Goal: Task Accomplishment & Management: Manage account settings

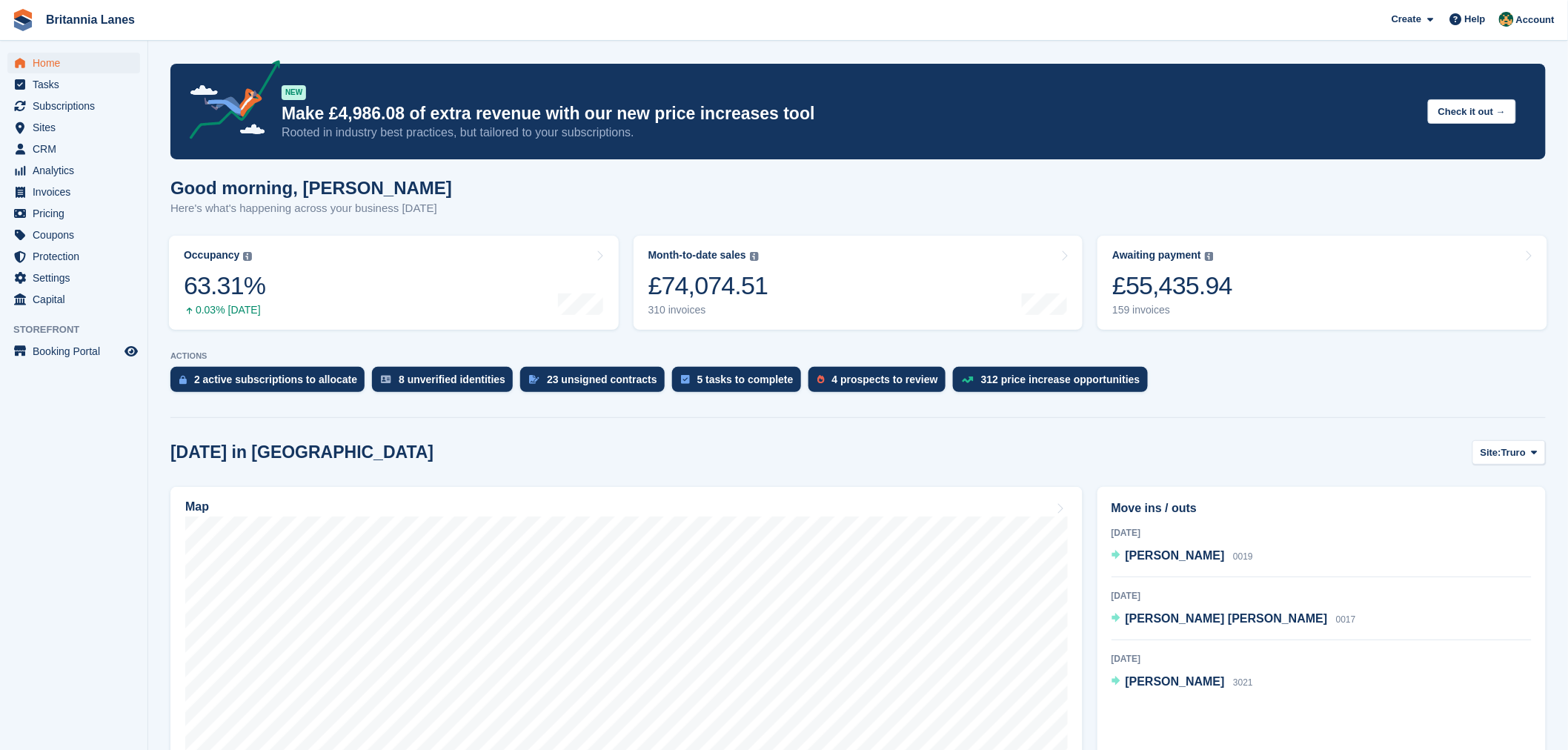
drag, startPoint x: 1248, startPoint y: 410, endPoint x: 1232, endPoint y: 408, distance: 16.1
click at [1150, 553] on span "Jim Lilley" at bounding box center [1175, 555] width 99 height 12
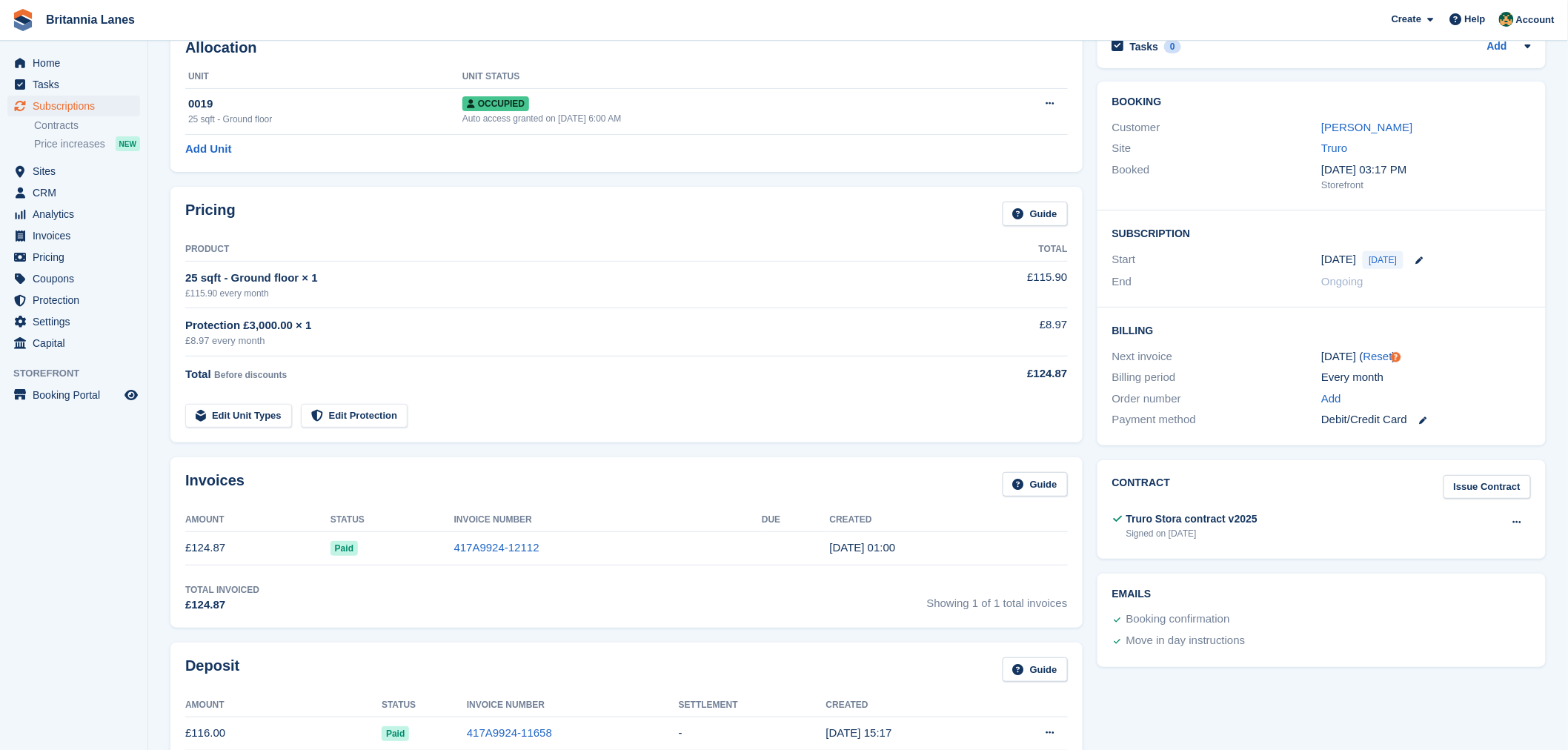
scroll to position [52, 0]
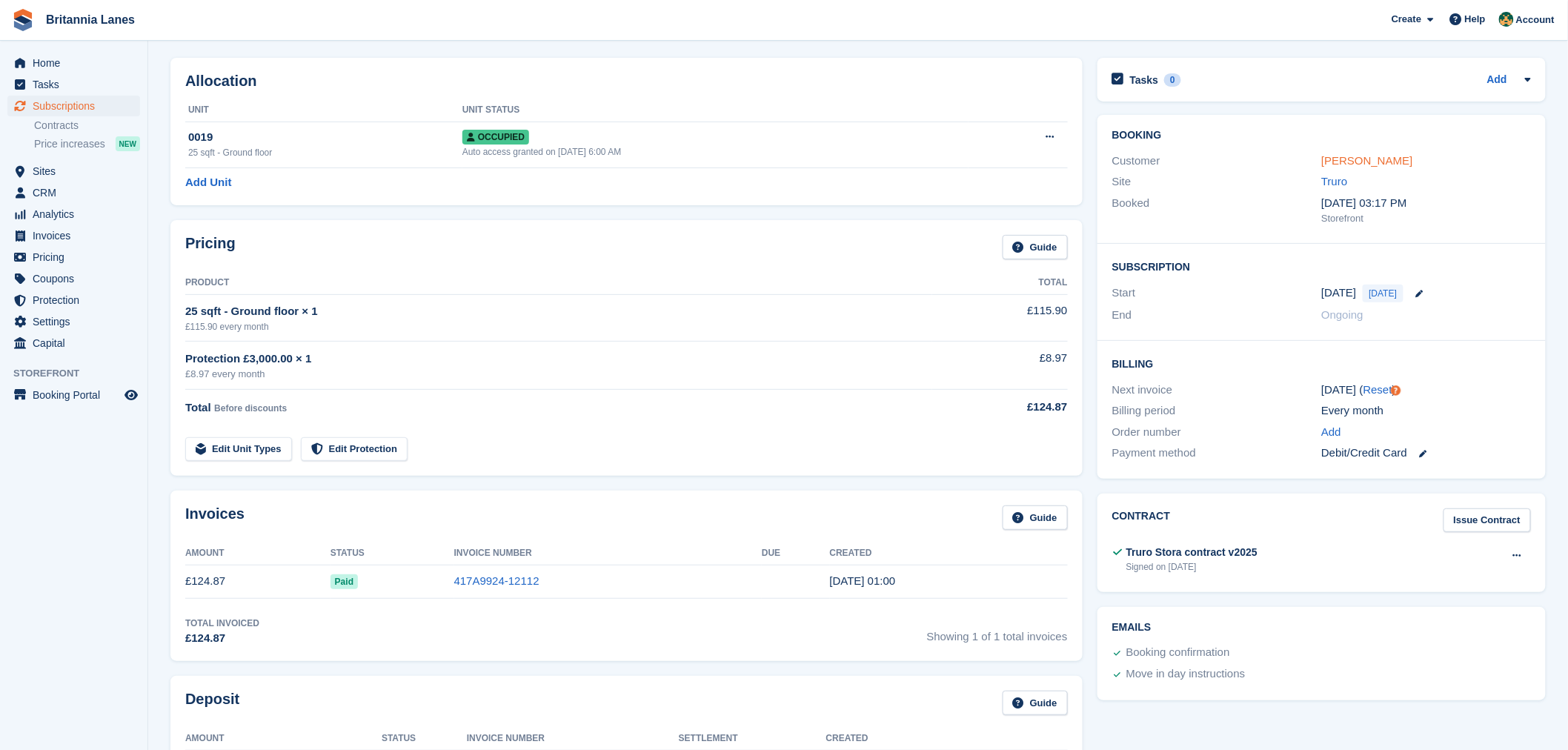
click at [1345, 161] on link "Jim Lilley" at bounding box center [1366, 159] width 91 height 12
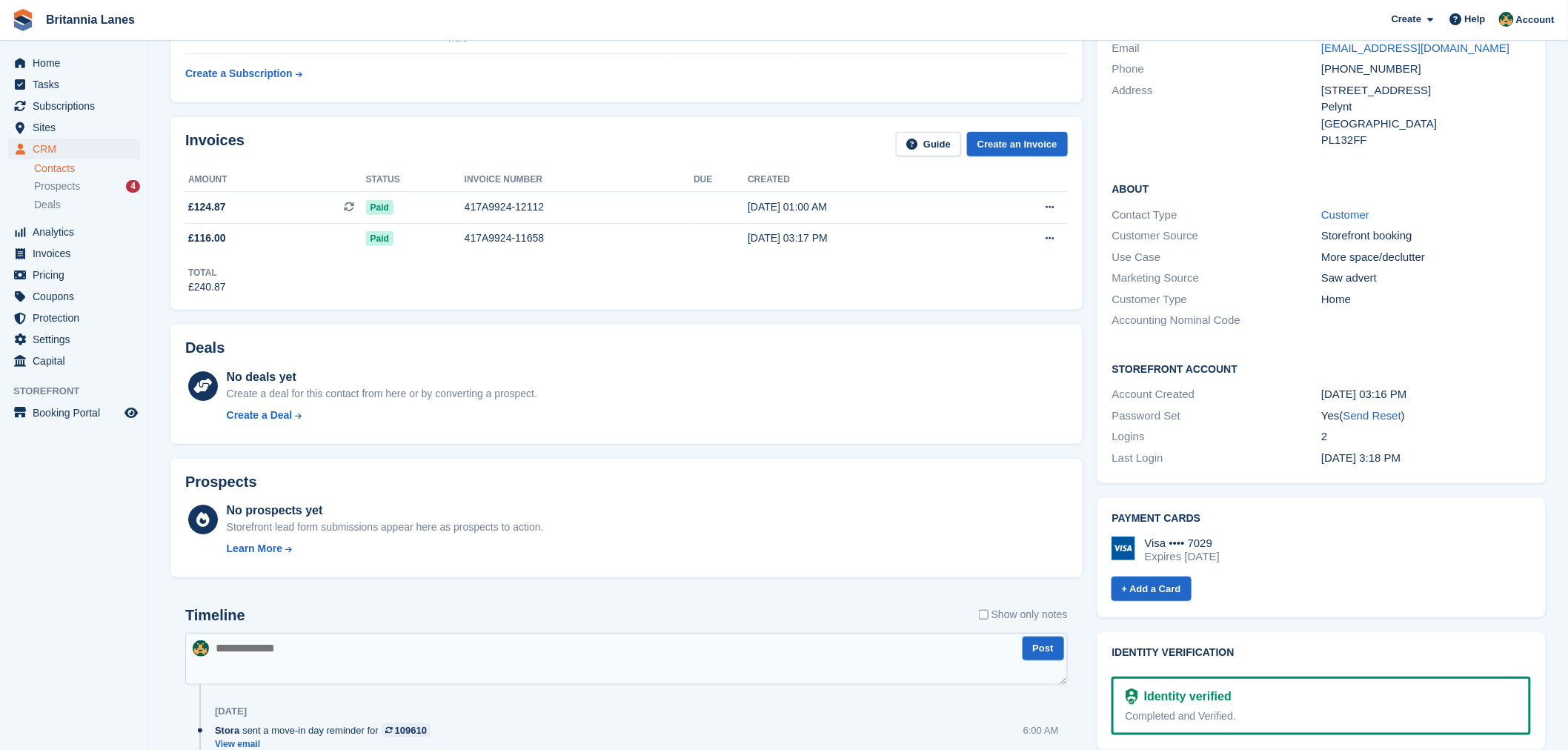
scroll to position [154, 0]
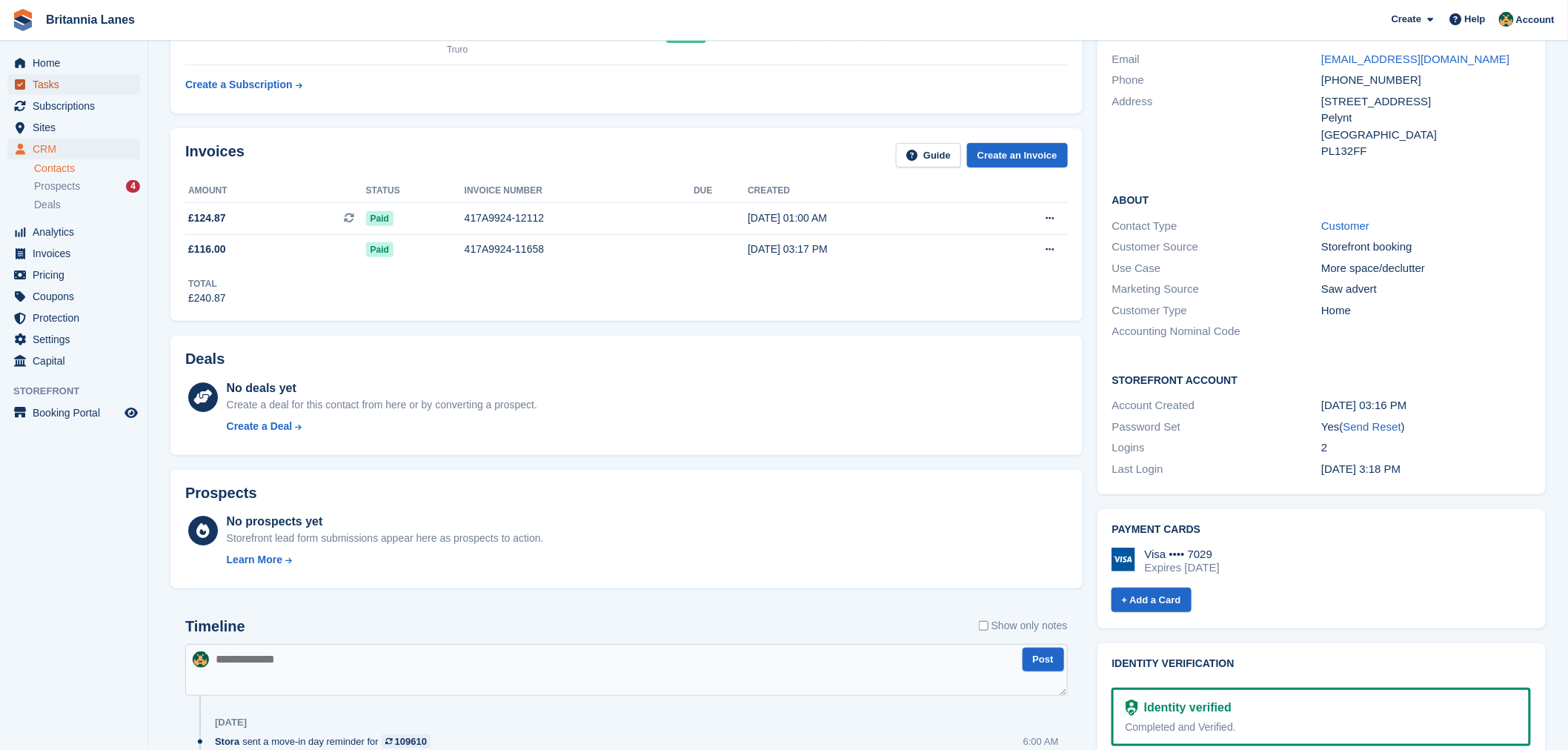
click at [74, 87] on span "Tasks" at bounding box center [76, 85] width 89 height 21
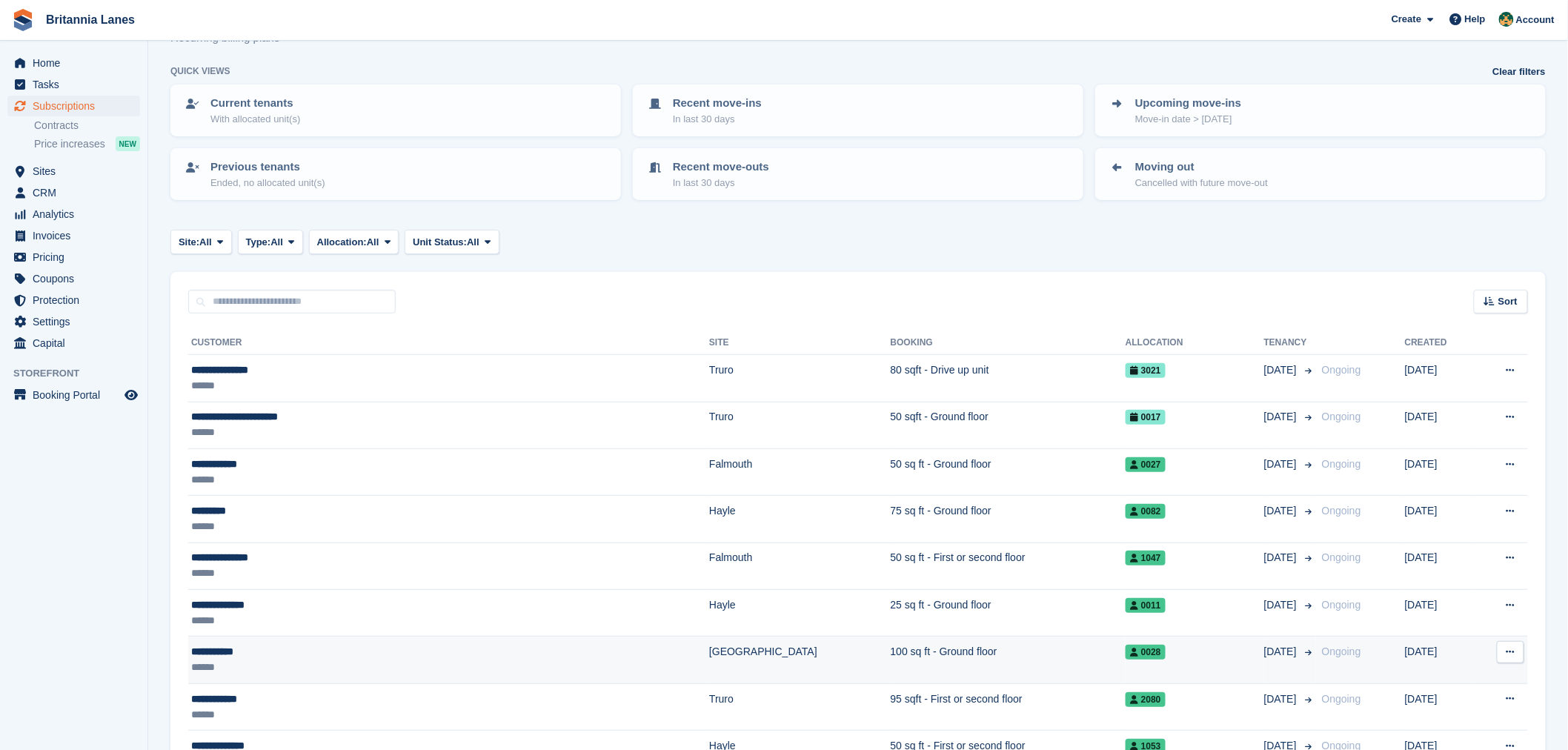
scroll to position [76, 0]
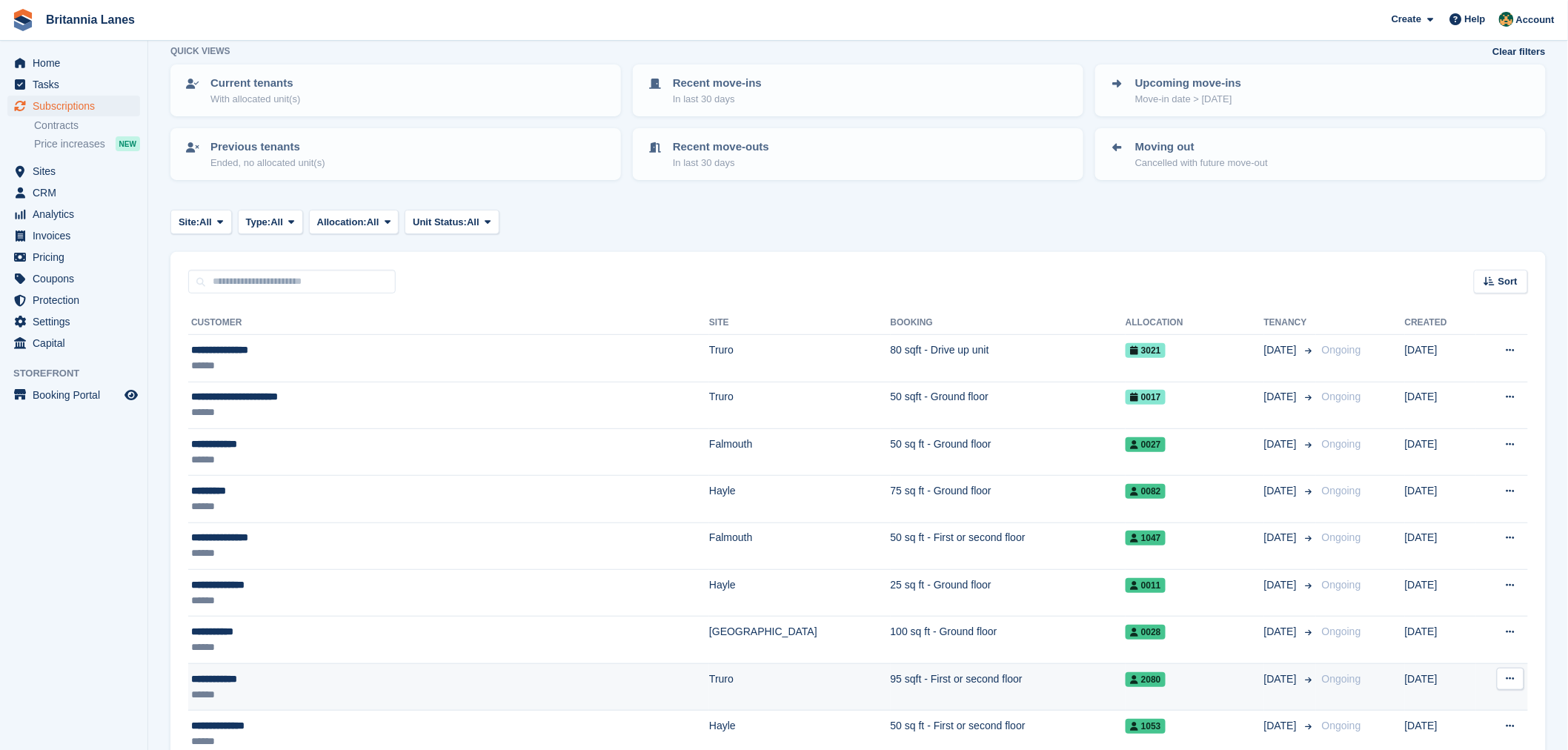
click at [304, 677] on div "**********" at bounding box center [345, 678] width 307 height 15
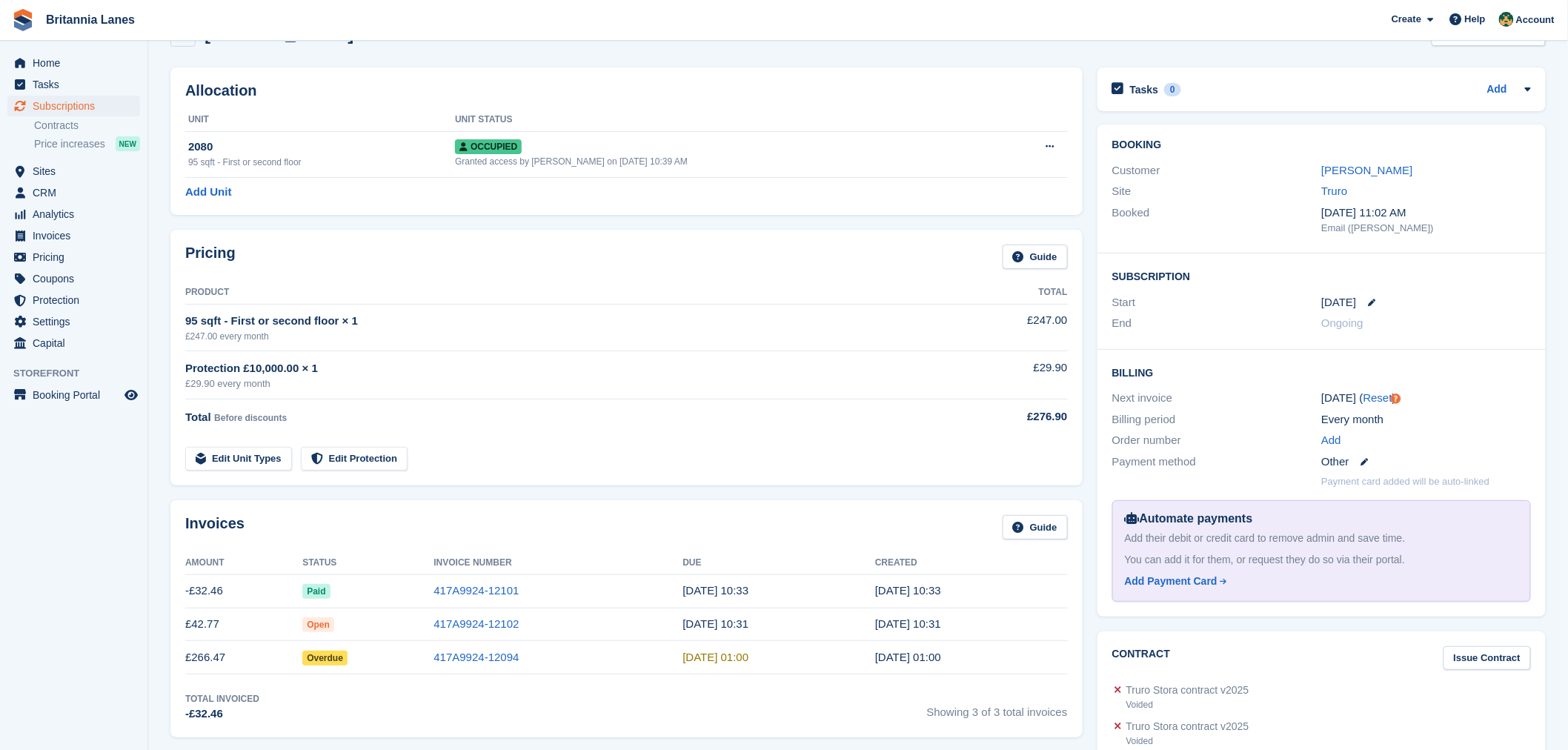
scroll to position [115, 0]
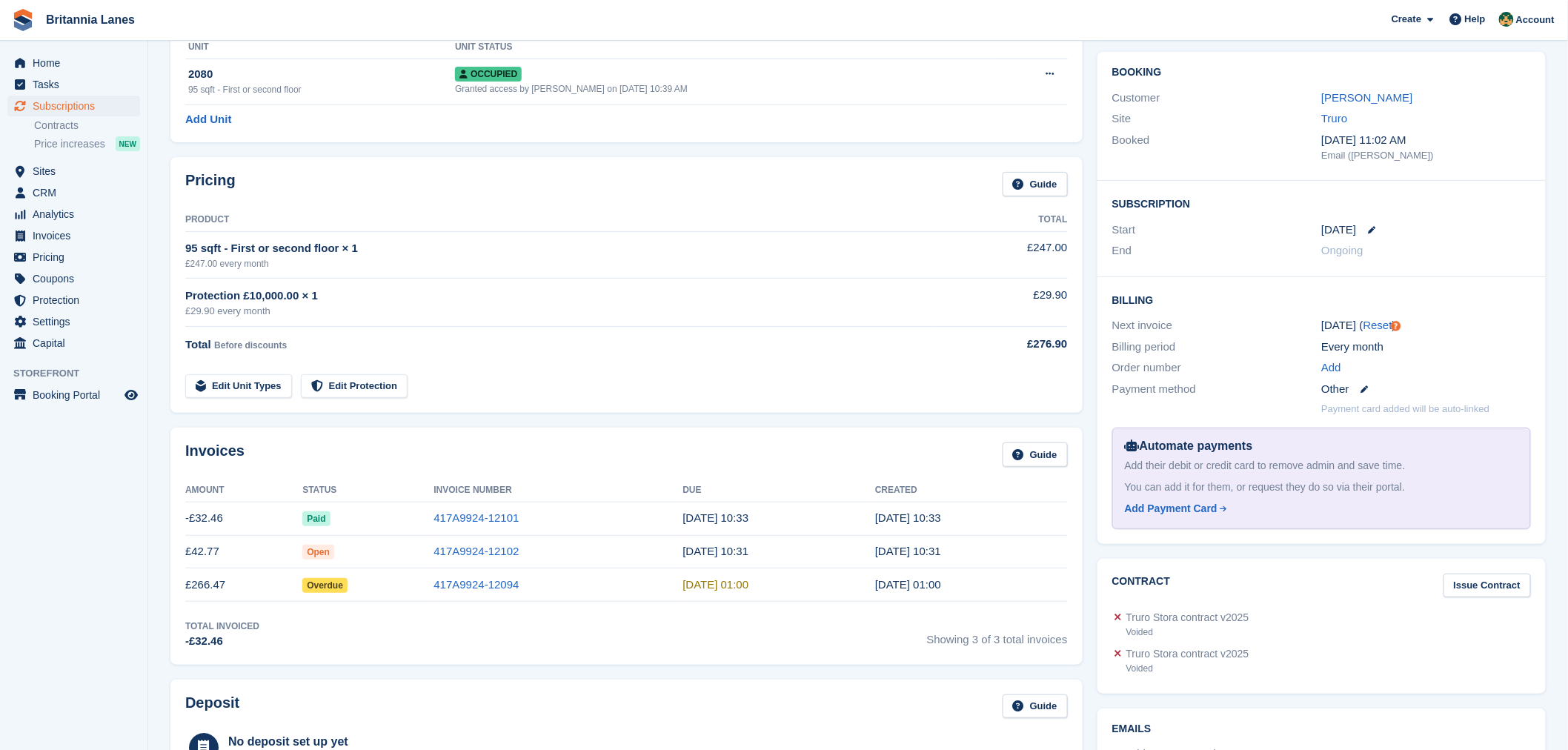
click at [129, 500] on aside "Home Tasks Subscriptions Subscriptions Subscriptions Contracts Price increases …" at bounding box center [73, 378] width 147 height 676
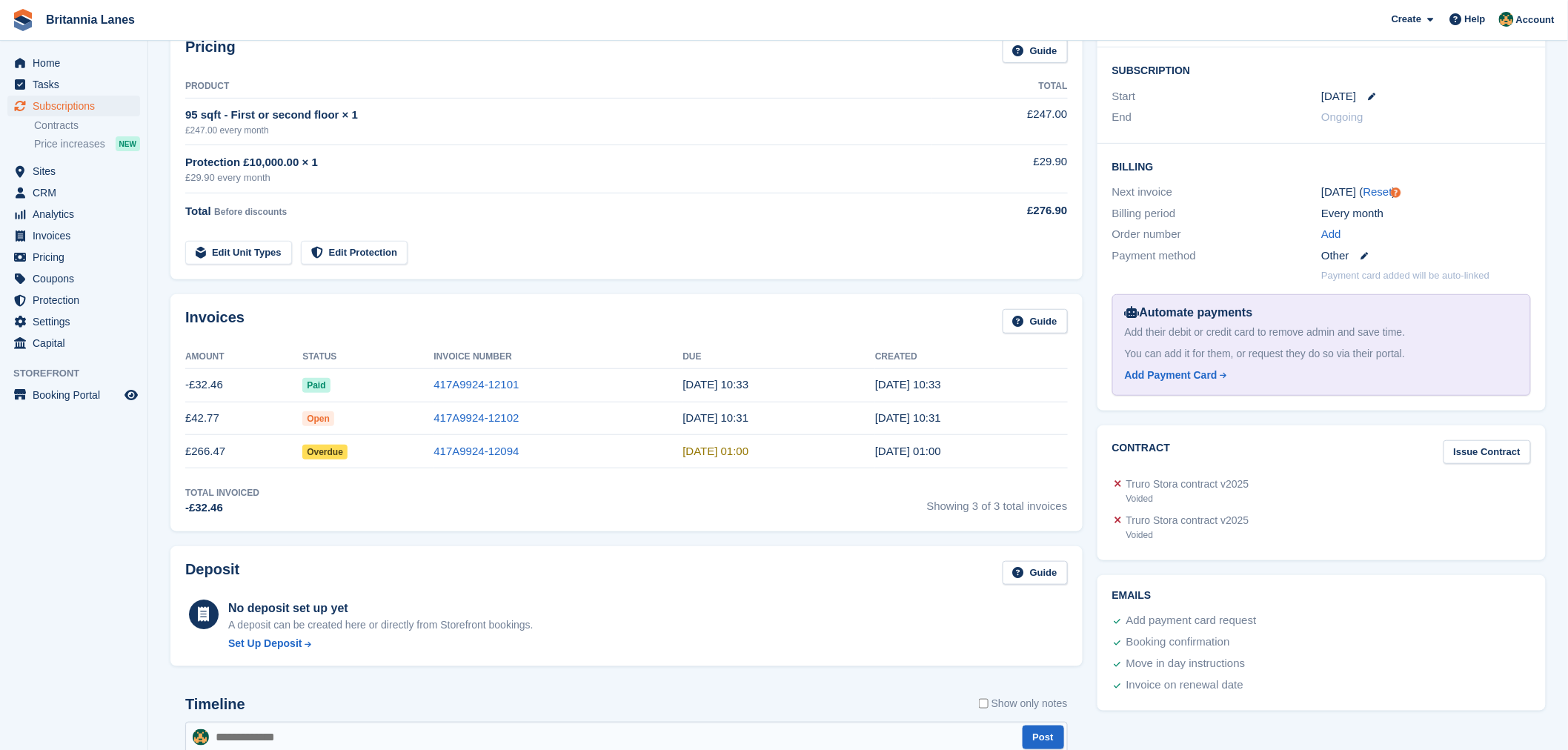
scroll to position [269, 0]
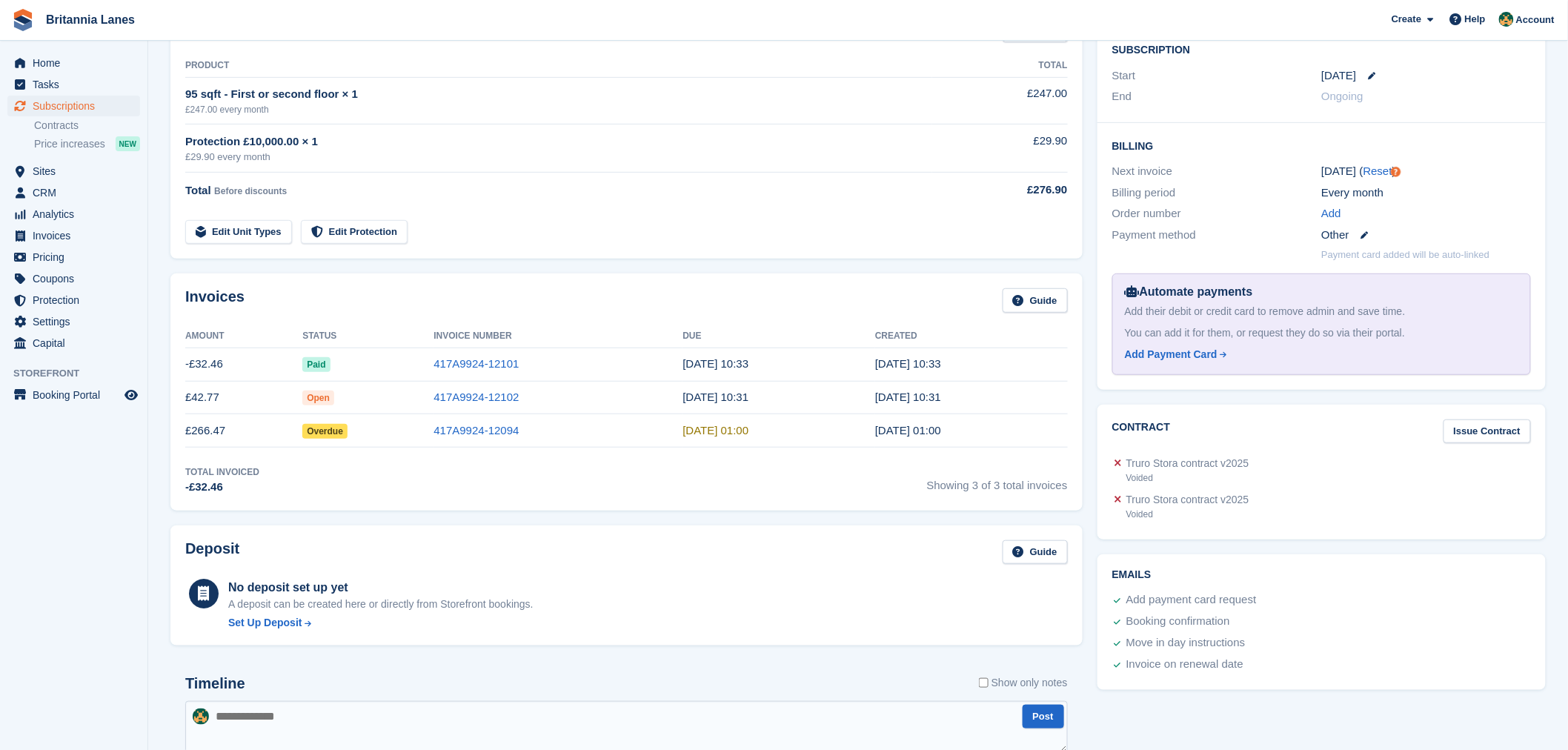
click at [476, 405] on td "417A9924-12102" at bounding box center [558, 397] width 249 height 33
click at [477, 403] on link "417A9924-12102" at bounding box center [476, 396] width 85 height 12
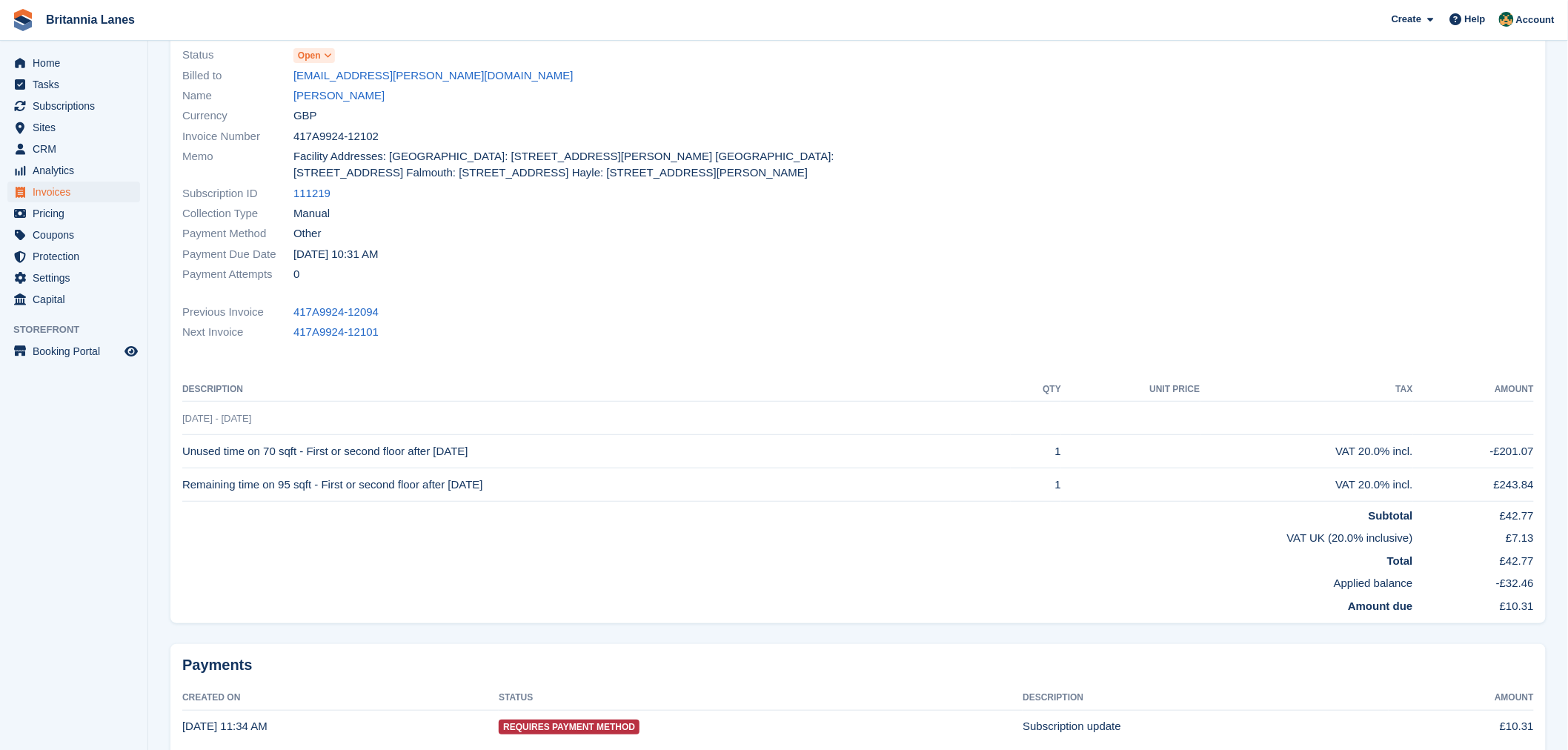
scroll to position [154, 0]
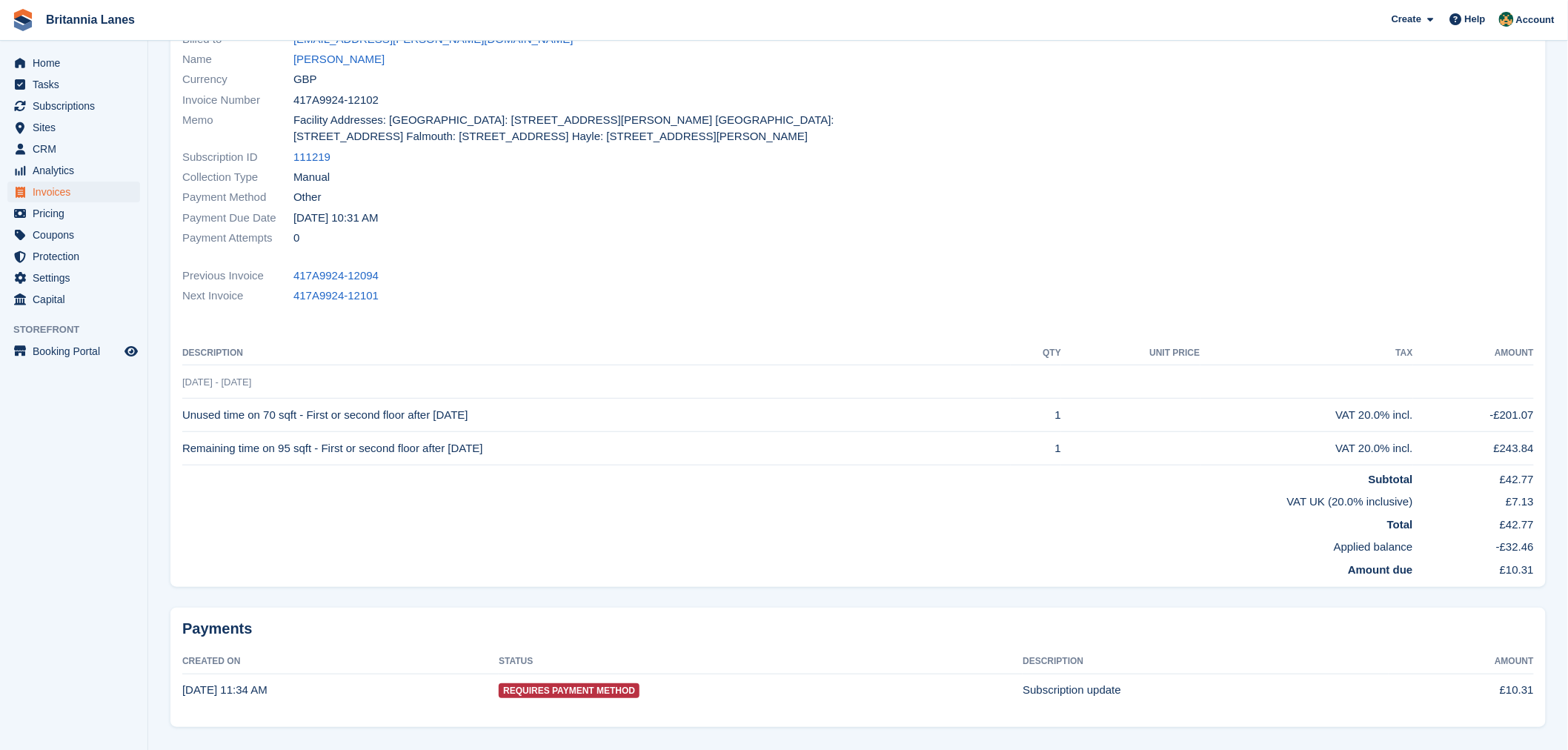
click at [531, 362] on th "Description" at bounding box center [596, 353] width 828 height 24
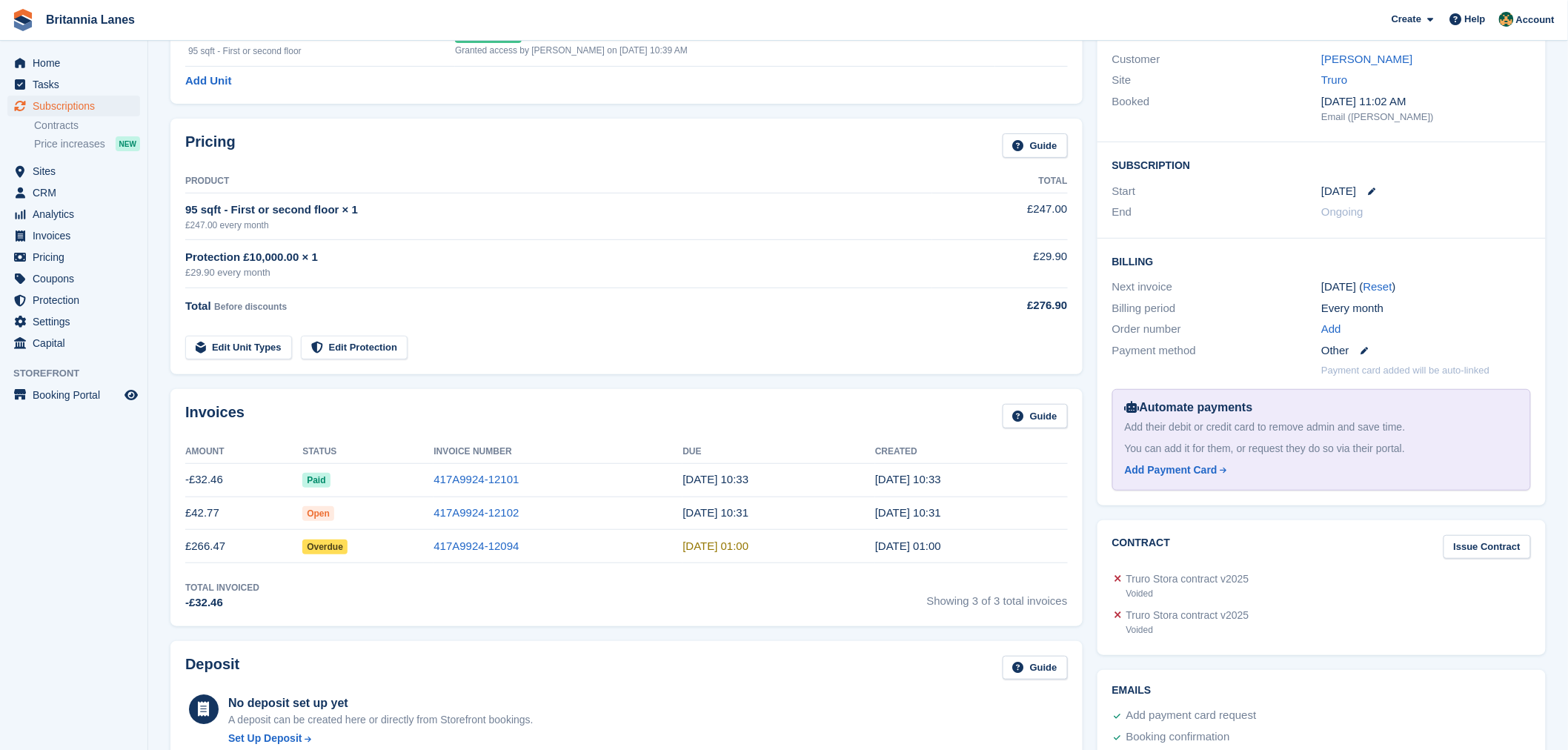
scroll to position [269, 0]
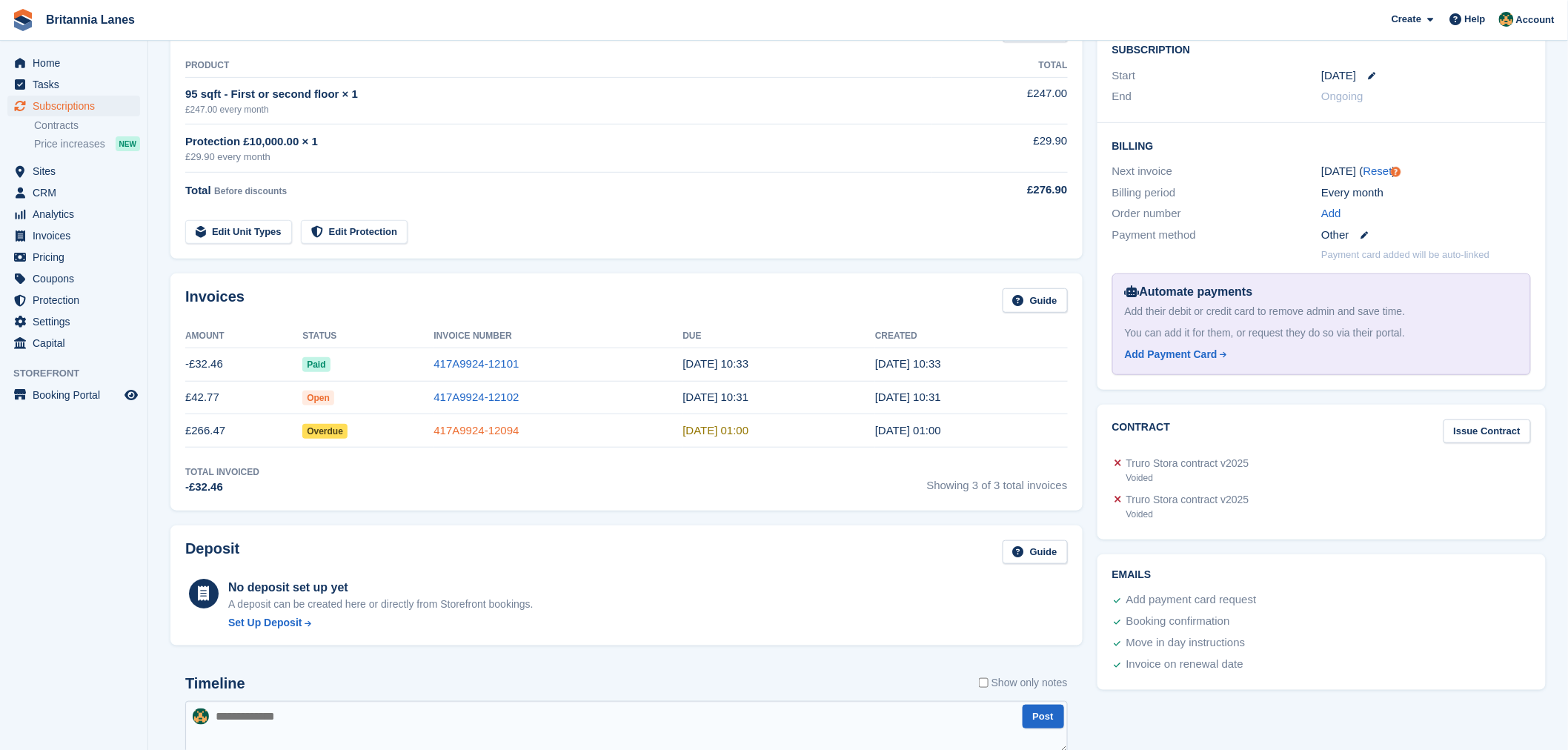
click at [502, 432] on link "417A9924-12094" at bounding box center [476, 430] width 85 height 12
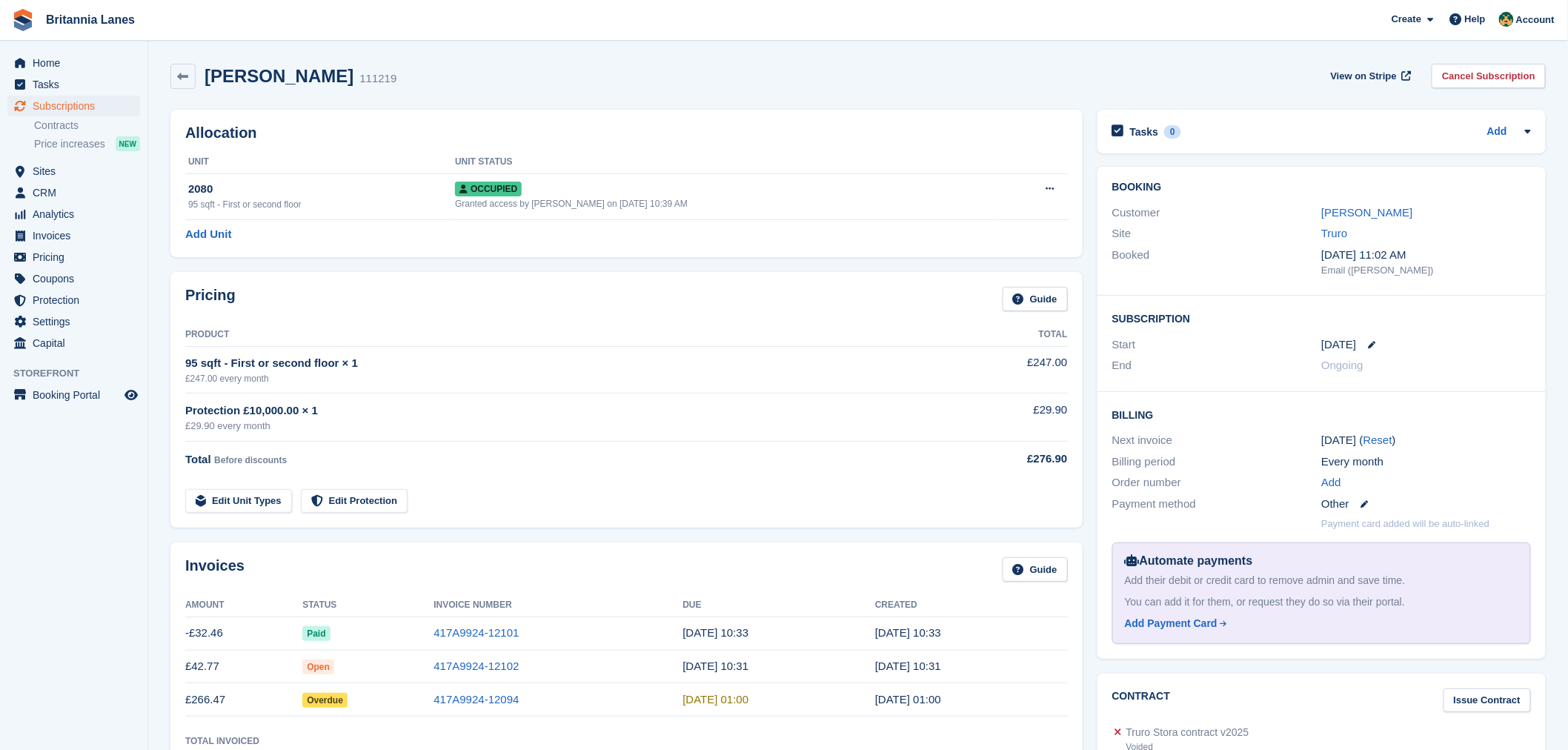
scroll to position [269, 0]
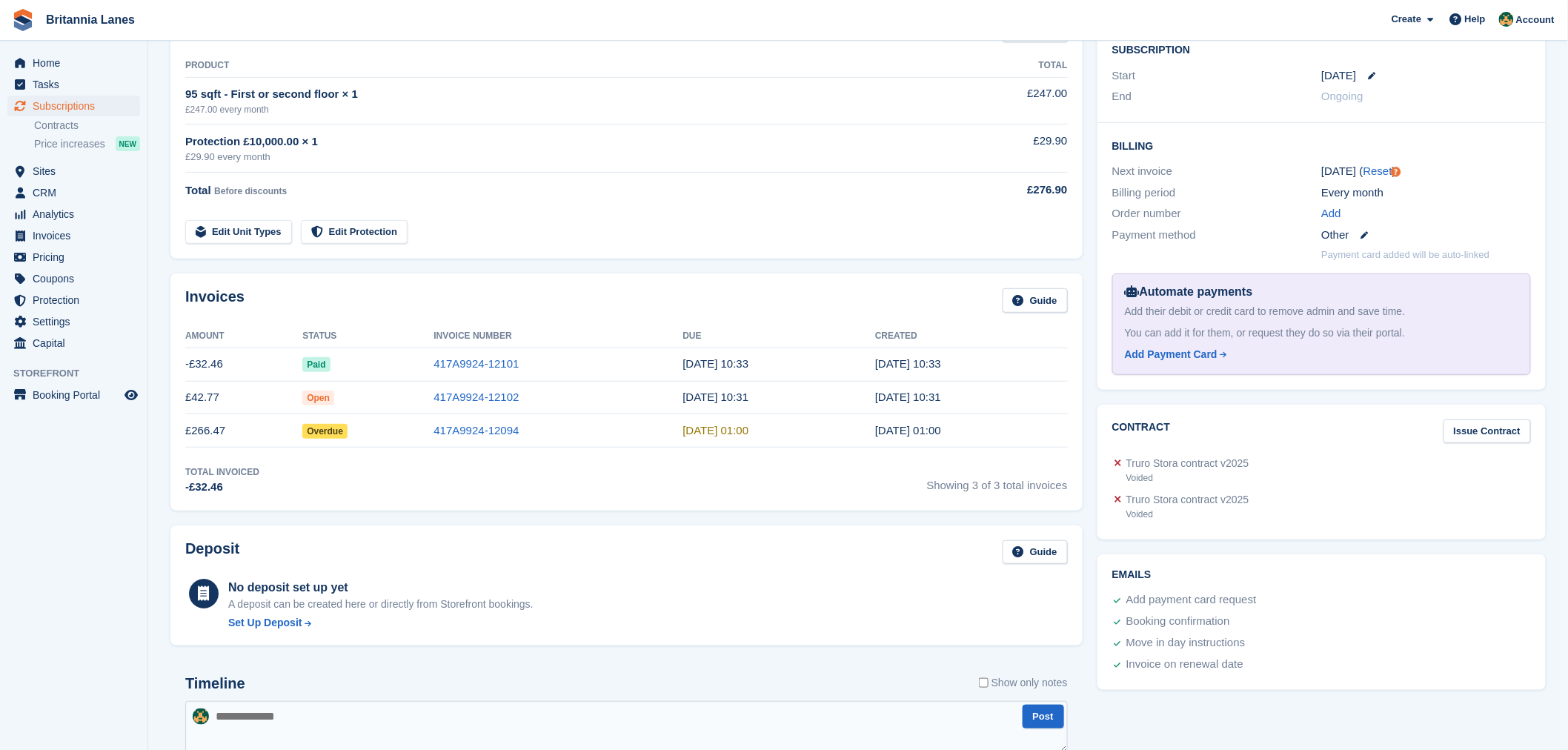
click at [499, 372] on td "417A9924-12101" at bounding box center [558, 364] width 249 height 33
click at [491, 364] on link "417A9924-12101" at bounding box center [476, 363] width 85 height 12
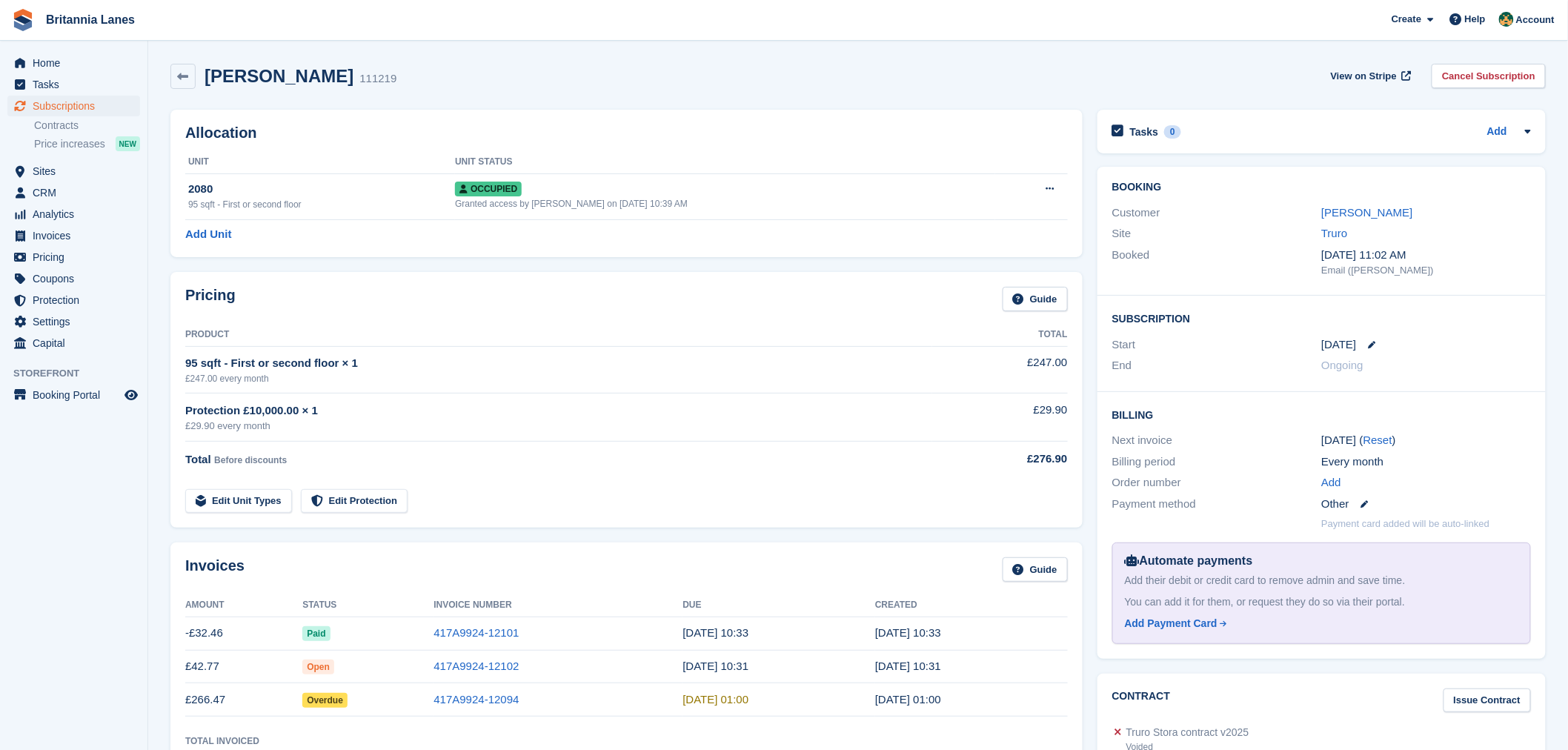
scroll to position [269, 0]
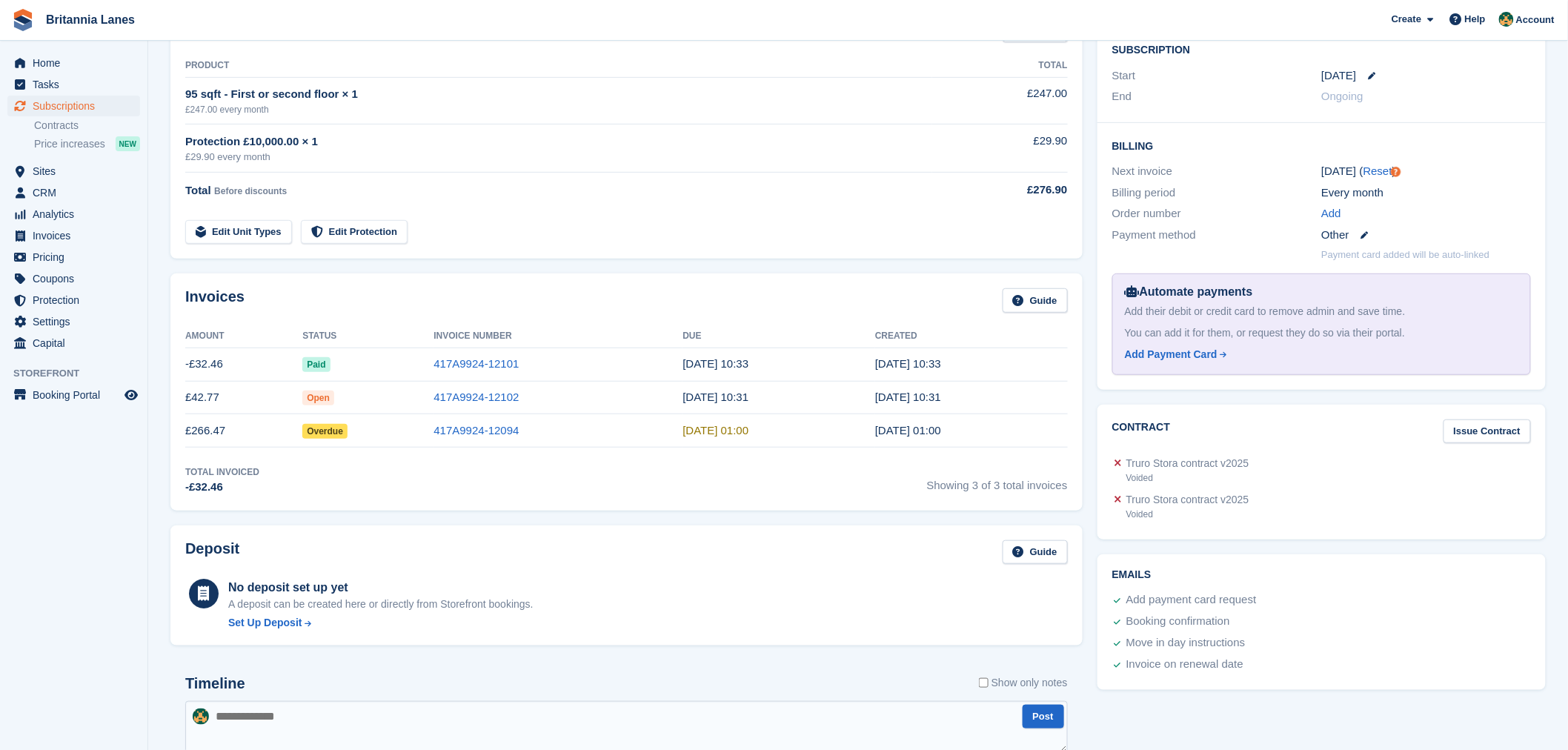
click at [403, 286] on div "Invoices Guide Amount Status Invoice Number Due Created -£32.46 Paid 417A9924-1…" at bounding box center [626, 391] width 912 height 237
drag, startPoint x: 68, startPoint y: 102, endPoint x: 107, endPoint y: 114, distance: 40.8
click at [68, 102] on span "Subscriptions" at bounding box center [76, 107] width 89 height 21
click at [67, 63] on span "Home" at bounding box center [76, 63] width 89 height 21
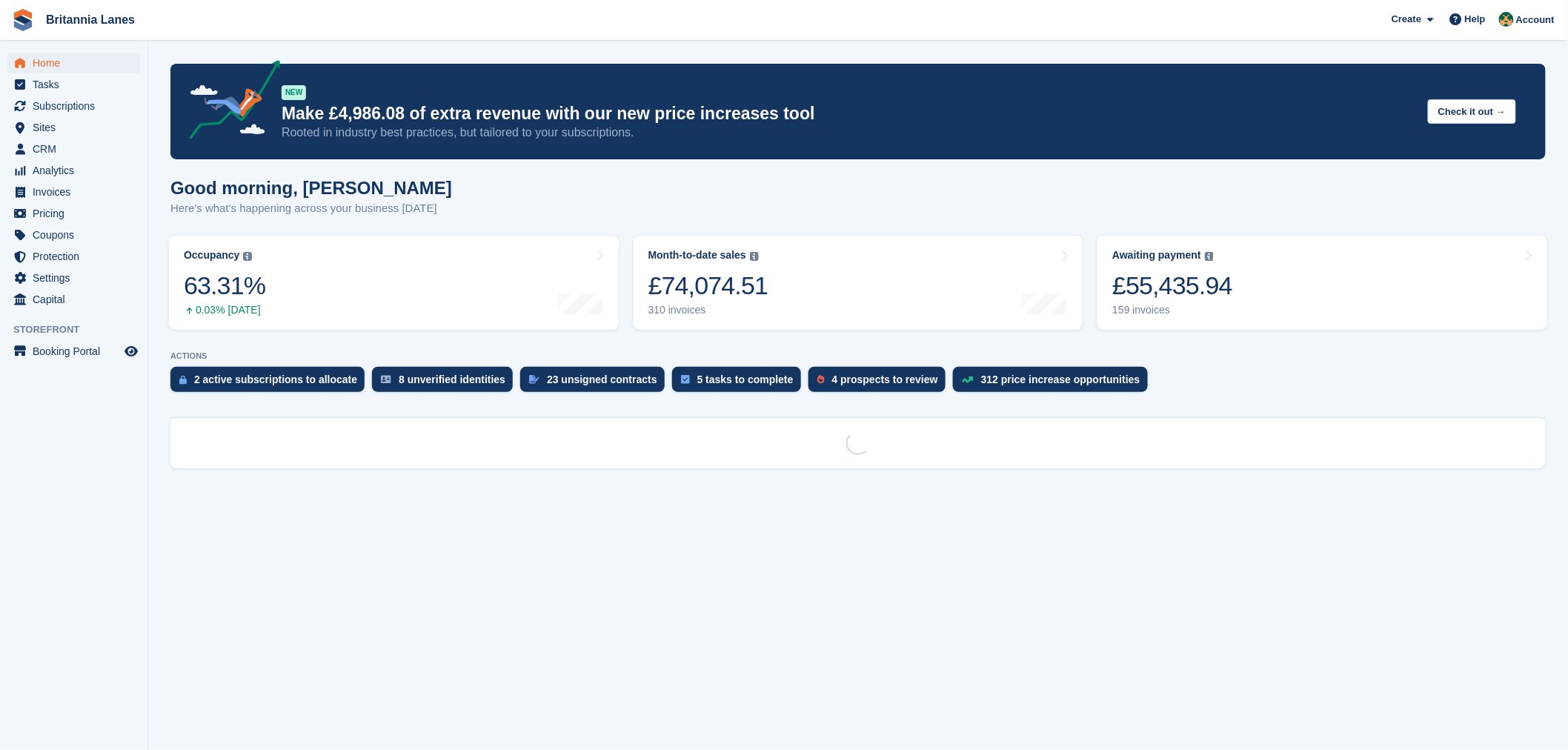
click at [810, 206] on div "Good morning, Nathan Here's what's happening across your business today" at bounding box center [858, 207] width 1375 height 57
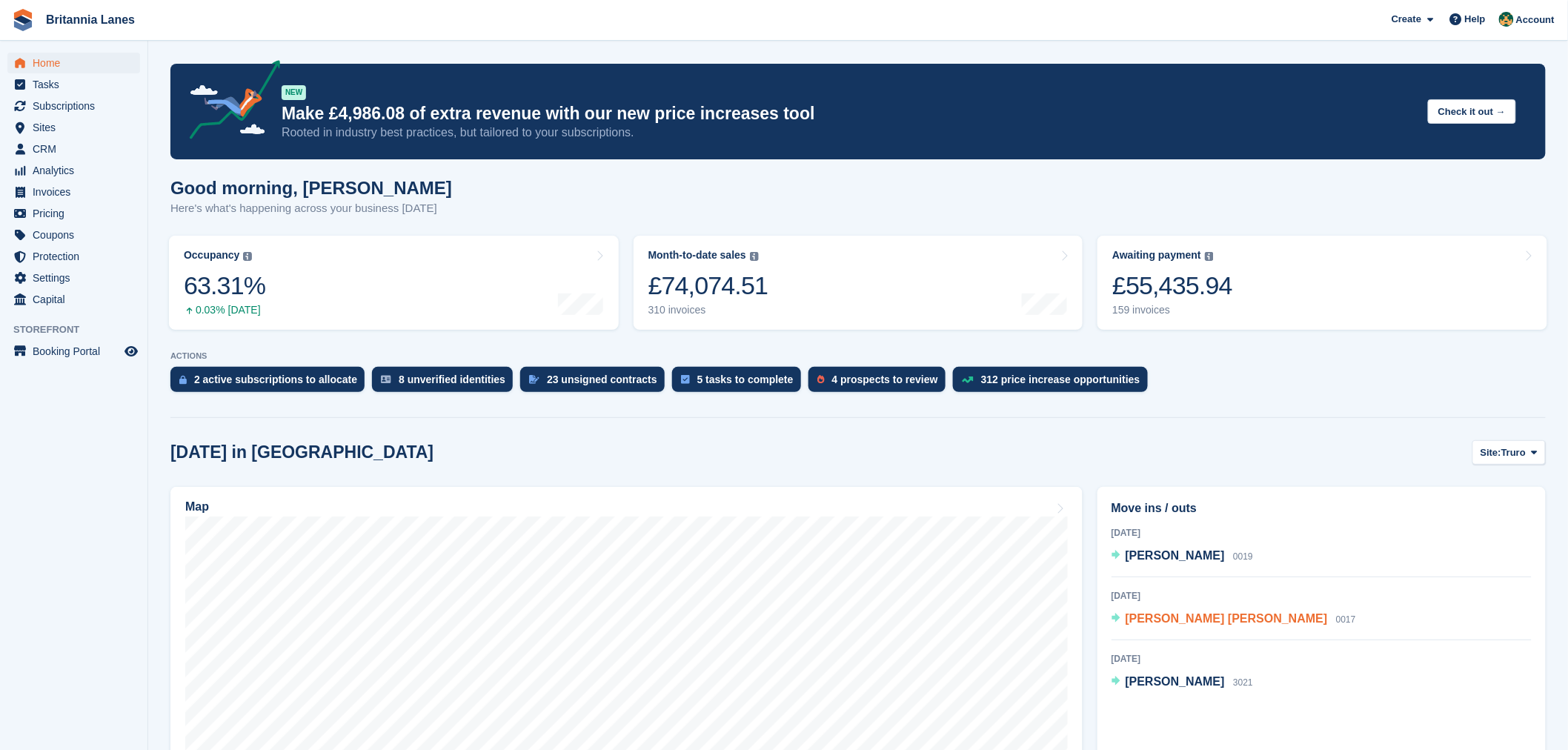
click at [1222, 617] on span "Vimal Ganesh Babygirija" at bounding box center [1226, 617] width 203 height 12
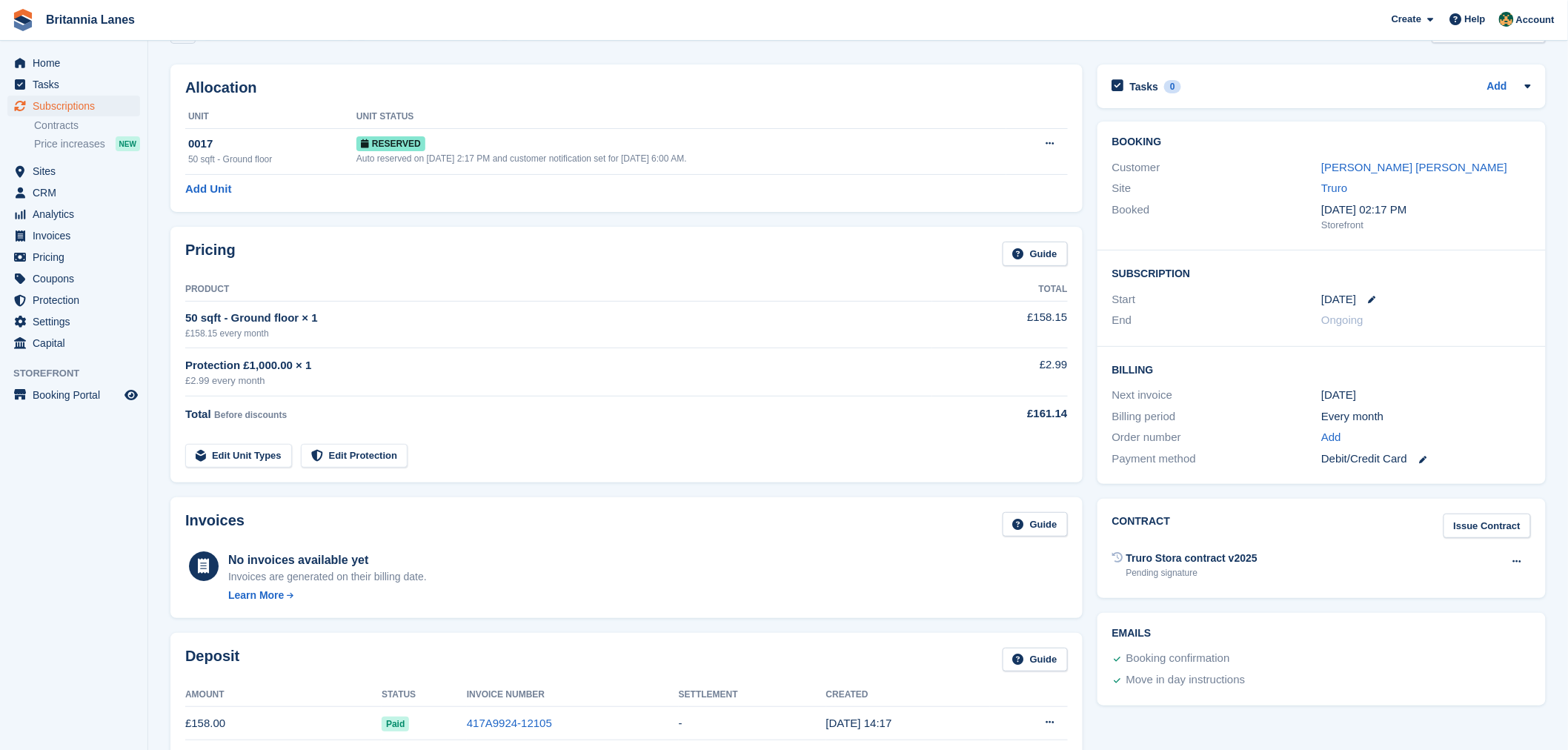
scroll to position [42, 0]
click at [802, 240] on div "Pricing Guide Product Total 50 sqft - Ground floor × 1 £158.15 every month £158…" at bounding box center [626, 357] width 912 height 255
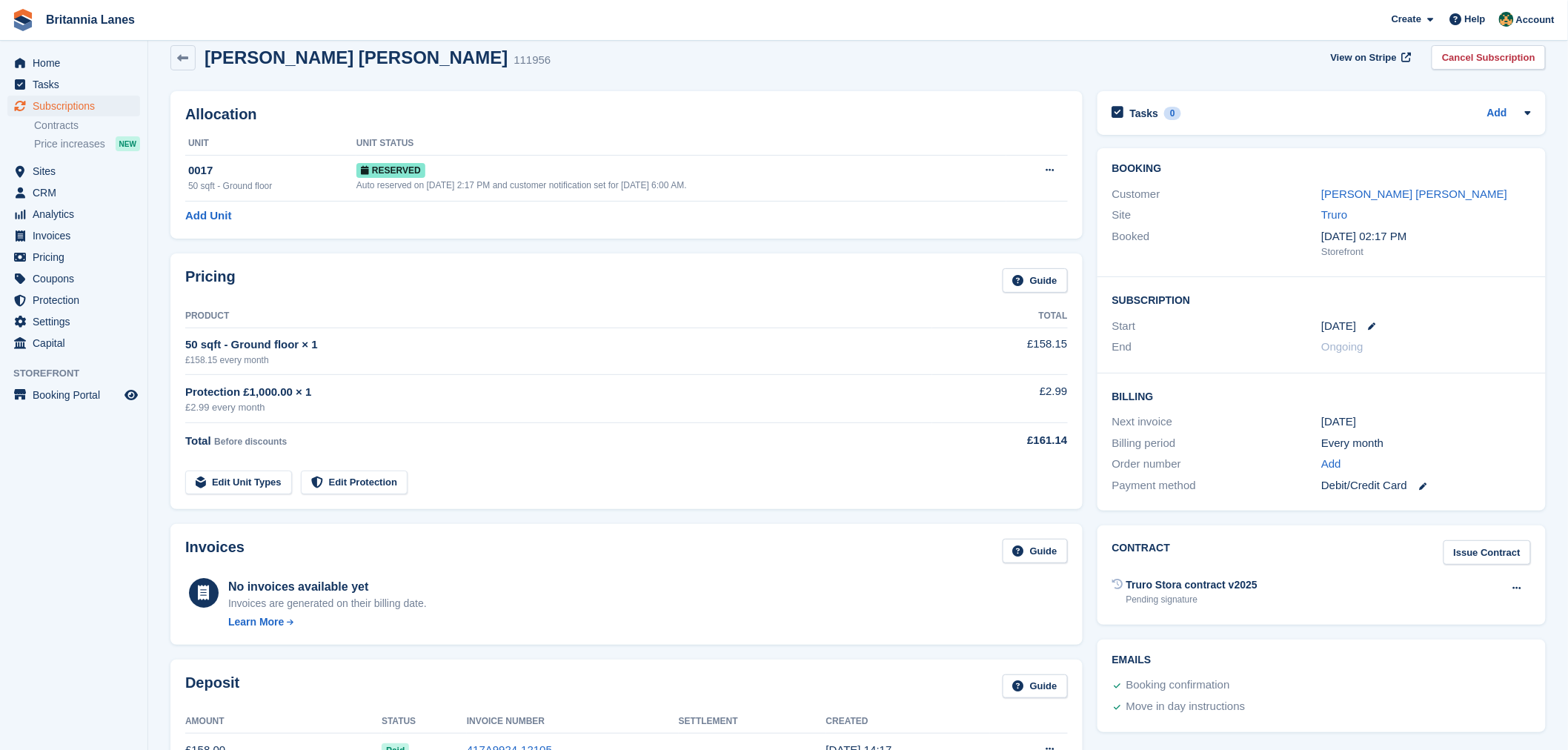
scroll to position [0, 0]
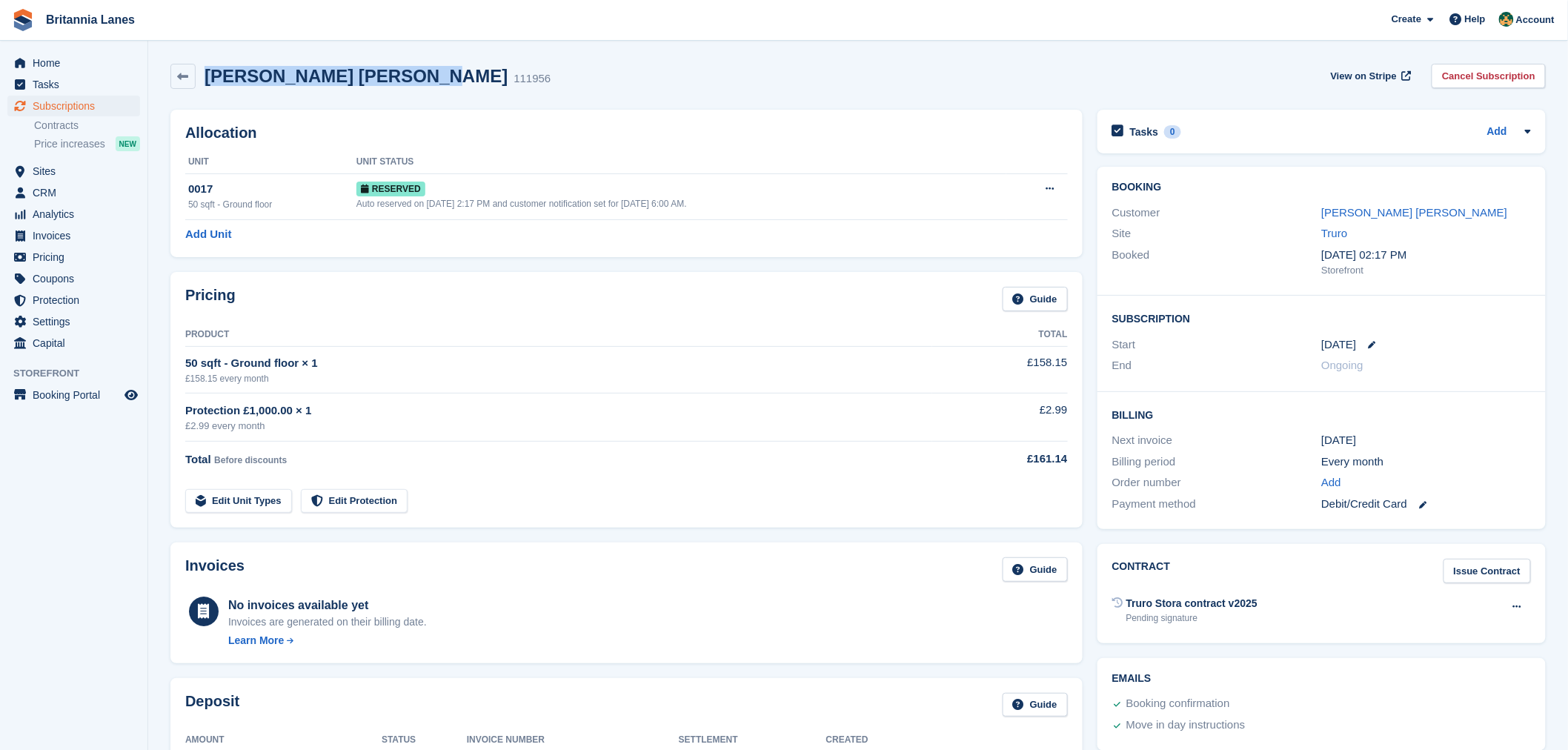
drag, startPoint x: 402, startPoint y: 82, endPoint x: 204, endPoint y: 99, distance: 198.7
click at [204, 99] on div "Vimal Ganesh Babygirija 111956 View on Stripe Cancel Subscription" at bounding box center [857, 79] width 1390 height 46
click at [519, 131] on h2 "Allocation" at bounding box center [626, 133] width 882 height 17
click at [1393, 219] on link "[PERSON_NAME] [PERSON_NAME]" at bounding box center [1413, 211] width 186 height 12
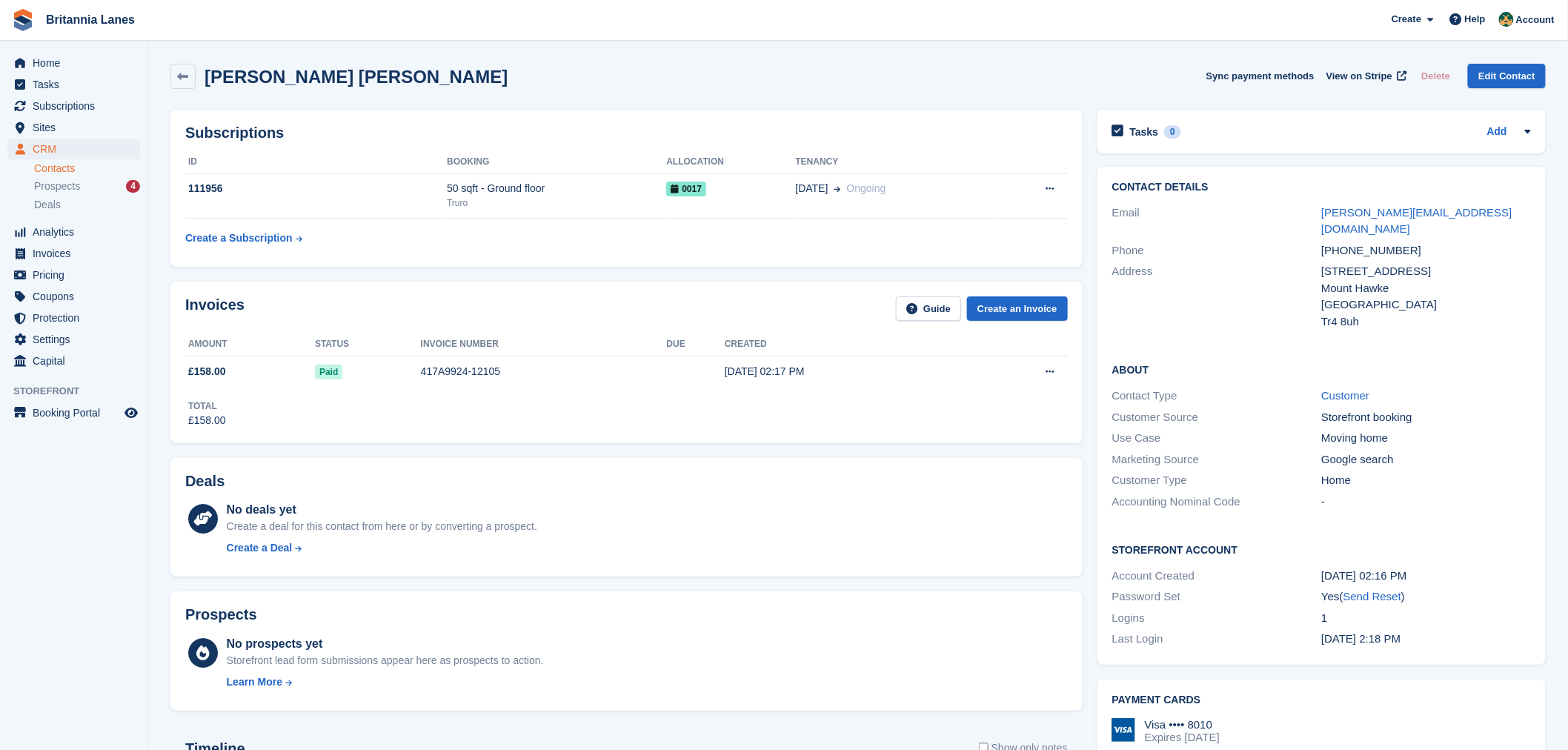
click at [468, 316] on div "Invoices Guide Create an Invoice" at bounding box center [626, 312] width 882 height 33
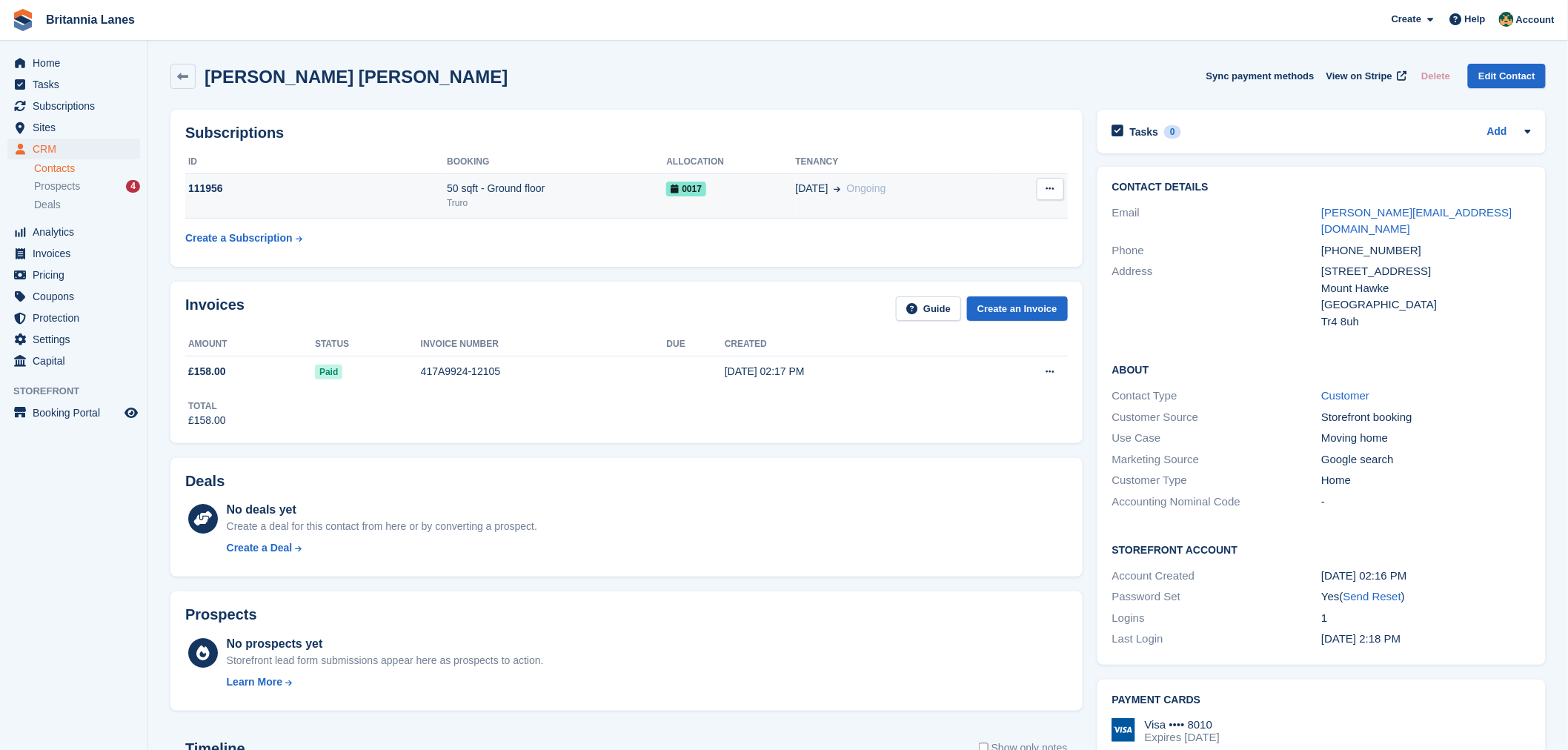
click at [359, 191] on div "111956" at bounding box center [316, 188] width 262 height 15
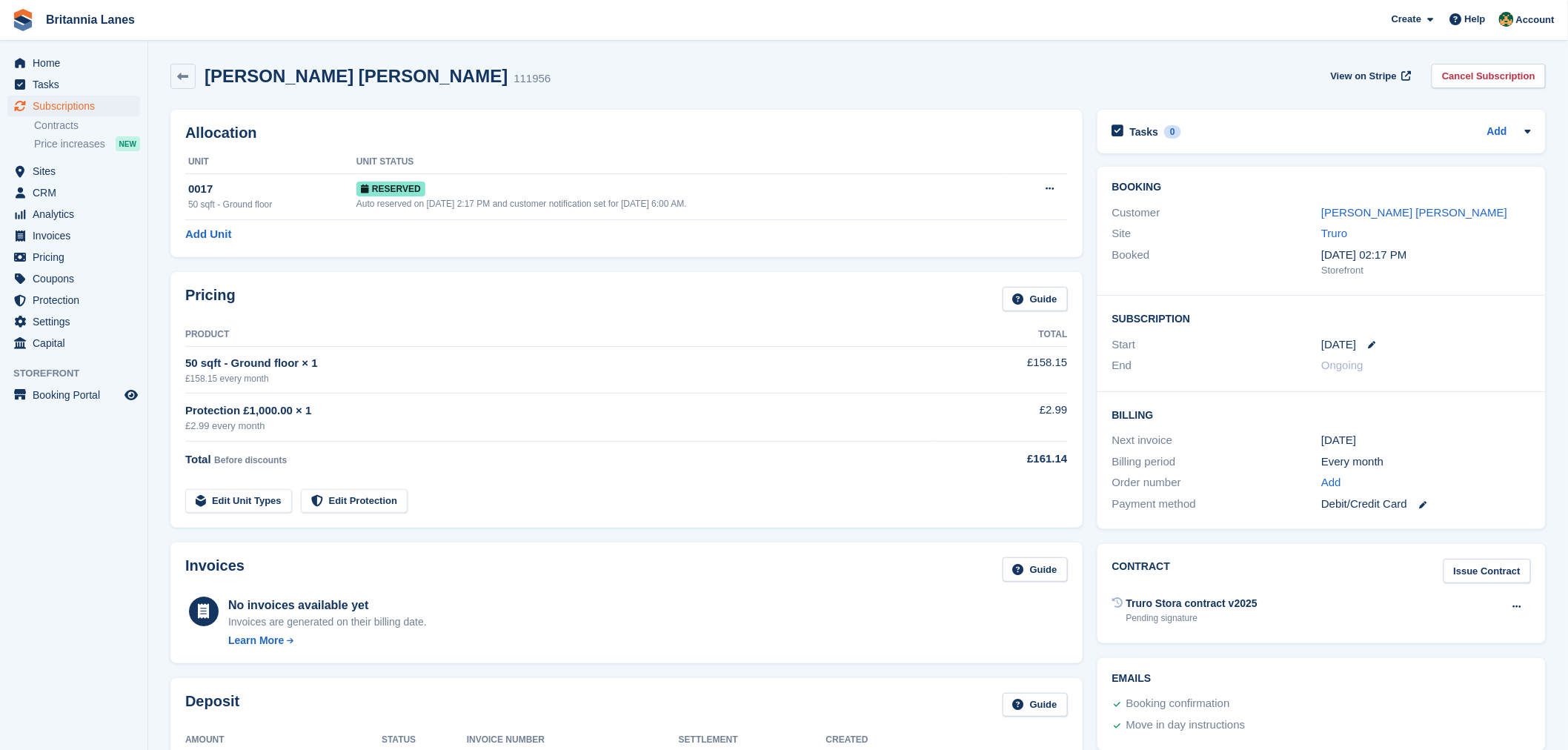
click at [579, 134] on h2 "Allocation" at bounding box center [626, 133] width 882 height 17
click at [20, 48] on div "Home Tasks Subscriptions Subscriptions Subscriptions Contracts Price increases …" at bounding box center [73, 200] width 147 height 307
click at [26, 50] on div "Home Tasks Subscriptions Subscriptions Subscriptions Contracts Price increases …" at bounding box center [73, 200] width 147 height 307
click at [31, 64] on link "Home" at bounding box center [73, 63] width 133 height 21
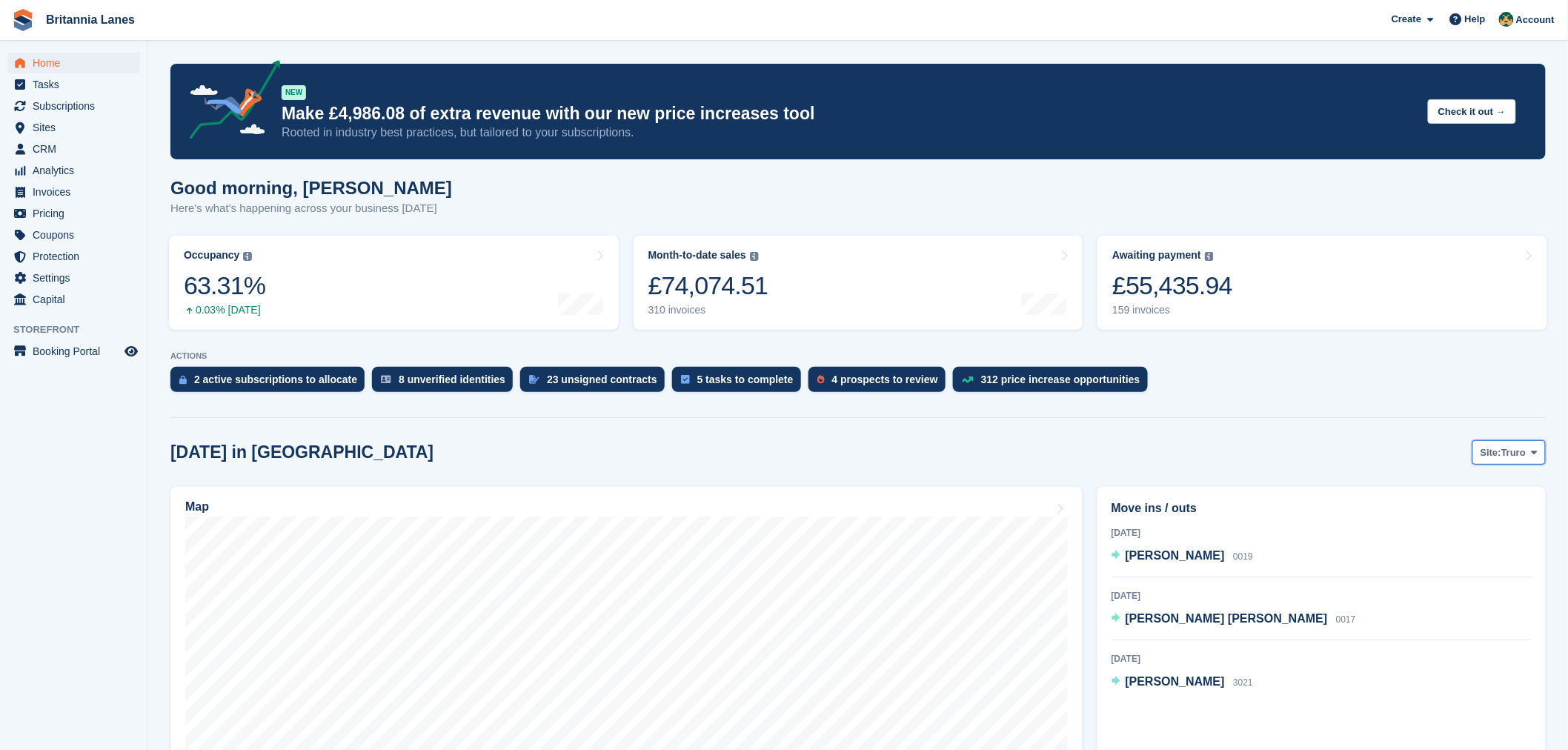
click at [1506, 462] on button "Site: Truro" at bounding box center [1509, 452] width 73 height 24
click at [1479, 514] on link "Falmouth" at bounding box center [1472, 514] width 133 height 27
click at [1511, 452] on span "Falmouth" at bounding box center [1505, 452] width 44 height 15
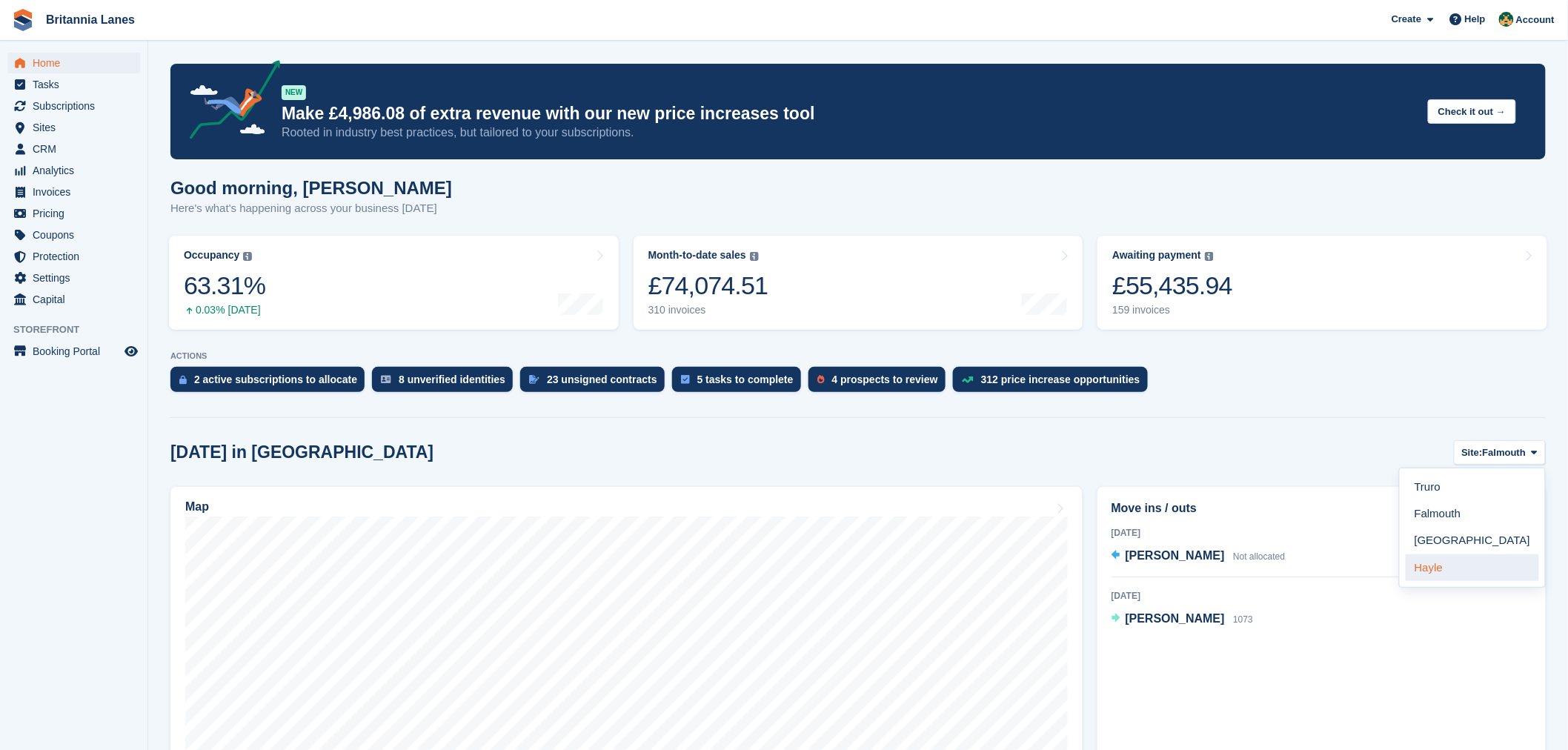
click at [1489, 560] on link "Hayle" at bounding box center [1472, 567] width 133 height 27
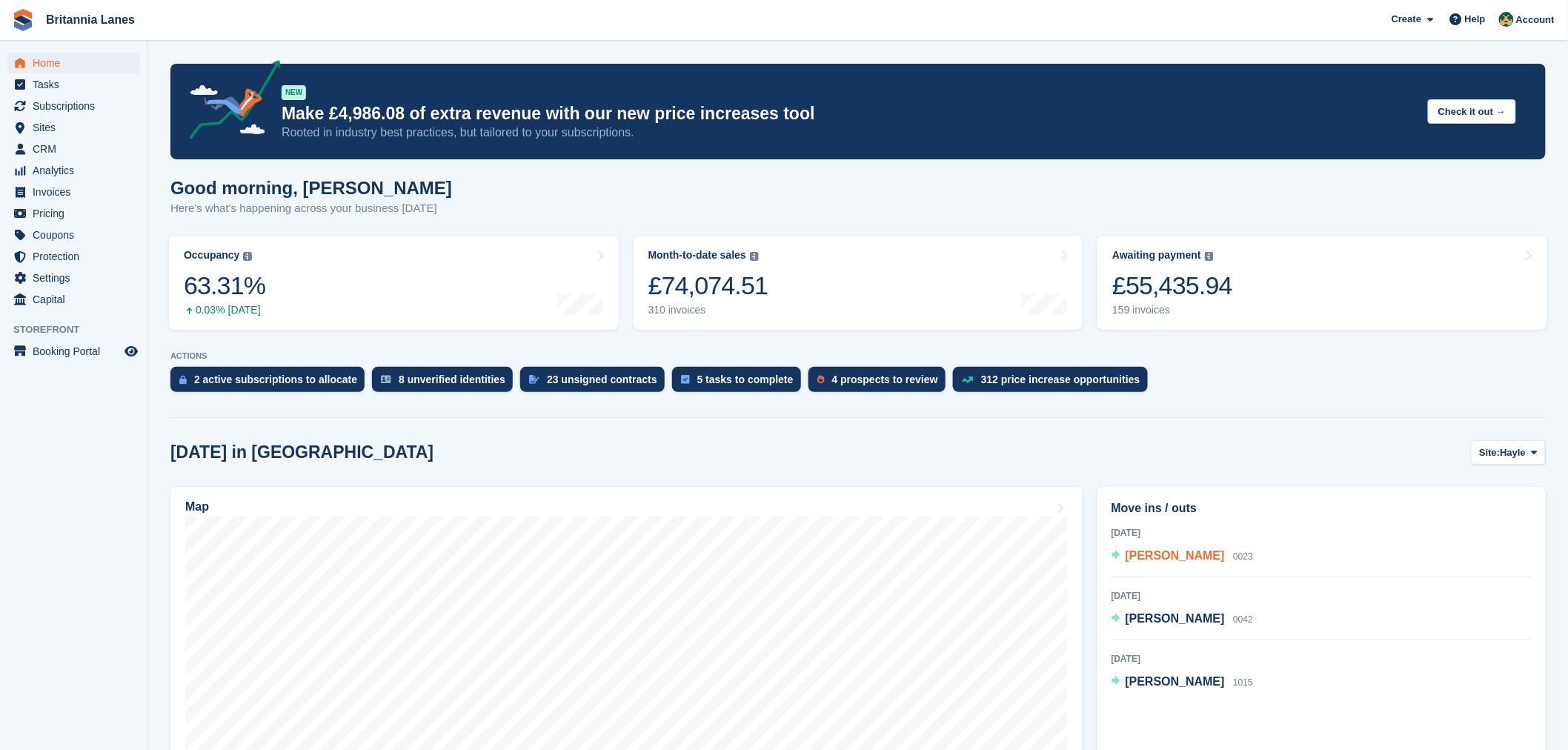
click at [1178, 557] on span "Graeme Eccles" at bounding box center [1175, 555] width 99 height 12
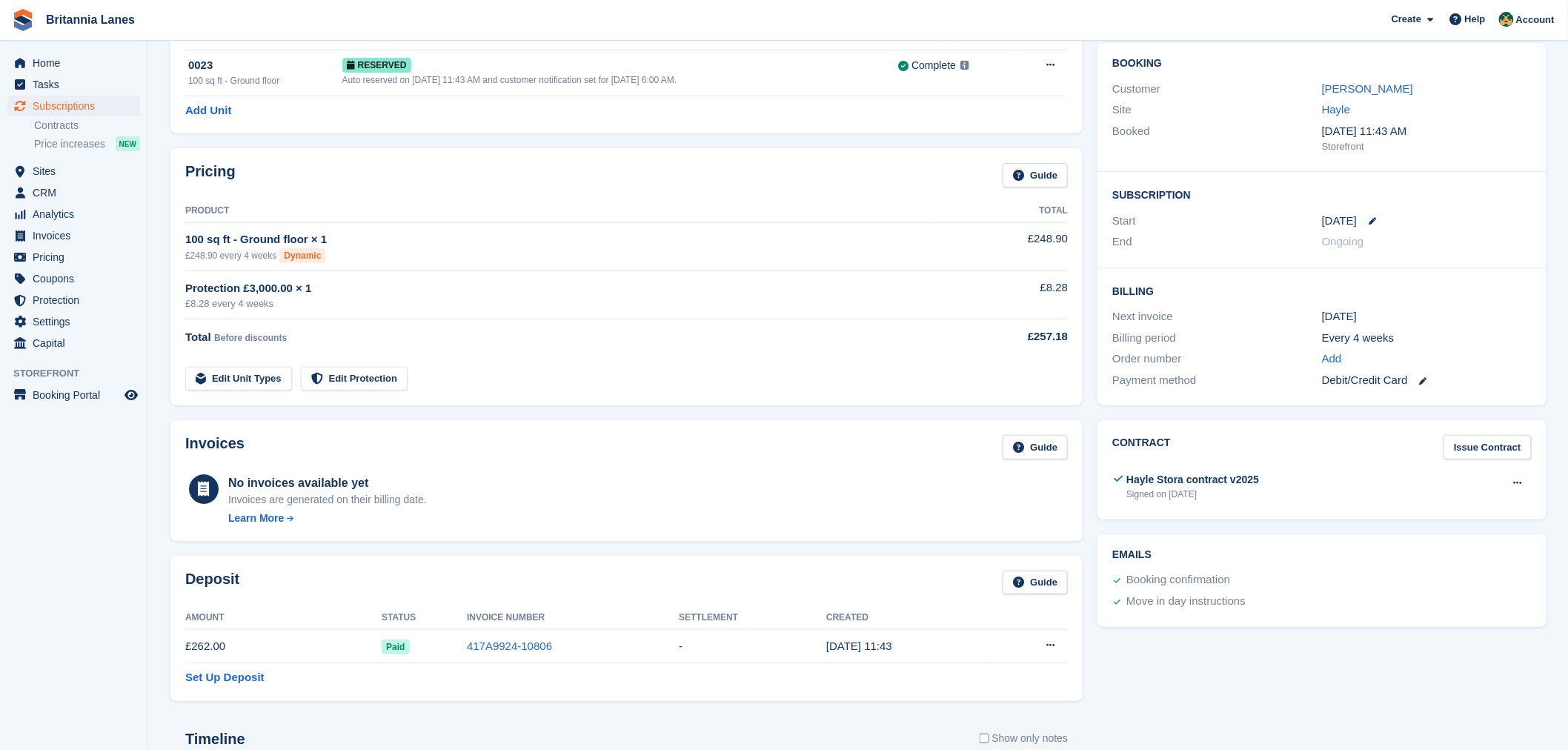
scroll to position [41, 0]
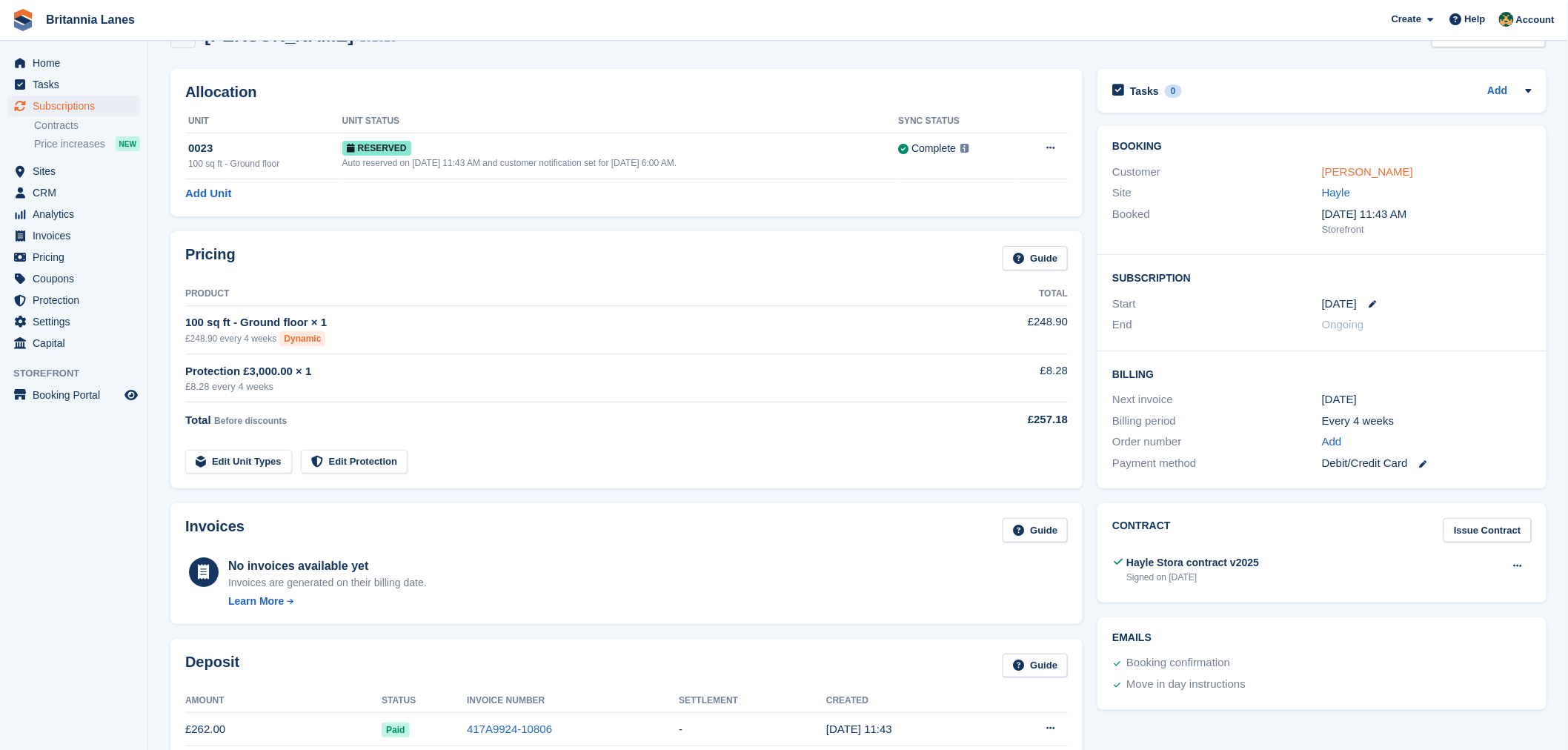
click at [1364, 166] on link "Graeme Eccles" at bounding box center [1367, 171] width 91 height 12
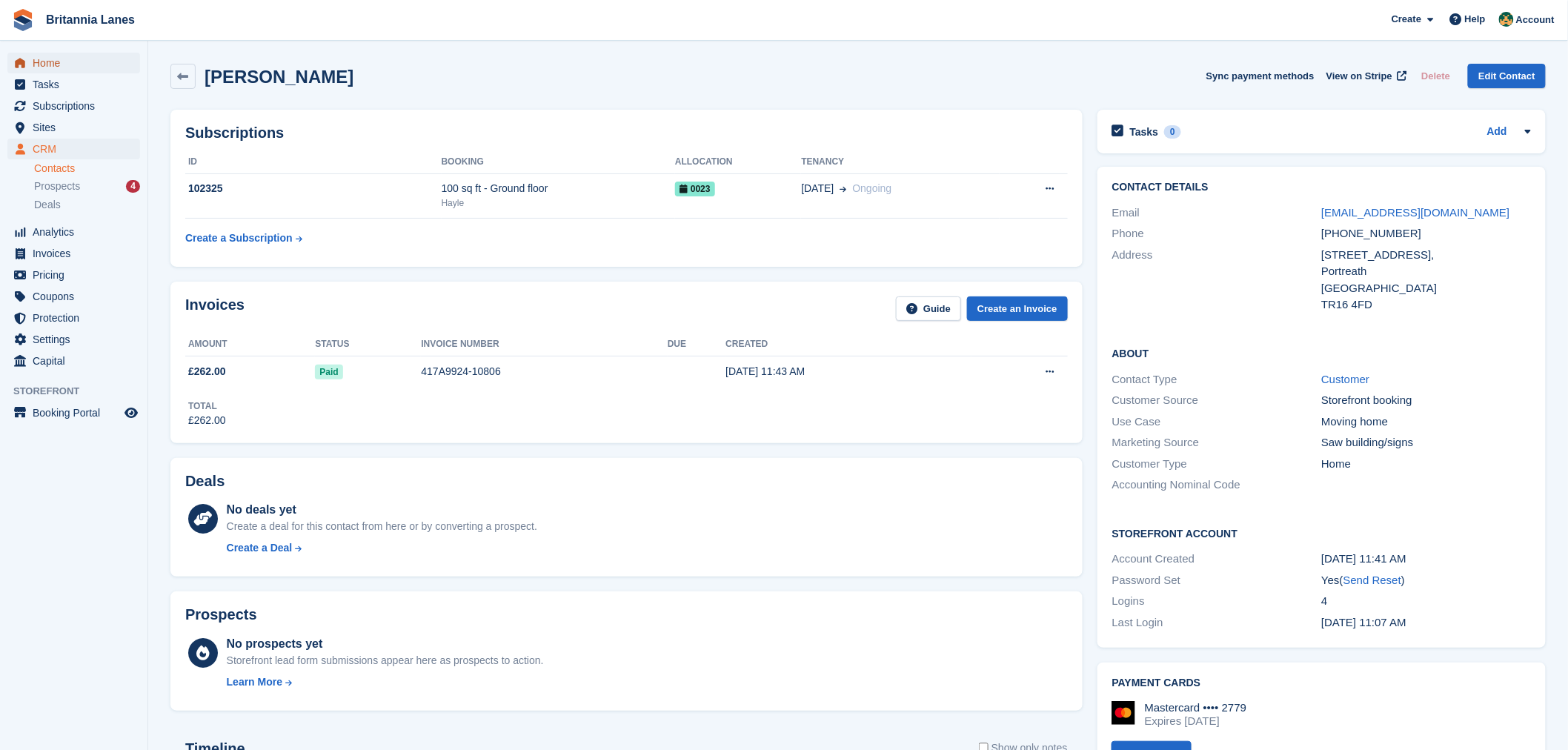
click at [79, 61] on span "Home" at bounding box center [76, 63] width 89 height 21
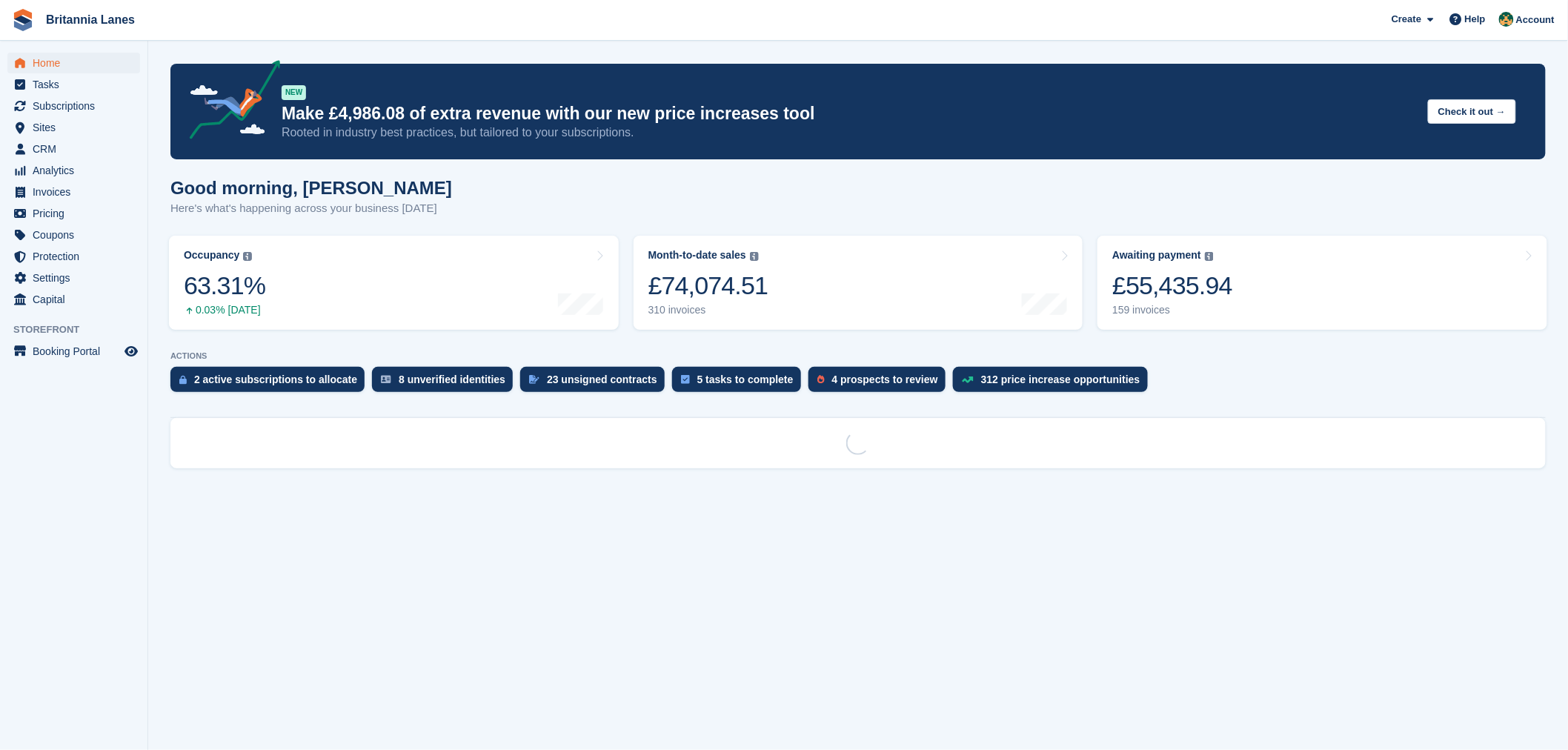
click at [500, 197] on div "Good morning, Nathan Here's what's happening across your business today" at bounding box center [858, 207] width 1375 height 57
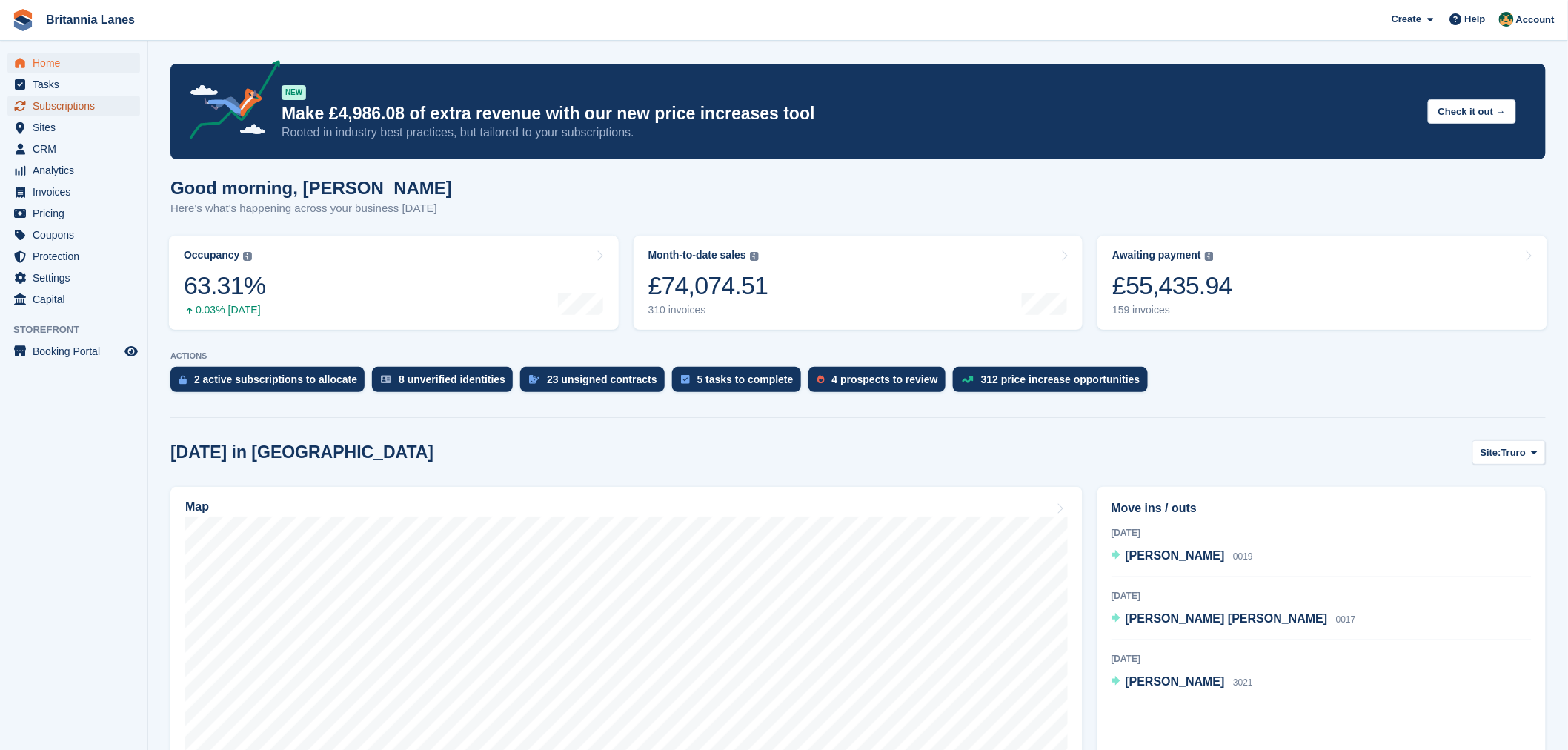
click at [108, 109] on span "Subscriptions" at bounding box center [76, 107] width 89 height 21
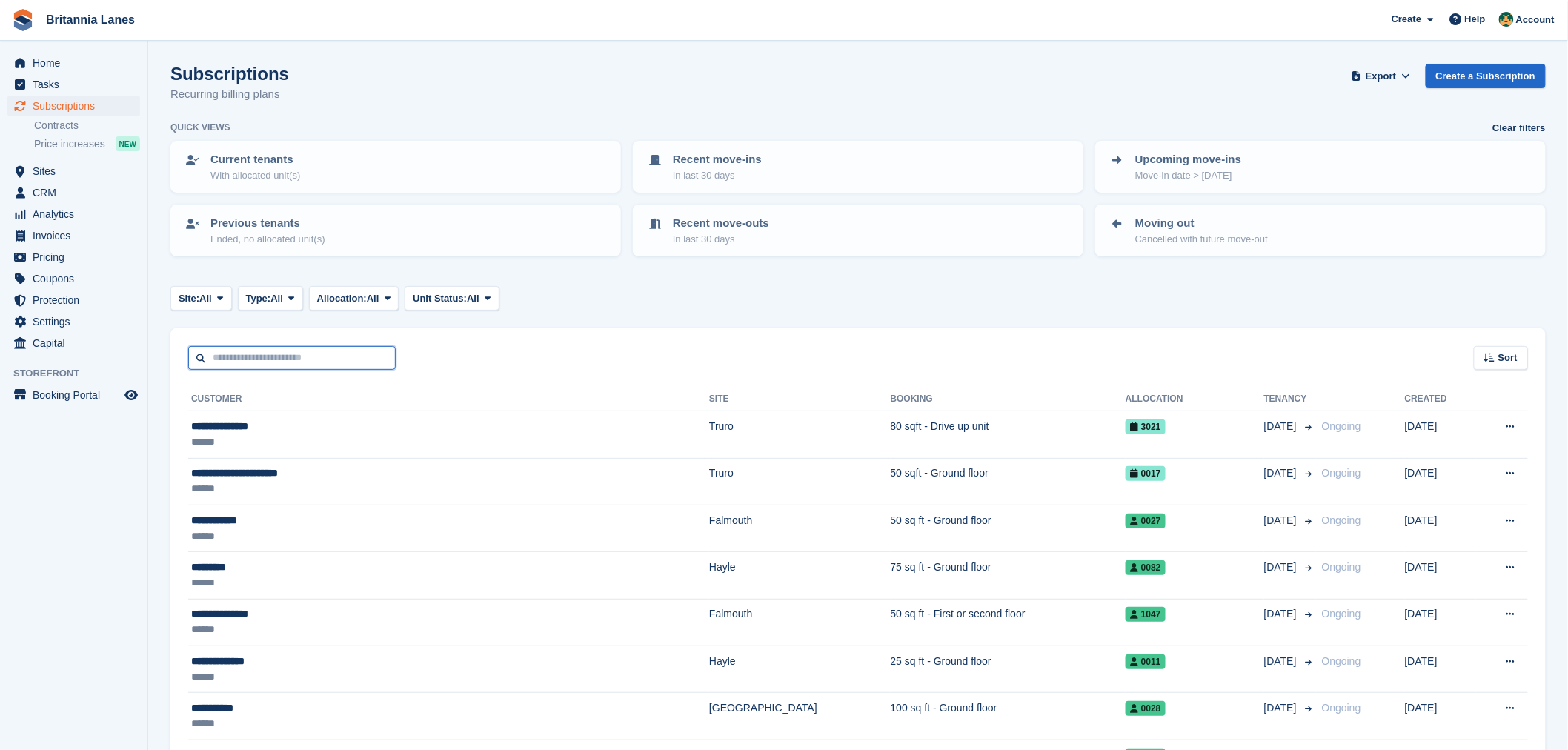
click at [246, 360] on input "text" at bounding box center [291, 358] width 207 height 24
type input "*******"
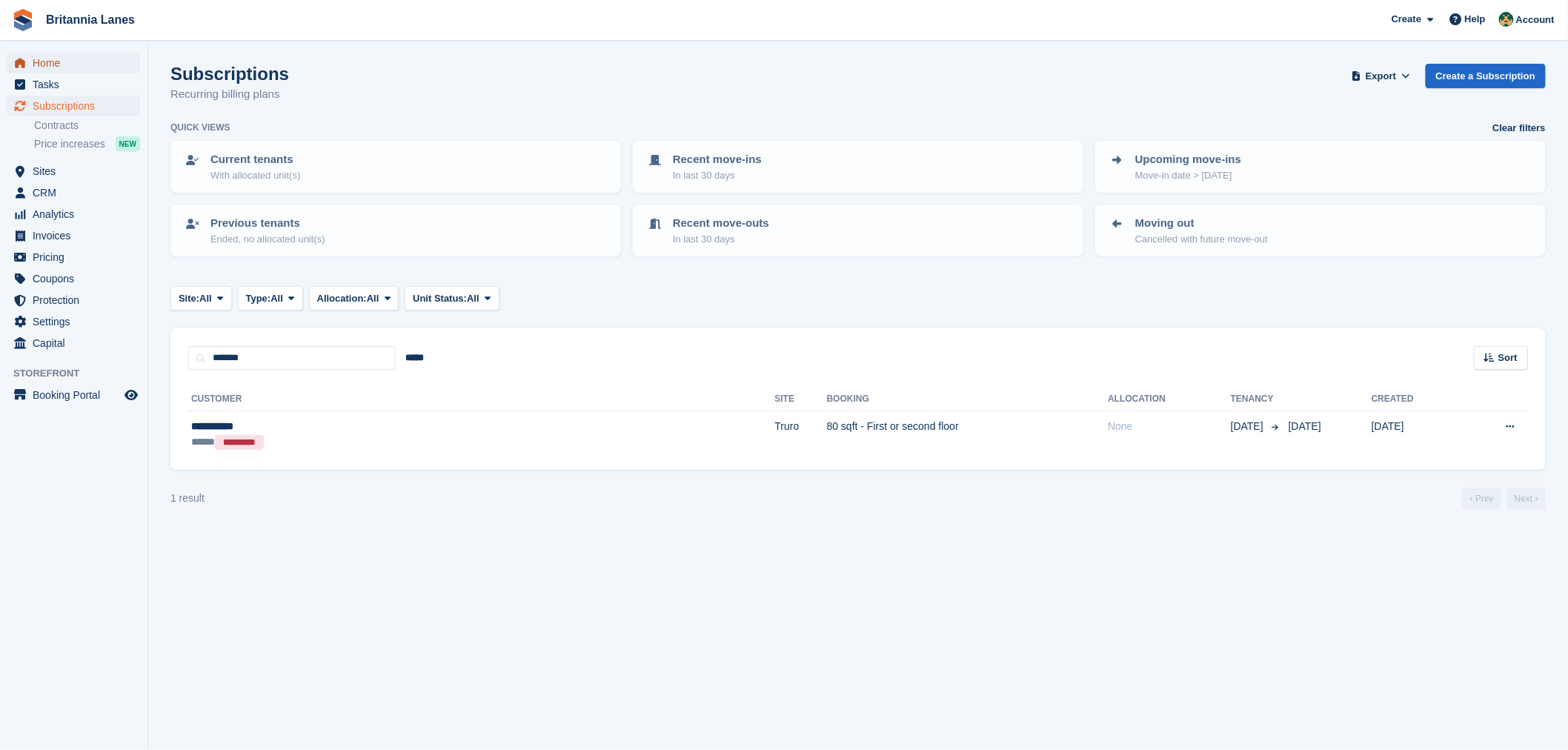
click at [63, 63] on span "Home" at bounding box center [76, 63] width 89 height 21
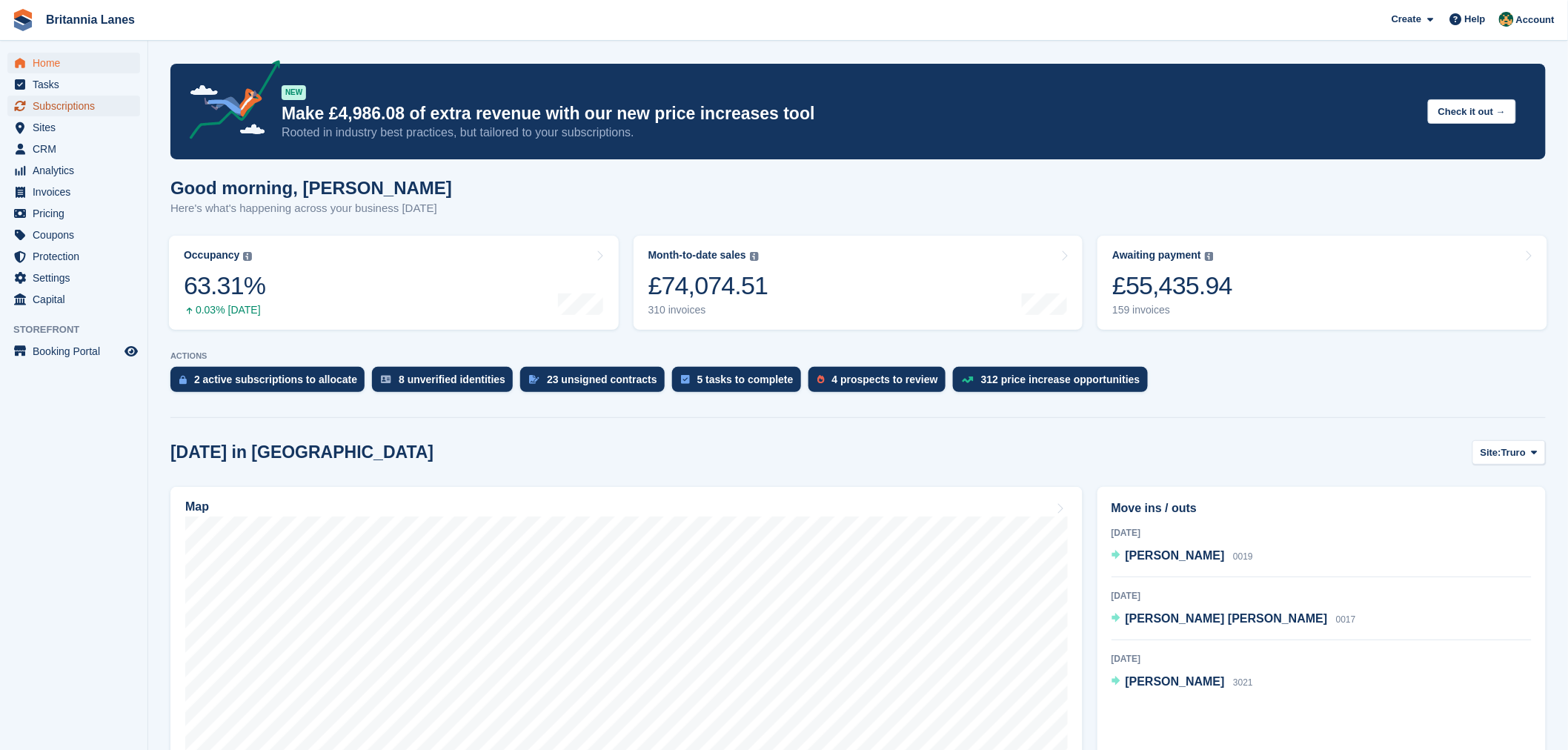
click at [104, 104] on span "Subscriptions" at bounding box center [76, 107] width 89 height 21
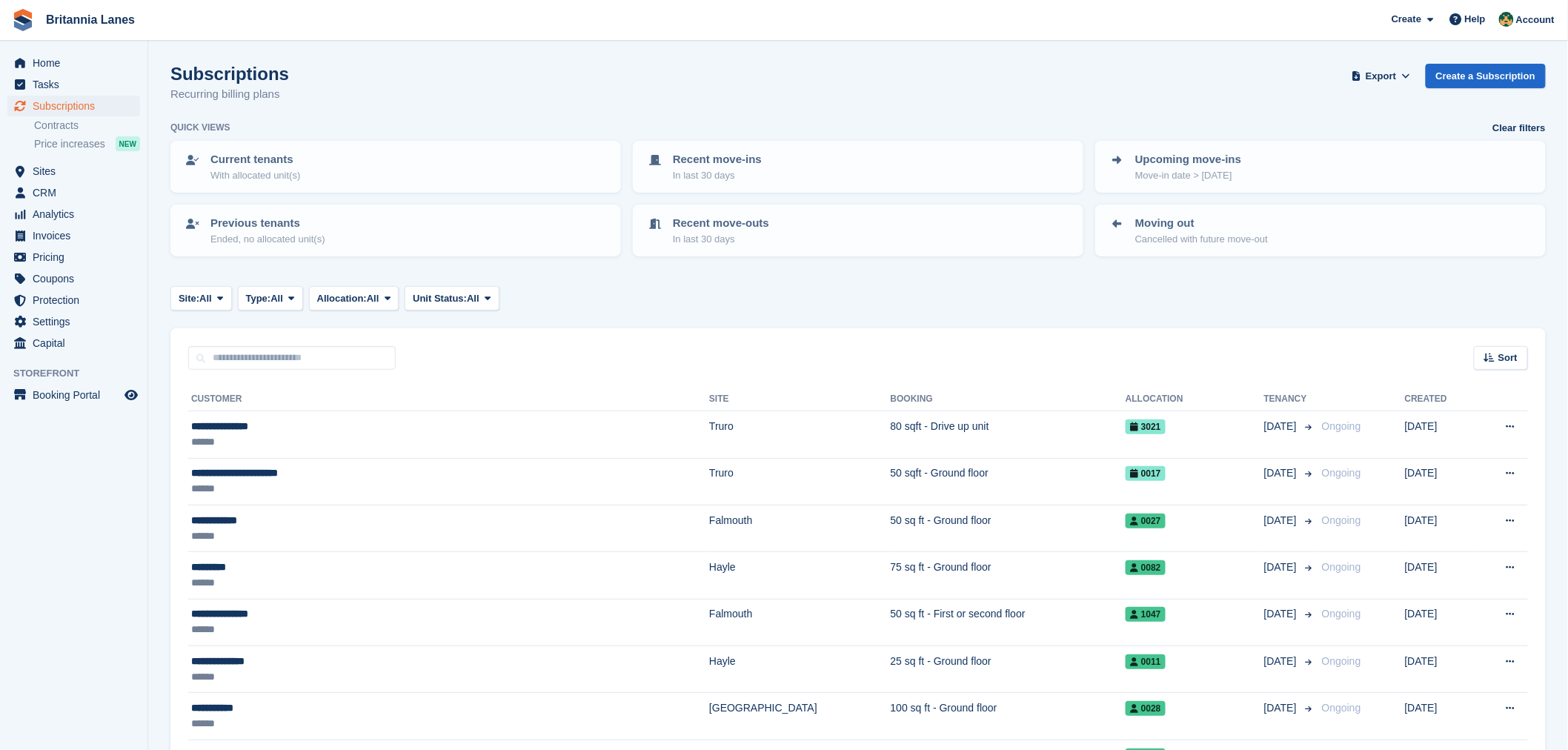
click at [287, 334] on div "Sort Sort by Customer name Date created Move in date Move out date Created (old…" at bounding box center [858, 350] width 1375 height 42
click at [272, 350] on input "text" at bounding box center [291, 358] width 207 height 24
type input "******"
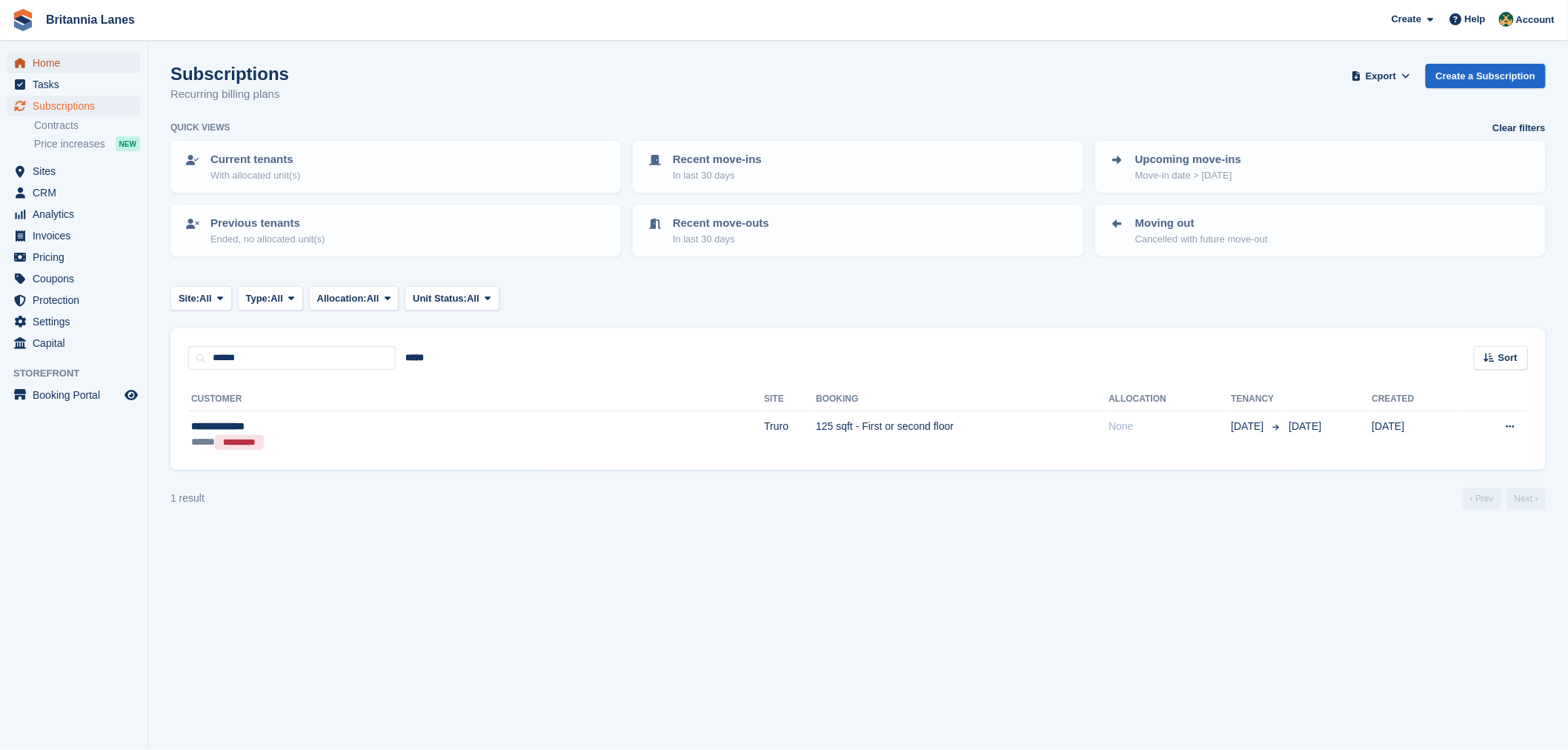
click at [75, 62] on span "Home" at bounding box center [76, 63] width 89 height 21
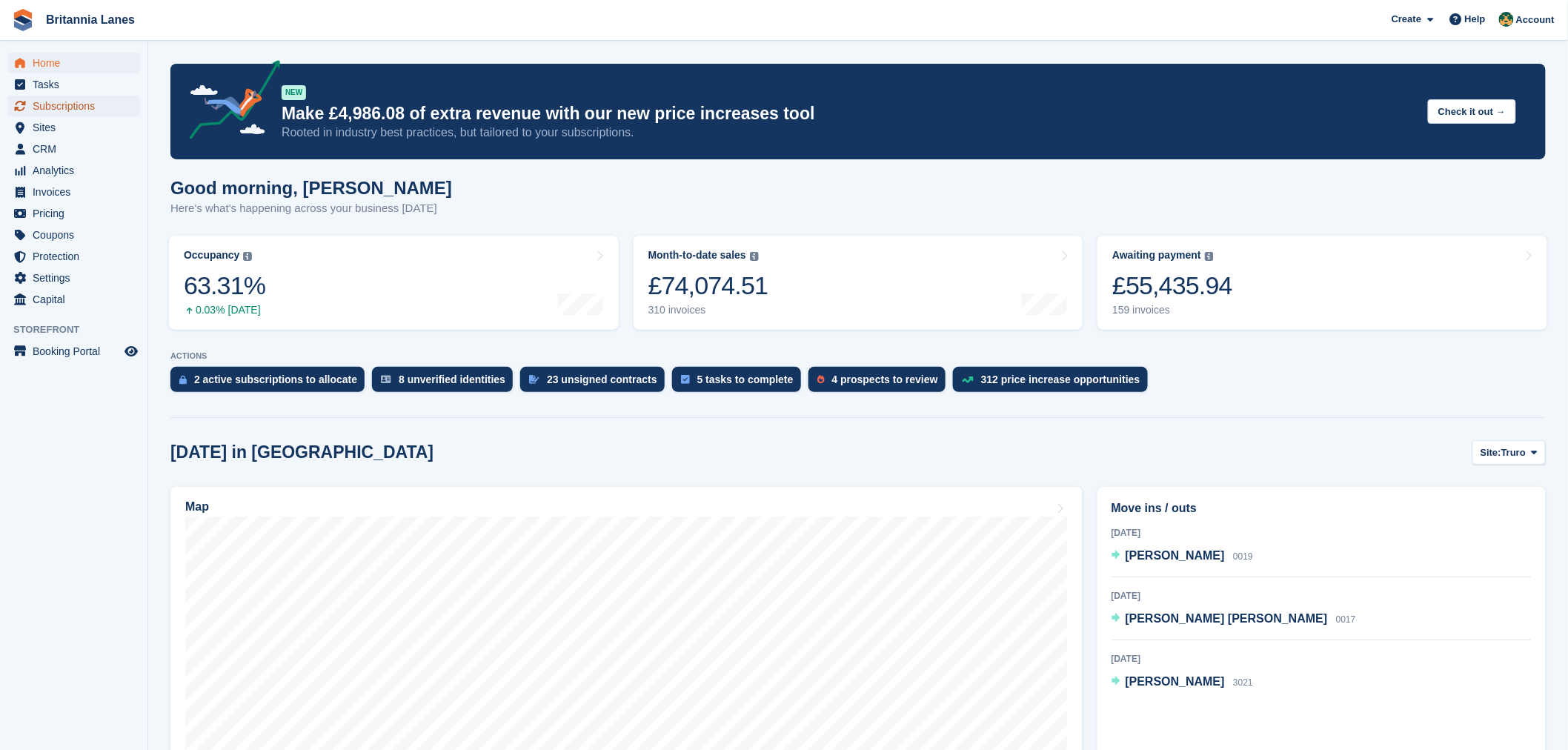
click at [104, 96] on span "Subscriptions" at bounding box center [76, 107] width 89 height 21
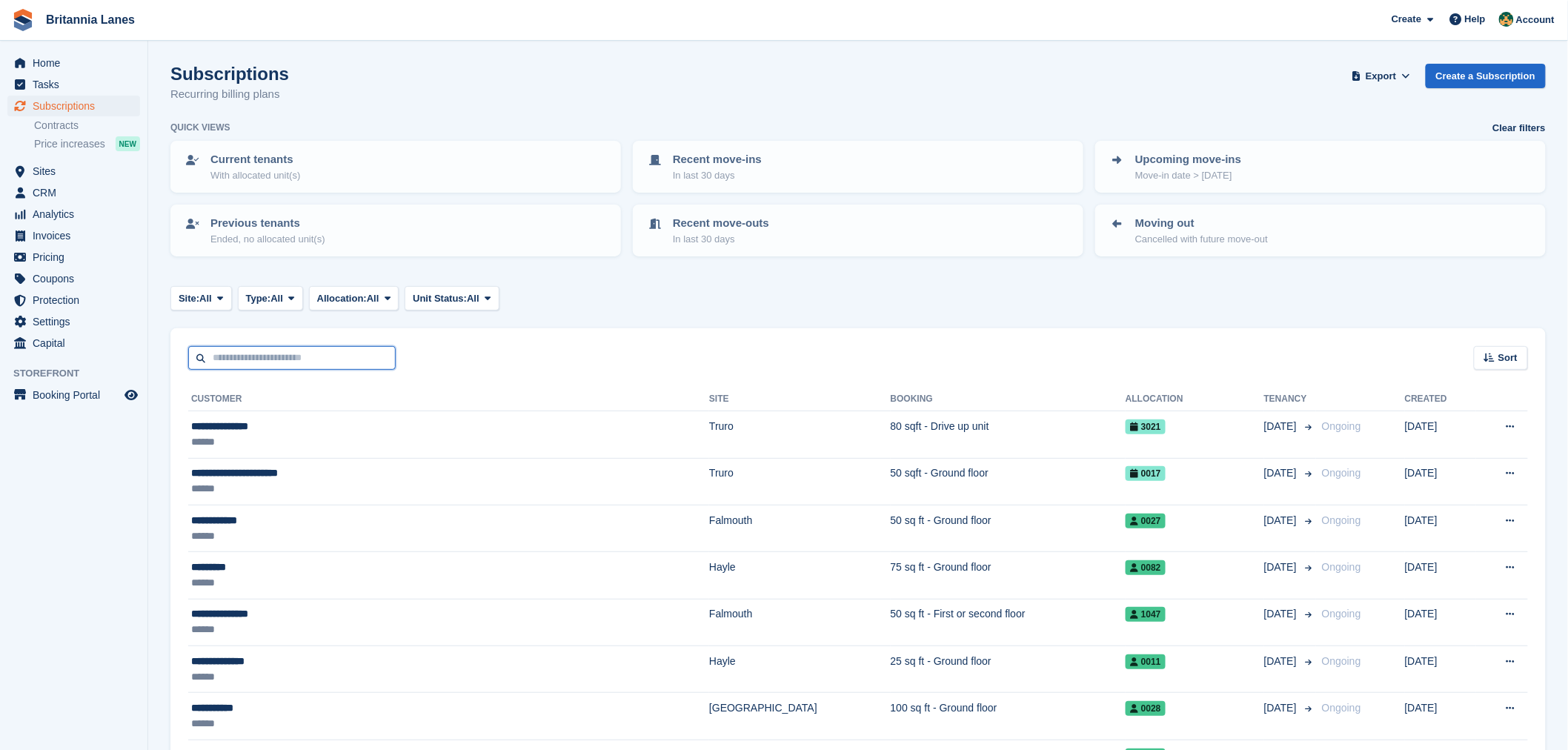
click at [279, 361] on input "text" at bounding box center [291, 358] width 207 height 24
type input "*****"
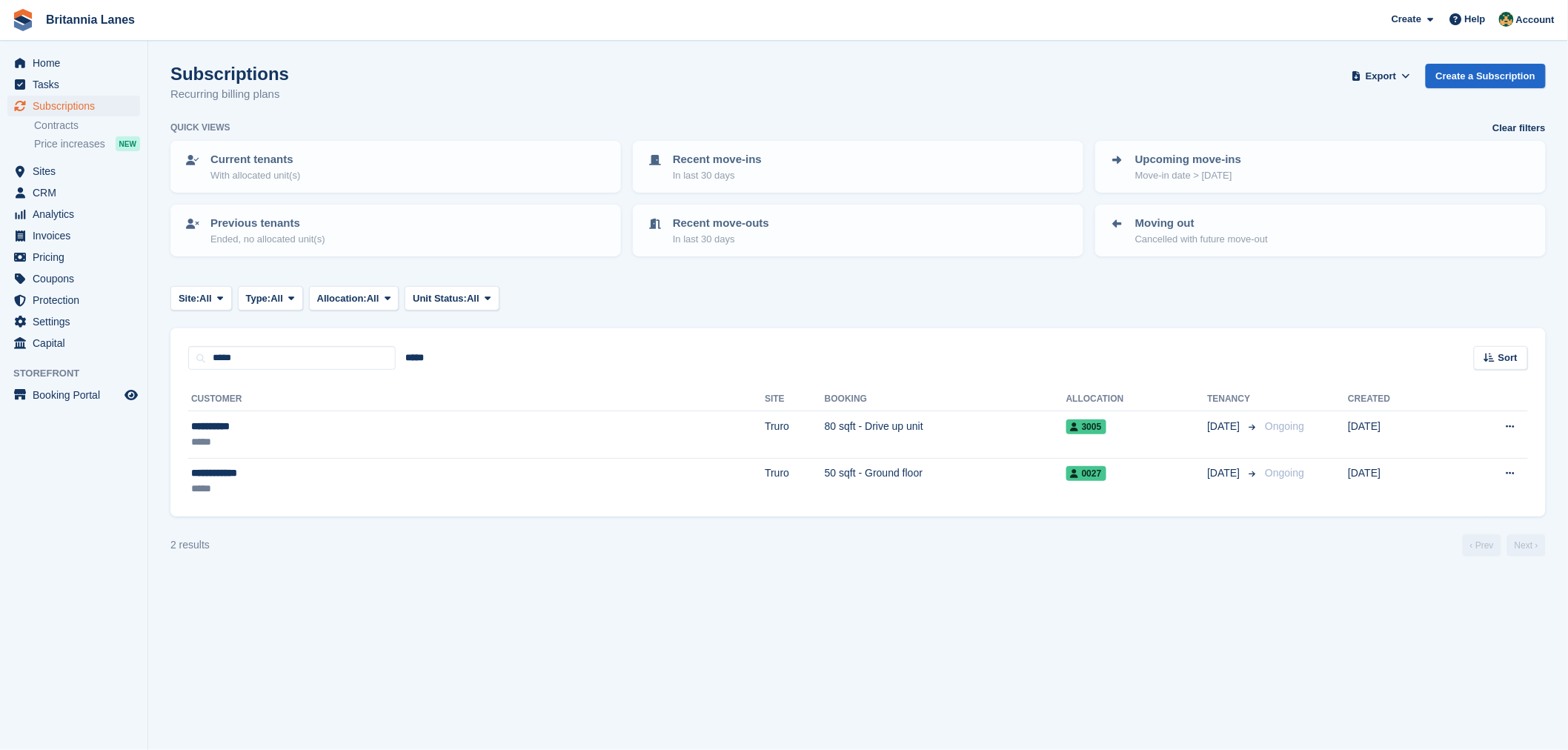
click at [618, 364] on div "***** ***** Sort Sort by Customer name Date created Move in date Move out date …" at bounding box center [858, 350] width 1375 height 42
click at [287, 439] on div "*****" at bounding box center [307, 442] width 233 height 15
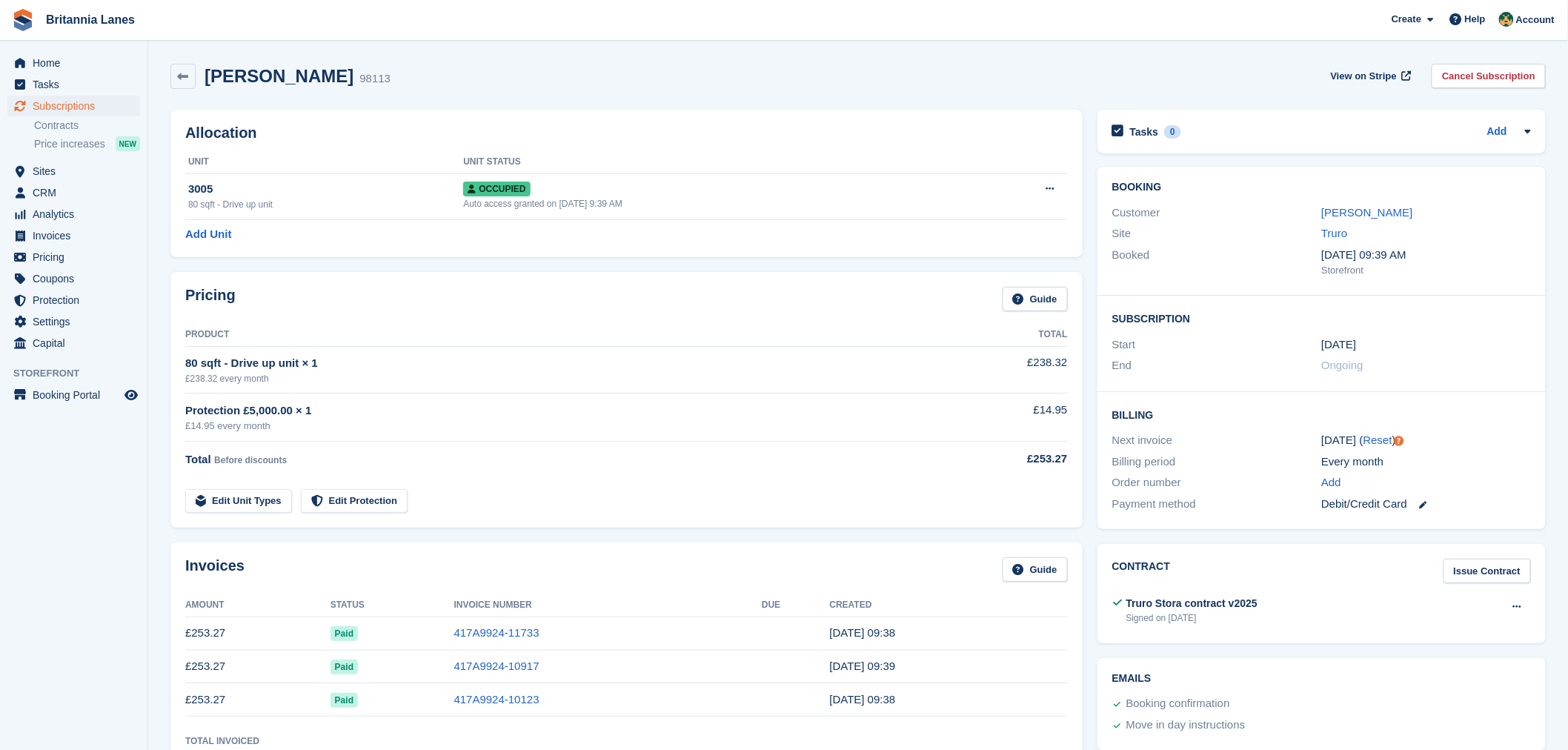
click at [308, 111] on div "Allocation Unit Unit Status 3005 80 sqft - Drive up unit Occupied Auto access g…" at bounding box center [626, 183] width 912 height 147
drag, startPoint x: 324, startPoint y: 78, endPoint x: 195, endPoint y: 79, distance: 129.0
click at [195, 79] on div "[PERSON_NAME] 98113 View on Stripe Cancel Subscription" at bounding box center [858, 76] width 1375 height 25
click at [345, 79] on div "[PERSON_NAME] 98113 View on Stripe Cancel Subscription" at bounding box center [858, 76] width 1375 height 25
drag, startPoint x: 329, startPoint y: 79, endPoint x: 209, endPoint y: 82, distance: 120.0
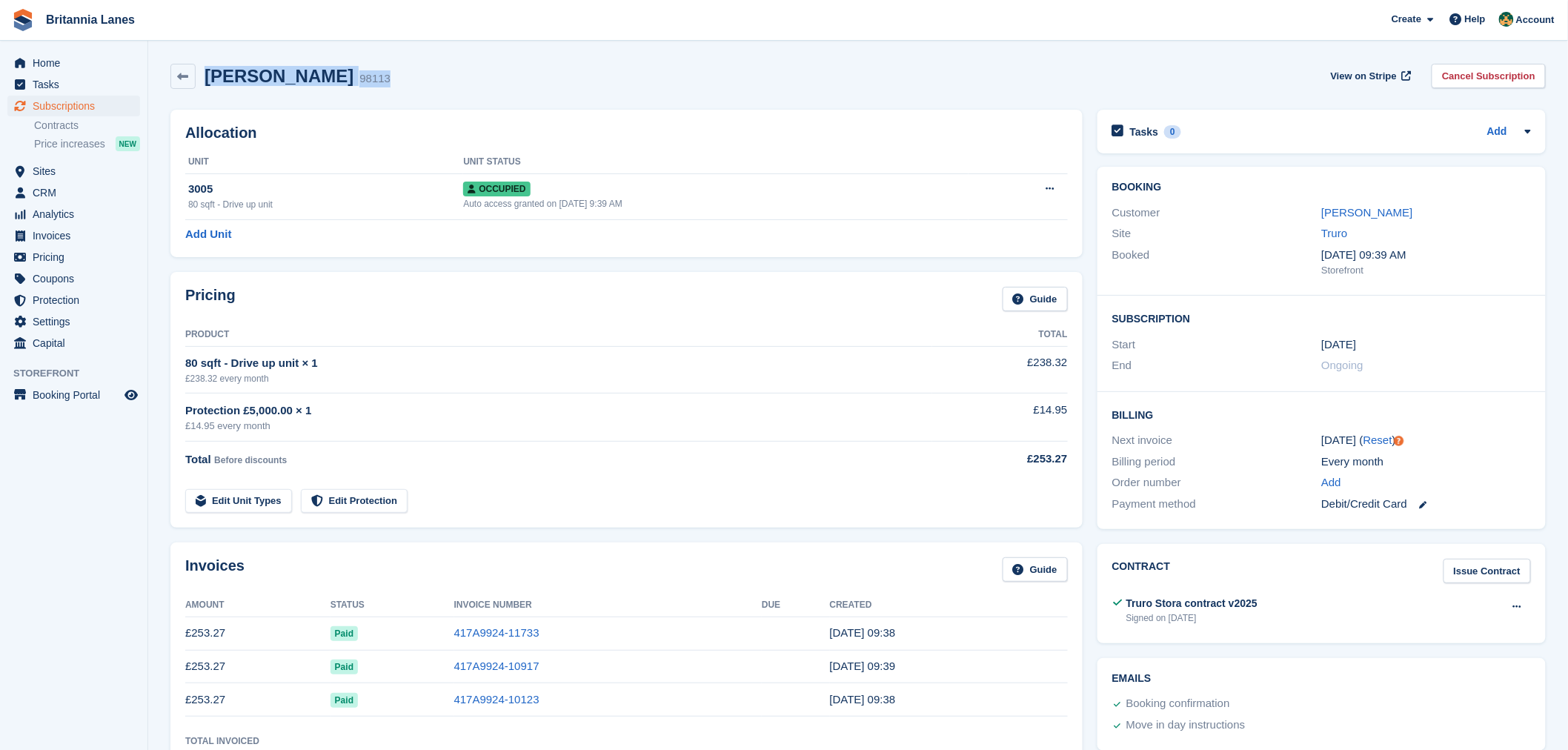
click at [209, 82] on div "[PERSON_NAME] 98113 View on Stripe Cancel Subscription" at bounding box center [858, 76] width 1375 height 25
click at [291, 97] on div "Alex Hicks 98113 View on Stripe Cancel Subscription" at bounding box center [857, 79] width 1390 height 46
drag, startPoint x: 329, startPoint y: 79, endPoint x: 194, endPoint y: 85, distance: 135.1
click at [194, 85] on div "Alex Hicks 98113 View on Stripe Cancel Subscription" at bounding box center [858, 76] width 1375 height 25
click at [316, 96] on div "Alex Hicks 98113 View on Stripe Cancel Subscription" at bounding box center [857, 79] width 1390 height 46
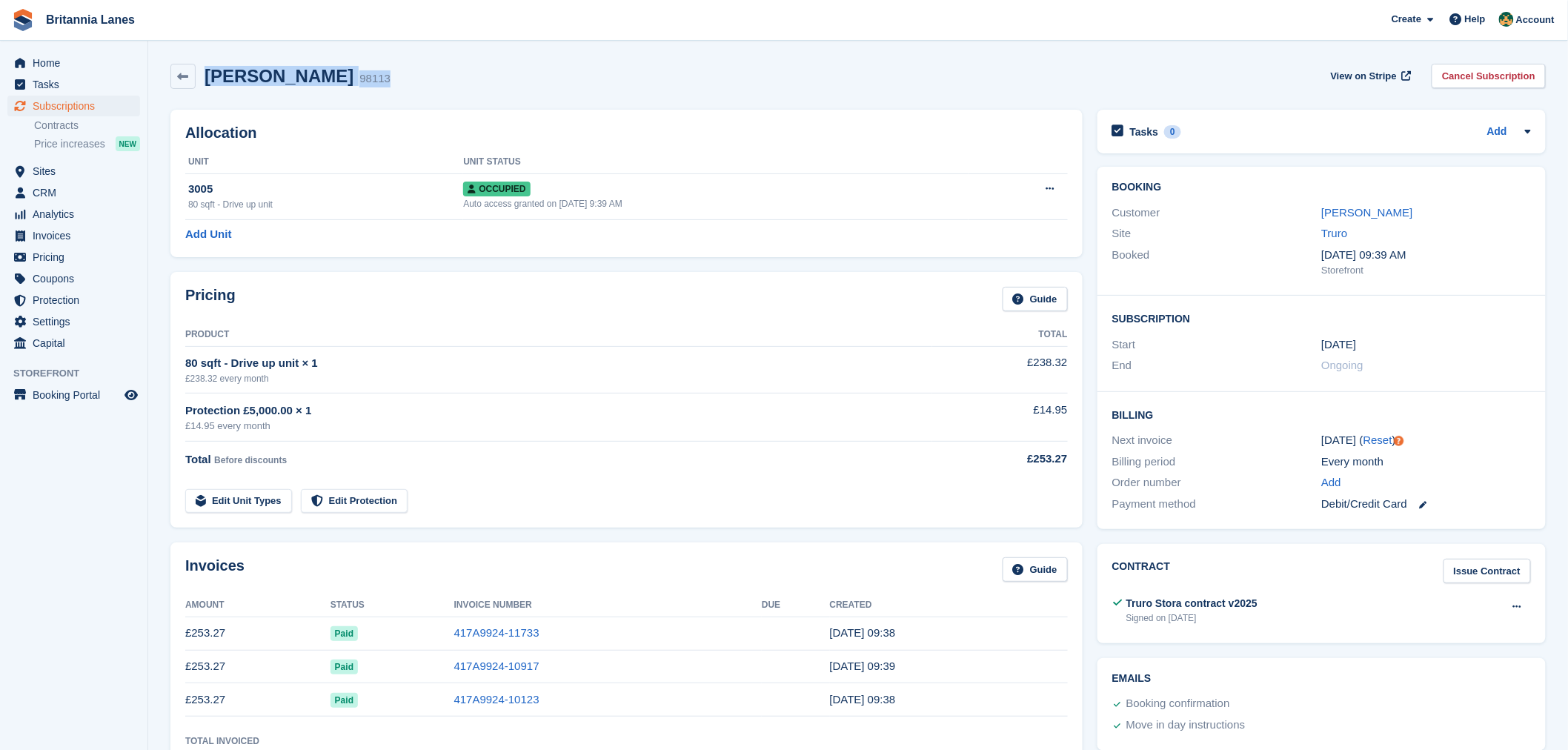
drag, startPoint x: 329, startPoint y: 83, endPoint x: 203, endPoint y: 90, distance: 126.2
click at [203, 90] on div "Alex Hicks 98113 View on Stripe Cancel Subscription" at bounding box center [857, 79] width 1390 height 46
click at [305, 94] on div "Alex Hicks 98113 View on Stripe Cancel Subscription" at bounding box center [857, 79] width 1390 height 46
click at [351, 110] on div "Allocation Unit Unit Status 3005 80 sqft - Drive up unit Occupied Auto access g…" at bounding box center [626, 183] width 912 height 147
drag, startPoint x: 327, startPoint y: 85, endPoint x: 203, endPoint y: 90, distance: 124.1
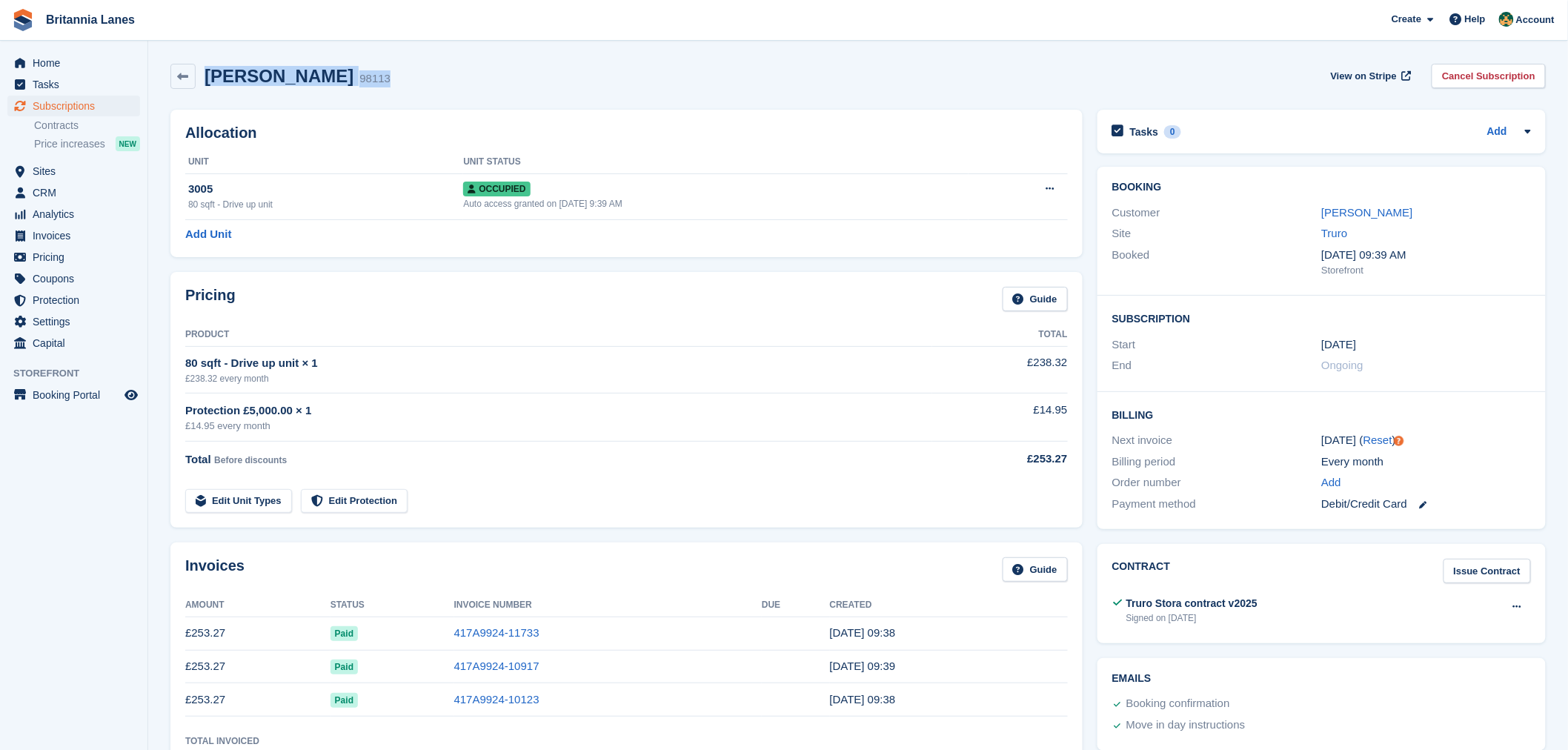
click at [203, 90] on div "Alex Hicks 98113 View on Stripe Cancel Subscription" at bounding box center [857, 79] width 1390 height 46
click at [334, 85] on div "Alex Hicks 98113 View on Stripe Cancel Subscription" at bounding box center [858, 76] width 1375 height 25
drag, startPoint x: 322, startPoint y: 77, endPoint x: 207, endPoint y: 70, distance: 115.2
click at [207, 70] on div "Alex Hicks 98113 View on Stripe Cancel Subscription" at bounding box center [858, 76] width 1375 height 25
click at [315, 98] on div "Alex Hicks 98113 View on Stripe Cancel Subscription" at bounding box center [857, 79] width 1390 height 46
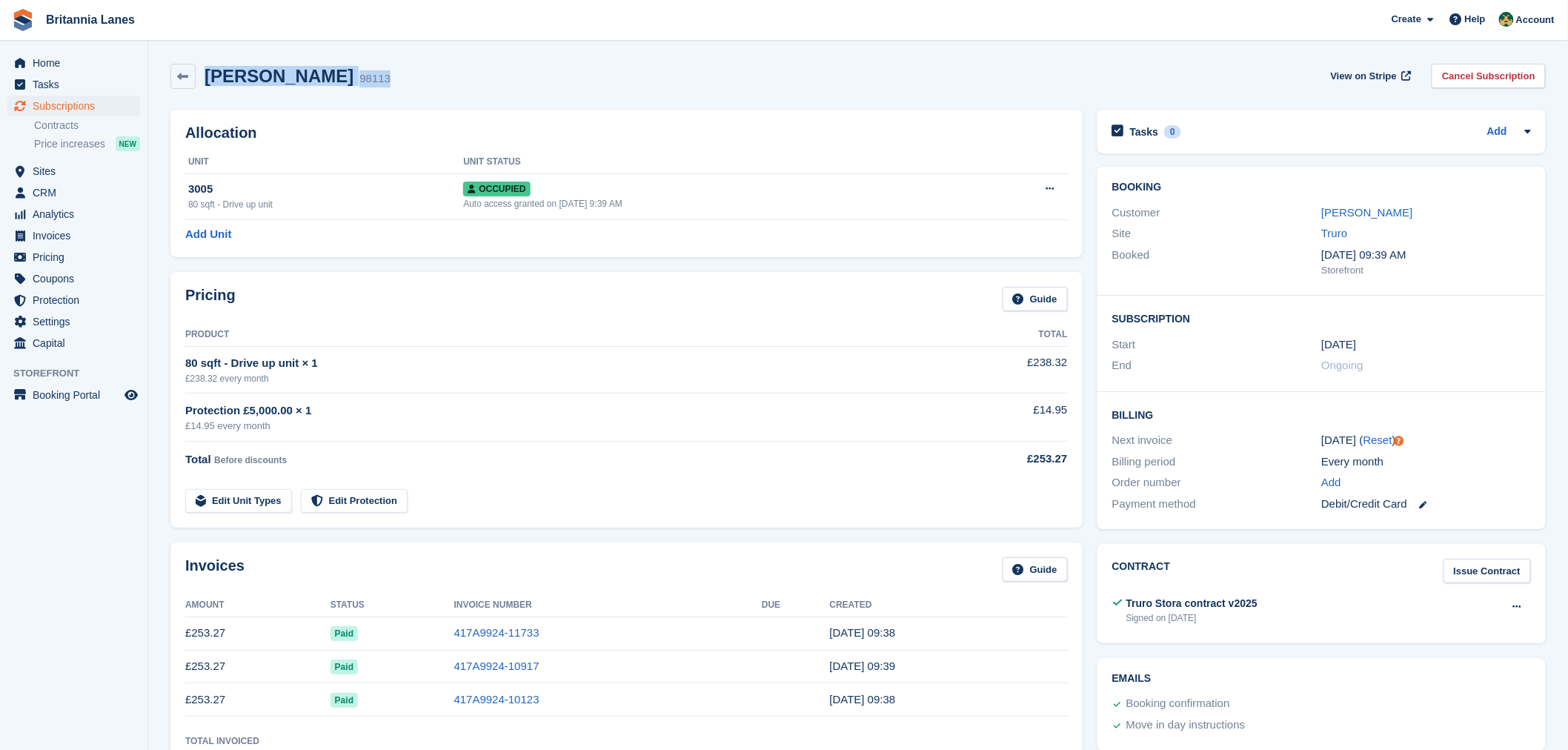
drag, startPoint x: 326, startPoint y: 81, endPoint x: 206, endPoint y: 93, distance: 120.6
click at [206, 93] on div "Alex Hicks 98113 View on Stripe Cancel Subscription" at bounding box center [857, 79] width 1390 height 46
click at [296, 99] on div "Alex Hicks 98113 View on Stripe Cancel Subscription" at bounding box center [857, 79] width 1390 height 46
drag, startPoint x: 328, startPoint y: 83, endPoint x: 205, endPoint y: 79, distance: 123.1
click at [205, 79] on div "Alex Hicks 98113 View on Stripe Cancel Subscription" at bounding box center [858, 76] width 1375 height 25
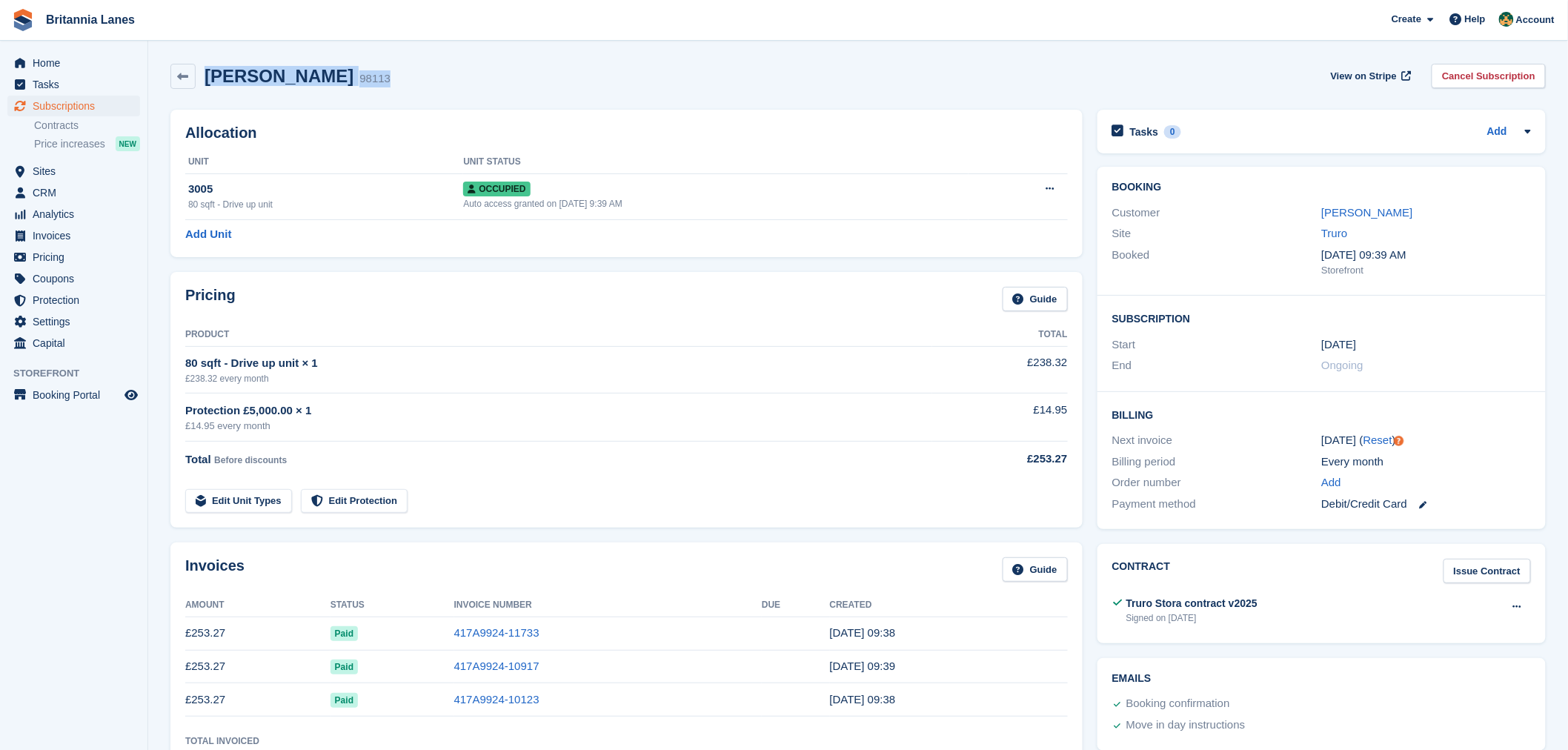
click at [267, 89] on div "Alex Hicks 98113 View on Stripe Cancel Subscription" at bounding box center [857, 79] width 1390 height 46
drag, startPoint x: 333, startPoint y: 81, endPoint x: 206, endPoint y: 85, distance: 127.1
click at [206, 85] on div "Alex Hicks 98113 View on Stripe Cancel Subscription" at bounding box center [858, 76] width 1375 height 25
click at [249, 92] on div "Alex Hicks 98113 View on Stripe Cancel Subscription" at bounding box center [857, 79] width 1390 height 46
drag, startPoint x: 324, startPoint y: 79, endPoint x: 207, endPoint y: 85, distance: 117.2
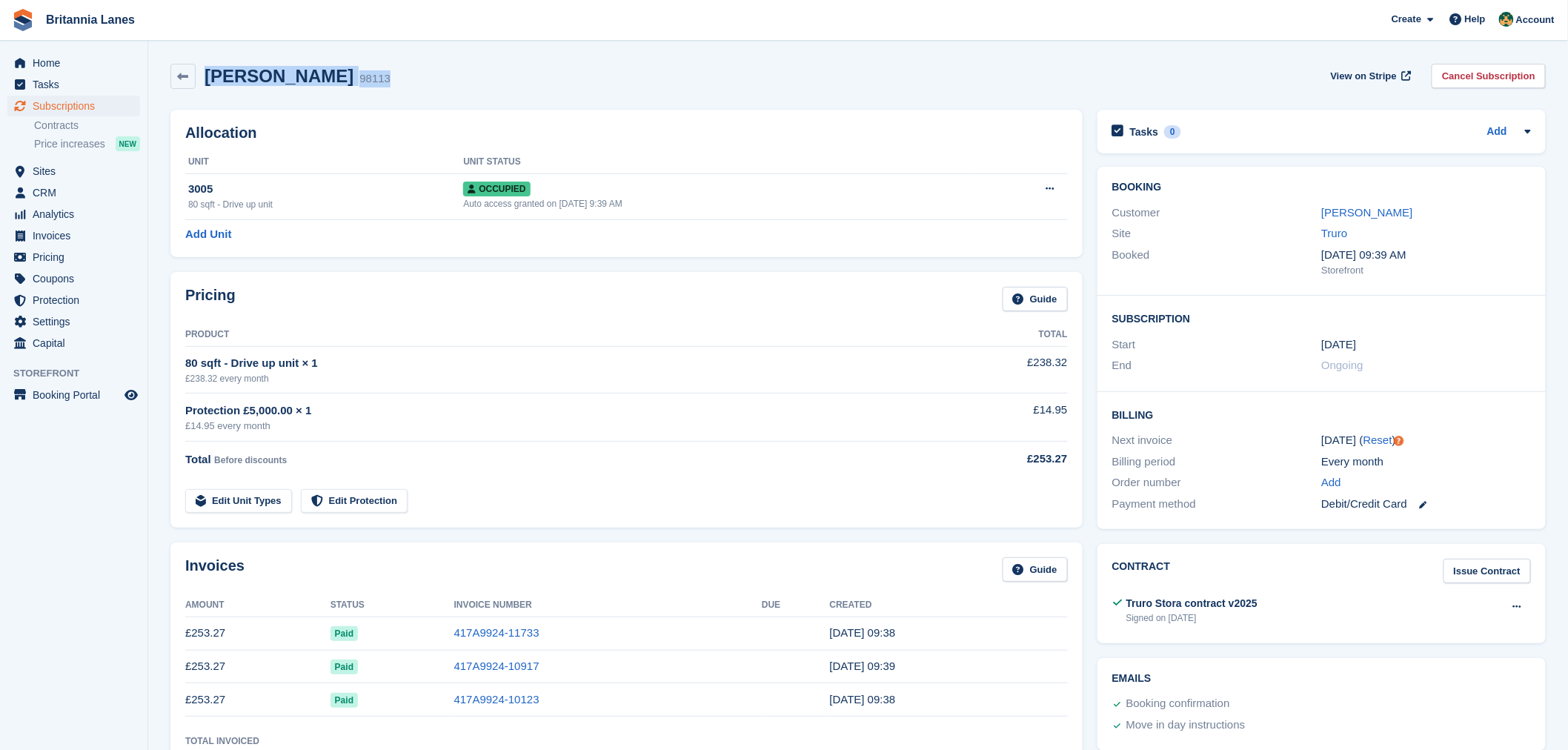
click at [207, 85] on div "Alex Hicks 98113 View on Stripe Cancel Subscription" at bounding box center [858, 76] width 1375 height 25
click at [264, 95] on div "Alex Hicks 98113 View on Stripe Cancel Subscription" at bounding box center [857, 79] width 1390 height 46
drag, startPoint x: 323, startPoint y: 77, endPoint x: 208, endPoint y: 82, distance: 115.1
click at [208, 82] on div "Alex Hicks 98113 View on Stripe Cancel Subscription" at bounding box center [858, 76] width 1375 height 25
click at [255, 87] on div "Alex Hicks 98113" at bounding box center [281, 76] width 220 height 25
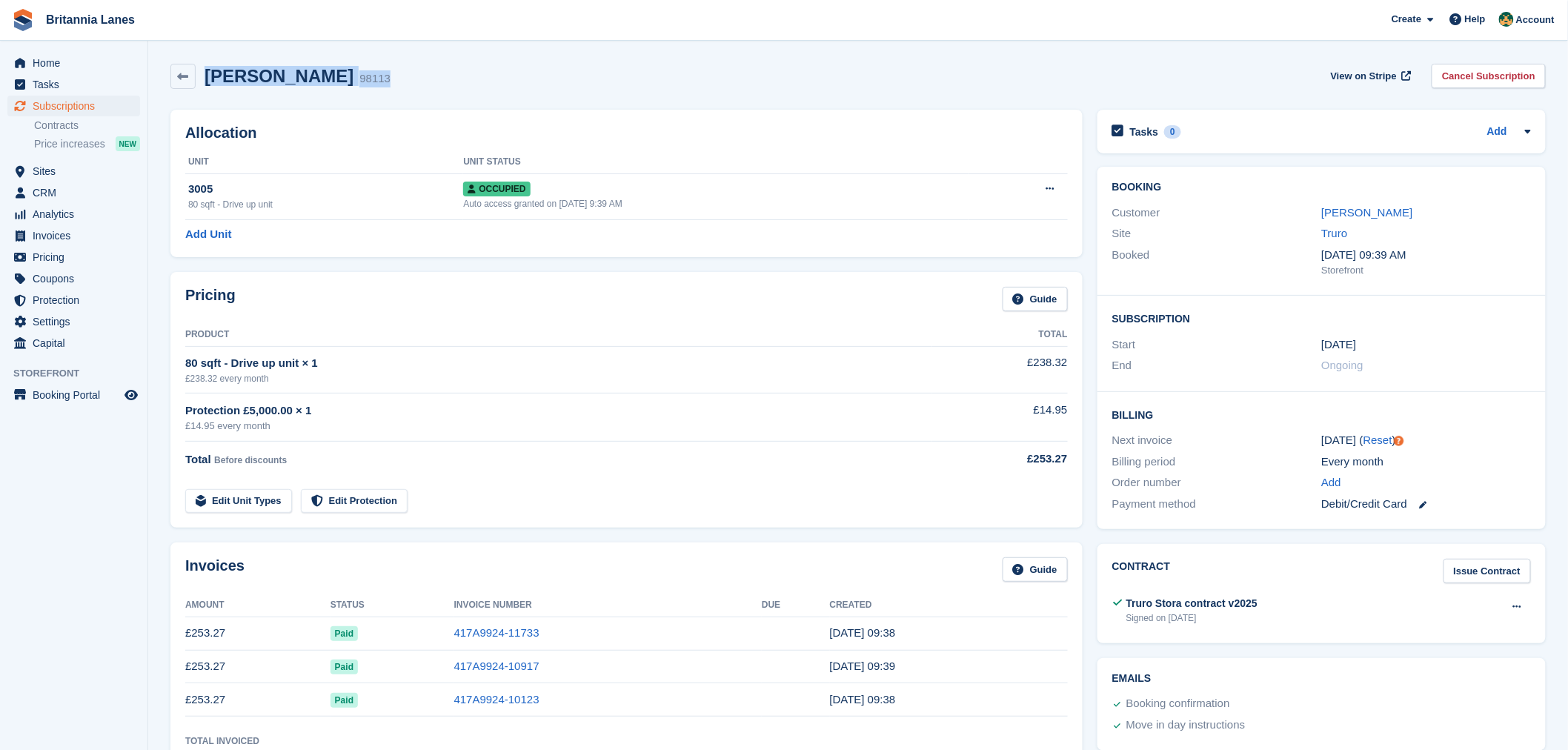
drag, startPoint x: 321, startPoint y: 79, endPoint x: 205, endPoint y: 81, distance: 116.0
click at [205, 81] on div "Alex Hicks 98113" at bounding box center [293, 76] width 195 height 21
click at [247, 89] on div "Alex Hicks 98113 View on Stripe Cancel Subscription" at bounding box center [857, 79] width 1390 height 46
drag, startPoint x: 322, startPoint y: 83, endPoint x: 203, endPoint y: 86, distance: 119.0
click at [203, 86] on div "Alex Hicks 98113" at bounding box center [293, 76] width 195 height 21
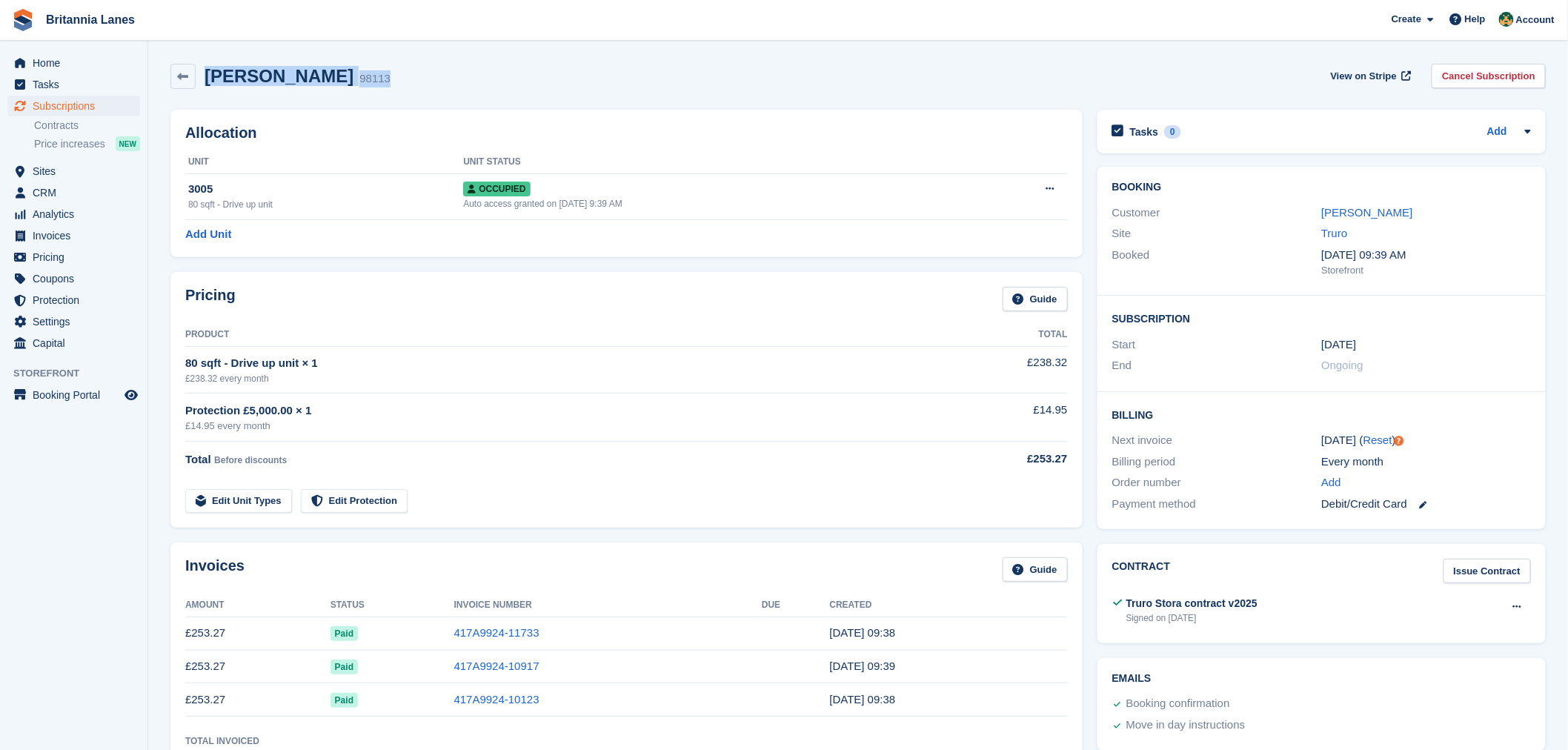
click at [256, 94] on div "Alex Hicks 98113 View on Stripe Cancel Subscription" at bounding box center [857, 79] width 1390 height 46
drag, startPoint x: 324, startPoint y: 79, endPoint x: 200, endPoint y: 87, distance: 124.3
click at [200, 87] on div "Alex Hicks 98113 View on Stripe Cancel Subscription" at bounding box center [858, 76] width 1375 height 25
drag, startPoint x: 246, startPoint y: 94, endPoint x: 257, endPoint y: 94, distance: 11.0
click at [246, 94] on div "Alex Hicks 98113 View on Stripe Cancel Subscription" at bounding box center [857, 79] width 1390 height 46
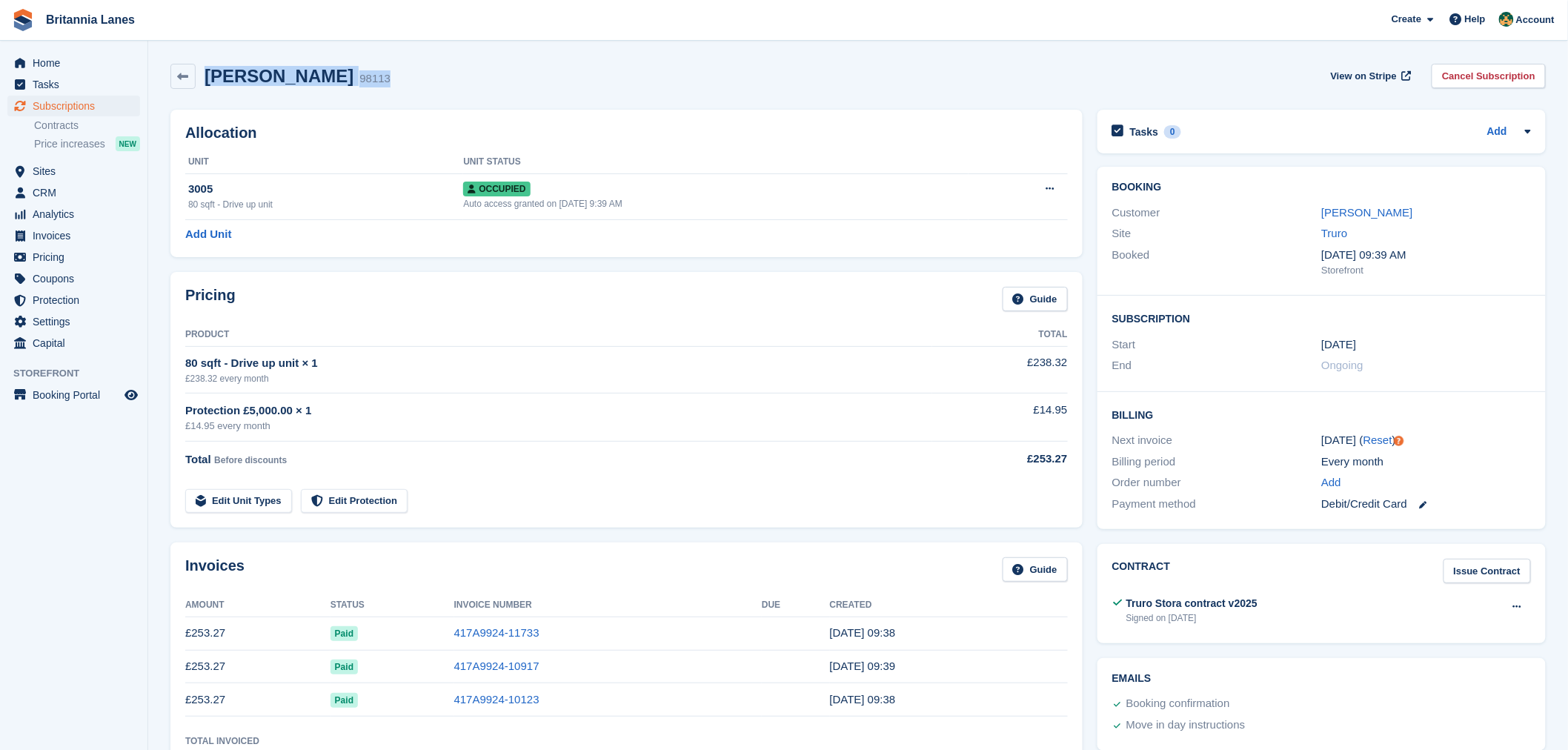
click at [327, 85] on div "Alex Hicks 98113 View on Stripe Cancel Subscription" at bounding box center [858, 76] width 1375 height 25
drag, startPoint x: 322, startPoint y: 81, endPoint x: 204, endPoint y: 83, distance: 118.0
click at [204, 83] on div "Alex Hicks 98113" at bounding box center [293, 76] width 195 height 21
click at [247, 93] on div "Alex Hicks 98113 View on Stripe Cancel Subscription" at bounding box center [857, 79] width 1390 height 46
drag, startPoint x: 329, startPoint y: 84, endPoint x: 203, endPoint y: 98, distance: 126.8
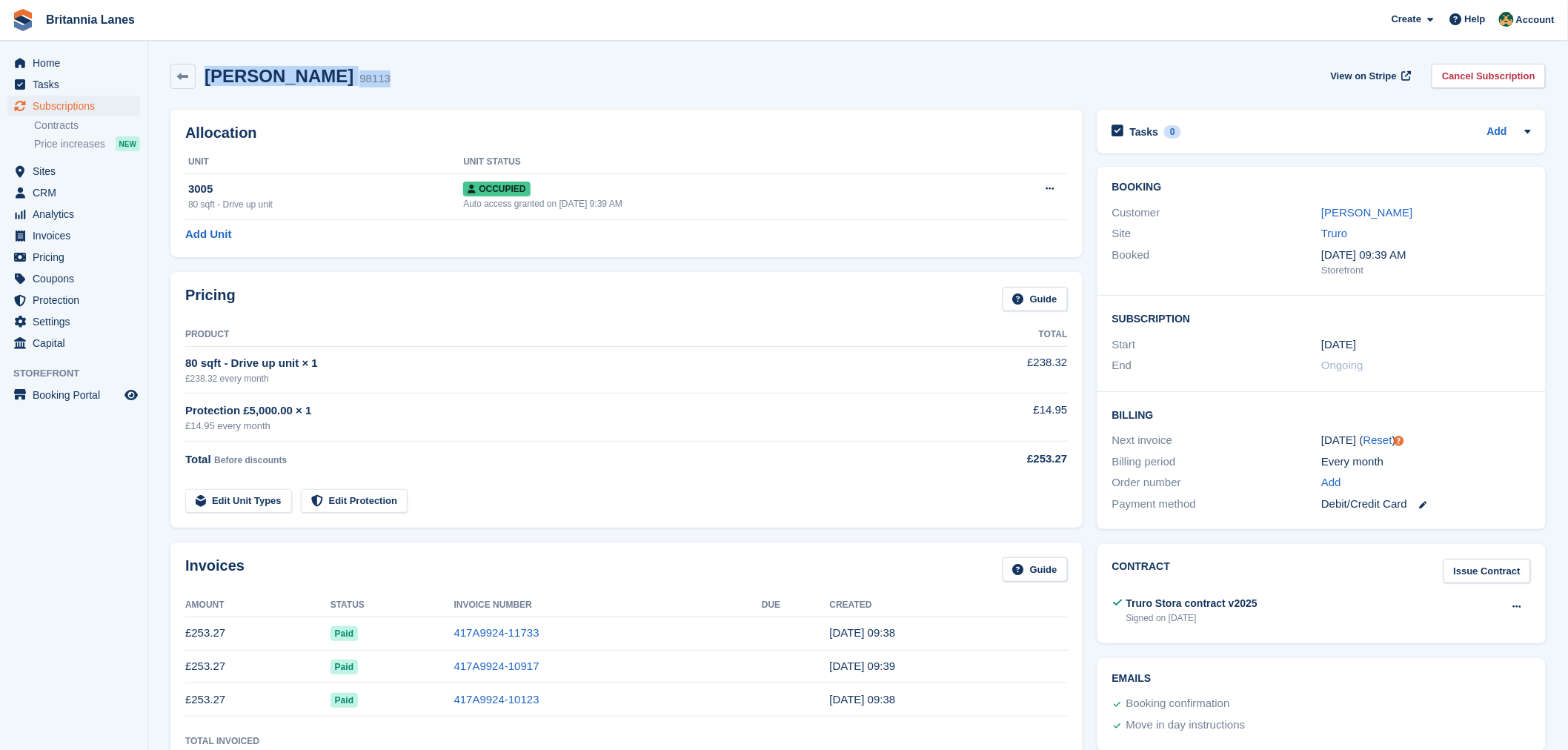
click at [203, 98] on div "Alex Hicks 98113 View on Stripe Cancel Subscription" at bounding box center [857, 79] width 1390 height 46
click at [235, 100] on div "Alex Hicks 98113 View on Stripe Cancel Subscription" at bounding box center [857, 79] width 1390 height 46
drag, startPoint x: 323, startPoint y: 80, endPoint x: 204, endPoint y: 90, distance: 119.4
click at [204, 90] on div "Alex Hicks 98113 View on Stripe Cancel Subscription" at bounding box center [857, 79] width 1390 height 46
click at [231, 93] on div "Alex Hicks 98113 View on Stripe Cancel Subscription" at bounding box center [857, 79] width 1390 height 46
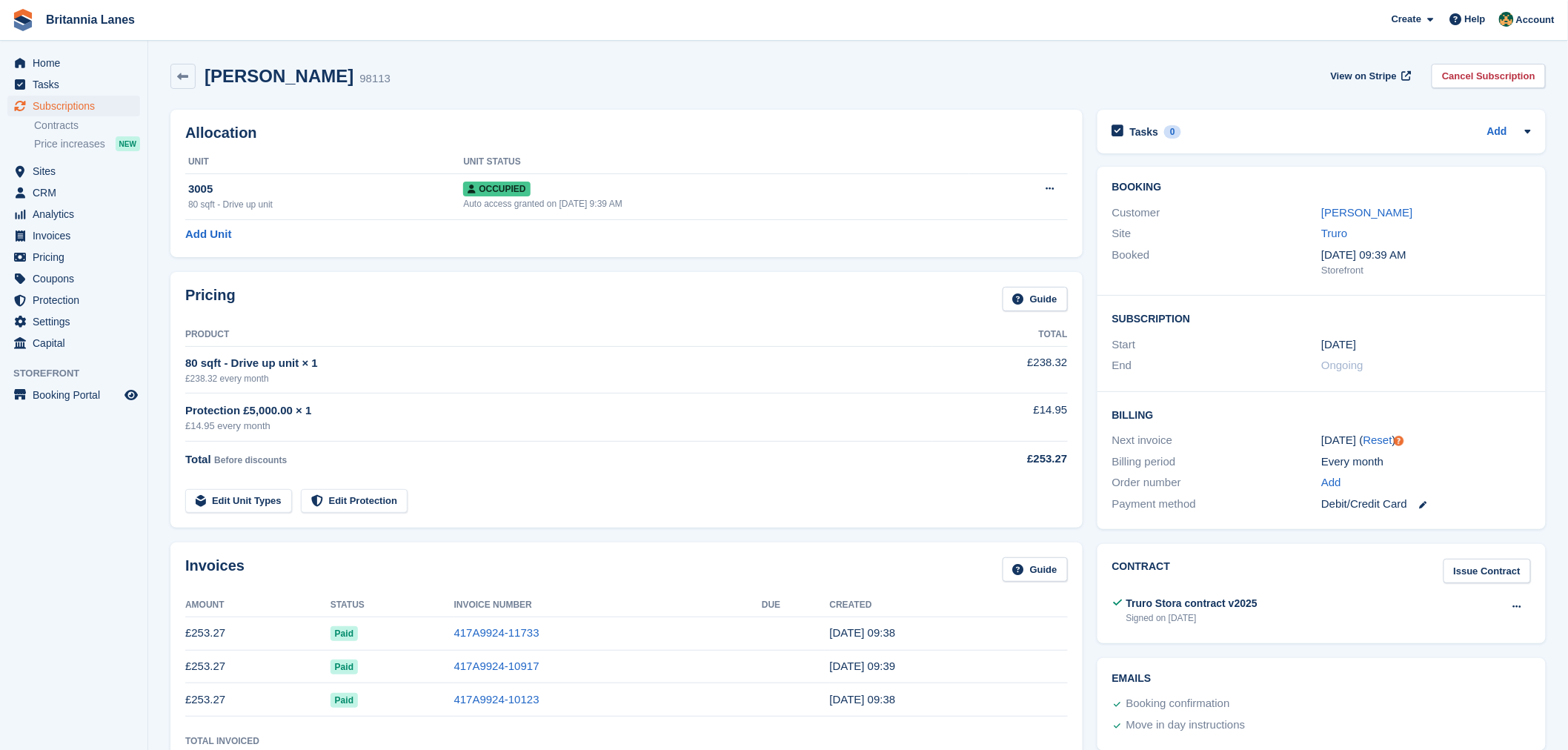
click at [324, 79] on div "Alex Hicks 98113 View on Stripe Cancel Subscription" at bounding box center [858, 76] width 1375 height 25
click at [323, 79] on div "Alex Hicks 98113 View on Stripe Cancel Subscription" at bounding box center [858, 76] width 1375 height 25
drag, startPoint x: 284, startPoint y: 79, endPoint x: 204, endPoint y: 85, distance: 80.2
click at [204, 85] on div "Alex Hicks 98113" at bounding box center [293, 76] width 195 height 21
click at [248, 94] on div "Alex Hicks 98113 View on Stripe Cancel Subscription" at bounding box center [857, 79] width 1390 height 46
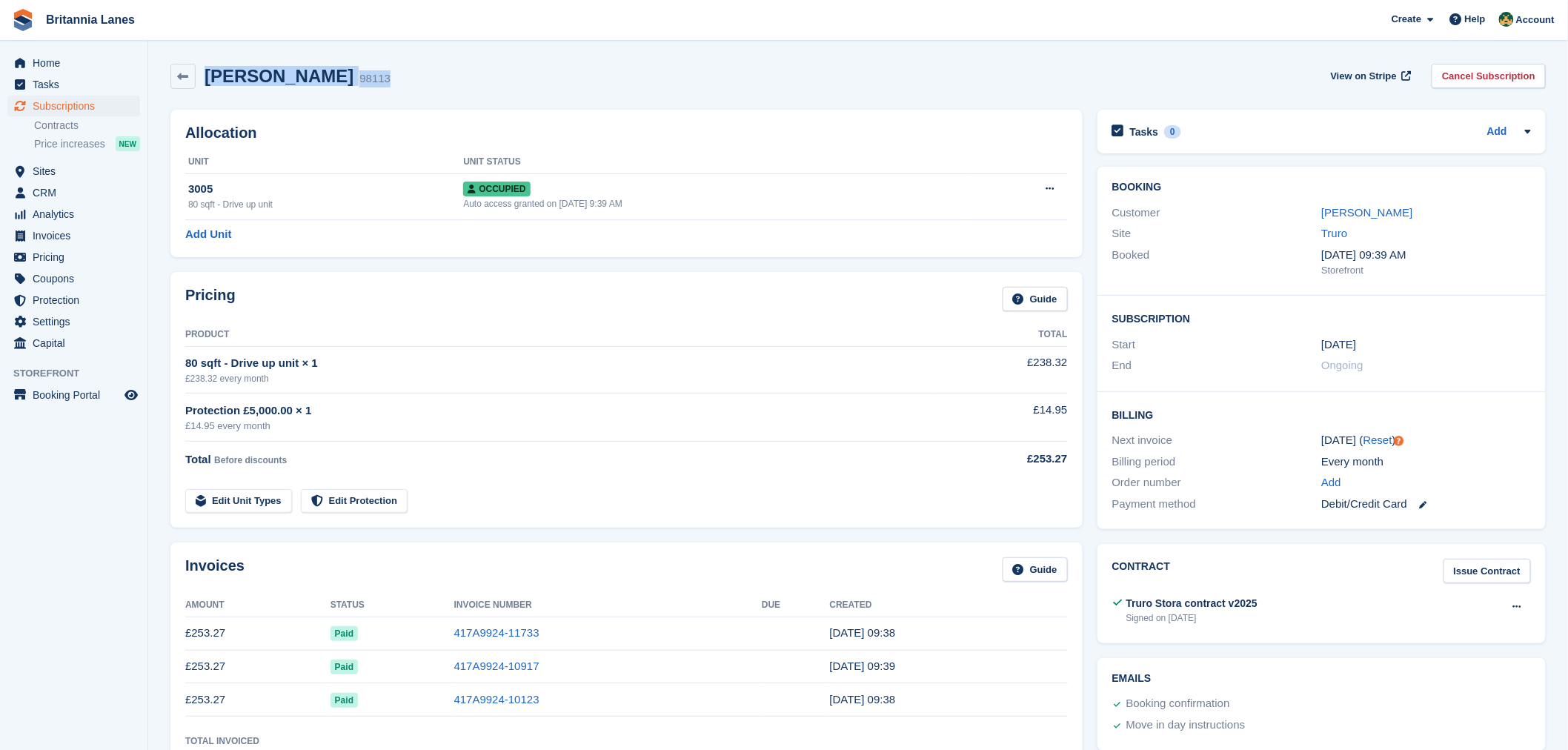
drag, startPoint x: 329, startPoint y: 79, endPoint x: 204, endPoint y: 80, distance: 125.0
click at [204, 80] on div "Alex Hicks 98113 View on Stripe Cancel Subscription" at bounding box center [858, 76] width 1375 height 25
click at [361, 86] on div "Alex Hicks 98113 View on Stripe Cancel Subscription" at bounding box center [858, 76] width 1375 height 25
click at [348, 84] on div "Alex Hicks 98113 View on Stripe Cancel Subscription" at bounding box center [858, 76] width 1375 height 25
click at [337, 84] on div "Alex Hicks 98113 View on Stripe Cancel Subscription" at bounding box center [858, 76] width 1375 height 25
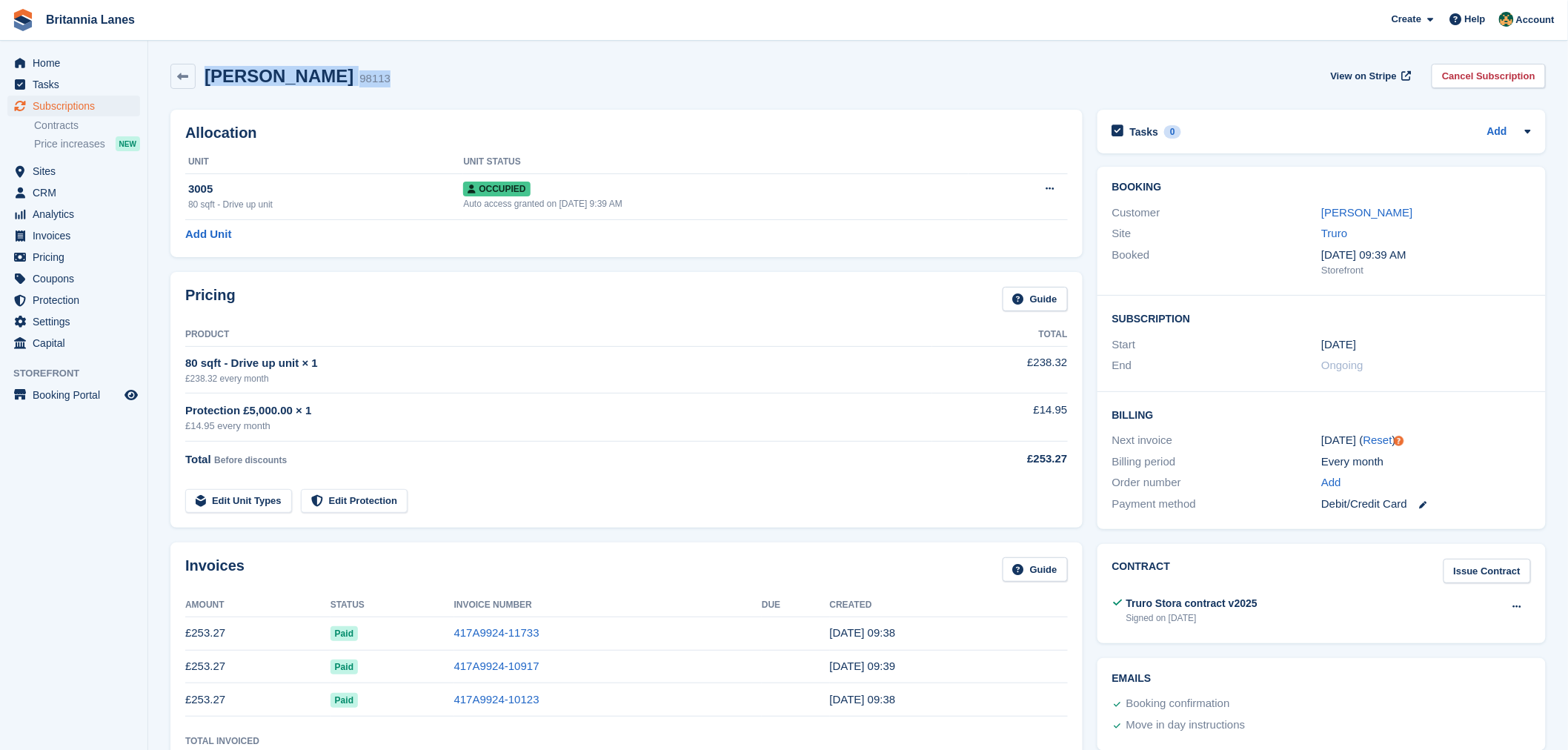
click at [299, 98] on div "Alex Hicks 98113 View on Stripe Cancel Subscription" at bounding box center [857, 79] width 1390 height 46
drag, startPoint x: 324, startPoint y: 79, endPoint x: 204, endPoint y: 84, distance: 120.1
click at [204, 84] on div "Alex Hicks 98113 View on Stripe Cancel Subscription" at bounding box center [858, 76] width 1375 height 25
click at [246, 91] on div "Alex Hicks 98113 View on Stripe Cancel Subscription" at bounding box center [857, 79] width 1390 height 46
drag, startPoint x: 321, startPoint y: 79, endPoint x: 194, endPoint y: 82, distance: 127.0
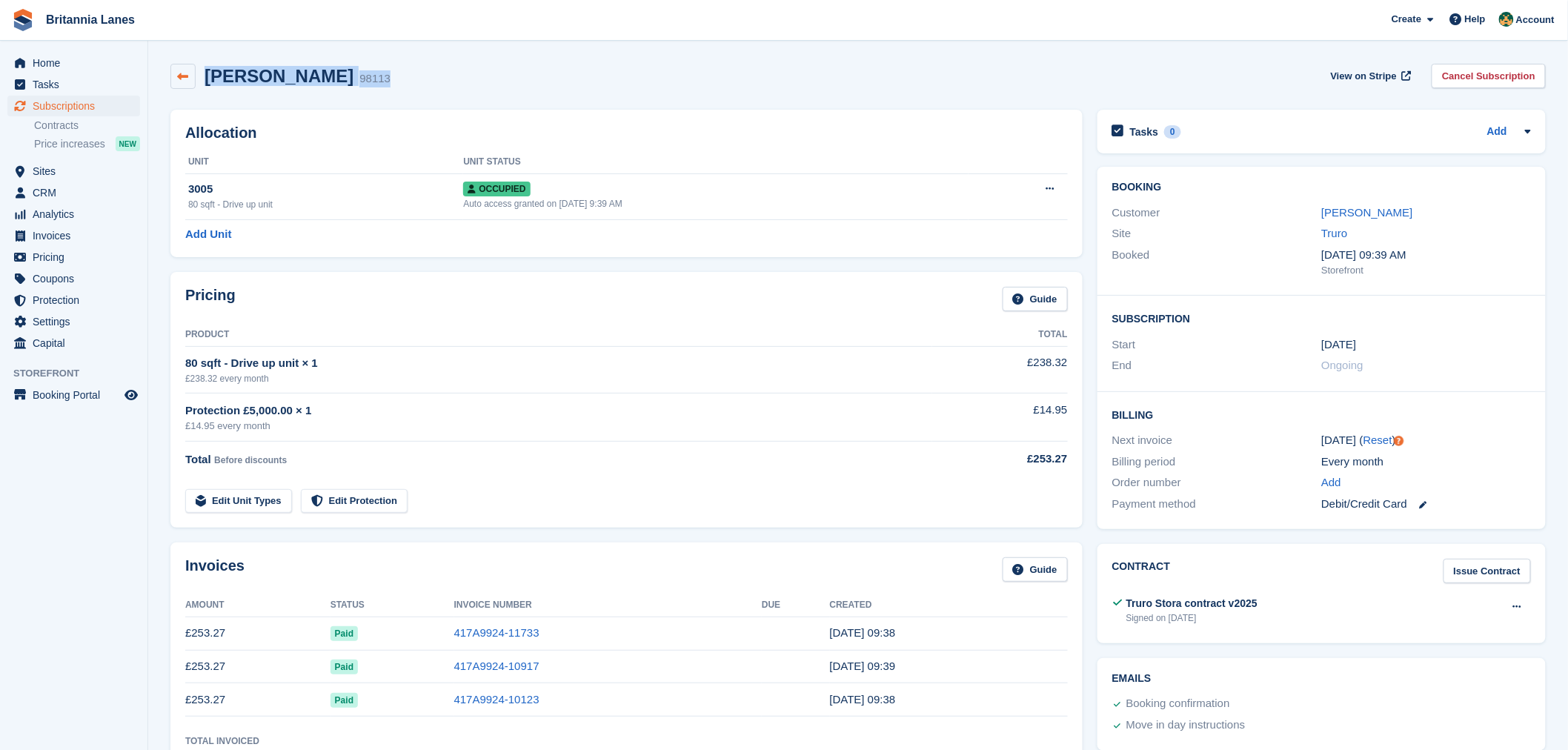
click at [194, 82] on div "Alex Hicks 98113" at bounding box center [281, 76] width 220 height 25
click at [241, 90] on div "Alex Hicks 98113 View on Stripe Cancel Subscription" at bounding box center [857, 79] width 1390 height 46
click at [324, 80] on div "Alex Hicks 98113 View on Stripe Cancel Subscription" at bounding box center [858, 76] width 1375 height 25
drag, startPoint x: 323, startPoint y: 79, endPoint x: 202, endPoint y: 81, distance: 121.0
click at [202, 81] on div "Alex Hicks 98113 View on Stripe Cancel Subscription" at bounding box center [858, 76] width 1375 height 25
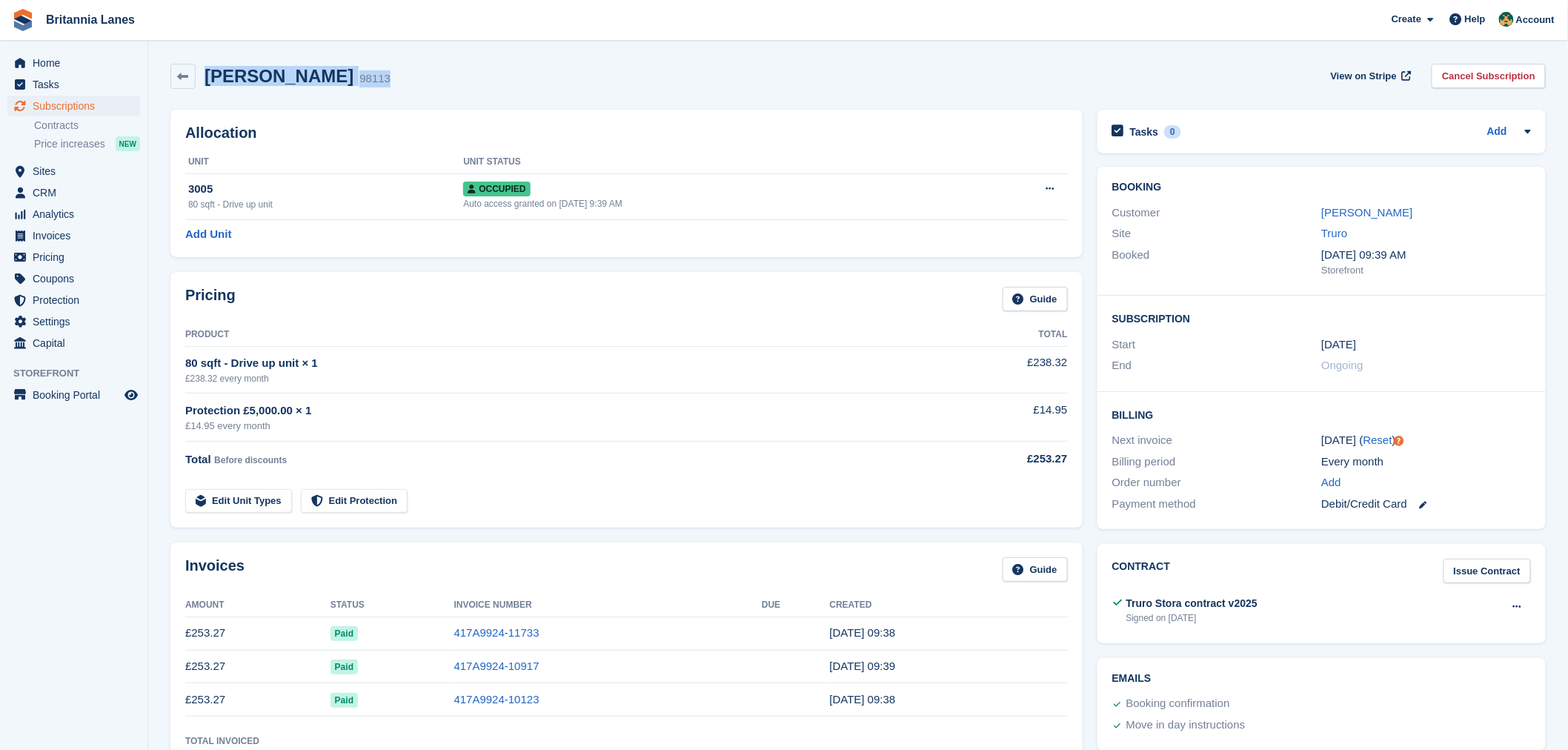
click at [270, 91] on div "Alex Hicks 98113 View on Stripe Cancel Subscription" at bounding box center [857, 79] width 1390 height 46
drag, startPoint x: 330, startPoint y: 78, endPoint x: 208, endPoint y: 84, distance: 122.1
click at [208, 84] on div "Alex Hicks 98113 View on Stripe Cancel Subscription" at bounding box center [858, 76] width 1375 height 25
click at [275, 96] on div "Alex Hicks 98113 View on Stripe Cancel Subscription" at bounding box center [857, 79] width 1390 height 46
drag, startPoint x: 333, startPoint y: 80, endPoint x: 212, endPoint y: 81, distance: 121.0
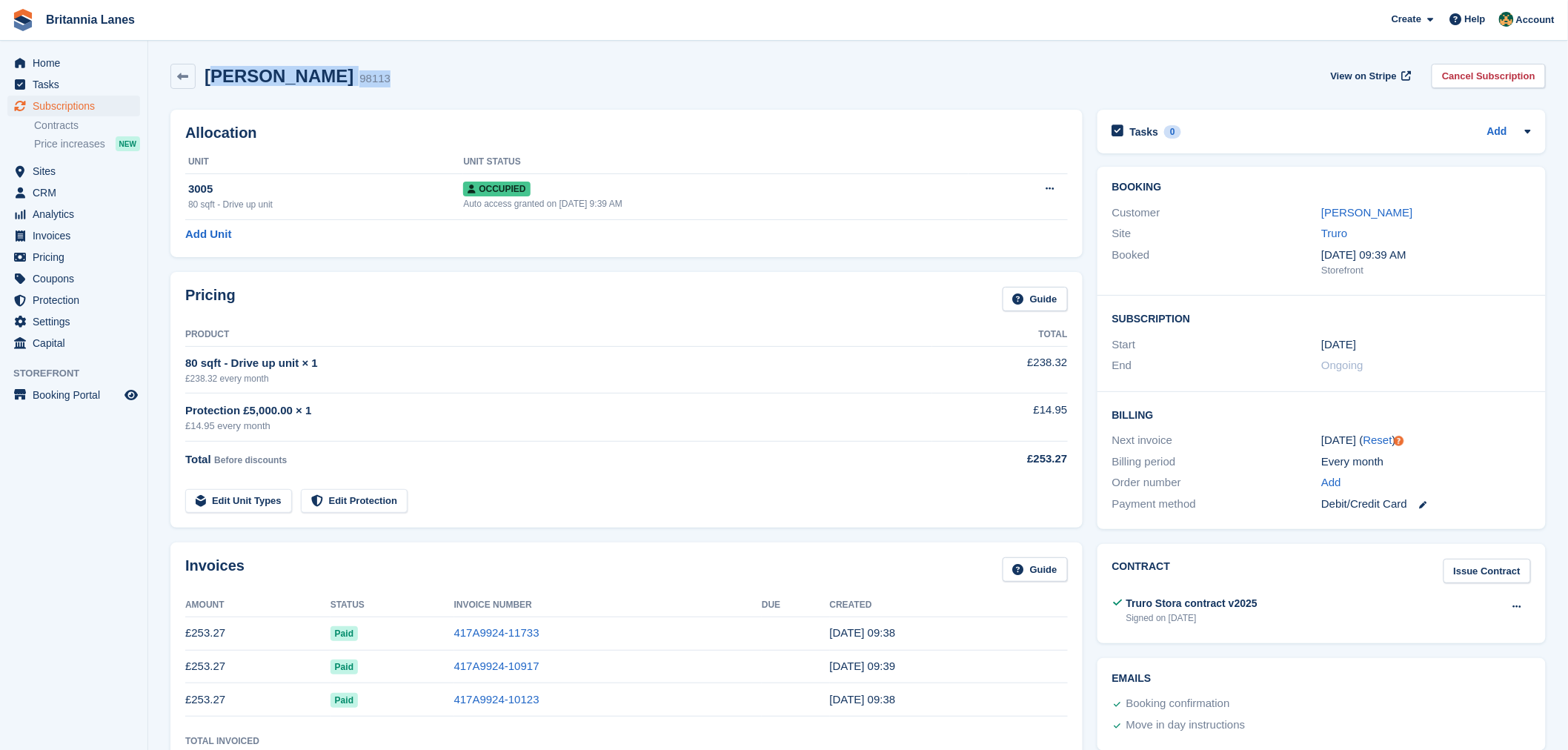
click at [212, 81] on div "Alex Hicks 98113 View on Stripe Cancel Subscription" at bounding box center [858, 76] width 1375 height 25
click at [212, 81] on h2 "Alex Hicks" at bounding box center [278, 76] width 149 height 20
click at [292, 94] on div "Alex Hicks 98113 View on Stripe Cancel Subscription" at bounding box center [857, 79] width 1390 height 46
drag, startPoint x: 329, startPoint y: 77, endPoint x: 202, endPoint y: 85, distance: 127.3
click at [202, 85] on div "Alex Hicks 98113 View on Stripe Cancel Subscription" at bounding box center [858, 76] width 1375 height 25
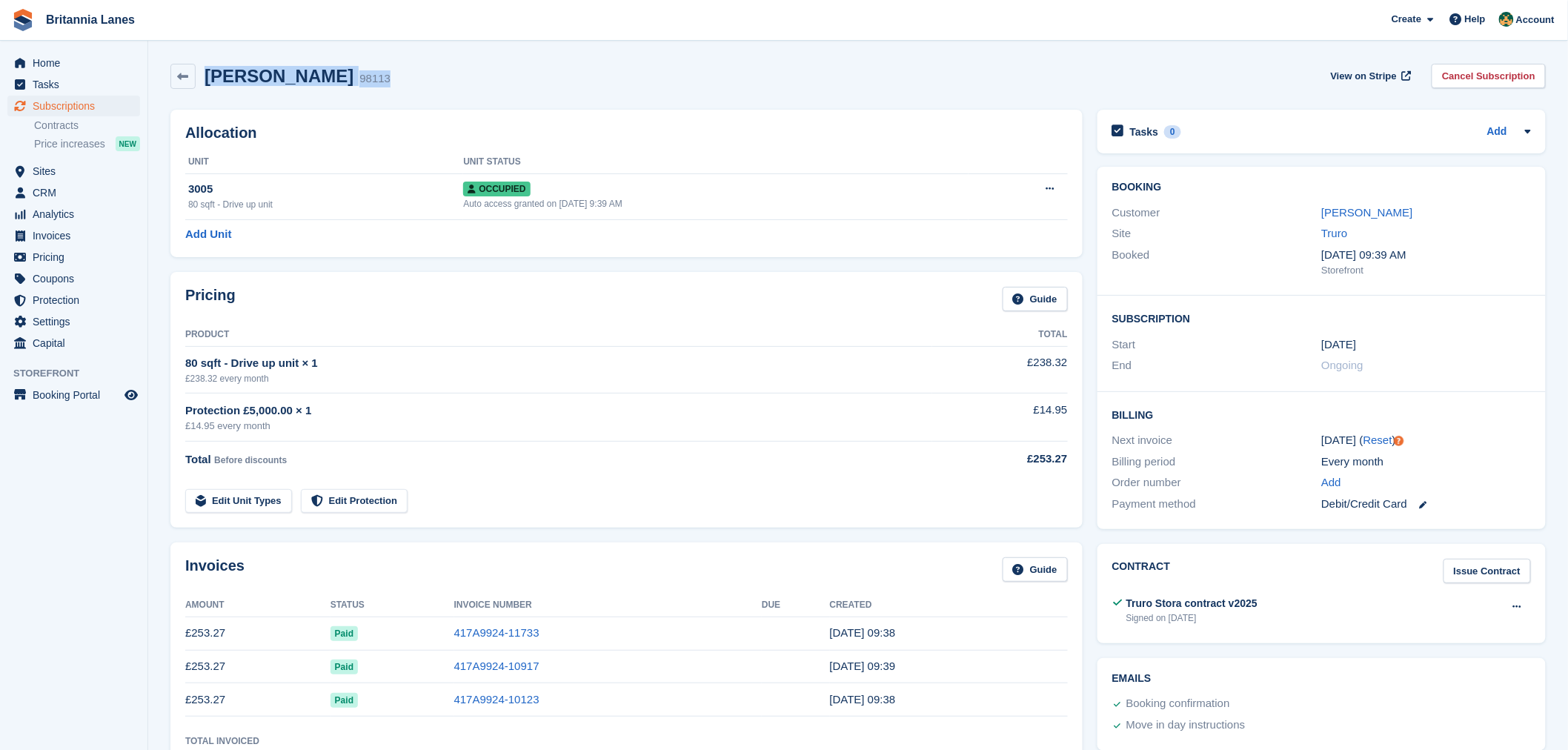
click at [250, 92] on div "Alex Hicks 98113 View on Stripe Cancel Subscription" at bounding box center [857, 79] width 1390 height 46
drag, startPoint x: 320, startPoint y: 79, endPoint x: 206, endPoint y: 86, distance: 114.2
click at [206, 86] on div "Alex Hicks 98113" at bounding box center [293, 76] width 195 height 21
click at [297, 100] on div "Alex Hicks 98113 View on Stripe Cancel Subscription" at bounding box center [857, 79] width 1390 height 46
drag, startPoint x: 320, startPoint y: 79, endPoint x: 206, endPoint y: 90, distance: 114.5
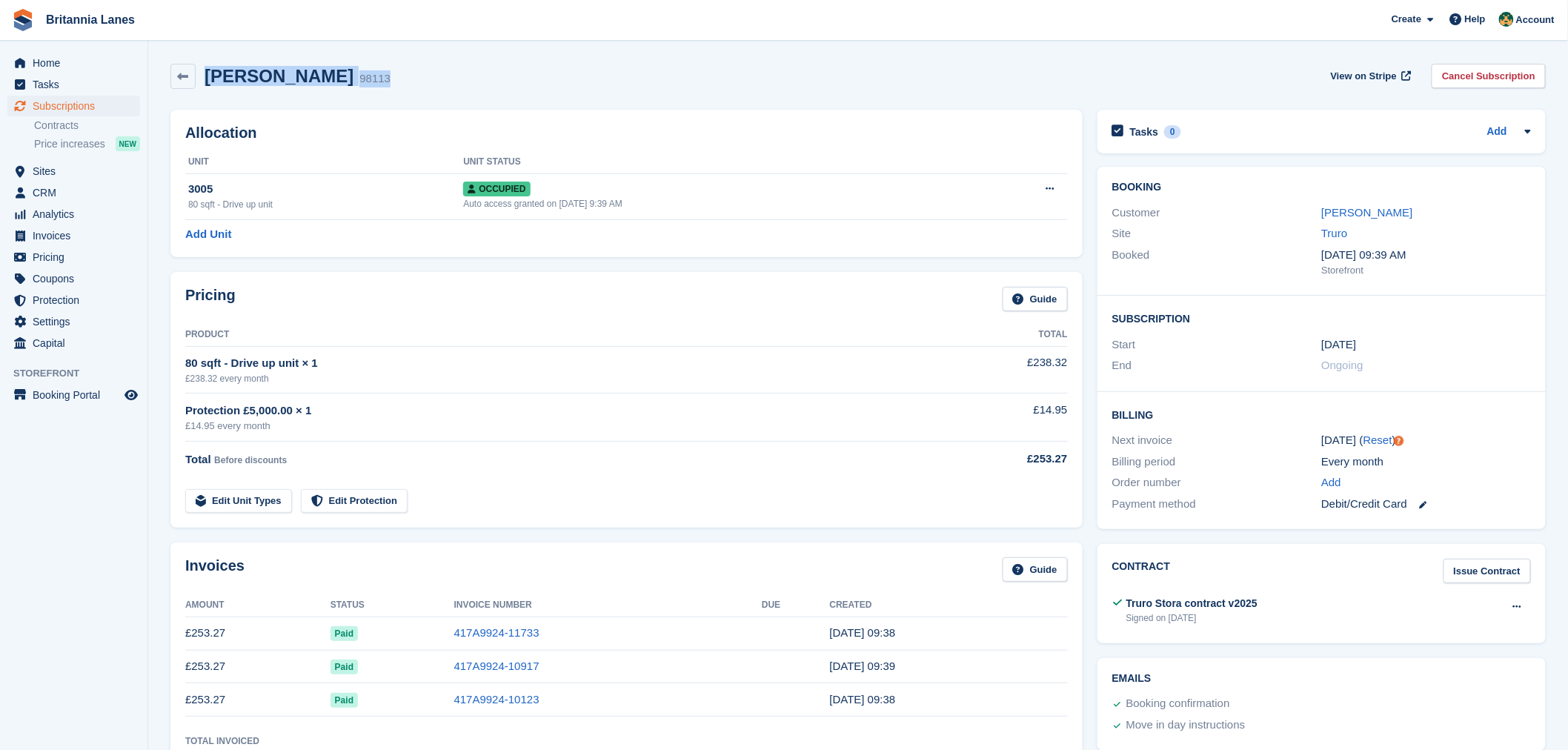
click at [206, 90] on div "Alex Hicks 98113 View on Stripe Cancel Subscription" at bounding box center [857, 79] width 1390 height 46
click at [317, 97] on div "Alex Hicks 98113 View on Stripe Cancel Subscription" at bounding box center [857, 79] width 1390 height 46
drag, startPoint x: 323, startPoint y: 78, endPoint x: 198, endPoint y: 74, distance: 125.1
click at [198, 74] on div "Alex Hicks 98113 View on Stripe Cancel Subscription" at bounding box center [858, 76] width 1375 height 25
click at [311, 89] on div "Alex Hicks 98113 View on Stripe Cancel Subscription" at bounding box center [857, 79] width 1390 height 46
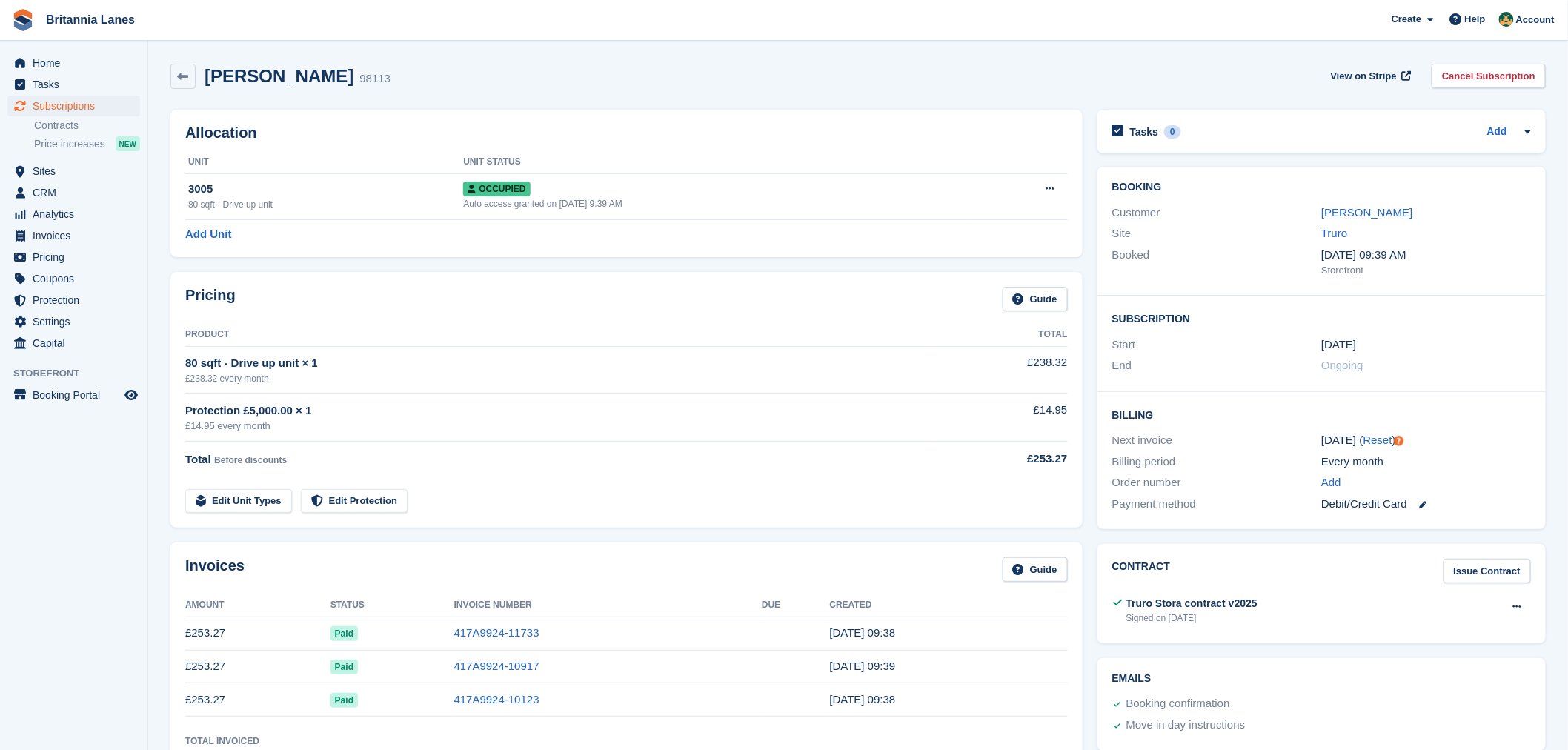
click at [374, 149] on div "Allocation Unit Unit Status 3005 80 sqft - Drive up unit Occupied Auto access g…" at bounding box center [626, 183] width 912 height 147
click at [64, 106] on span "Subscriptions" at bounding box center [76, 107] width 89 height 21
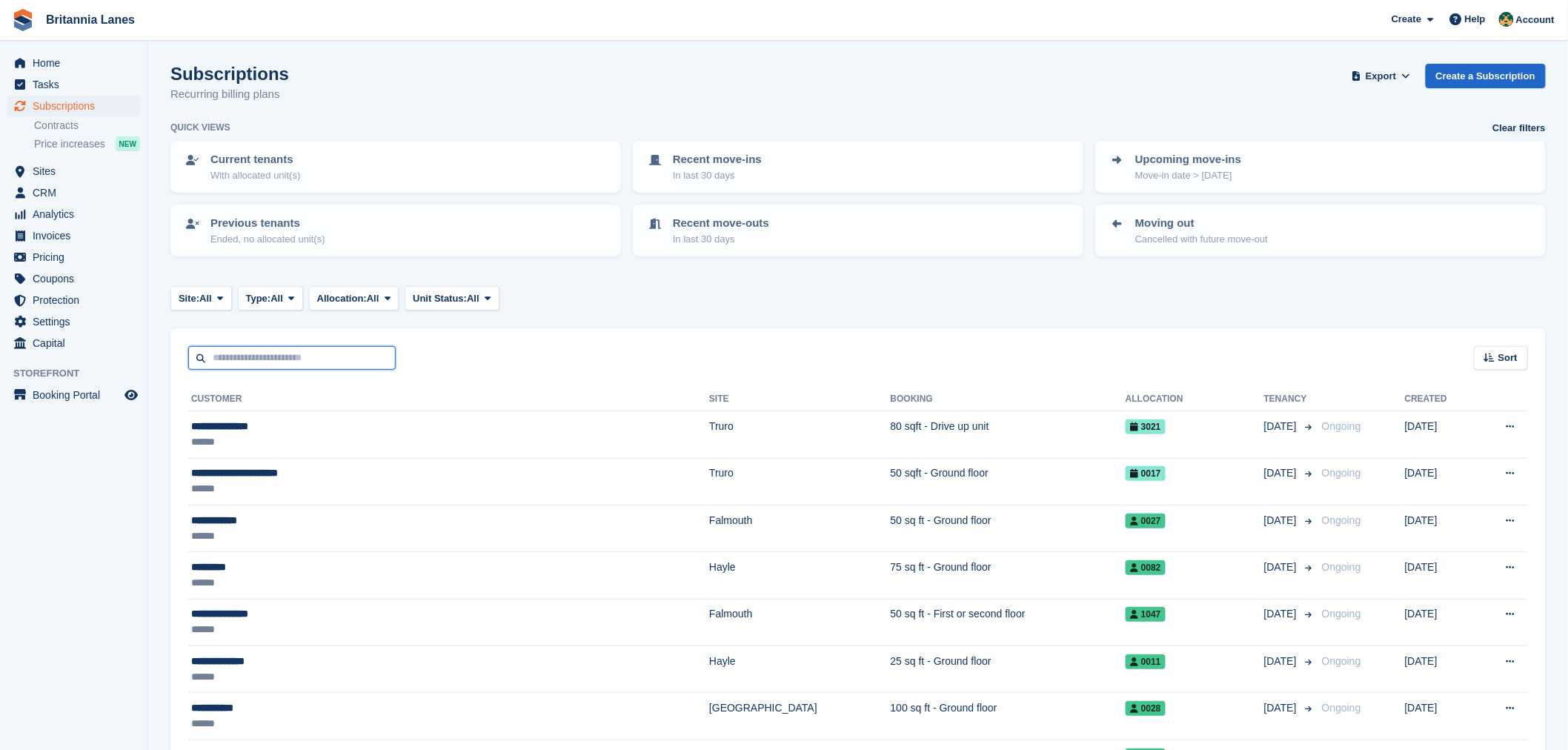
click at [253, 349] on input "text" at bounding box center [291, 358] width 207 height 24
type input "*****"
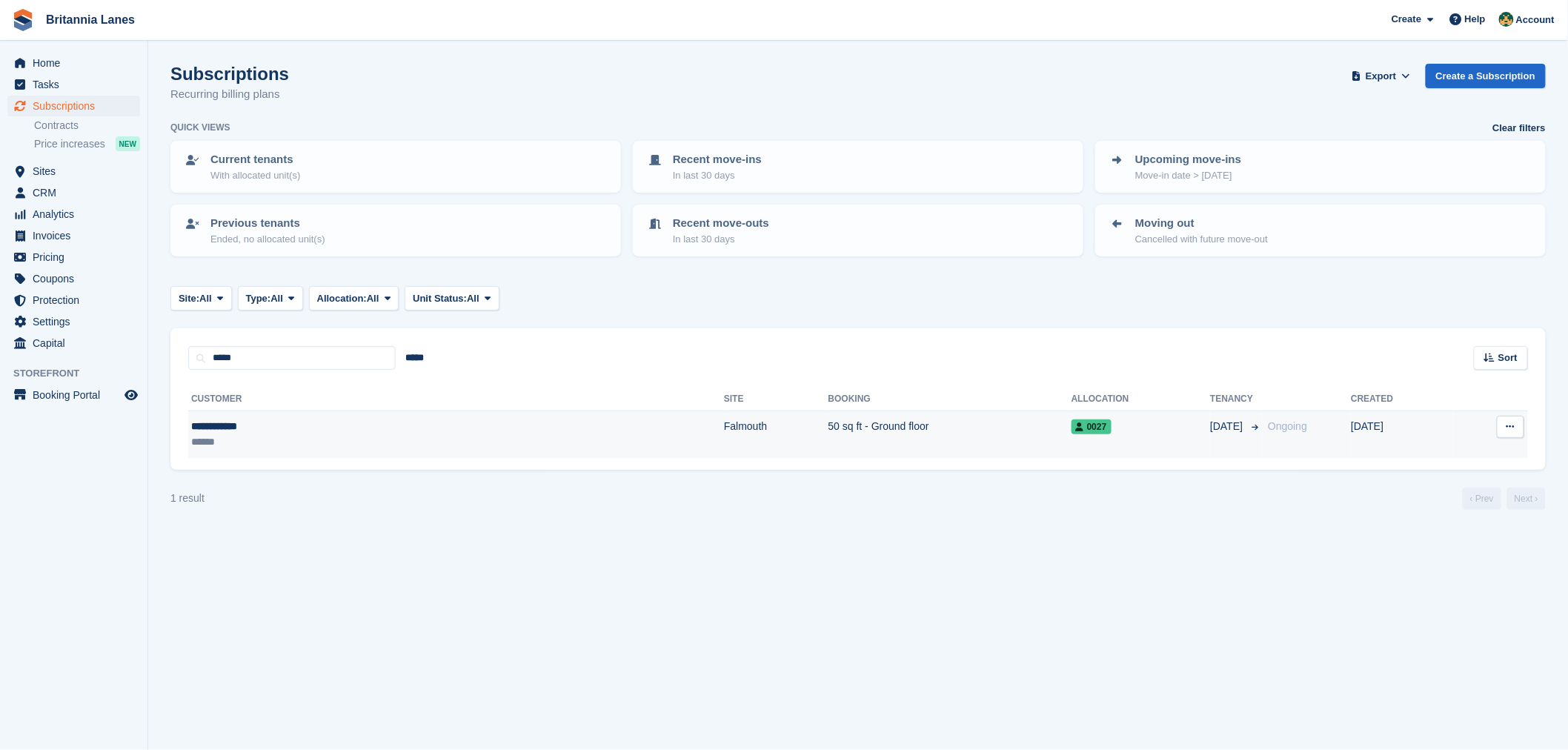
click at [334, 438] on div "******" at bounding box center [301, 442] width 220 height 15
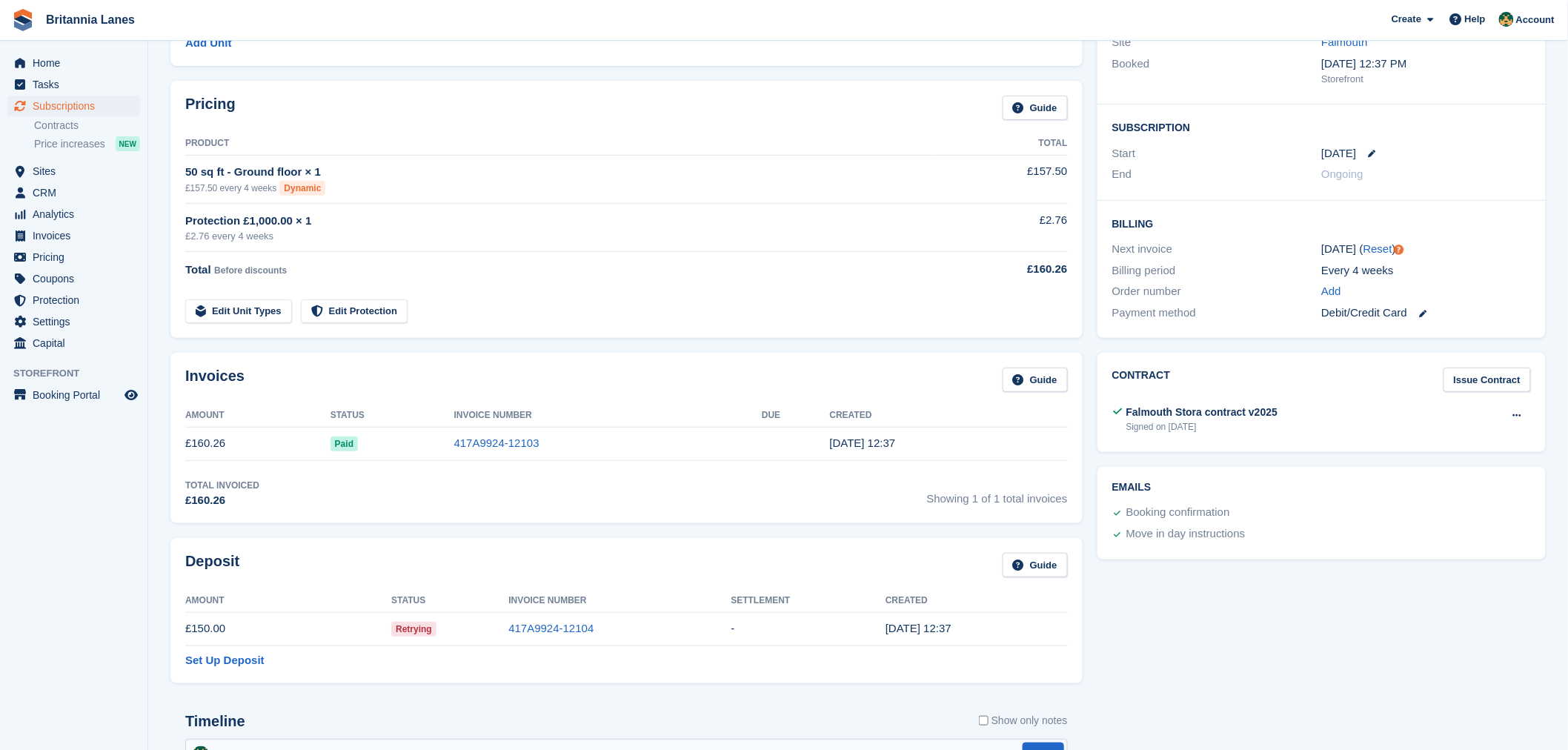
scroll to position [230, 0]
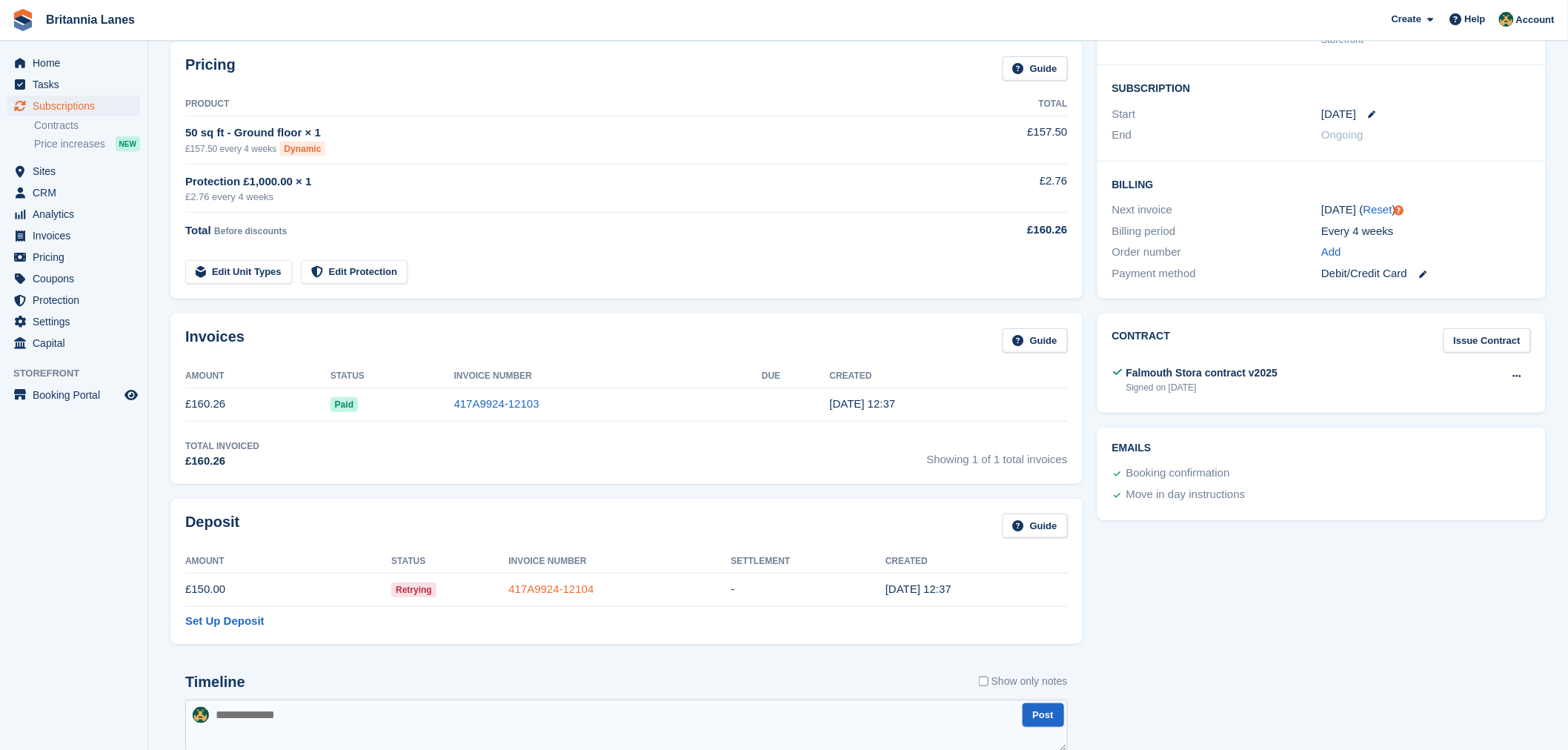
click at [575, 588] on link "417A9924-12104" at bounding box center [551, 588] width 85 height 12
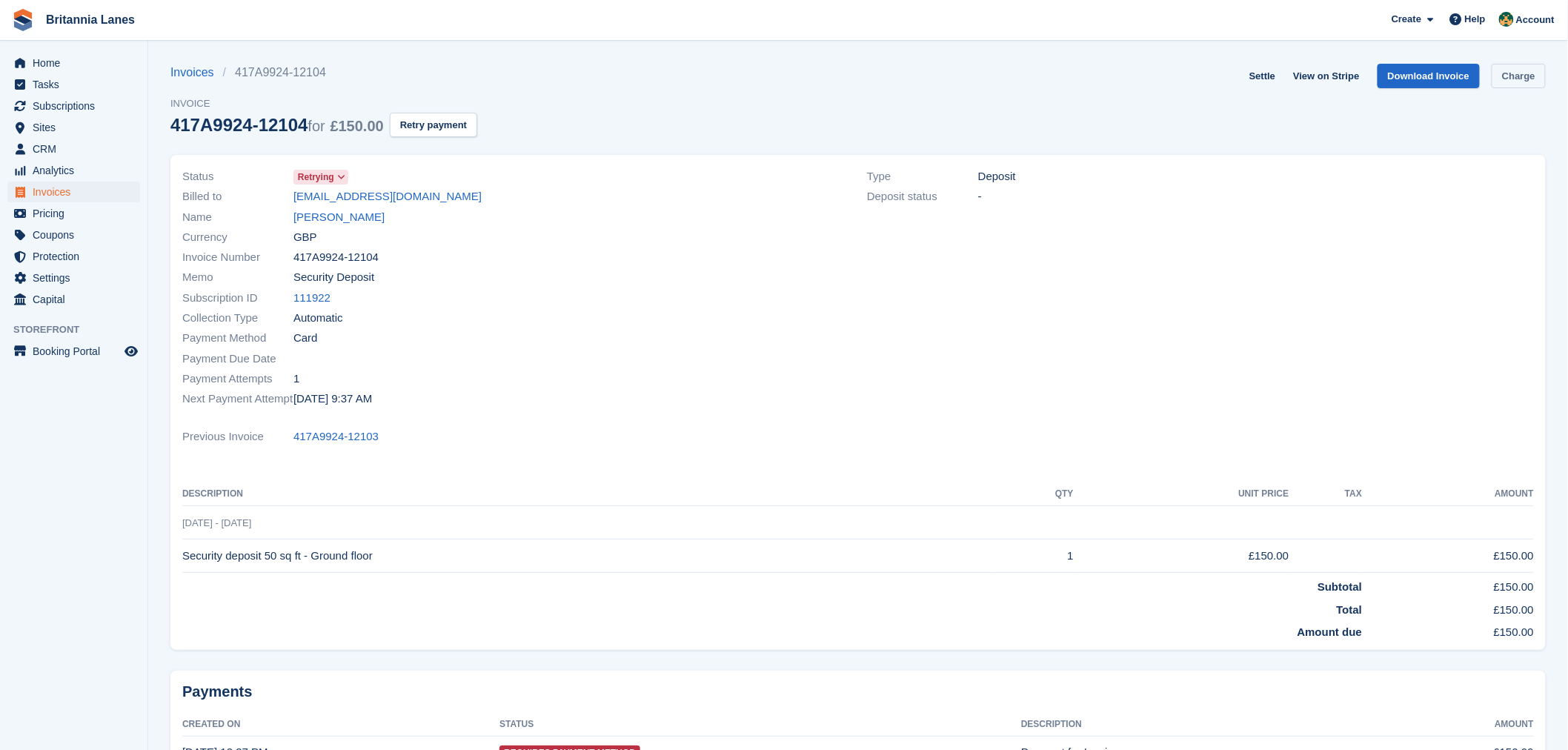
click at [1509, 81] on link "Charge" at bounding box center [1518, 76] width 54 height 24
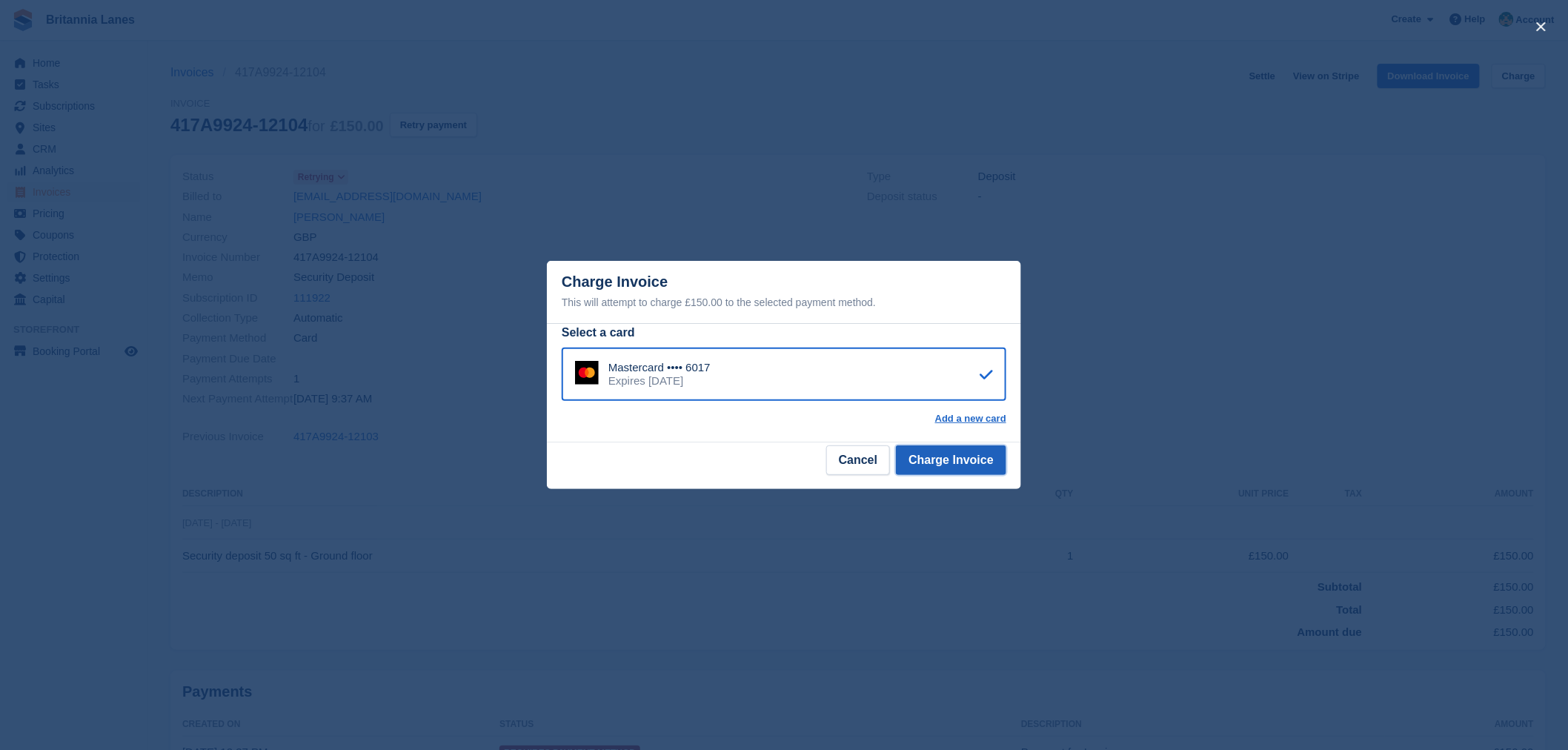
click at [952, 464] on button "Charge Invoice" at bounding box center [951, 460] width 111 height 29
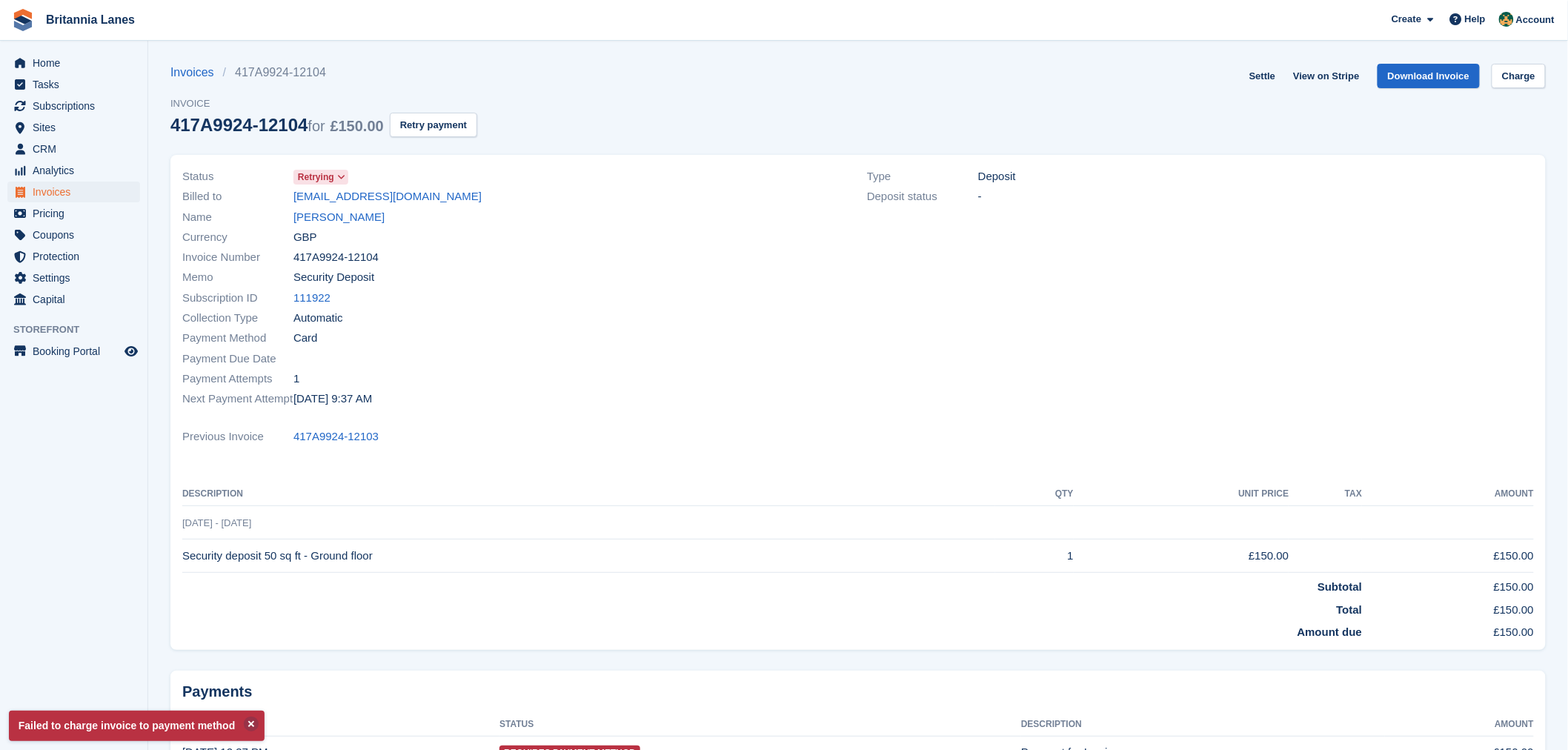
click at [496, 388] on div "Payment Attempts 1" at bounding box center [516, 378] width 667 height 20
click at [315, 220] on link "Oliver Beard" at bounding box center [339, 217] width 91 height 17
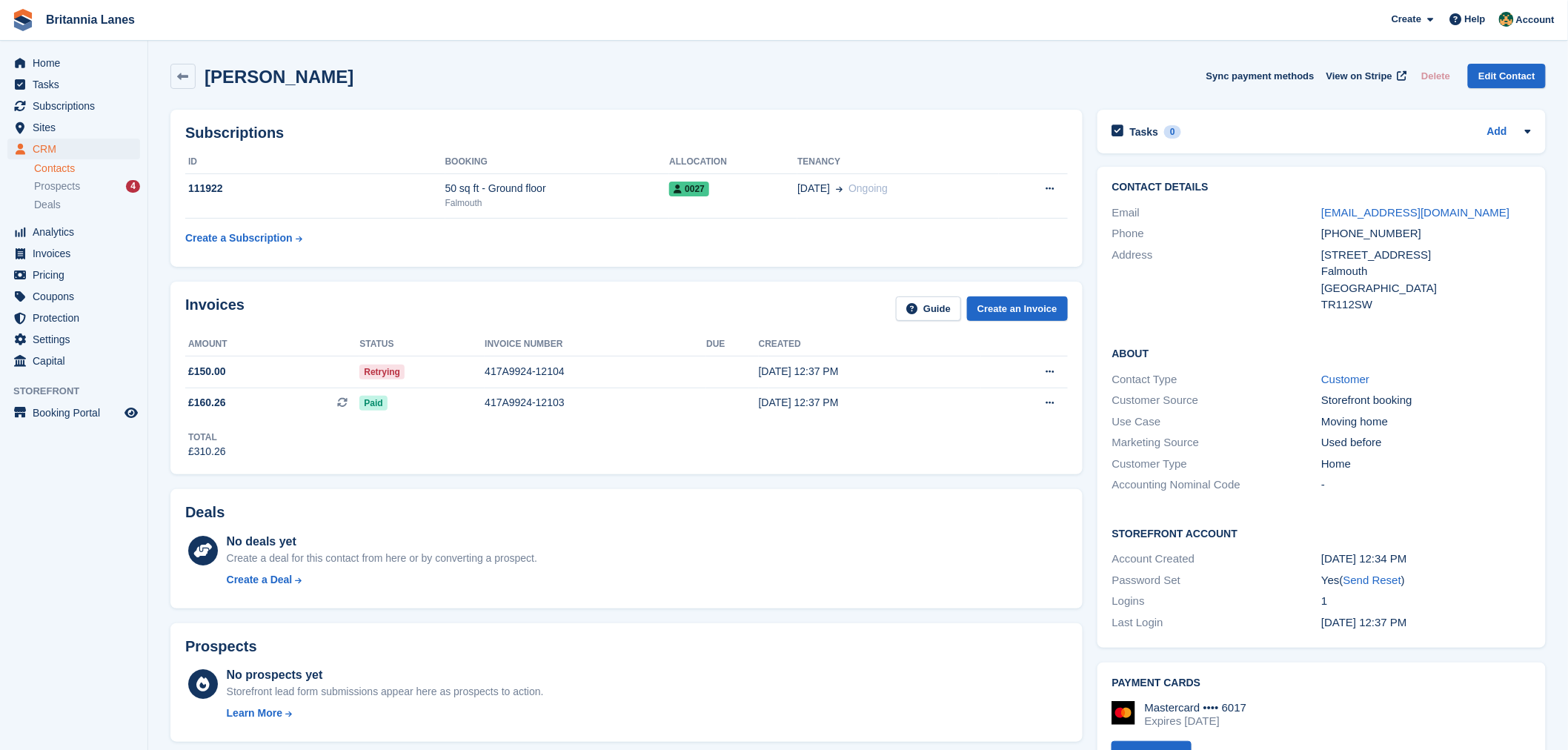
click at [583, 257] on div "Subscriptions ID Booking Allocation Tenancy 111922 50 sq ft - Ground floor Falm…" at bounding box center [626, 188] width 912 height 157
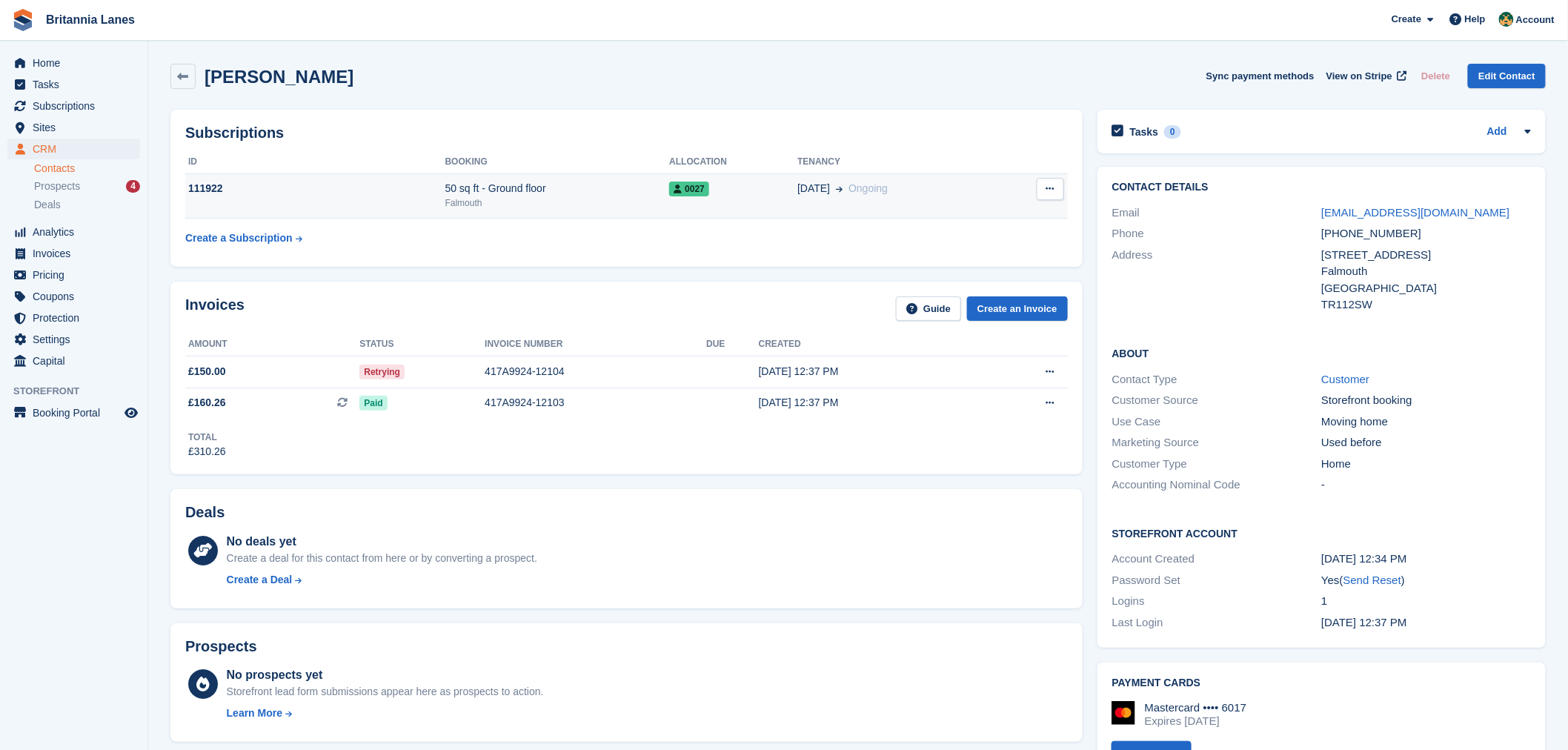
click at [1053, 198] on button at bounding box center [1050, 189] width 28 height 22
click at [730, 264] on div "Subscriptions ID Booking Allocation Tenancy 111922 50 sq ft - Ground floor Falm…" at bounding box center [626, 188] width 912 height 157
click at [555, 200] on div "Falmouth" at bounding box center [557, 203] width 224 height 13
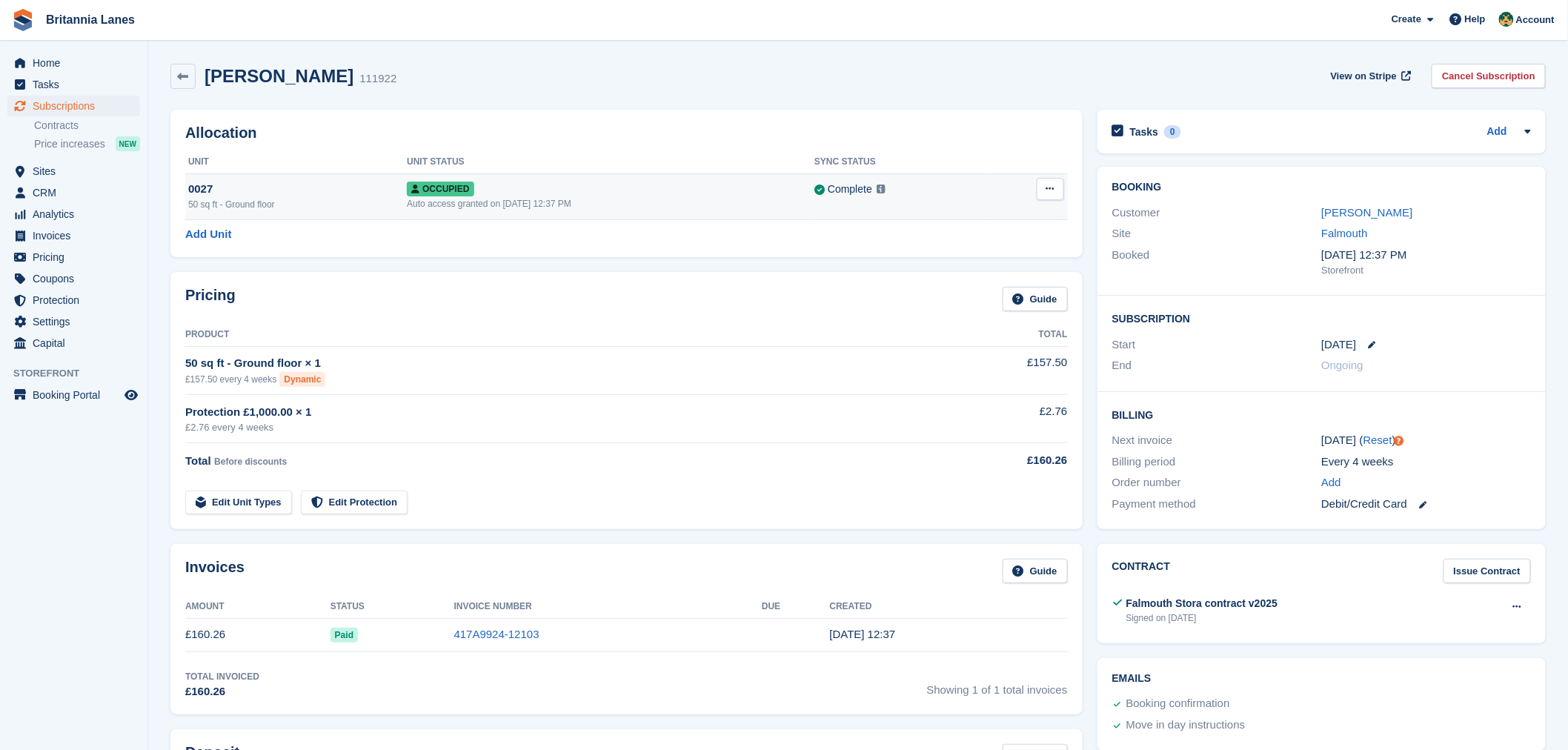
click at [1058, 183] on button at bounding box center [1050, 189] width 28 height 22
click at [977, 228] on p "Repossess" at bounding box center [992, 238] width 129 height 20
click at [828, 238] on div "Add Unit" at bounding box center [626, 234] width 882 height 17
click at [1043, 187] on button at bounding box center [1050, 189] width 28 height 22
click at [990, 219] on p "Overlock" at bounding box center [992, 218] width 129 height 20
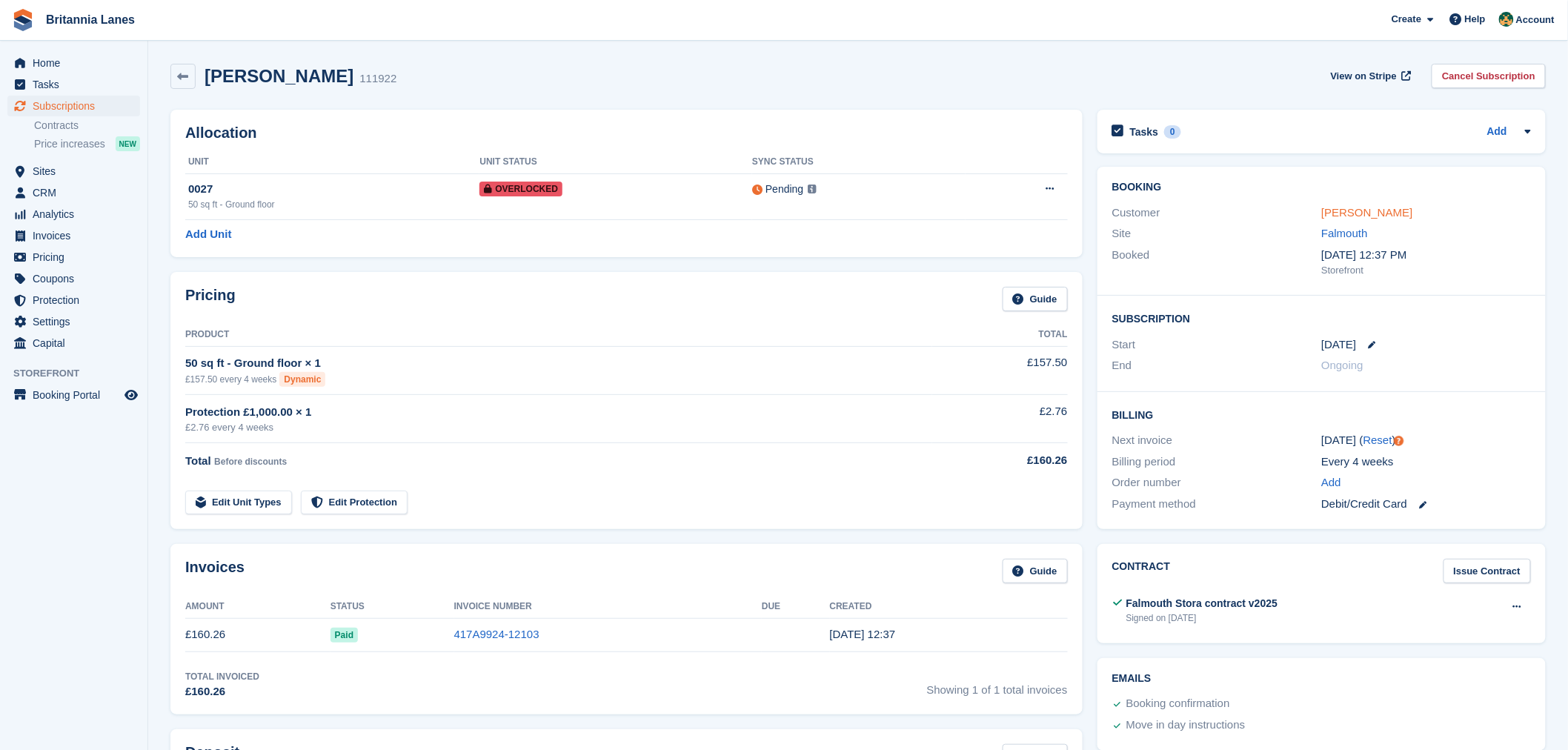
click at [1358, 211] on link "Oliver Beard" at bounding box center [1366, 211] width 91 height 12
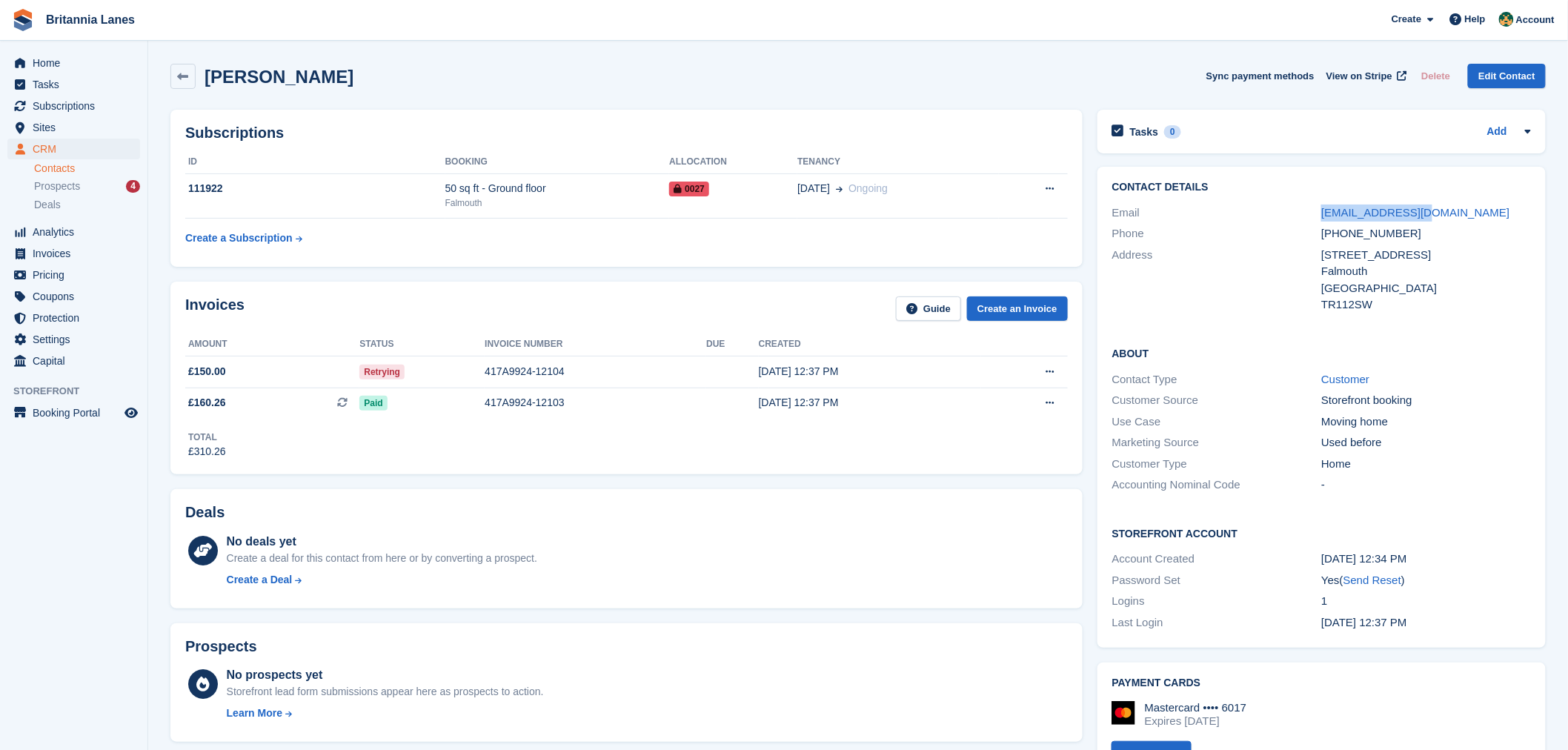
drag, startPoint x: 1421, startPoint y: 211, endPoint x: 1319, endPoint y: 220, distance: 102.4
click at [1319, 220] on div "Email olly@beardcom.net" at bounding box center [1321, 213] width 419 height 21
copy div "olly@beardcom.net"
click at [1344, 224] on div "Phone +447938457778" at bounding box center [1321, 233] width 419 height 21
click at [405, 324] on div "Invoices Guide Create an Invoice" at bounding box center [626, 312] width 882 height 33
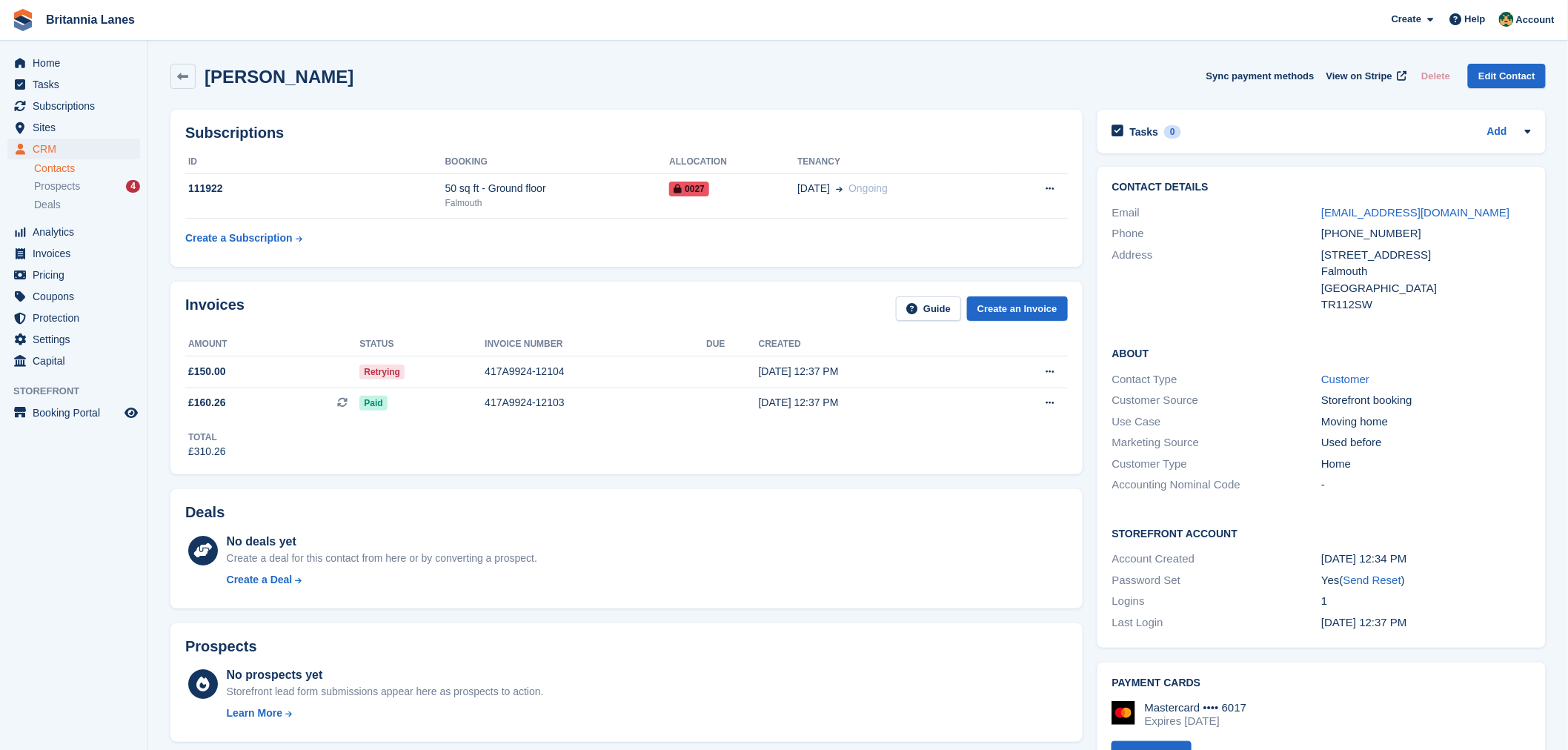
click at [418, 315] on div "Invoices Guide Create an Invoice" at bounding box center [626, 312] width 882 height 33
click at [677, 314] on div "Invoices Guide Create an Invoice" at bounding box center [626, 312] width 882 height 33
click at [684, 312] on div "Invoices Guide Create an Invoice" at bounding box center [626, 312] width 882 height 33
click at [499, 260] on div "Subscriptions ID Booking Allocation Tenancy 111922 50 sq ft - Ground floor Falm…" at bounding box center [626, 188] width 912 height 157
click at [77, 71] on span "Home" at bounding box center [76, 63] width 89 height 21
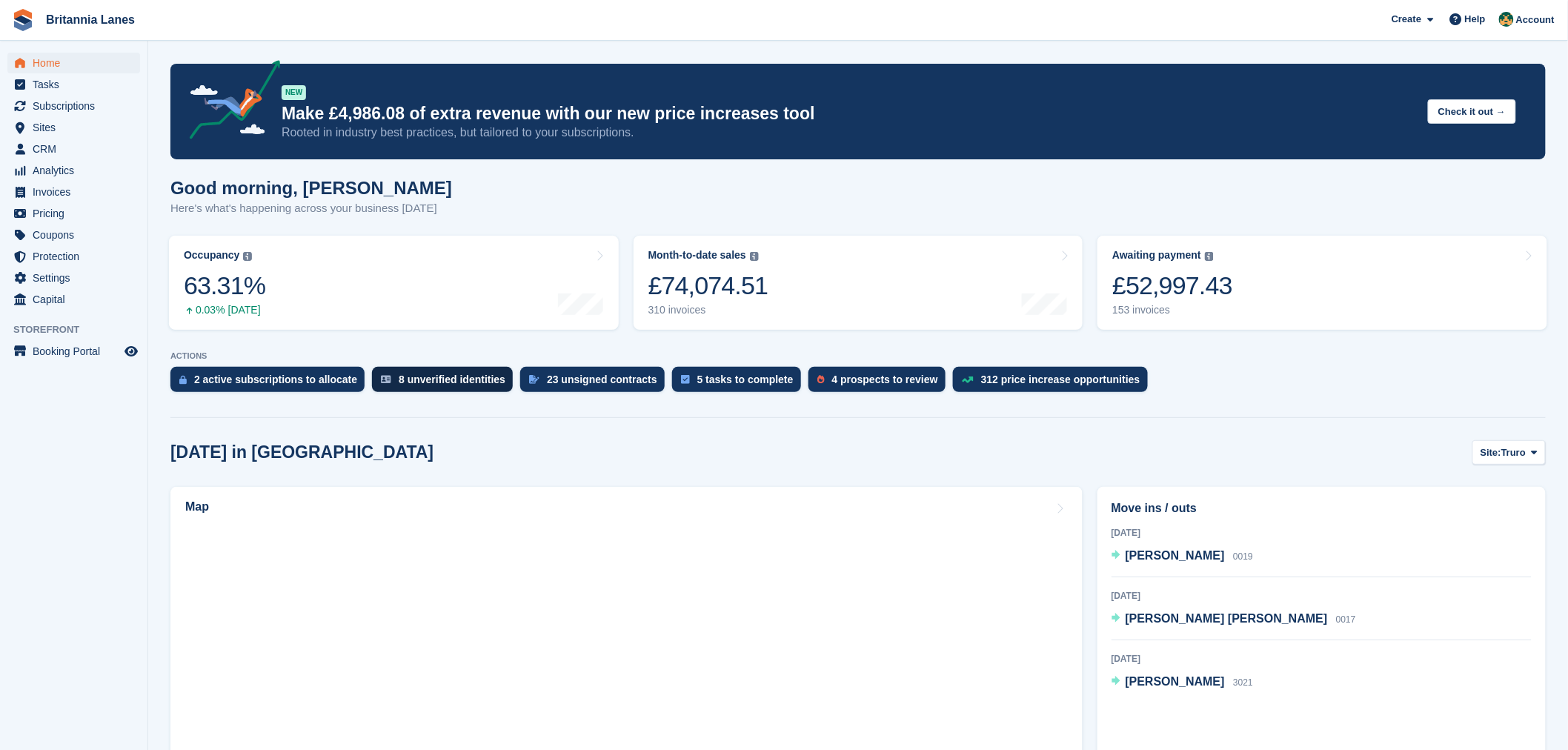
click at [467, 379] on div "8 unverified identities" at bounding box center [451, 379] width 107 height 12
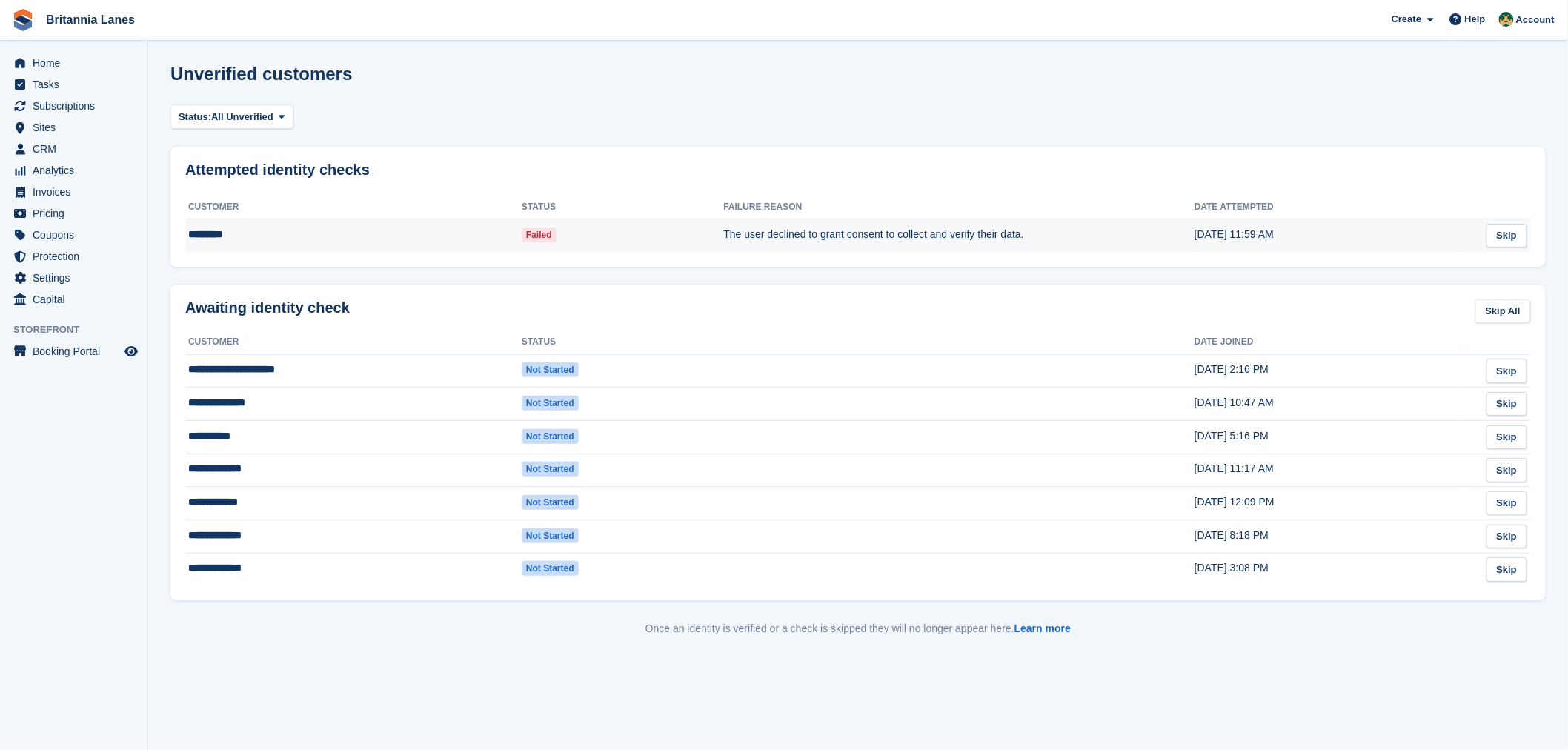
click at [247, 235] on td "*********" at bounding box center [354, 236] width 337 height 33
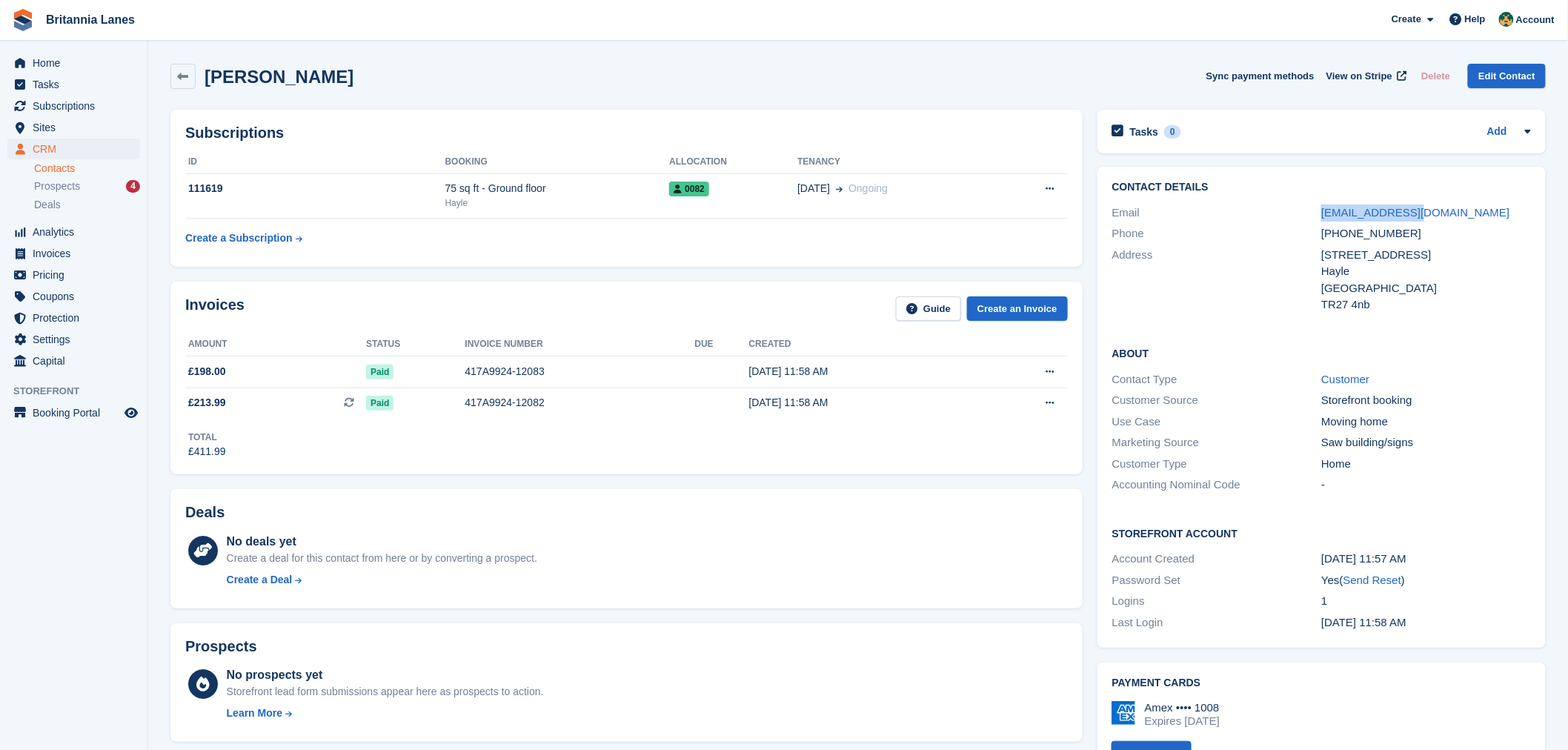
drag, startPoint x: 1413, startPoint y: 217, endPoint x: 1309, endPoint y: 219, distance: 104.0
click at [1309, 219] on div "Email ben@bens.kitchen" at bounding box center [1321, 213] width 419 height 21
copy div "ben@bens.kitchen"
click at [1240, 285] on div "Address" at bounding box center [1217, 280] width 210 height 67
drag, startPoint x: 1420, startPoint y: 204, endPoint x: 1393, endPoint y: 208, distance: 27.3
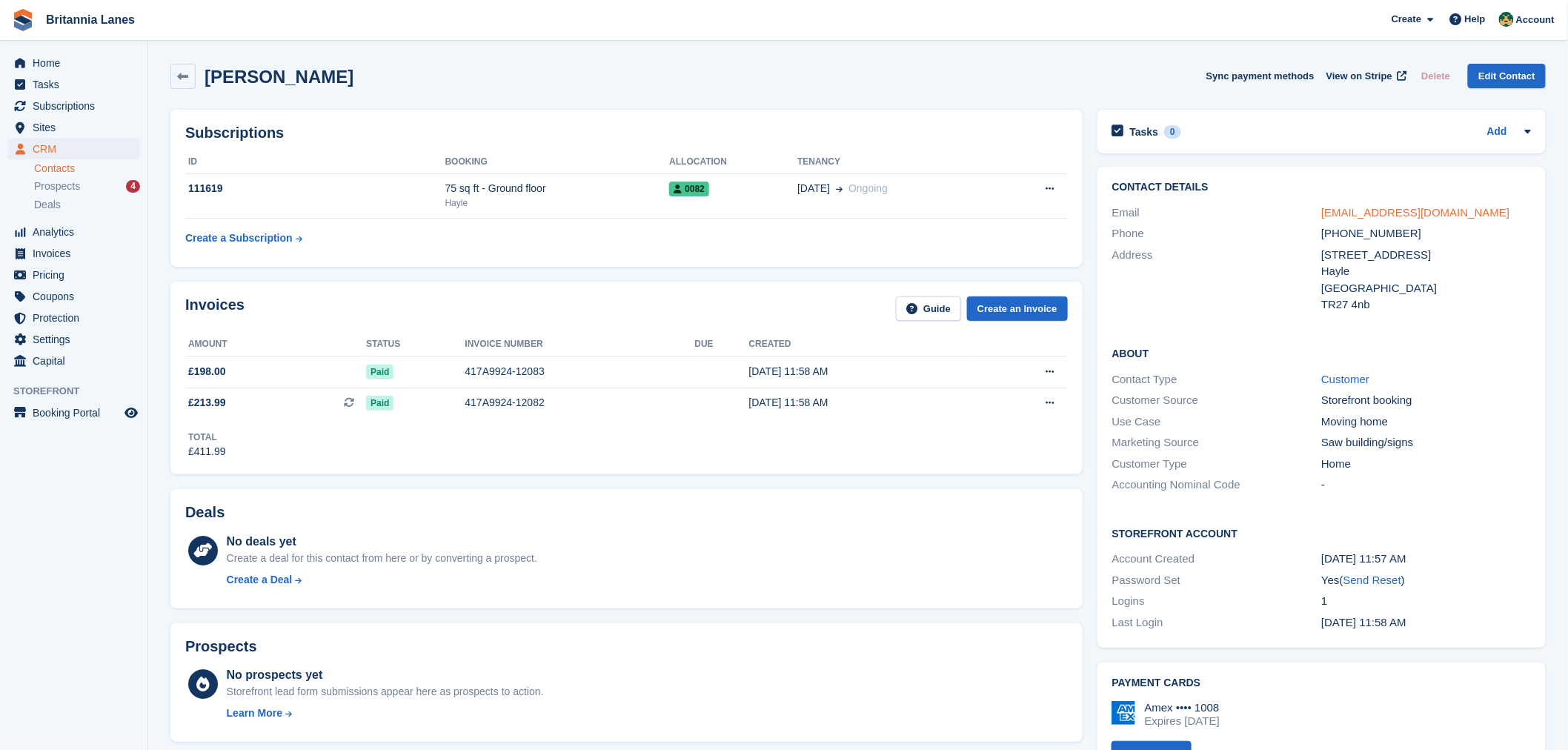
click at [1411, 204] on div "ben@bens.kitchen" at bounding box center [1426, 212] width 210 height 17
click at [82, 97] on span "Subscriptions" at bounding box center [76, 107] width 89 height 21
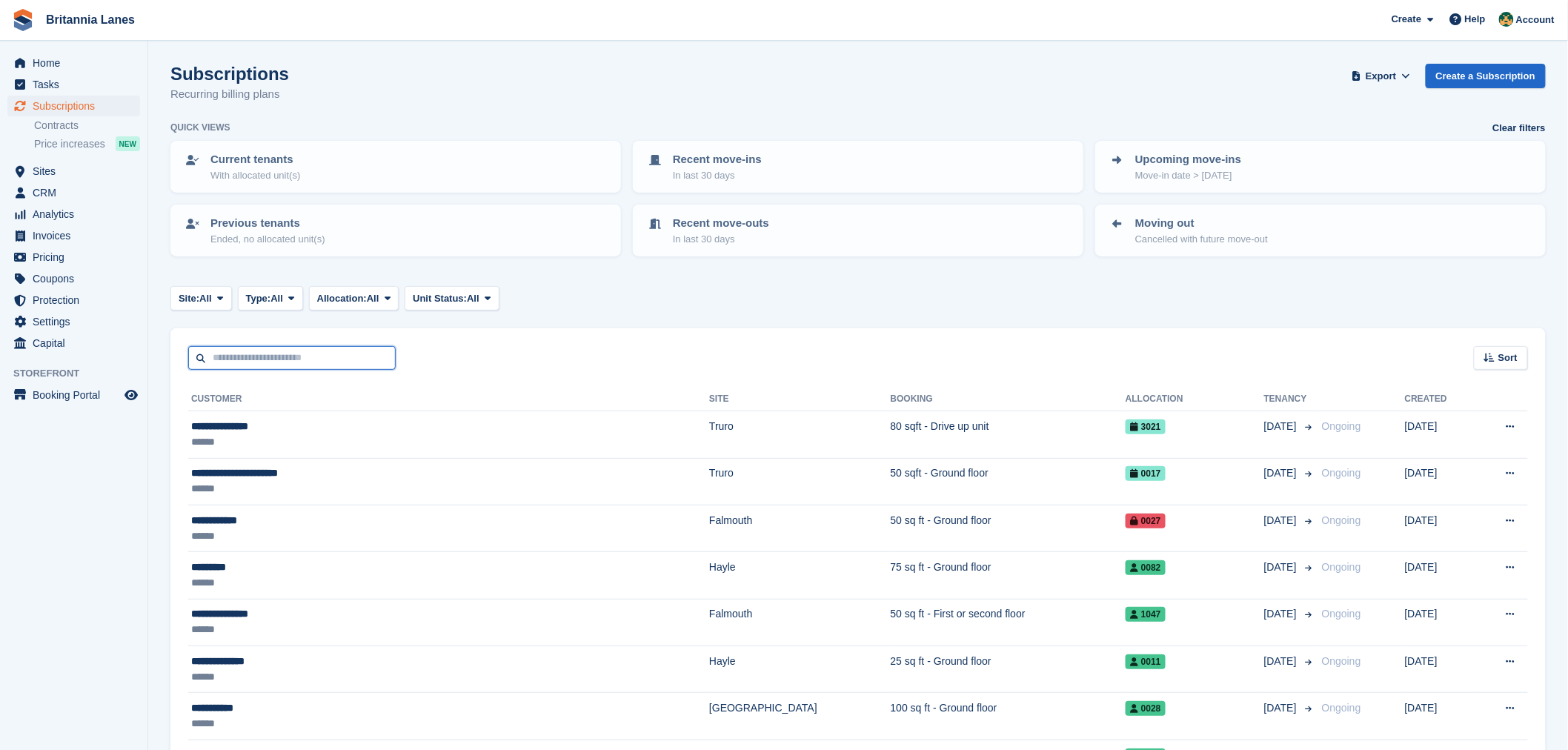
click at [280, 359] on input "text" at bounding box center [291, 358] width 207 height 24
type input "*******"
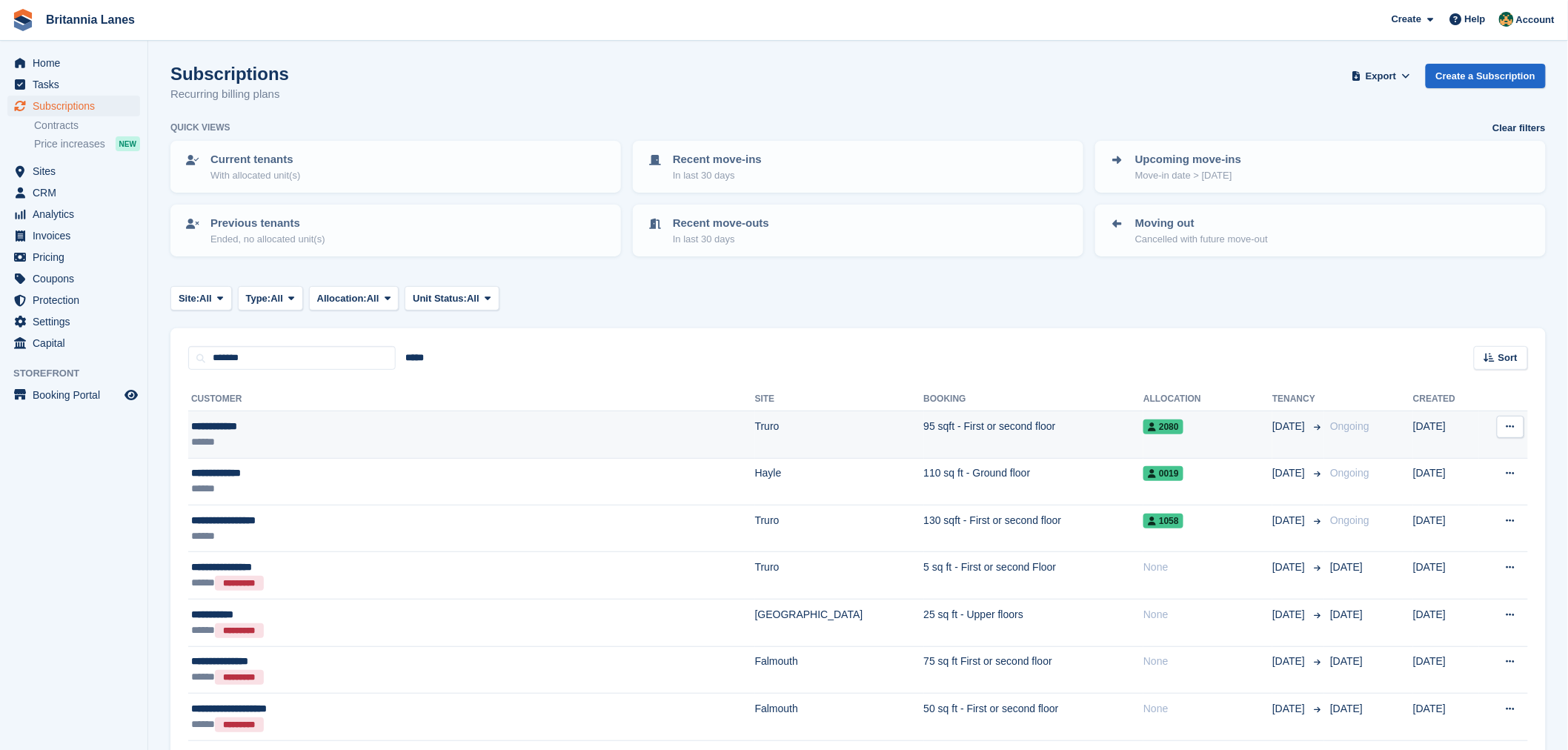
click at [299, 426] on div "**********" at bounding box center [371, 426] width 359 height 15
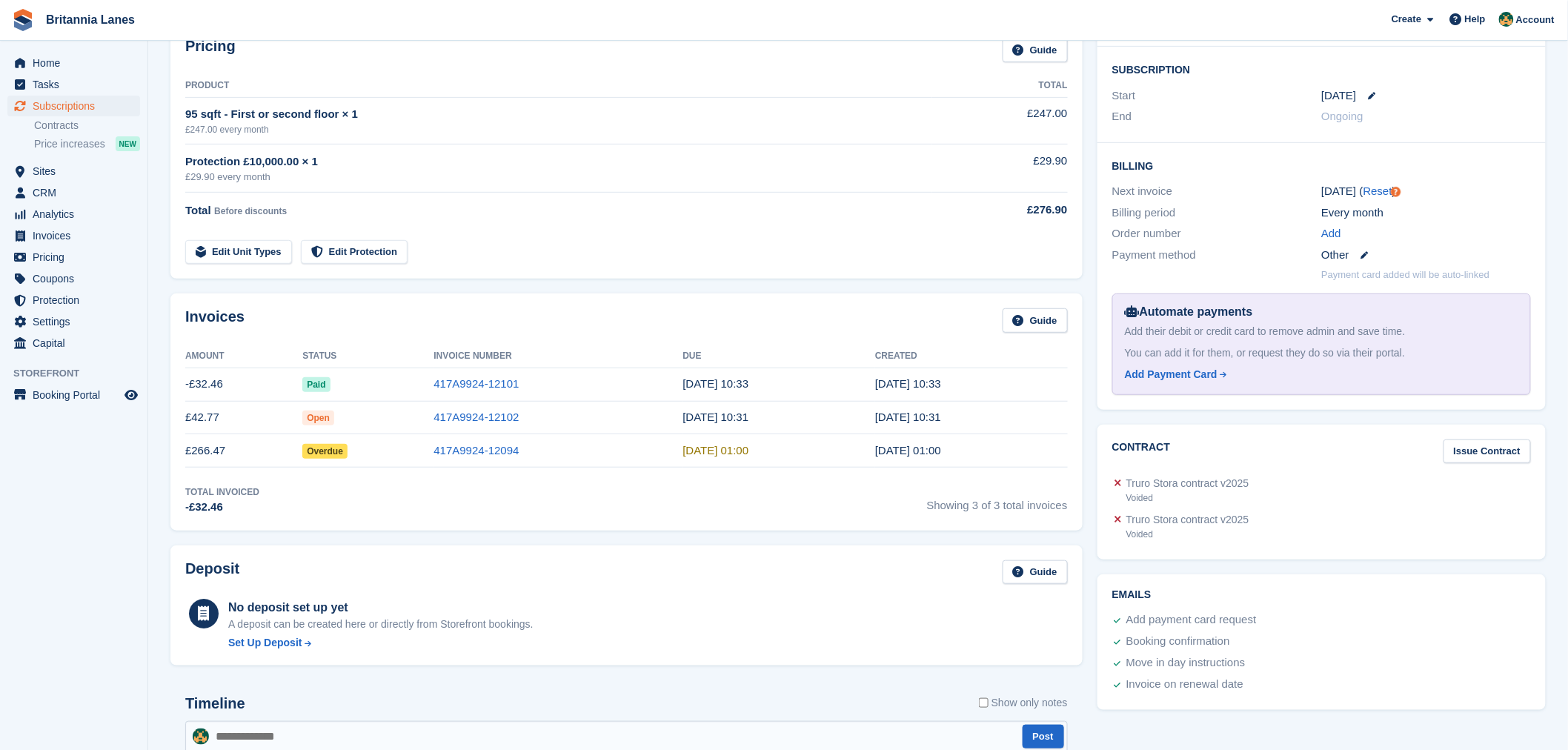
scroll to position [269, 0]
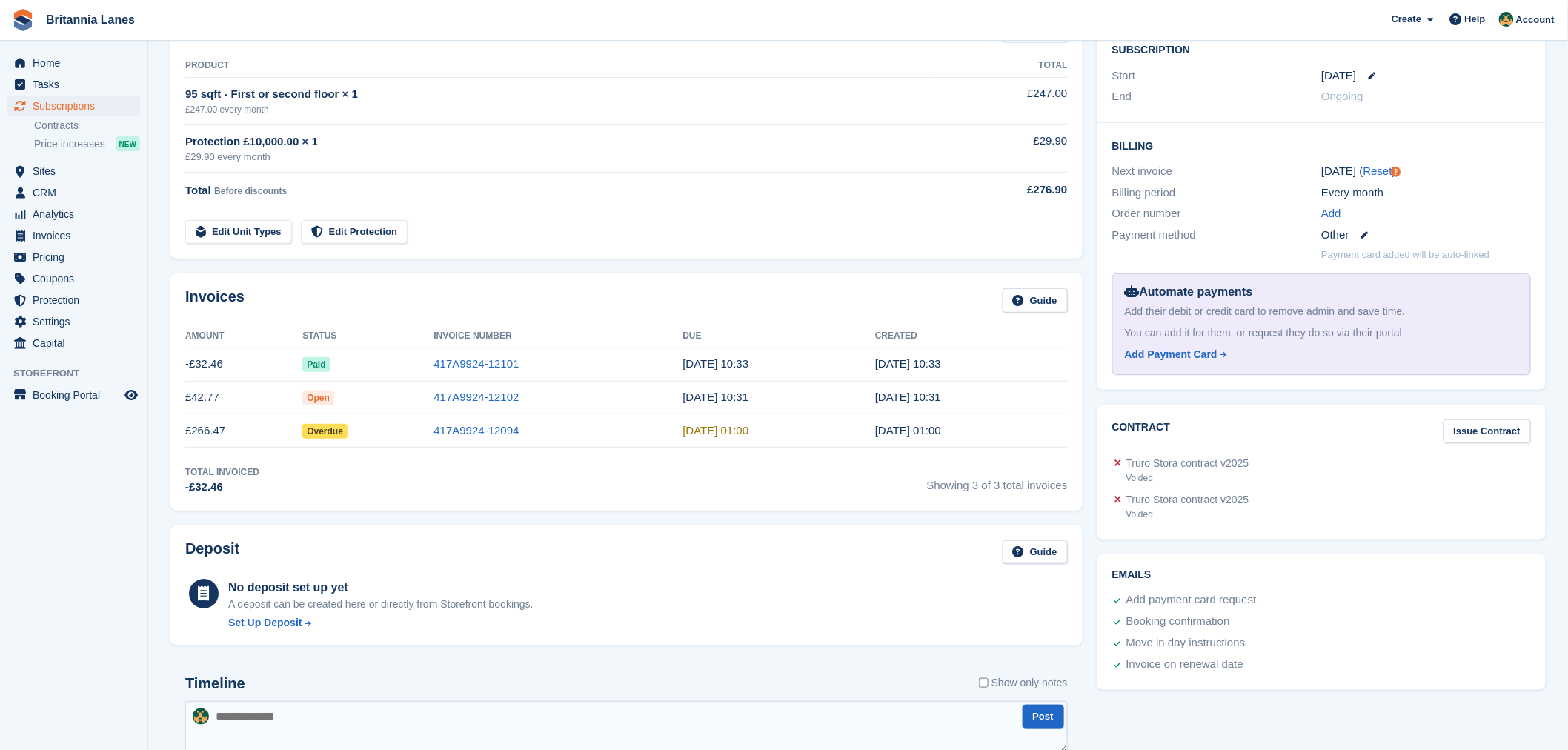
click at [324, 550] on div "Deposit Guide" at bounding box center [626, 556] width 882 height 33
click at [480, 399] on link "417A9924-12102" at bounding box center [476, 396] width 85 height 12
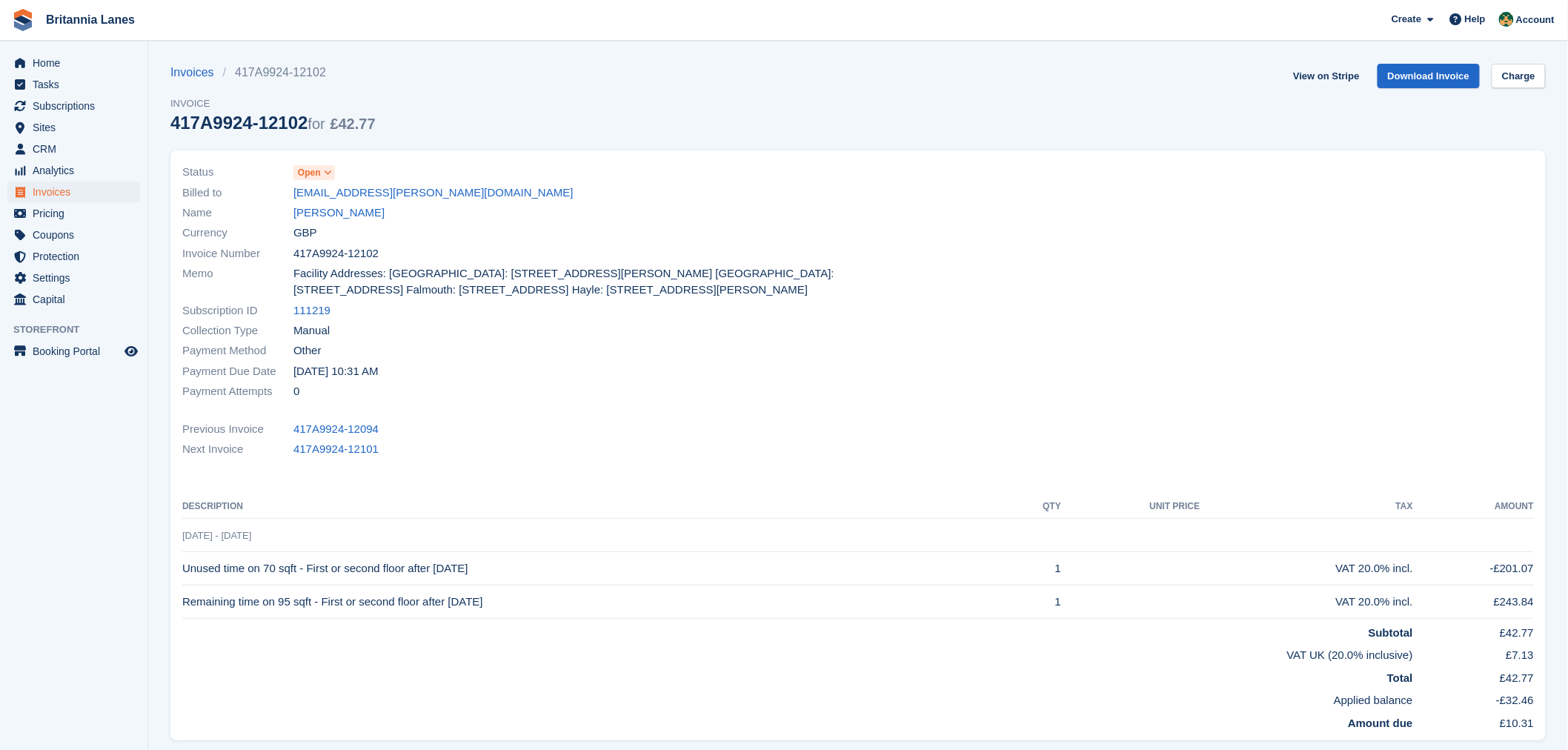
click at [333, 171] on span at bounding box center [328, 172] width 12 height 12
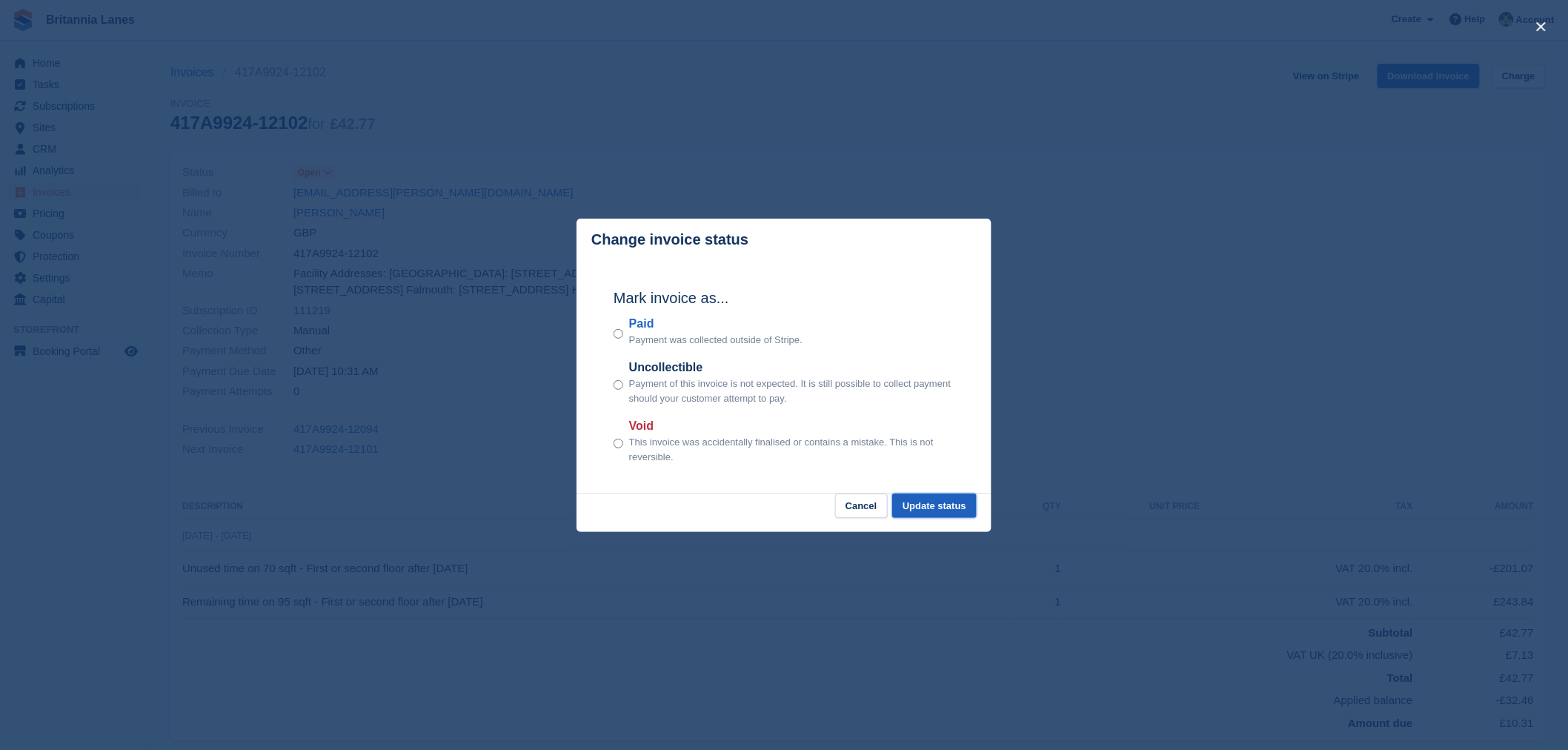
click at [930, 501] on button "Update status" at bounding box center [934, 506] width 85 height 24
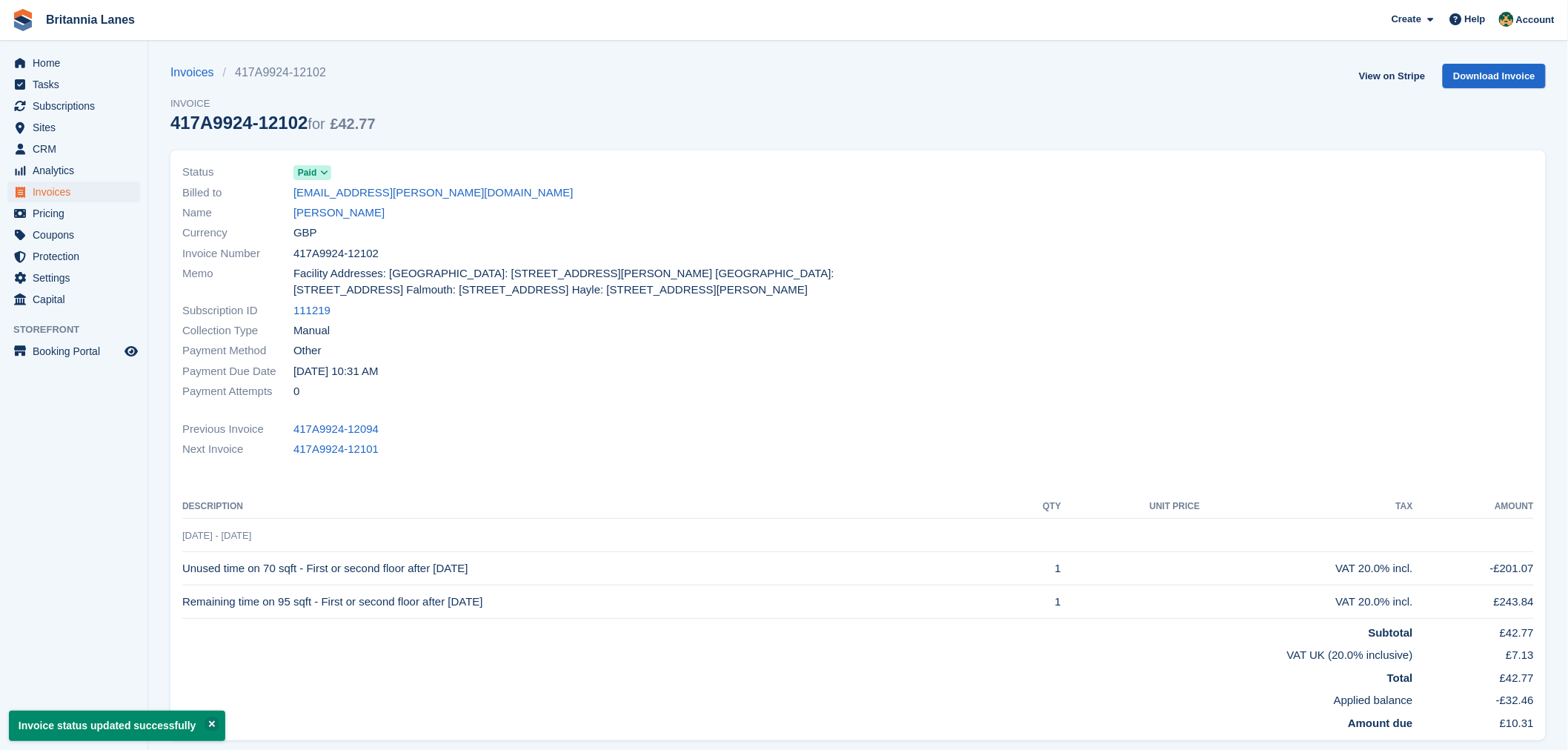
click at [345, 215] on link "[PERSON_NAME]" at bounding box center [339, 212] width 91 height 17
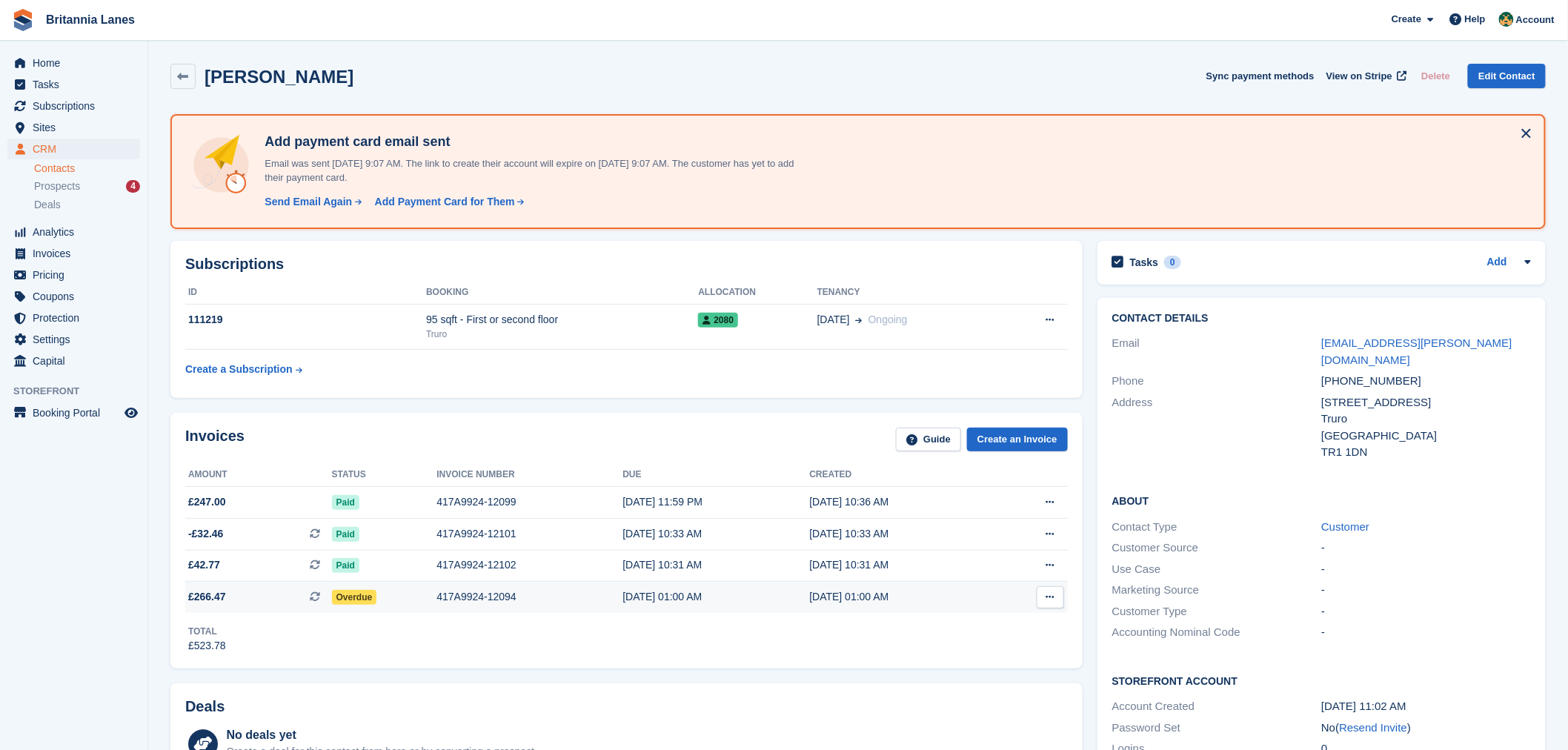
click at [382, 589] on div "Overdue" at bounding box center [384, 596] width 105 height 15
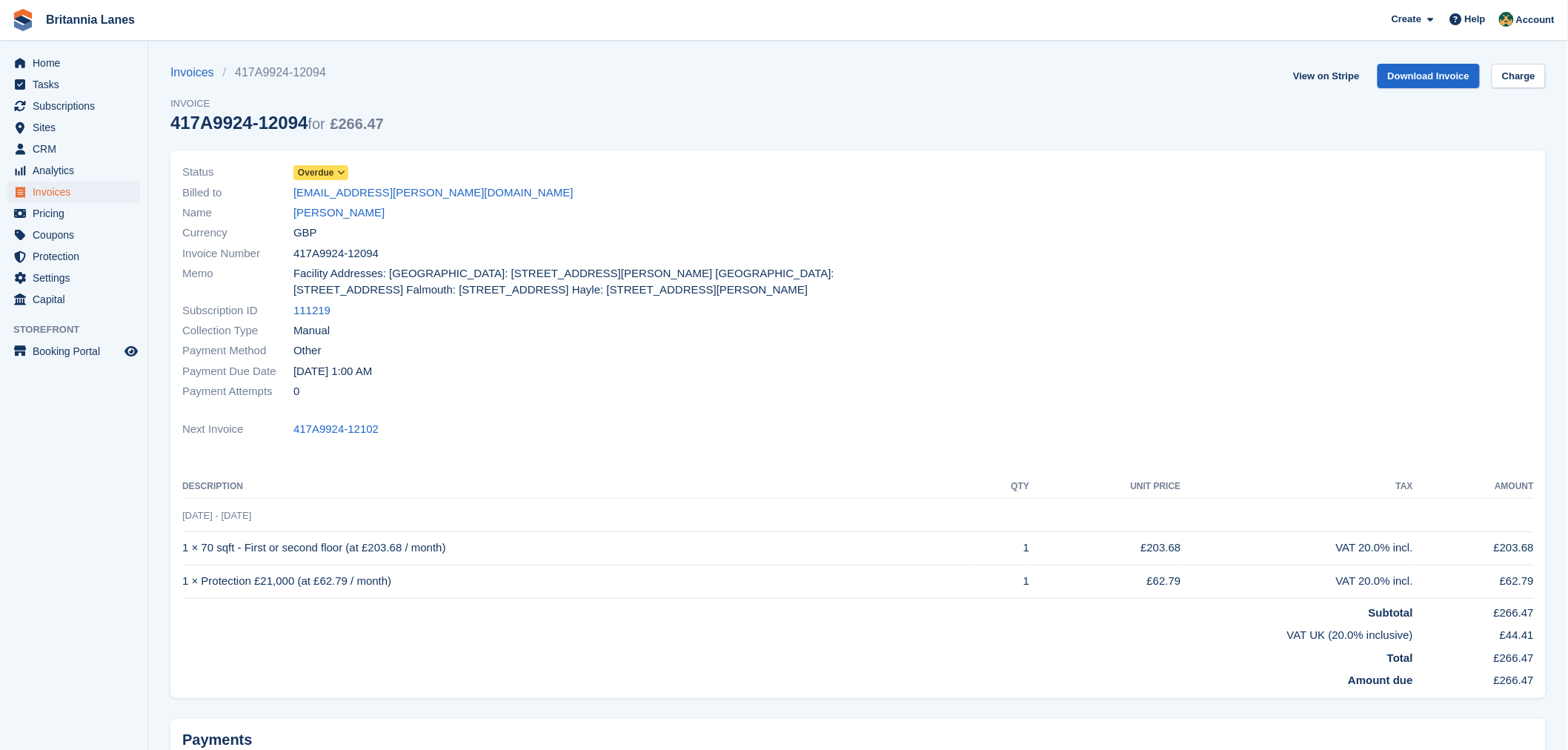
click at [343, 173] on icon at bounding box center [341, 172] width 8 height 9
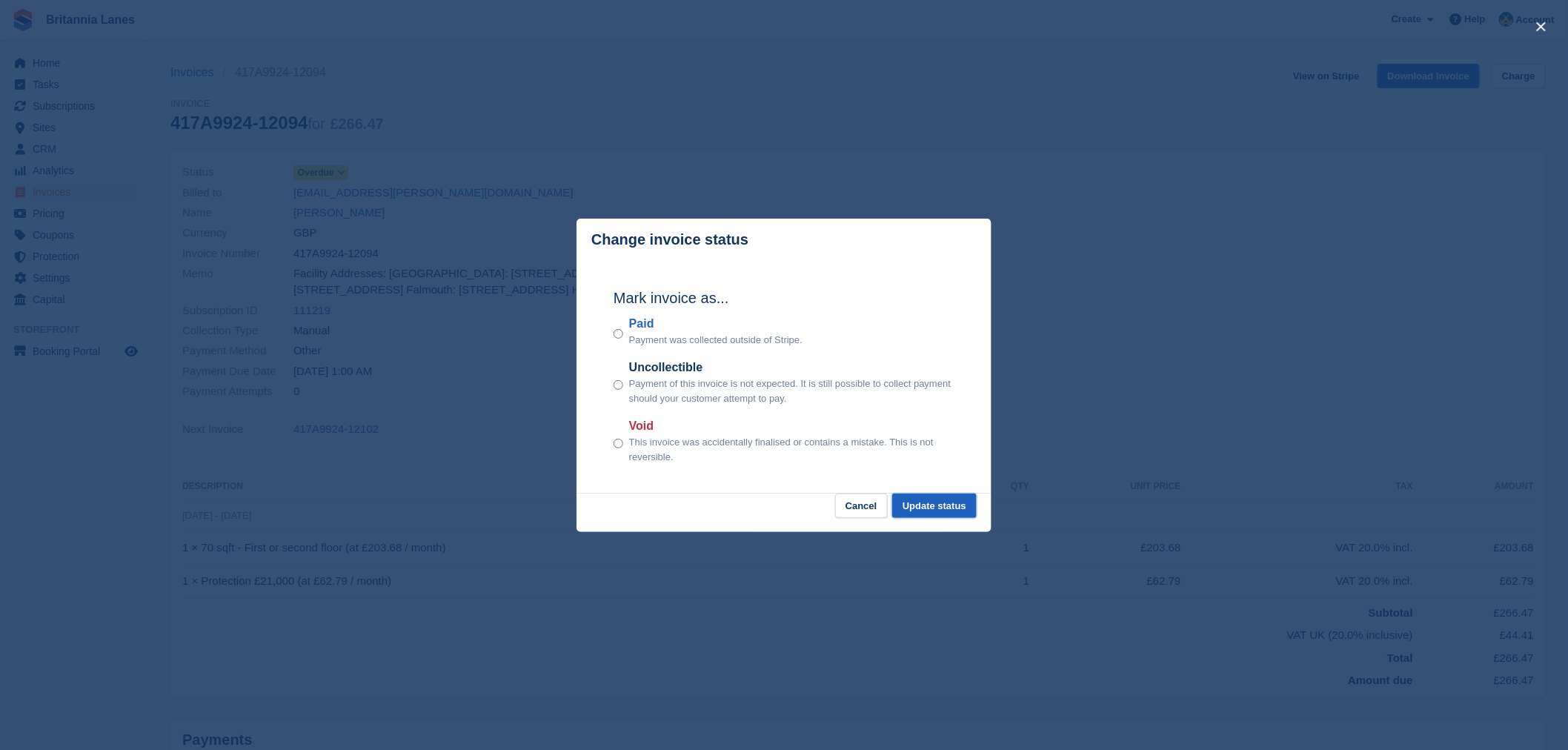
click at [951, 504] on button "Update status" at bounding box center [934, 506] width 85 height 24
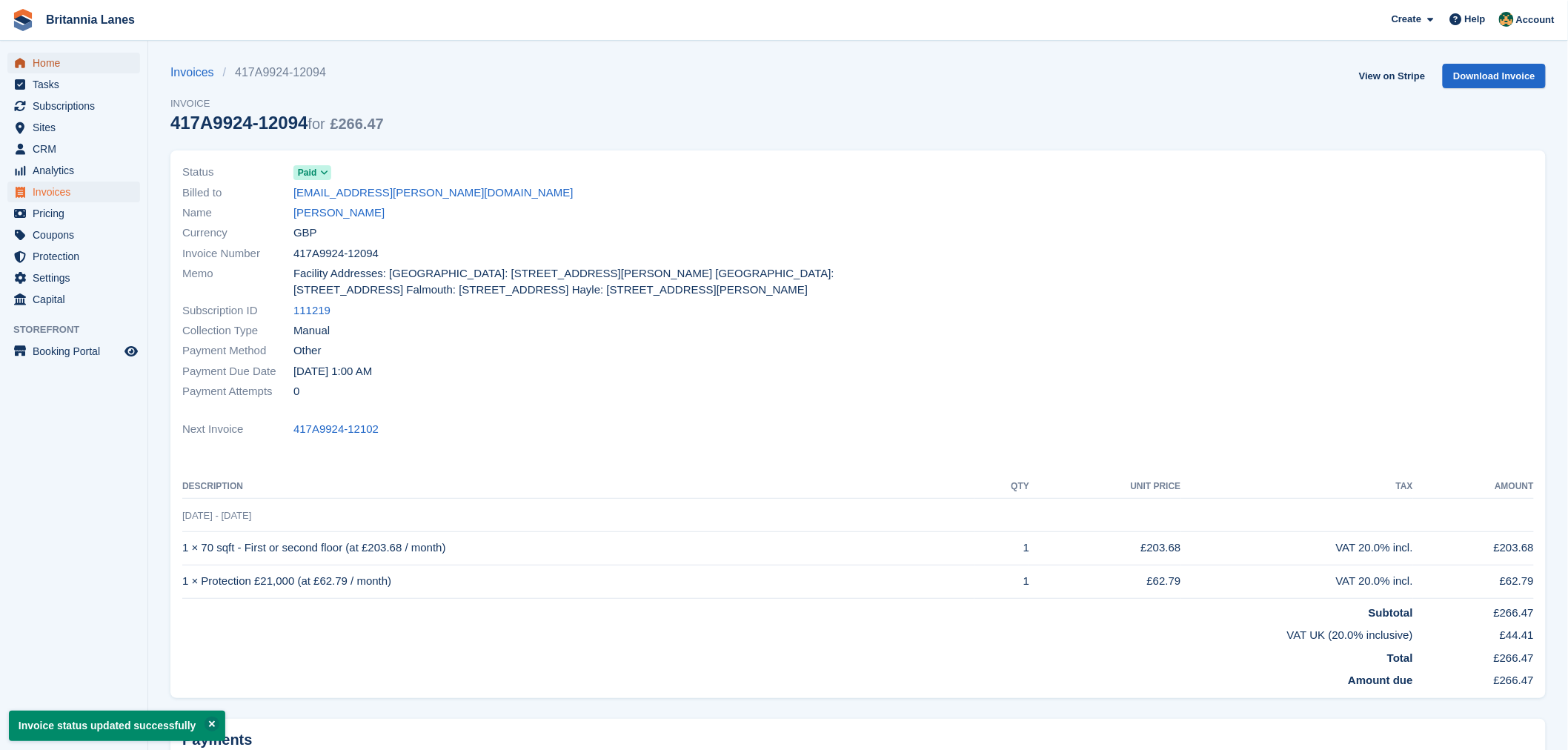
click at [56, 58] on span "Home" at bounding box center [76, 63] width 89 height 21
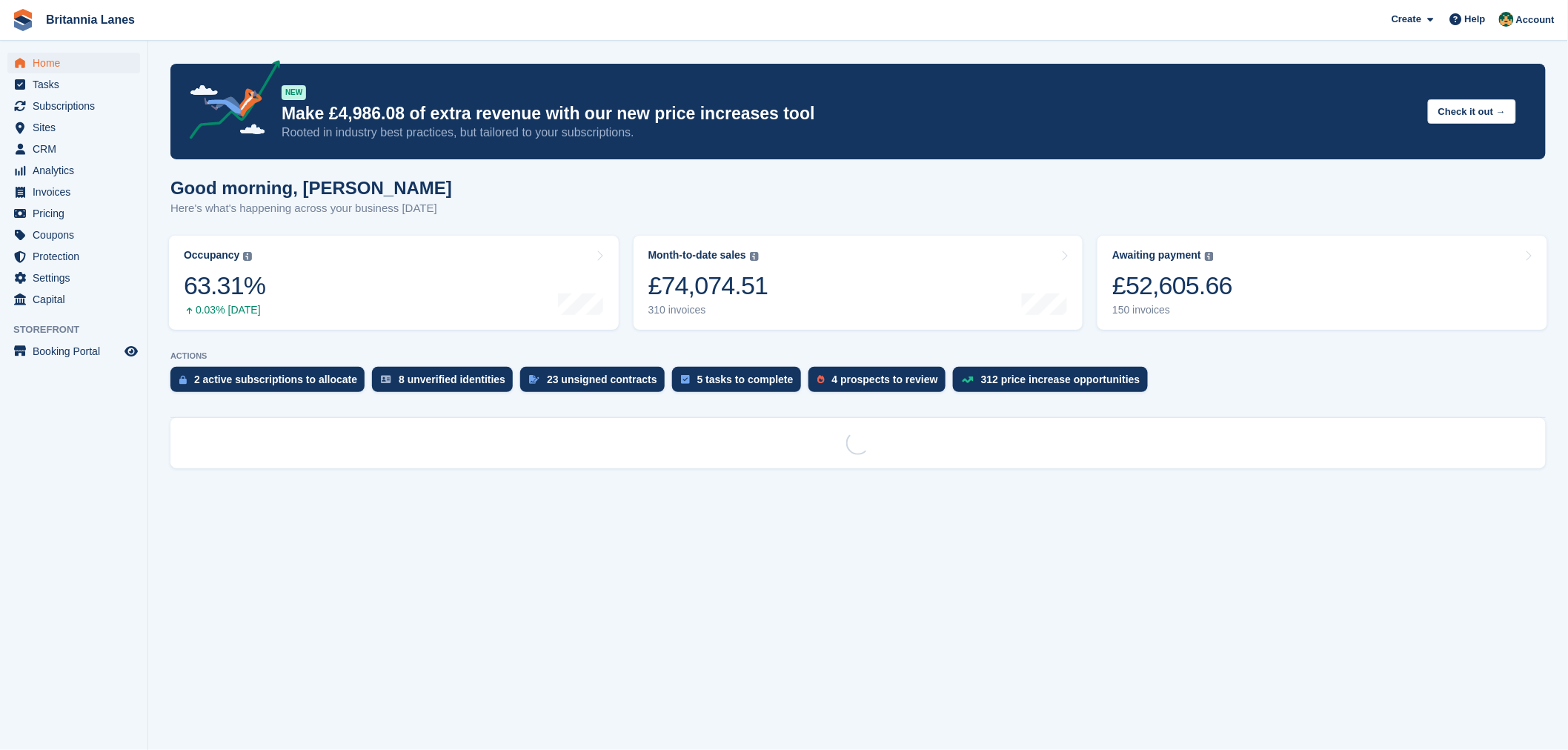
click at [507, 188] on div "Good morning, [PERSON_NAME] Here's what's happening across your business [DATE]" at bounding box center [858, 207] width 1375 height 57
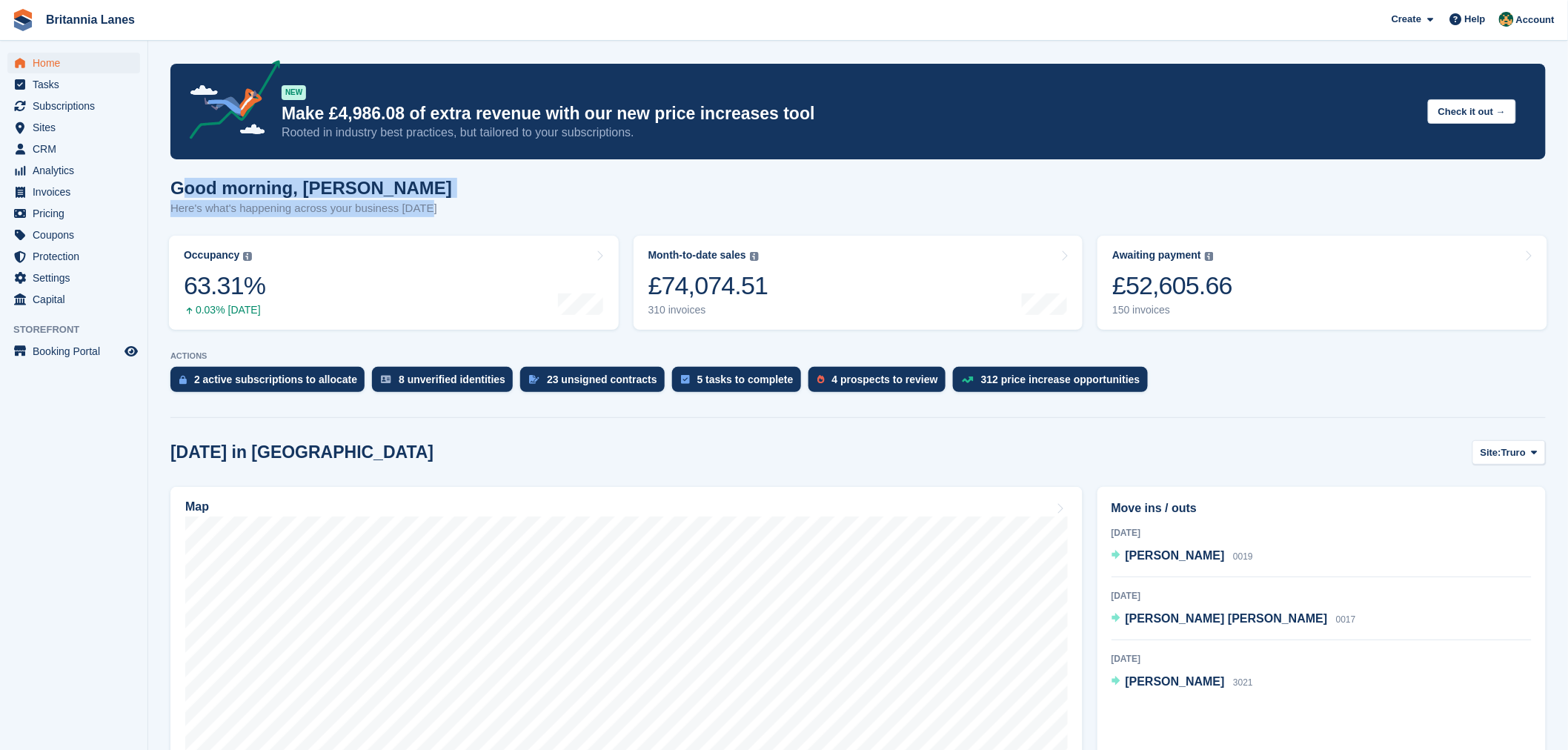
drag, startPoint x: 425, startPoint y: 211, endPoint x: 181, endPoint y: 187, distance: 245.2
click at [181, 187] on div "Good morning, [PERSON_NAME] Here's what's happening across your business [DATE]" at bounding box center [858, 207] width 1375 height 57
click at [391, 186] on h1 "Good morning, [PERSON_NAME]" at bounding box center [311, 188] width 281 height 20
click at [433, 190] on div "Good morning, Nathan Here's what's happening across your business today" at bounding box center [858, 207] width 1375 height 57
click at [442, 205] on div "Good morning, Nathan Here's what's happening across your business today" at bounding box center [858, 207] width 1375 height 57
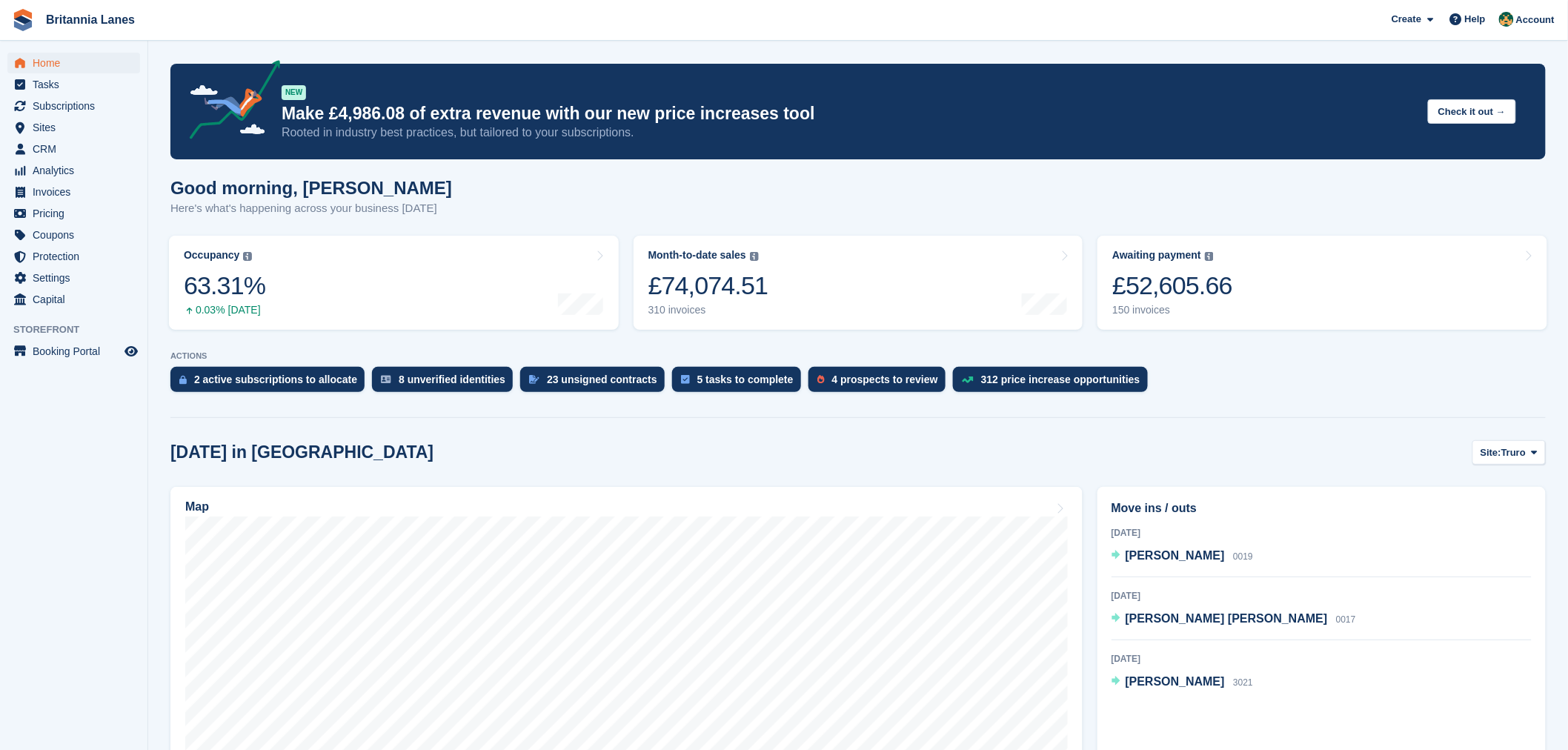
click at [436, 197] on div "Good morning, Nathan Here's what's happening across your business today" at bounding box center [858, 207] width 1375 height 57
click at [52, 56] on span "Home" at bounding box center [76, 63] width 89 height 21
click at [67, 106] on span "Subscriptions" at bounding box center [76, 107] width 89 height 21
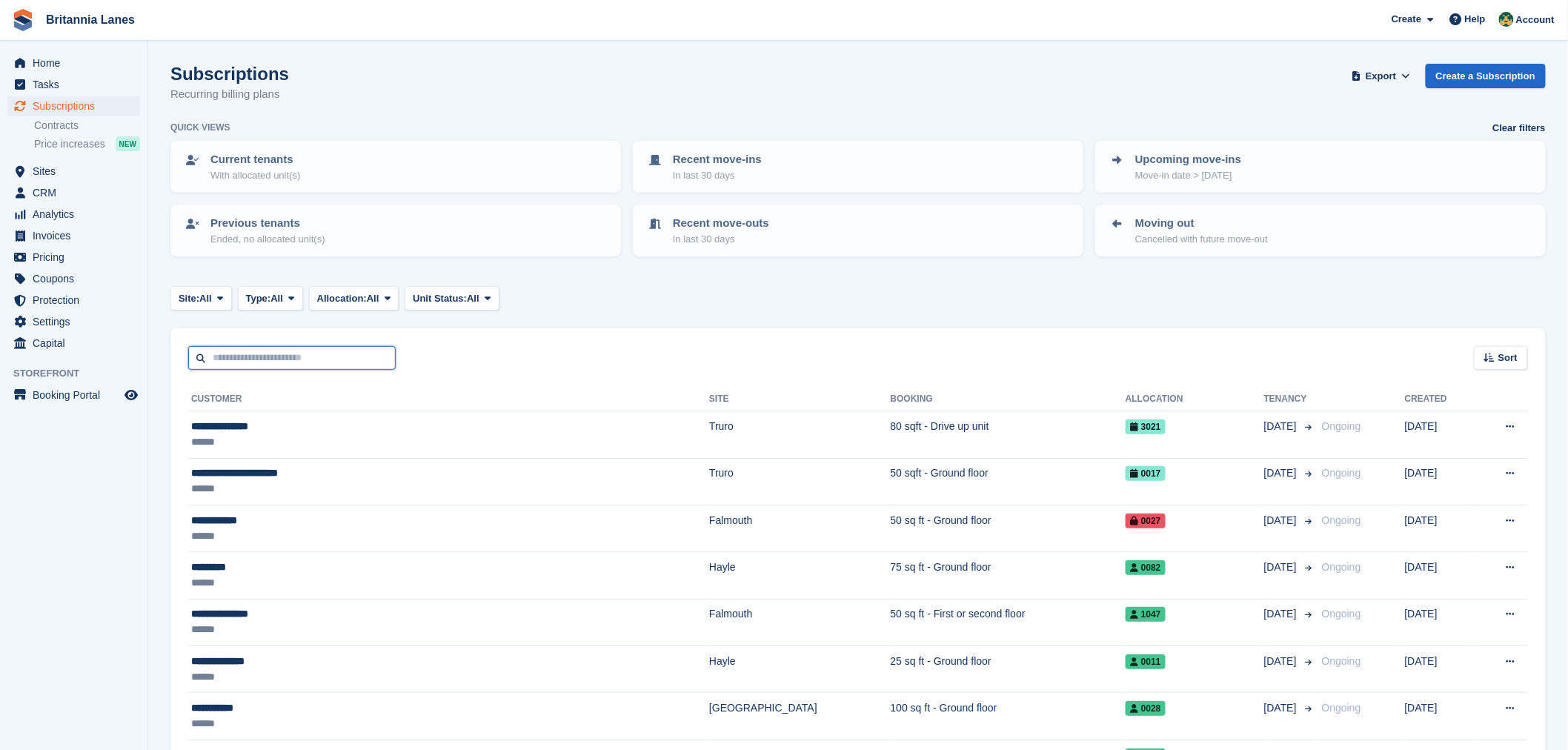
click at [338, 359] on input "text" at bounding box center [291, 358] width 207 height 24
type input "******"
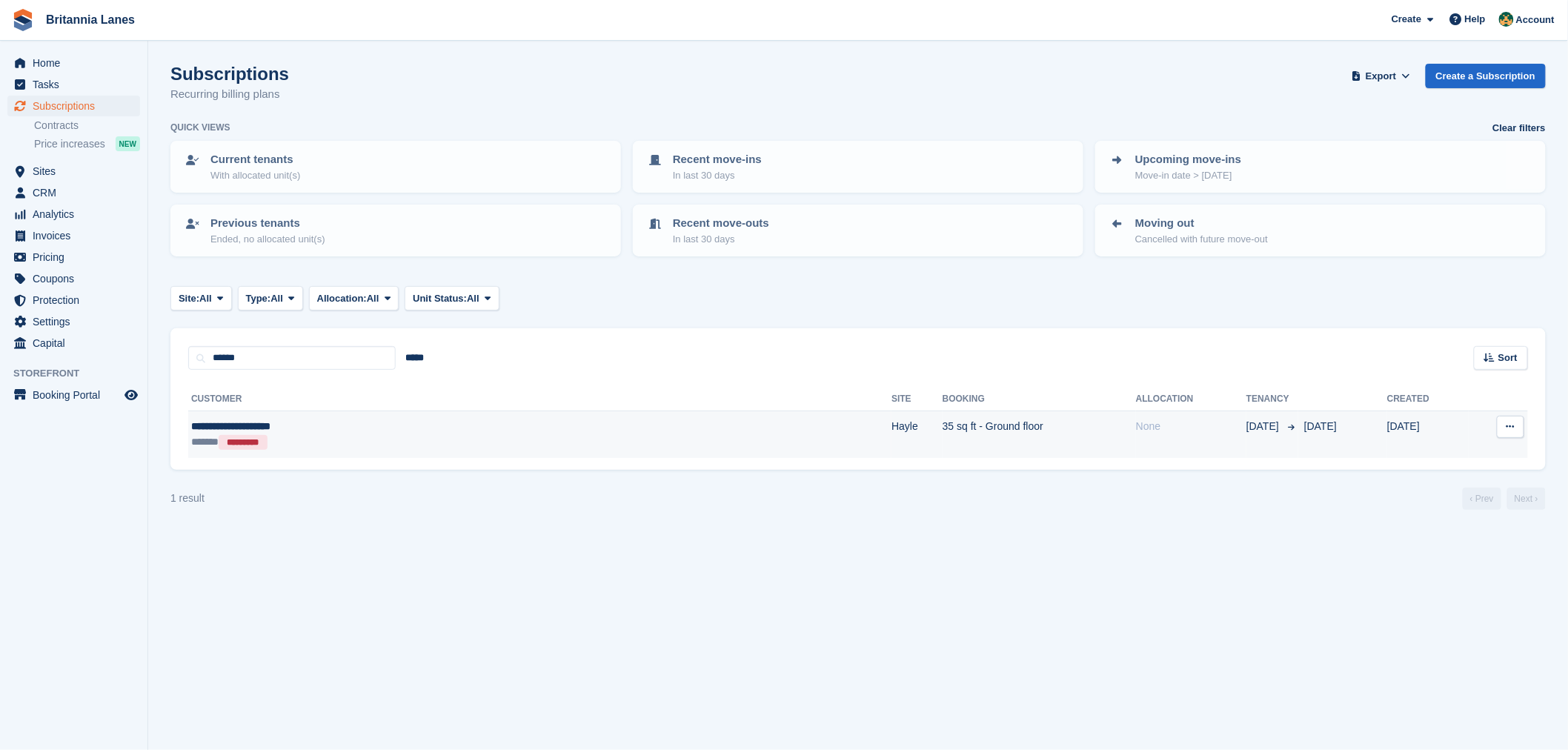
click at [316, 424] on div "**********" at bounding box center [372, 426] width 364 height 15
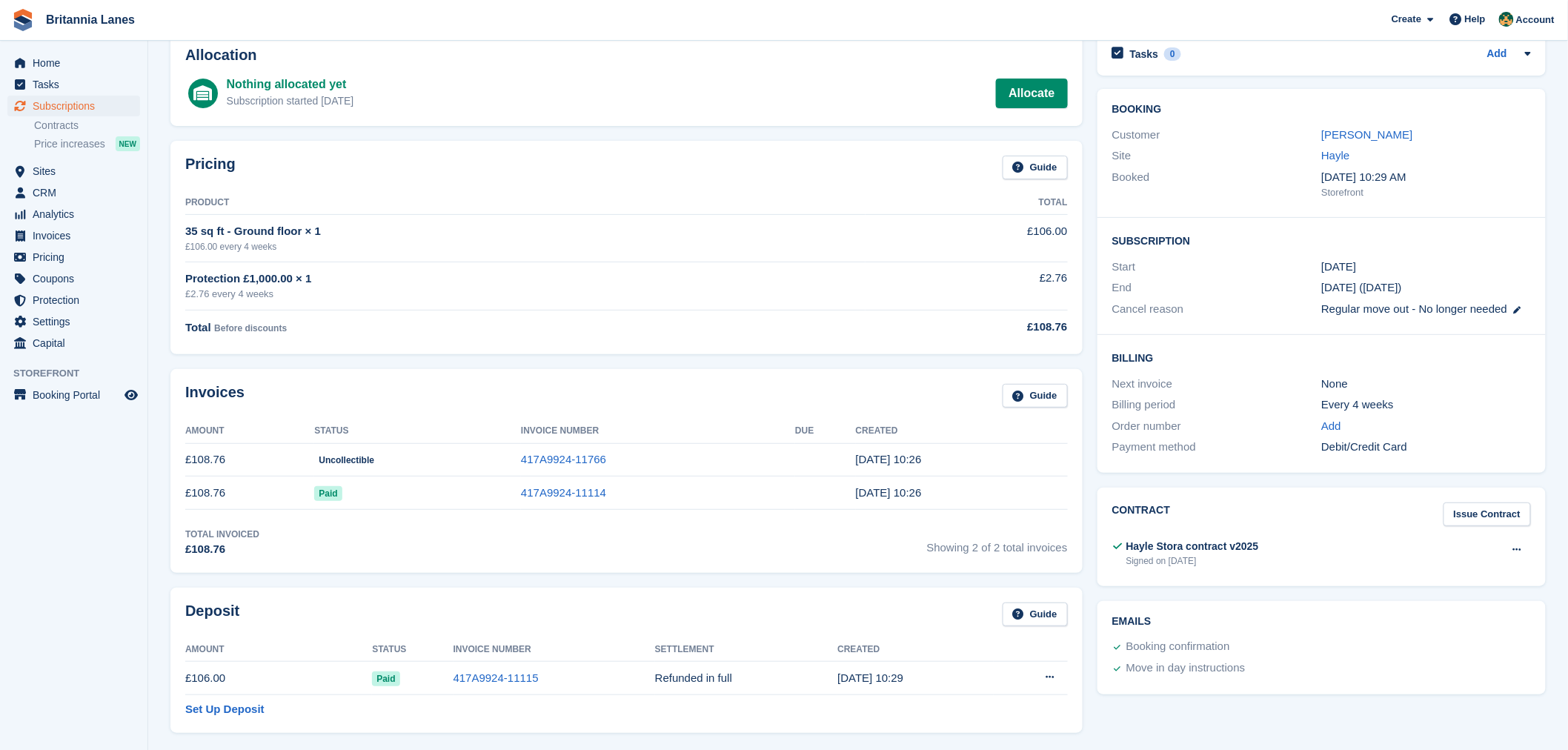
scroll to position [115, 0]
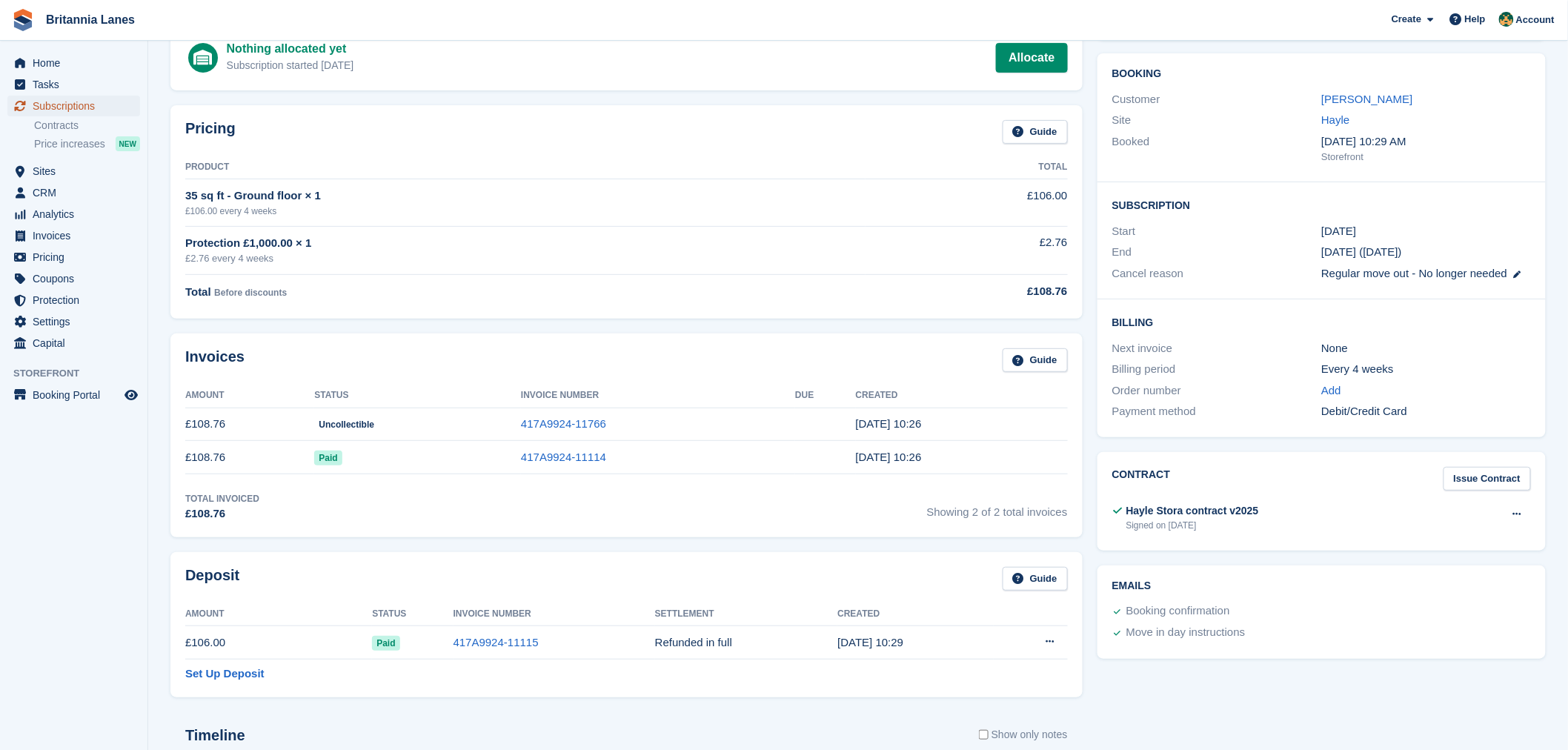
click at [109, 102] on span "Subscriptions" at bounding box center [76, 107] width 89 height 21
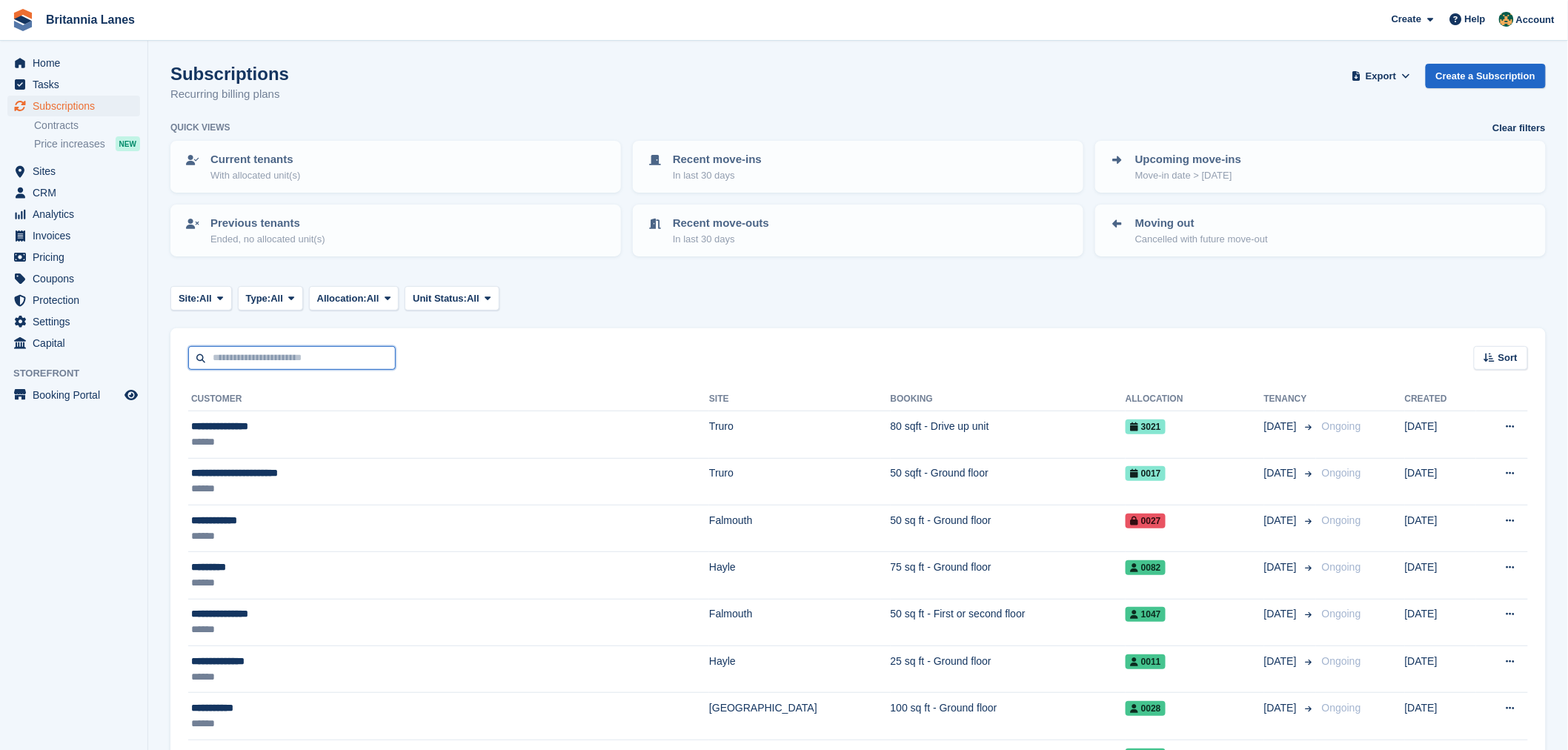
click at [297, 351] on input "text" at bounding box center [291, 358] width 207 height 24
type input "**********"
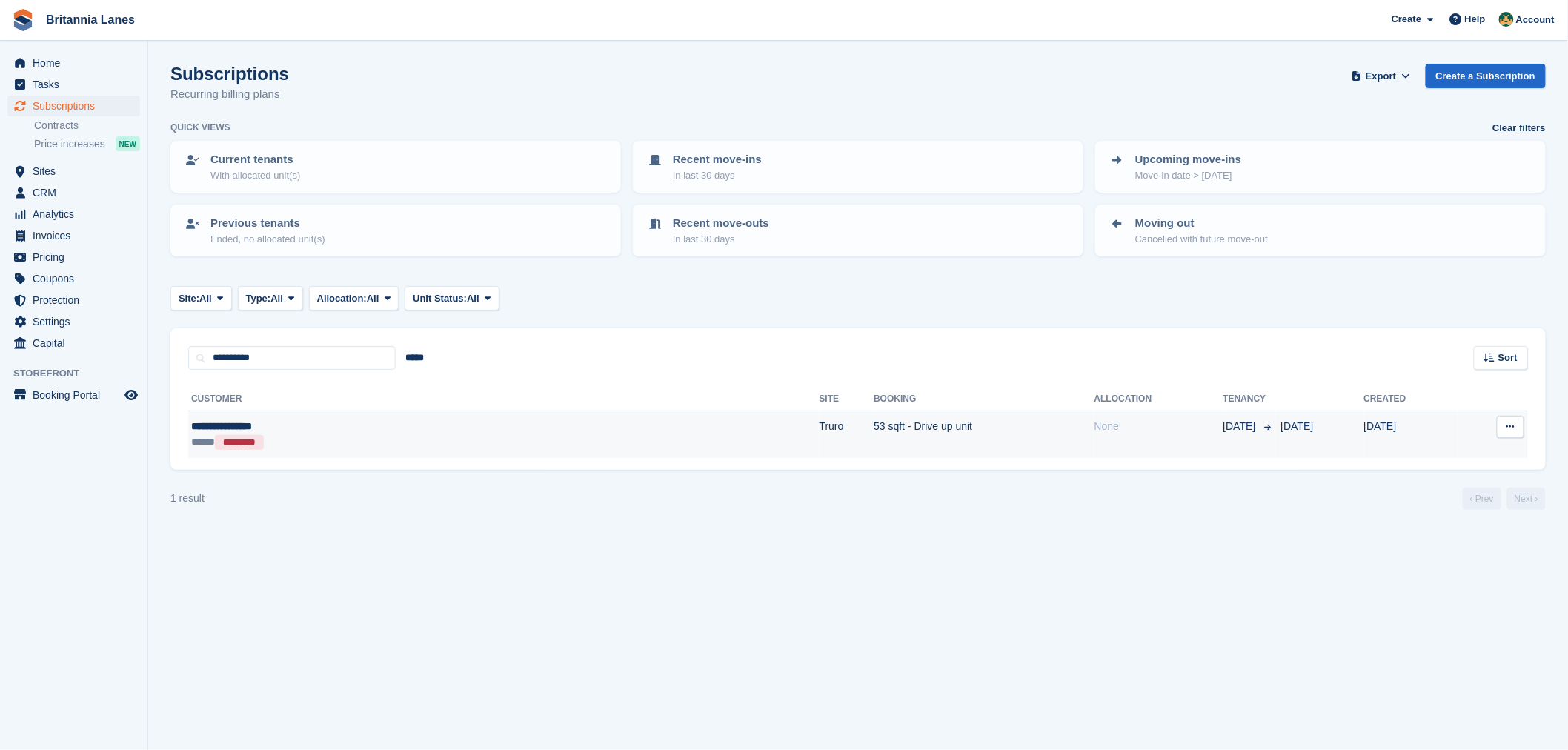
click at [309, 413] on td "**********" at bounding box center [503, 434] width 631 height 46
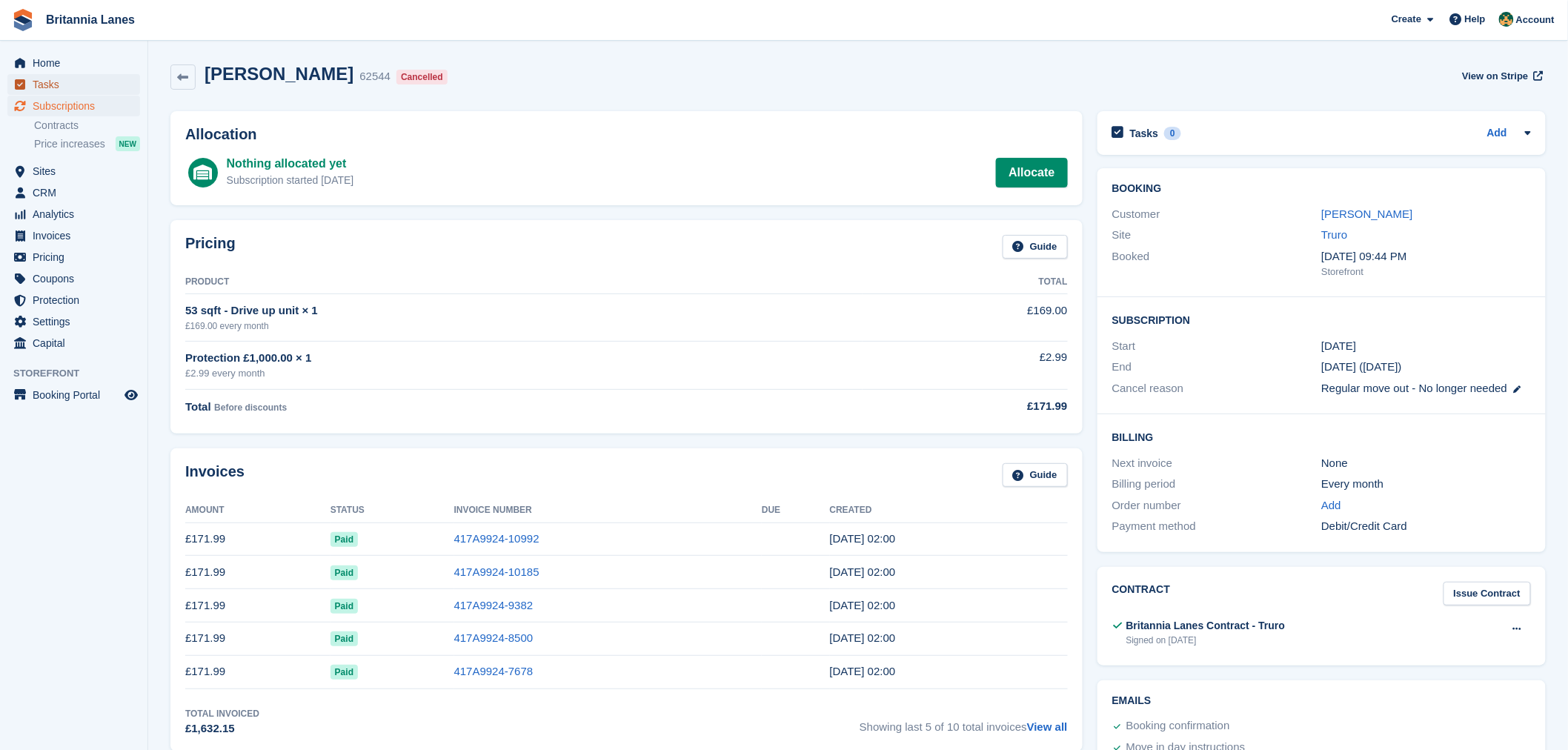
click at [48, 74] on span "Tasks" at bounding box center [76, 85] width 89 height 21
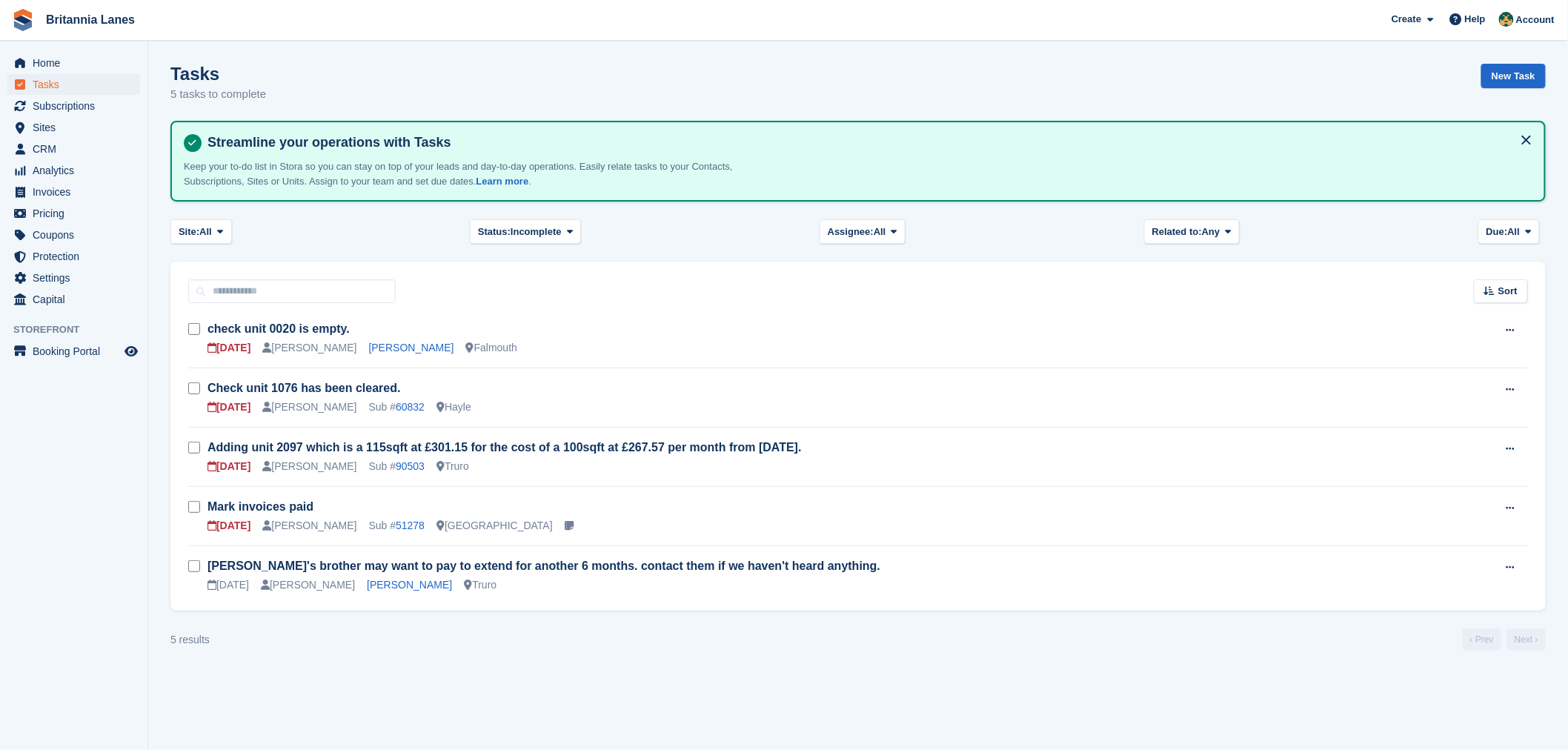
click at [53, 65] on span "Home" at bounding box center [76, 63] width 89 height 21
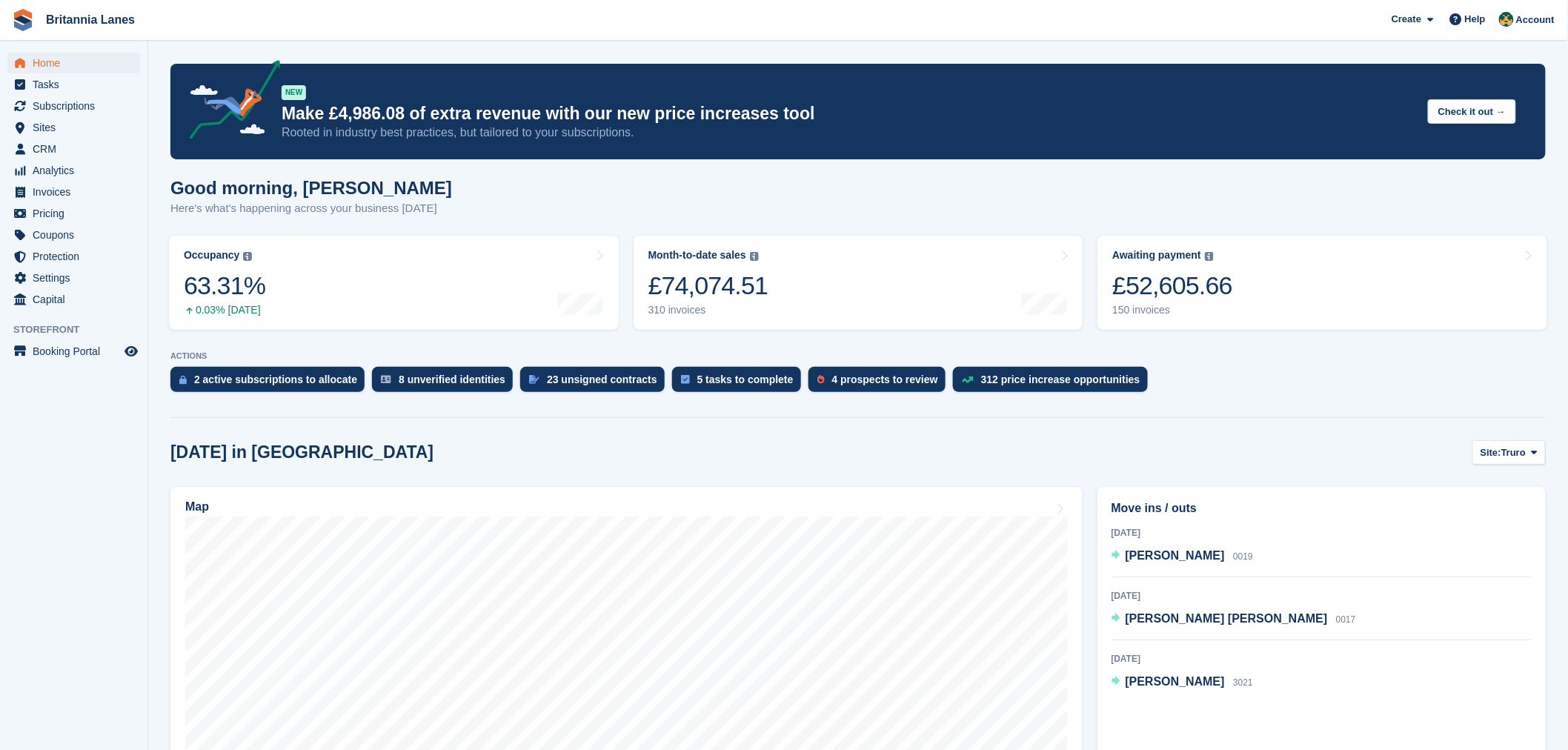
click at [425, 198] on div "Good morning, [PERSON_NAME] Here's what's happening across your business [DATE]" at bounding box center [311, 198] width 281 height 39
click at [433, 196] on div "Good morning, [PERSON_NAME] Here's what's happening across your business [DATE]" at bounding box center [858, 207] width 1375 height 57
click at [1209, 616] on span "[PERSON_NAME] [PERSON_NAME]" at bounding box center [1226, 617] width 203 height 12
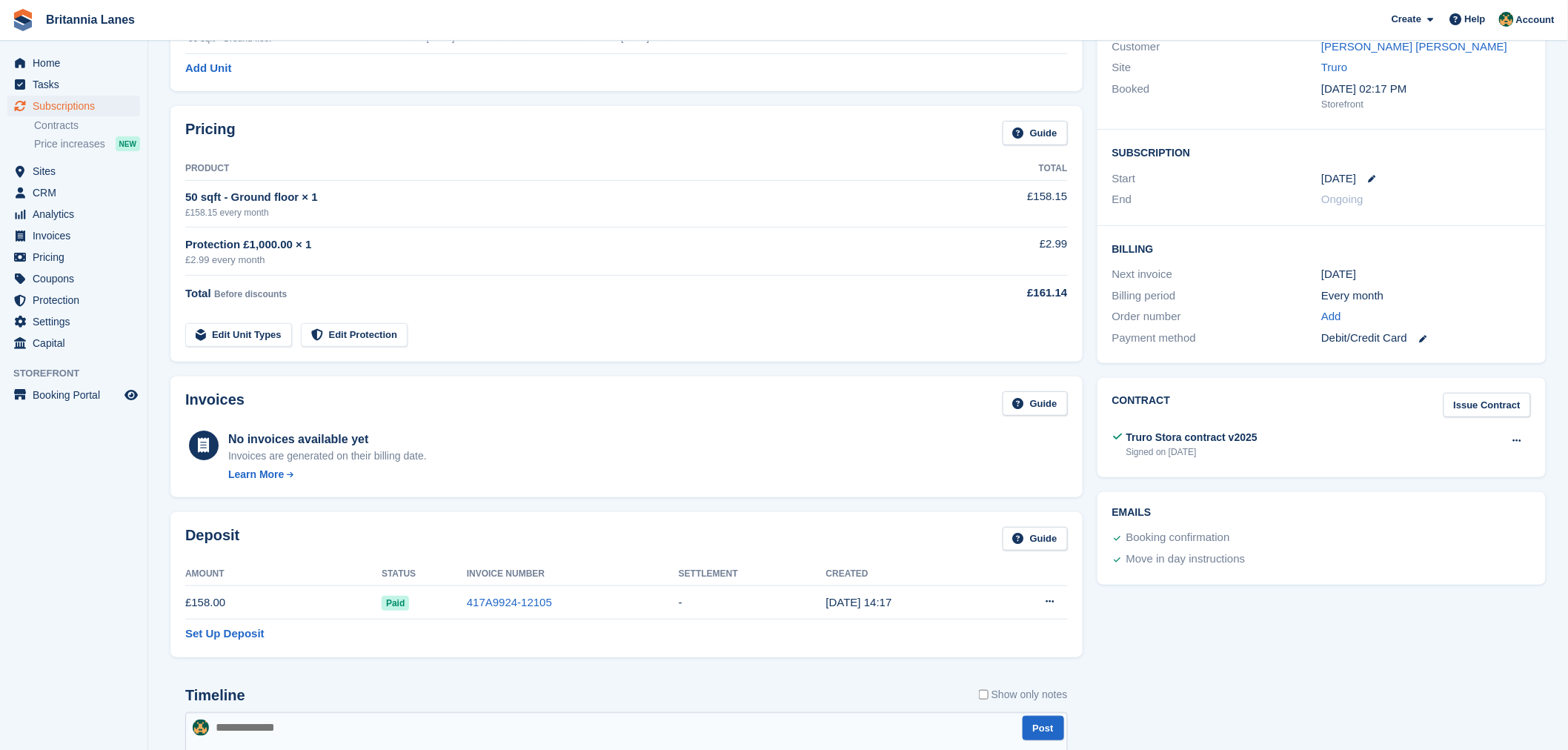
scroll to position [30, 0]
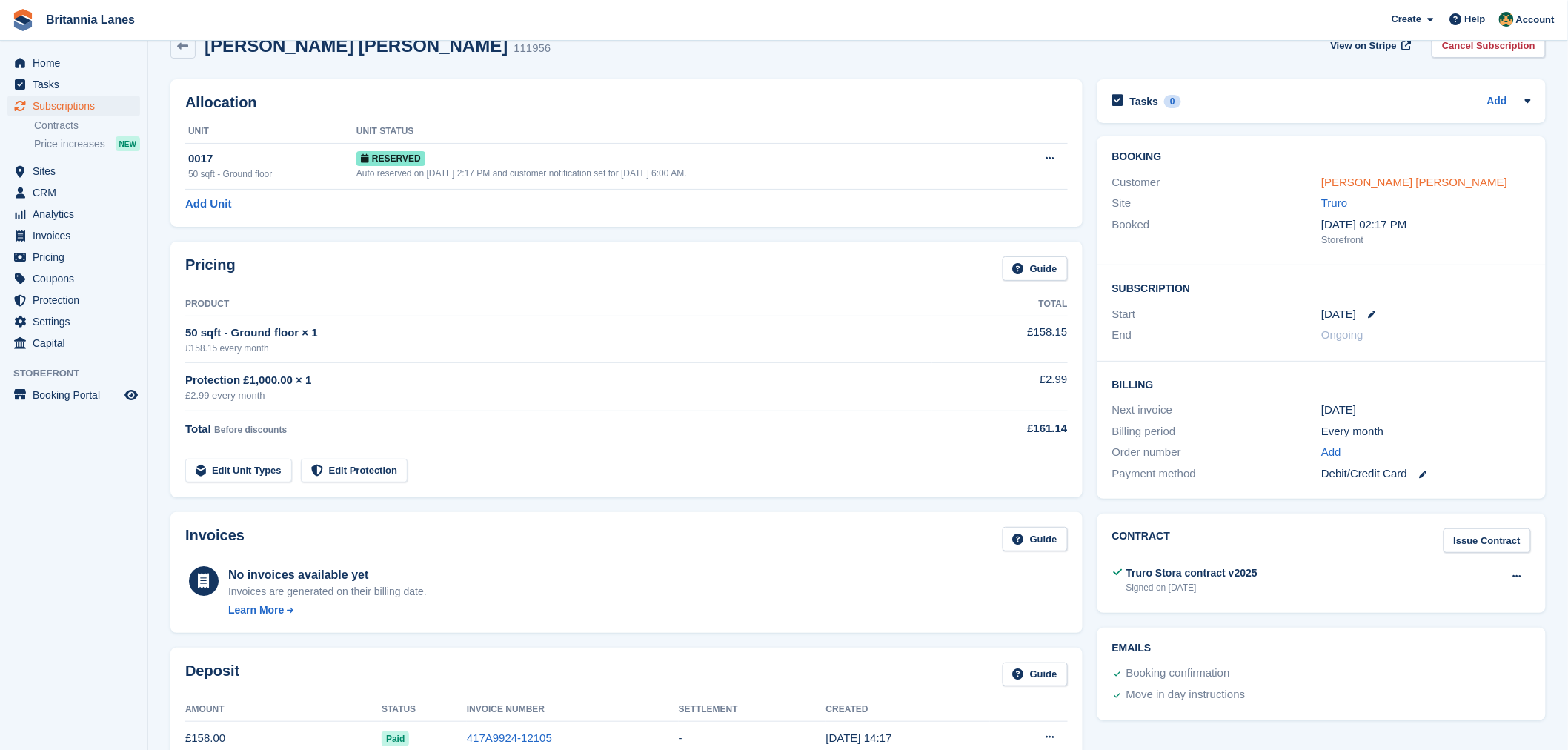
click at [1388, 180] on link "[PERSON_NAME] [PERSON_NAME]" at bounding box center [1413, 181] width 186 height 12
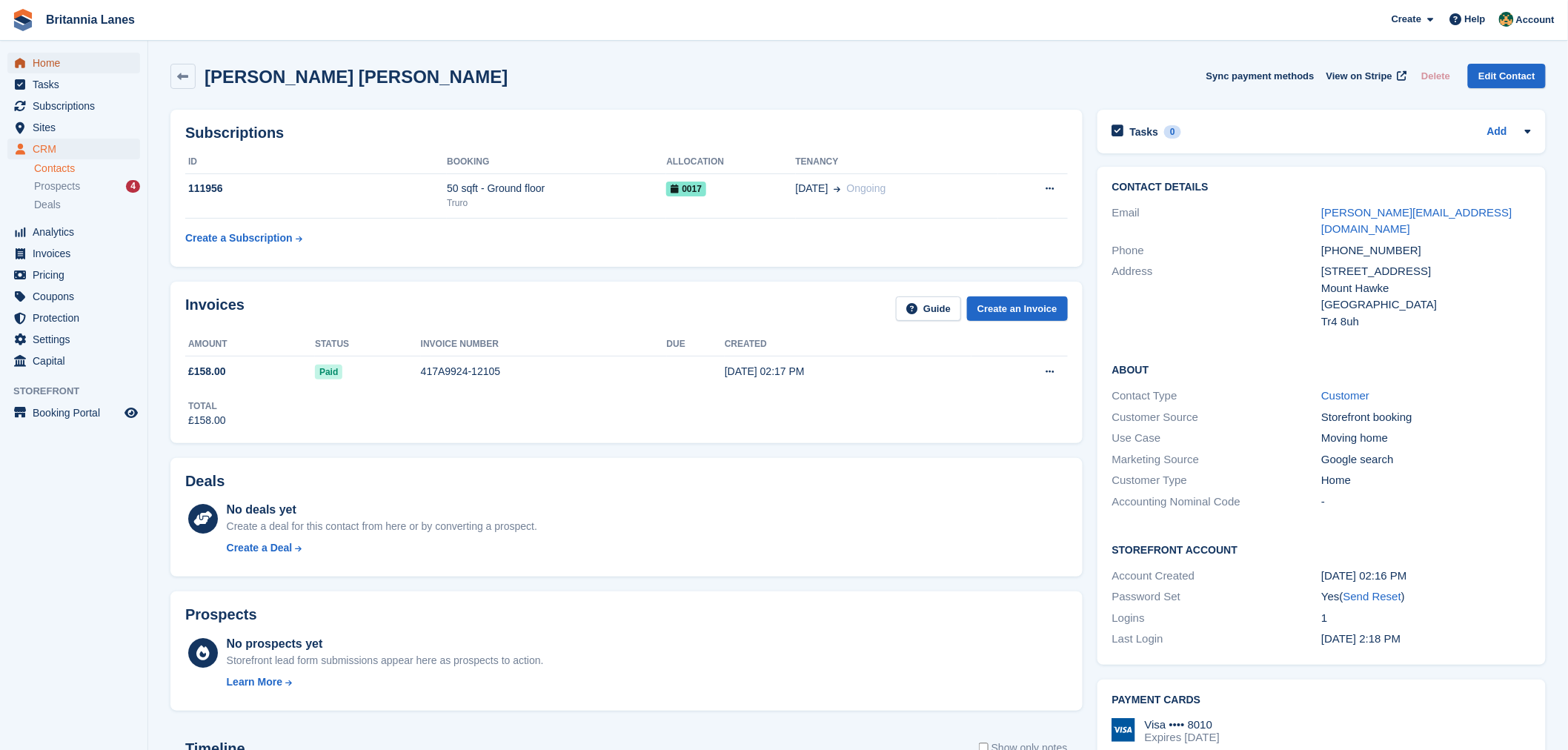
click at [84, 57] on span "Home" at bounding box center [76, 63] width 89 height 21
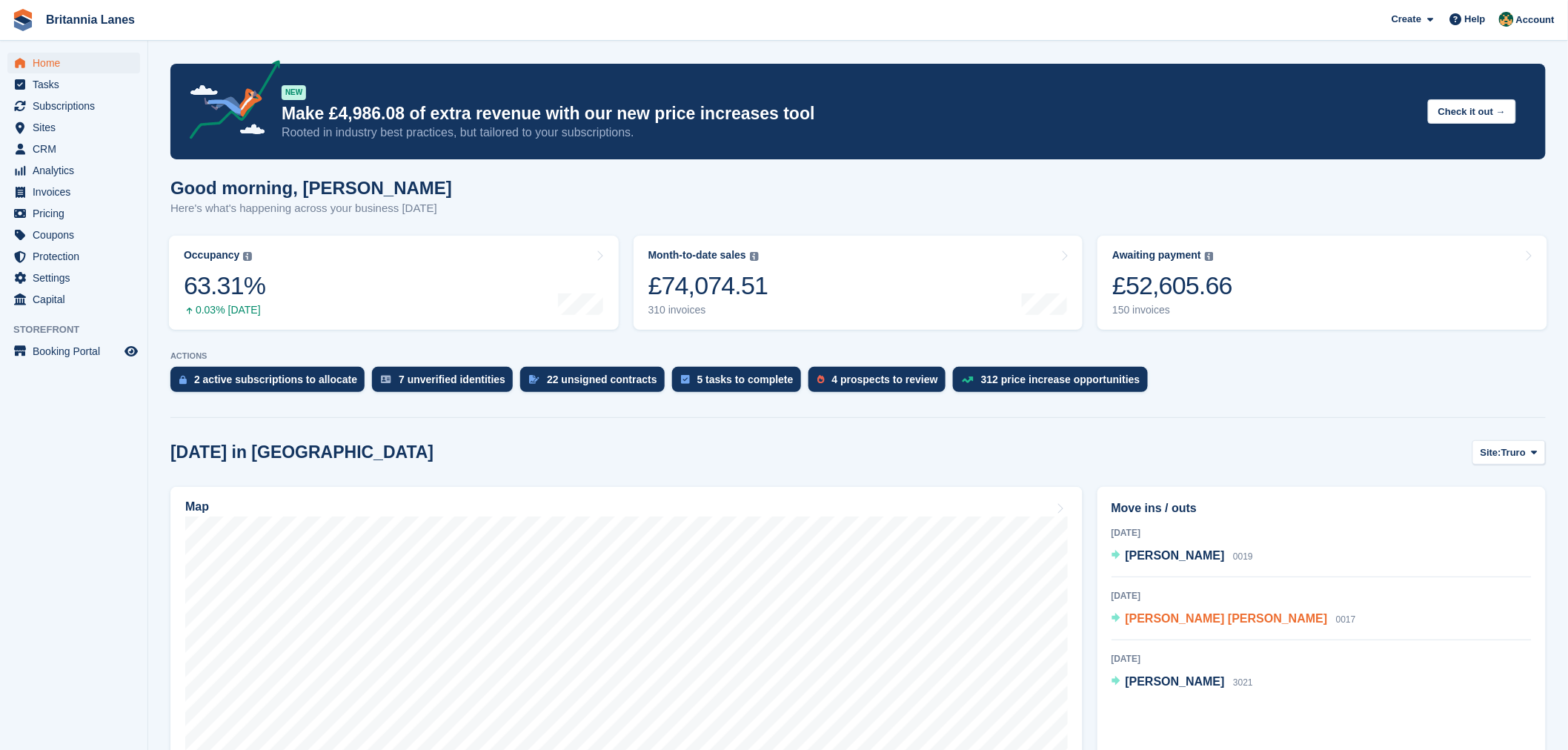
click at [1168, 623] on span "[PERSON_NAME] [PERSON_NAME]" at bounding box center [1226, 617] width 203 height 12
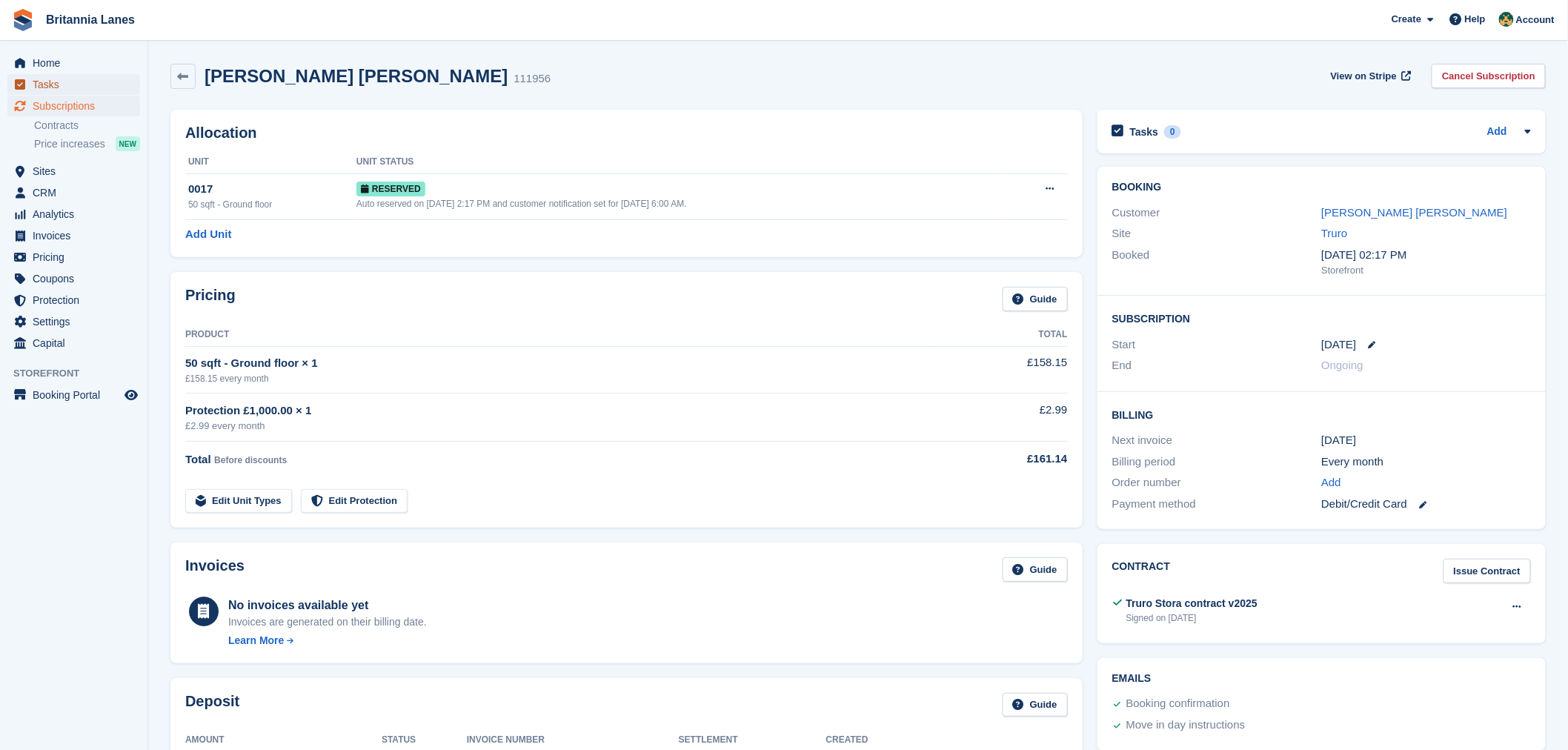
click at [95, 74] on span "Tasks" at bounding box center [76, 85] width 89 height 21
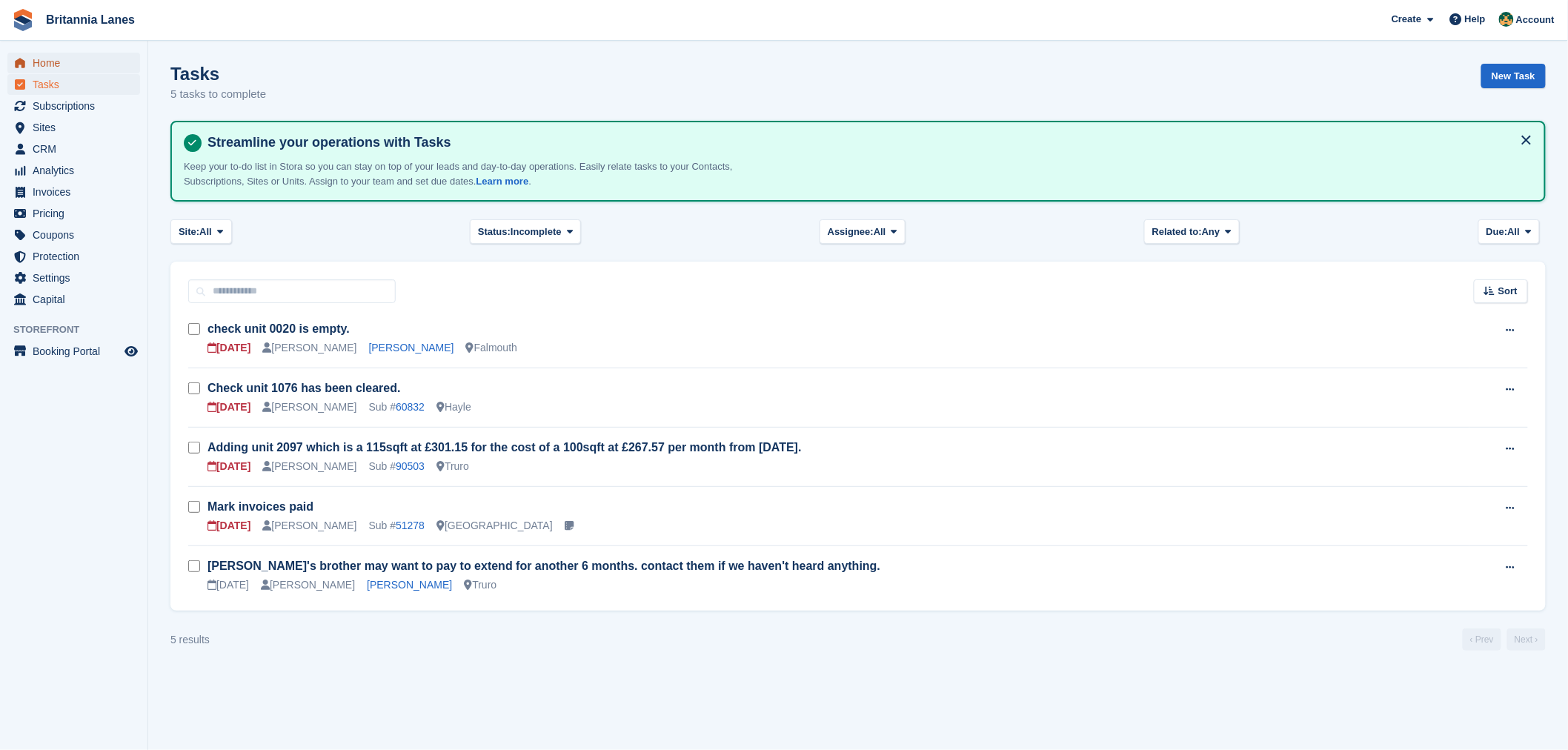
click at [89, 65] on span "Home" at bounding box center [76, 63] width 89 height 21
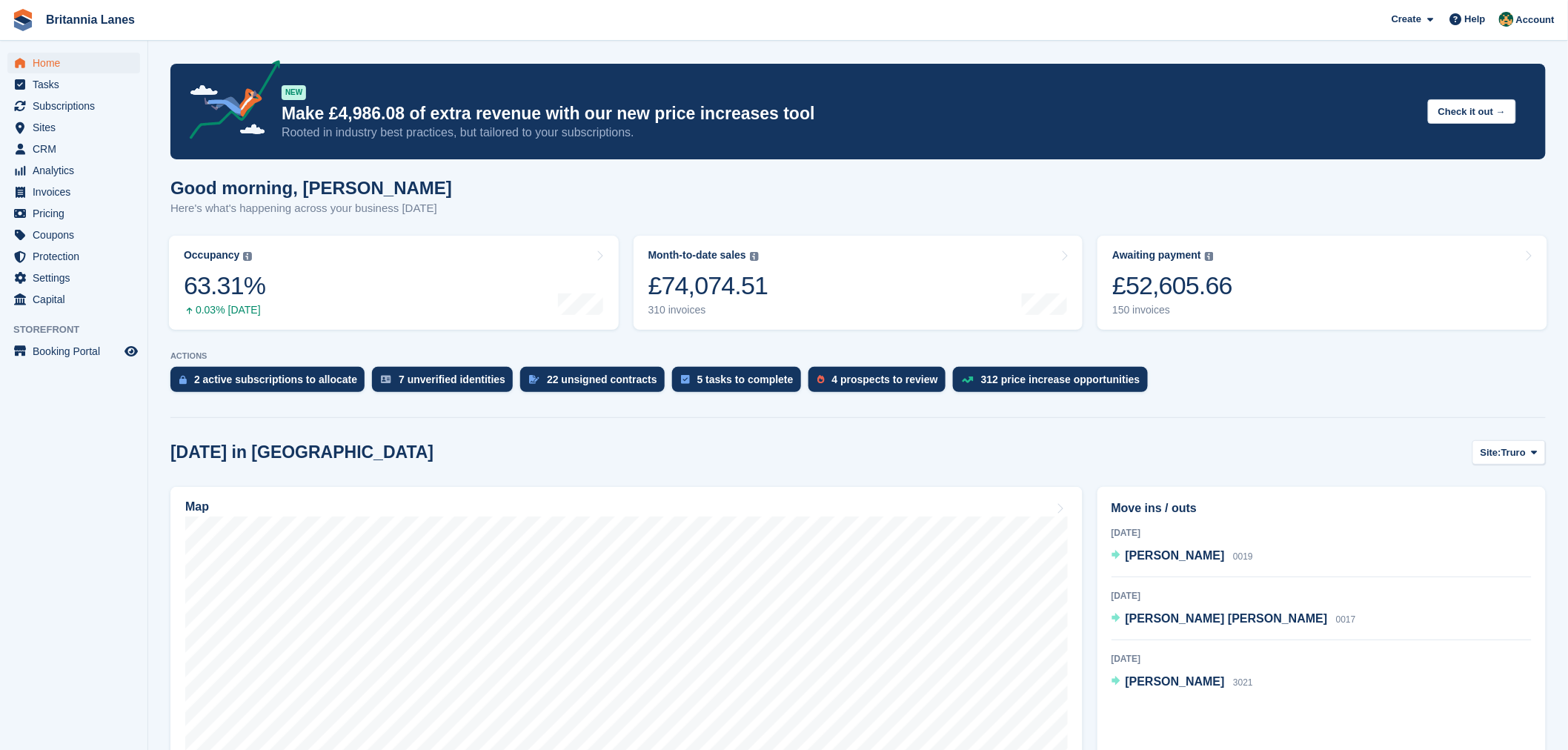
click at [216, 194] on h1 "Good morning, [PERSON_NAME]" at bounding box center [311, 188] width 281 height 20
click at [434, 193] on div "Good morning, [PERSON_NAME] Here's what's happening across your business [DATE]" at bounding box center [858, 207] width 1375 height 57
click at [818, 442] on div "[DATE] in [GEOGRAPHIC_DATA] Site: [GEOGRAPHIC_DATA] Truro Falmouth Exeter Hayle" at bounding box center [858, 452] width 1375 height 24
click at [65, 104] on span "Subscriptions" at bounding box center [76, 107] width 89 height 21
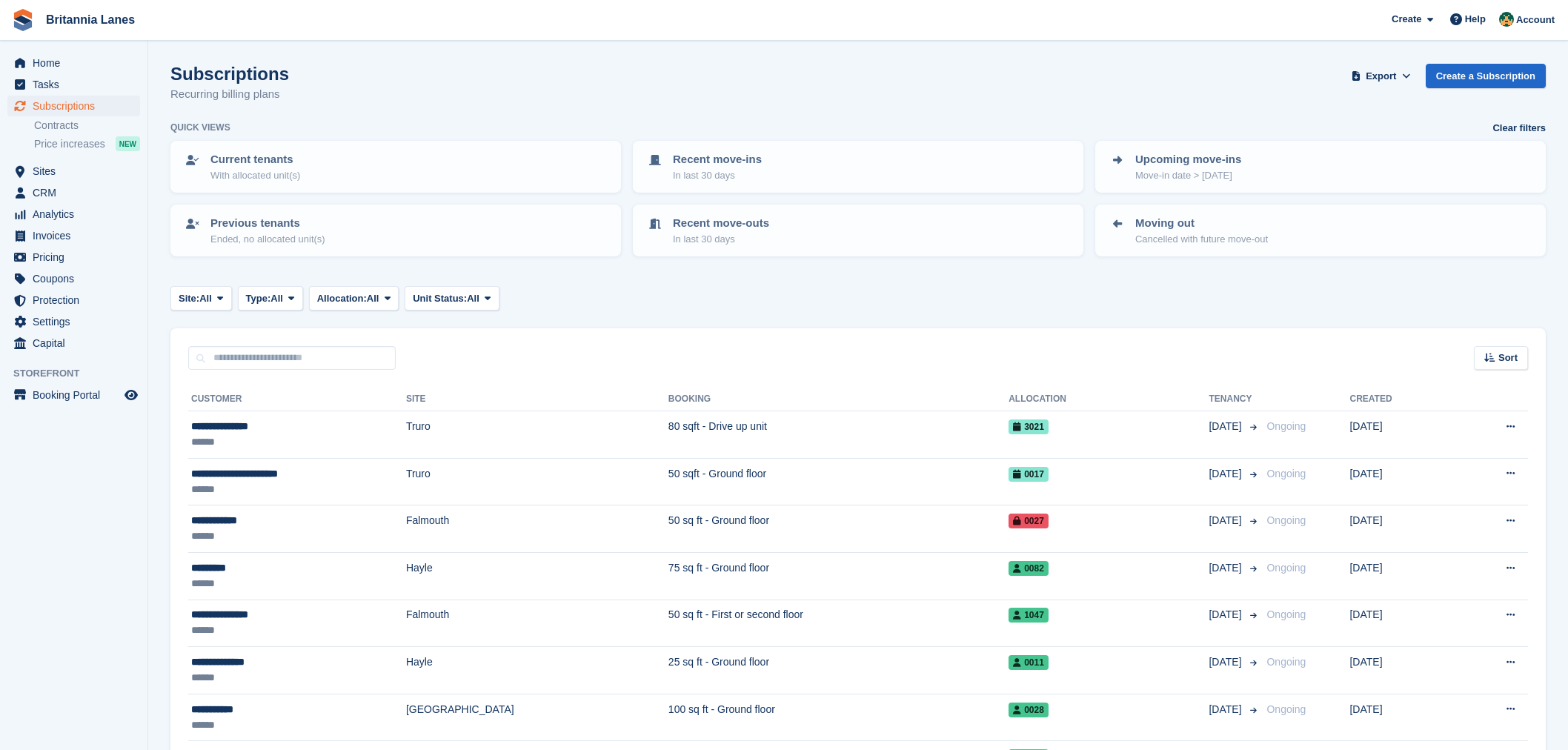
click at [54, 63] on span "Home" at bounding box center [76, 63] width 89 height 21
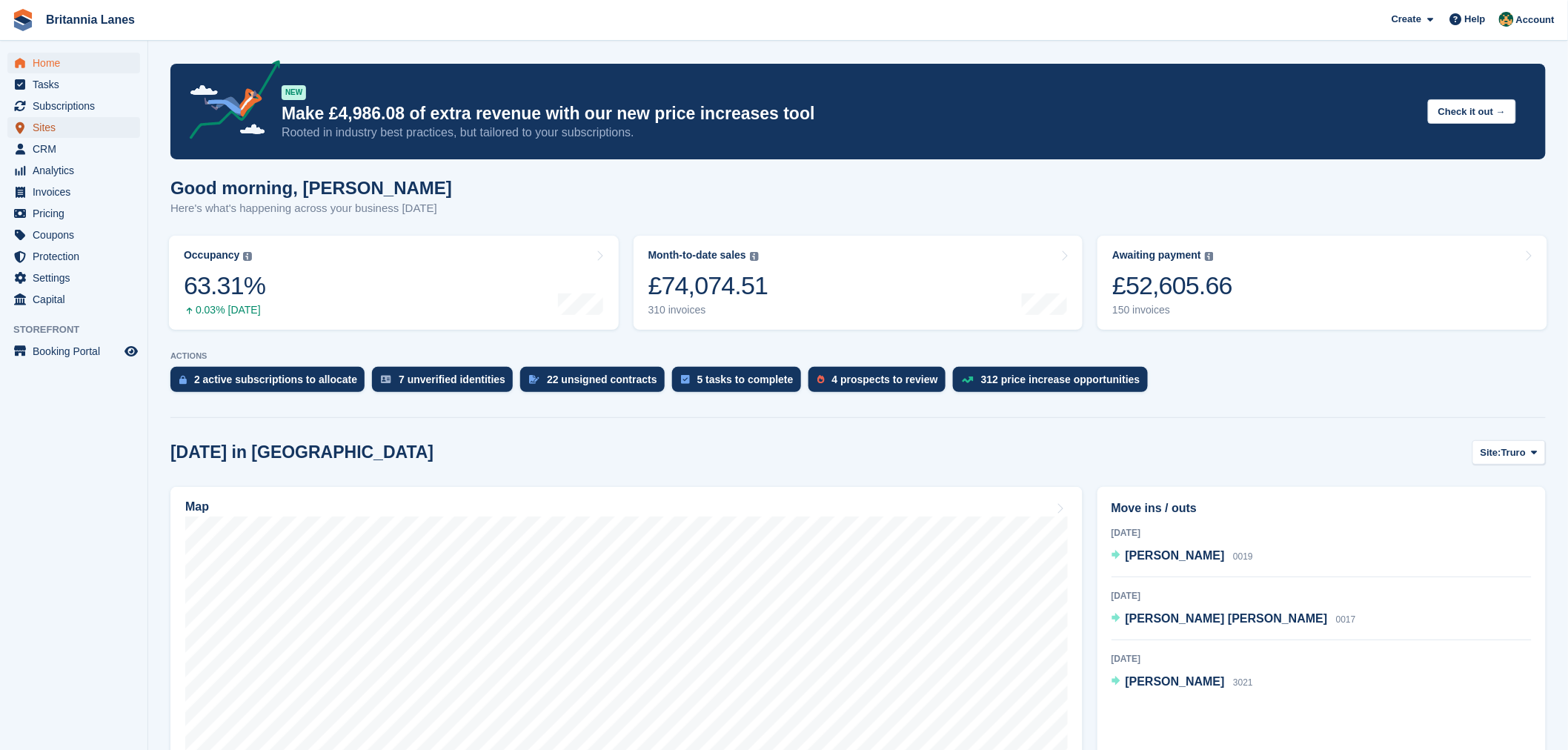
click at [67, 124] on span "Sites" at bounding box center [76, 128] width 89 height 21
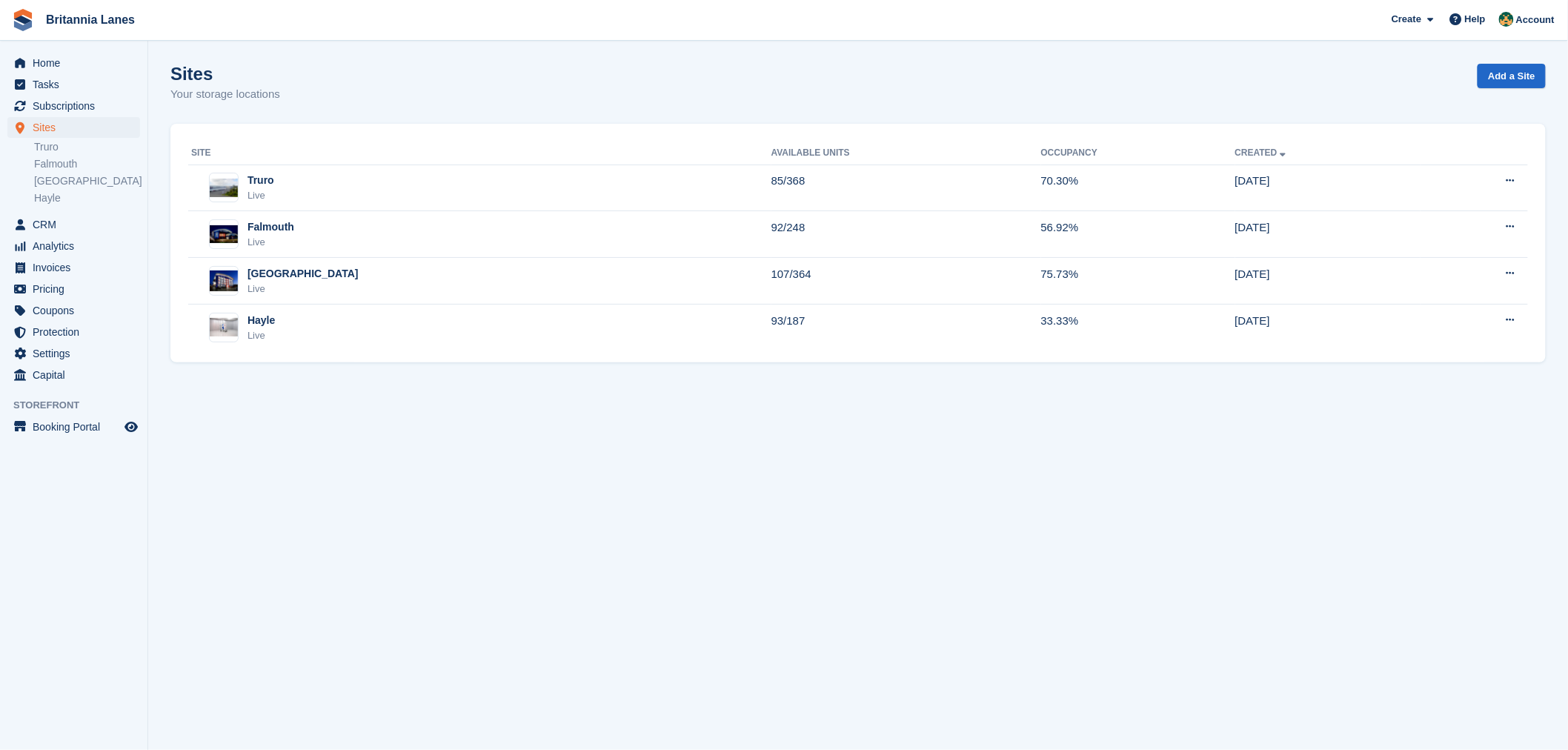
click at [399, 94] on div "Sites Your storage locations Add a Site" at bounding box center [858, 92] width 1375 height 57
click at [425, 154] on th "Site" at bounding box center [479, 153] width 583 height 24
drag, startPoint x: 470, startPoint y: 145, endPoint x: 494, endPoint y: 153, distance: 25.3
click at [470, 146] on th "Site" at bounding box center [479, 153] width 583 height 24
click at [93, 62] on span "Home" at bounding box center [76, 63] width 89 height 21
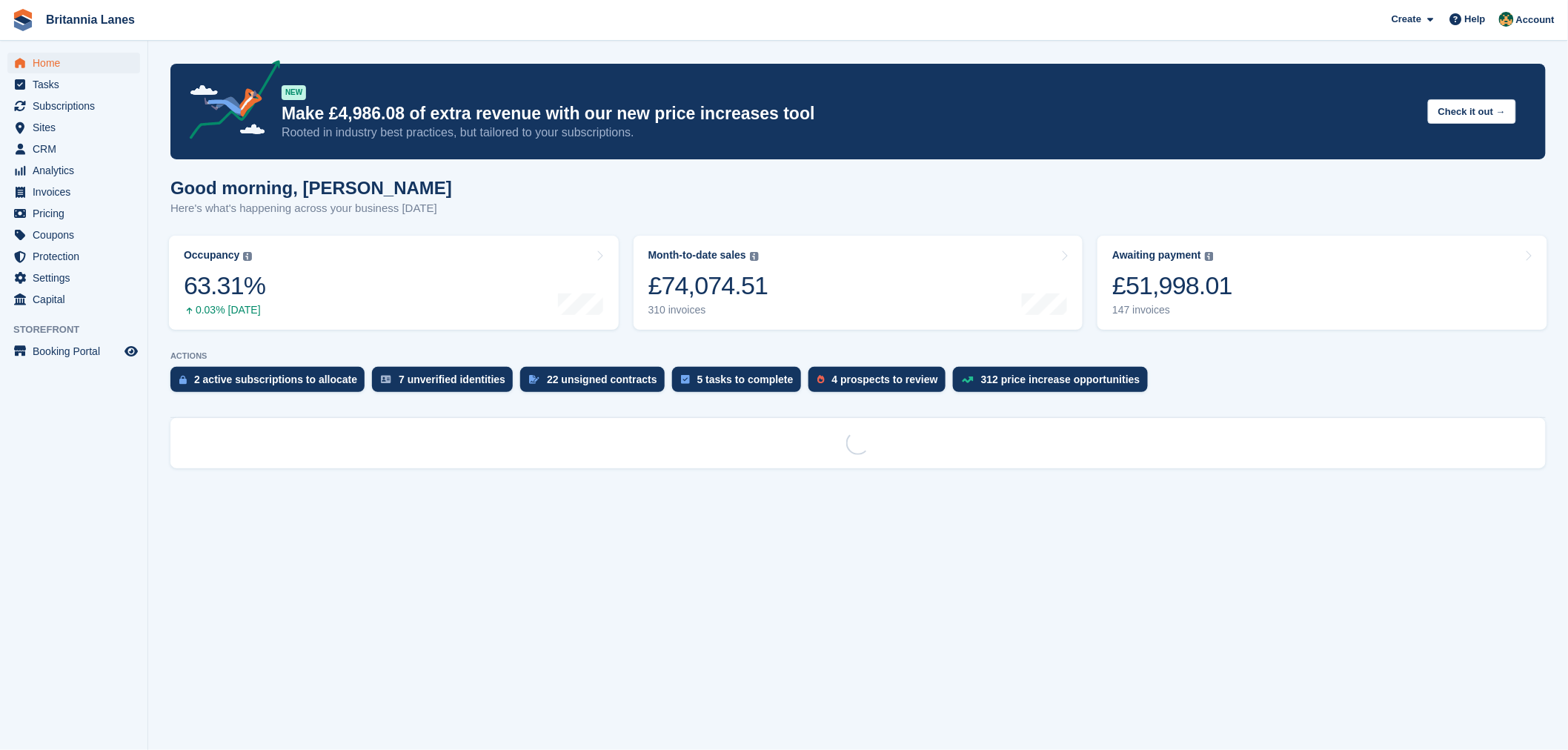
click at [442, 211] on div "Good morning, [PERSON_NAME] Here's what's happening across your business [DATE]" at bounding box center [858, 207] width 1375 height 57
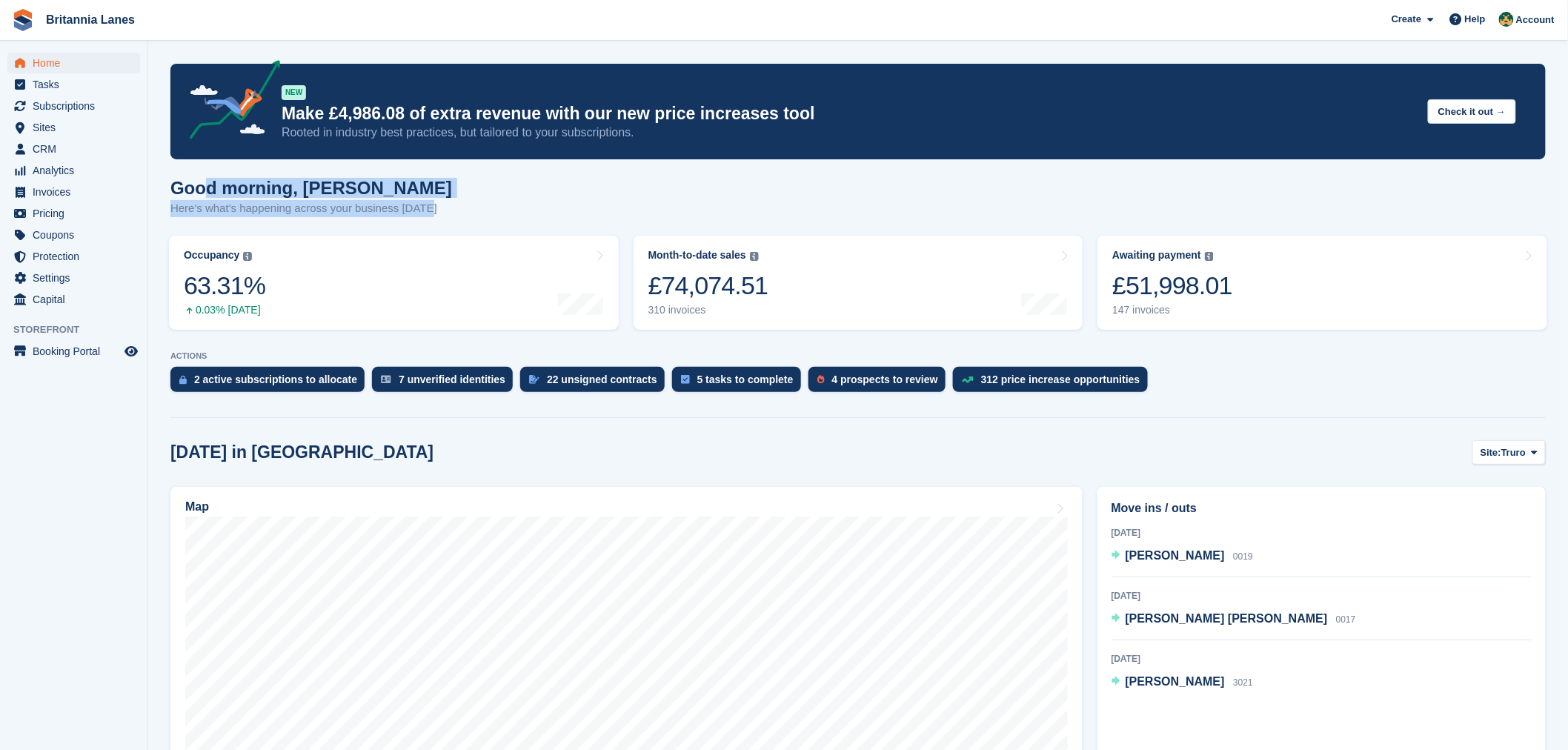
drag, startPoint x: 429, startPoint y: 210, endPoint x: 440, endPoint y: 215, distance: 12.1
click at [178, 186] on div "Good morning, [PERSON_NAME] Here's what's happening across your business [DATE]" at bounding box center [858, 207] width 1375 height 57
click at [484, 194] on div "Good morning, Nathan Here's what's happening across your business today" at bounding box center [858, 207] width 1375 height 57
drag, startPoint x: 433, startPoint y: 216, endPoint x: 149, endPoint y: 191, distance: 285.1
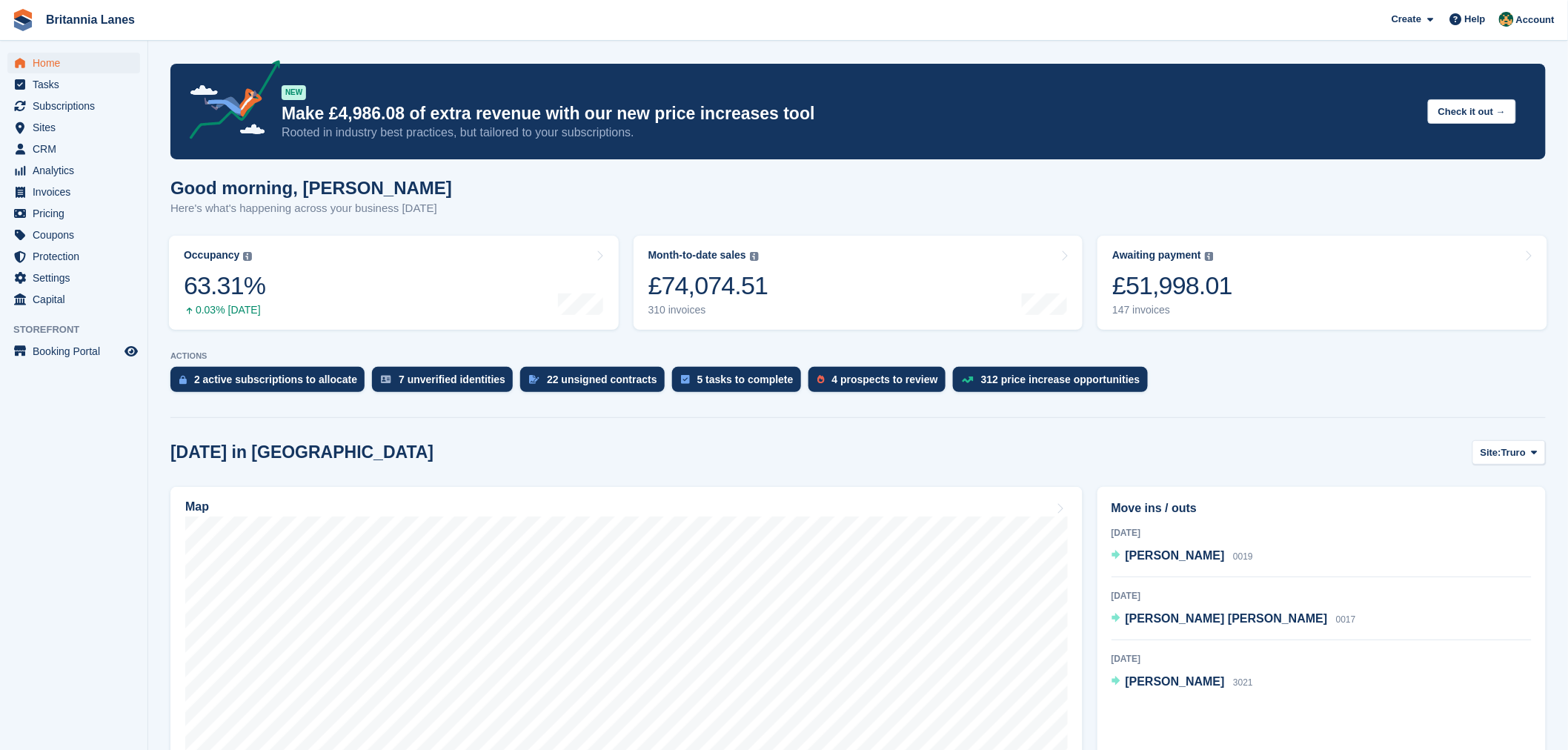
click at [457, 194] on div "Good morning, Nathan Here's what's happening across your business today" at bounding box center [858, 207] width 1375 height 57
click at [1501, 455] on span "Site:" at bounding box center [1491, 452] width 21 height 15
click at [93, 104] on span "Subscriptions" at bounding box center [76, 107] width 89 height 21
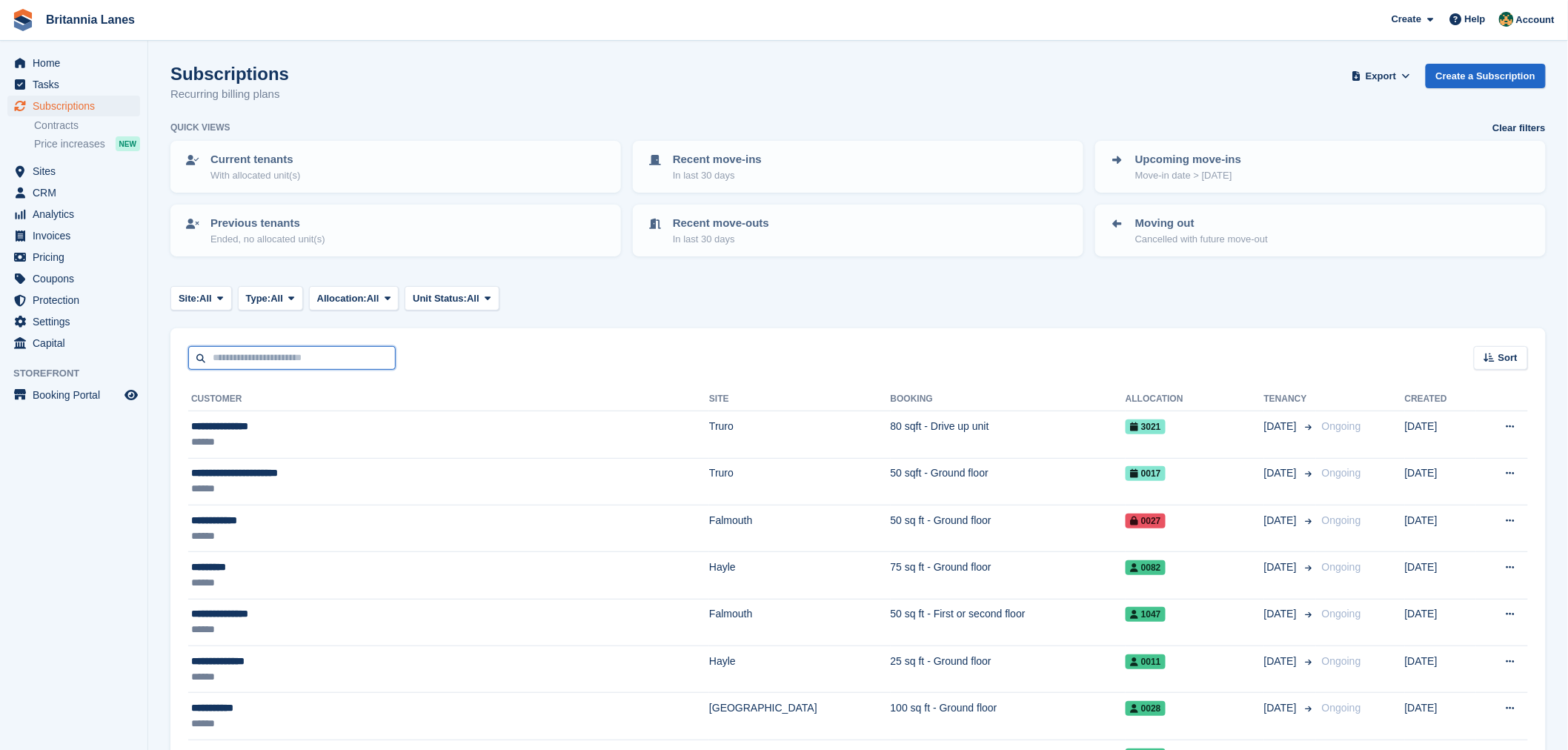
click at [287, 353] on input "text" at bounding box center [291, 358] width 207 height 24
type input "*****"
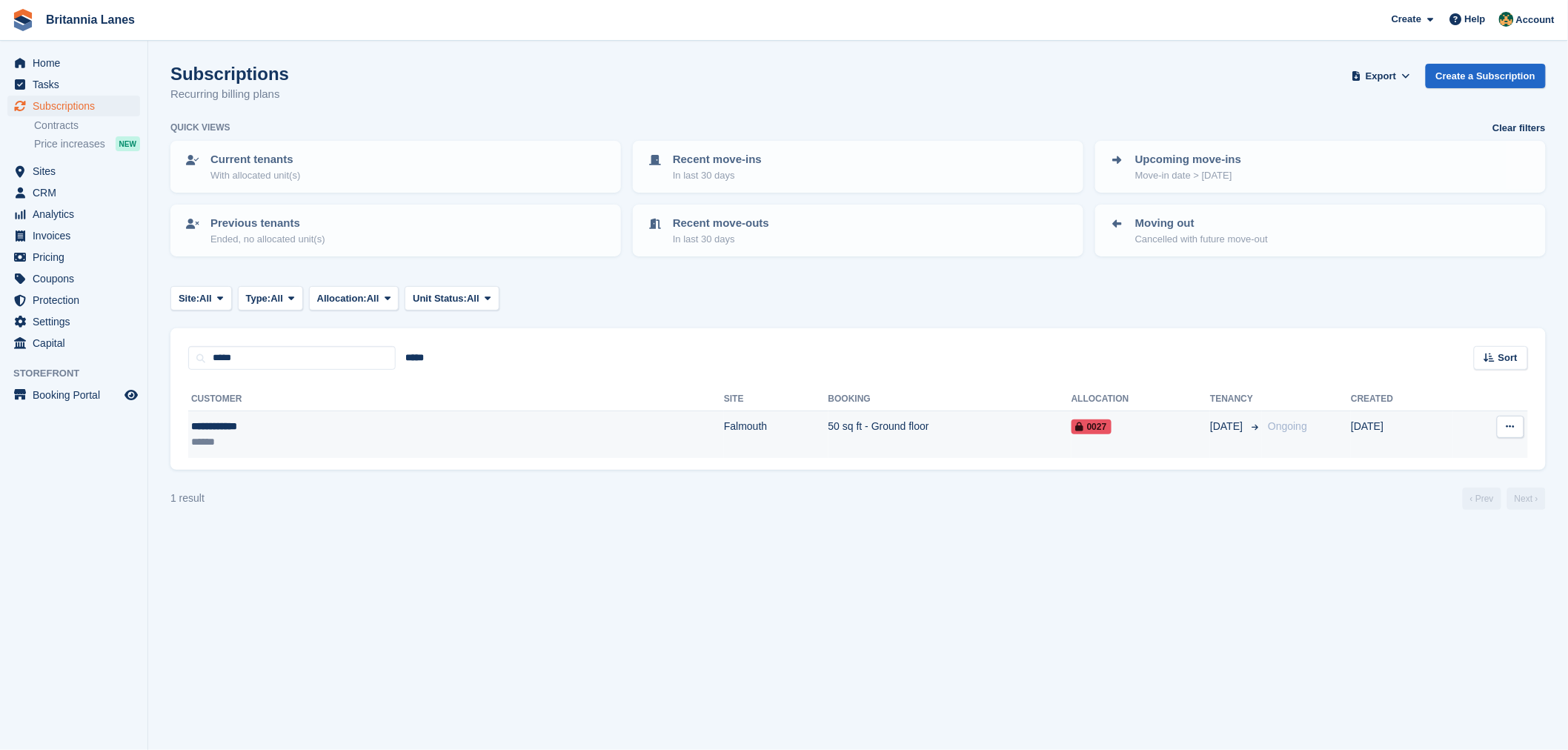
click at [254, 435] on div "******" at bounding box center [301, 442] width 220 height 15
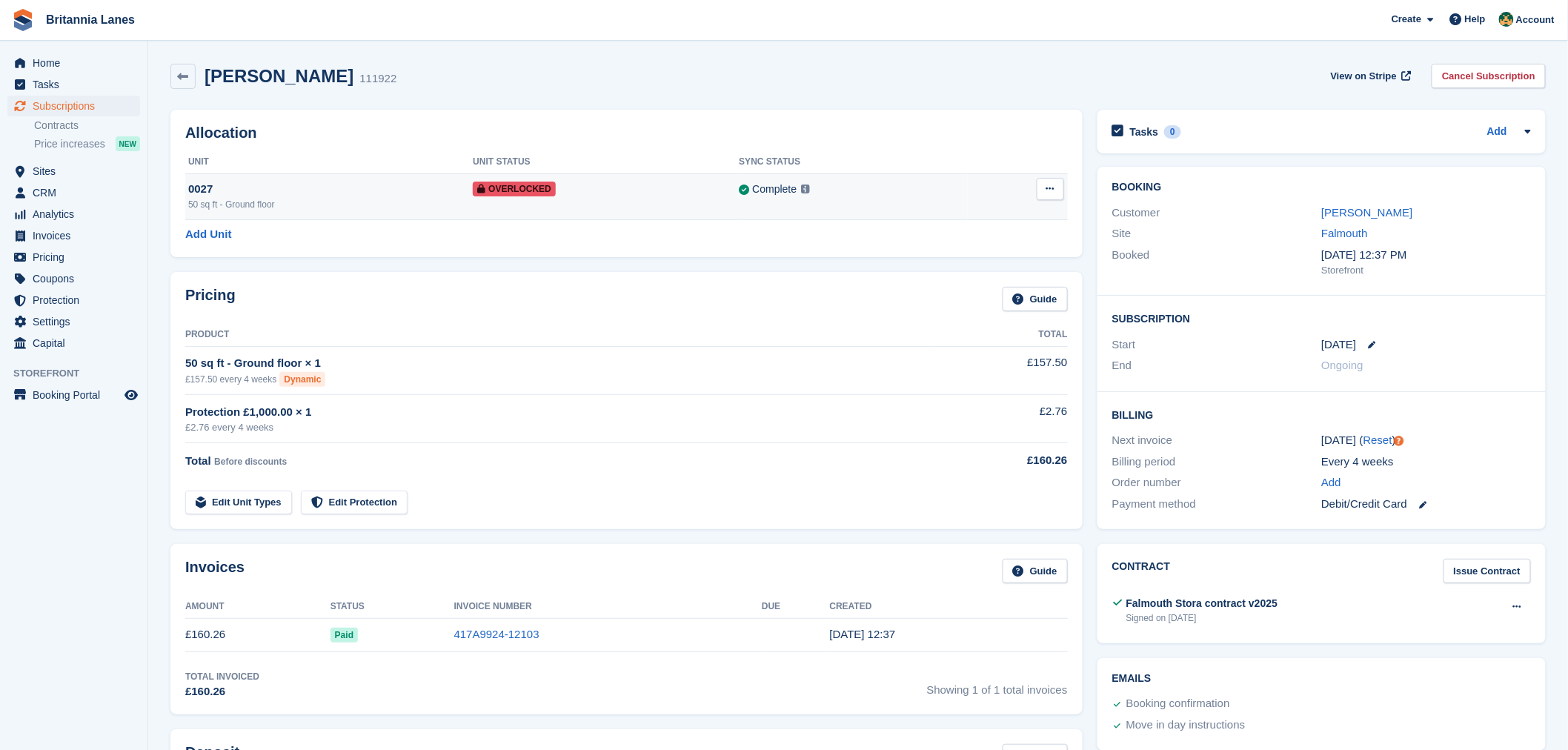
click at [1040, 185] on button at bounding box center [1050, 189] width 28 height 22
click at [1041, 216] on p "Remove Overlock" at bounding box center [992, 218] width 129 height 20
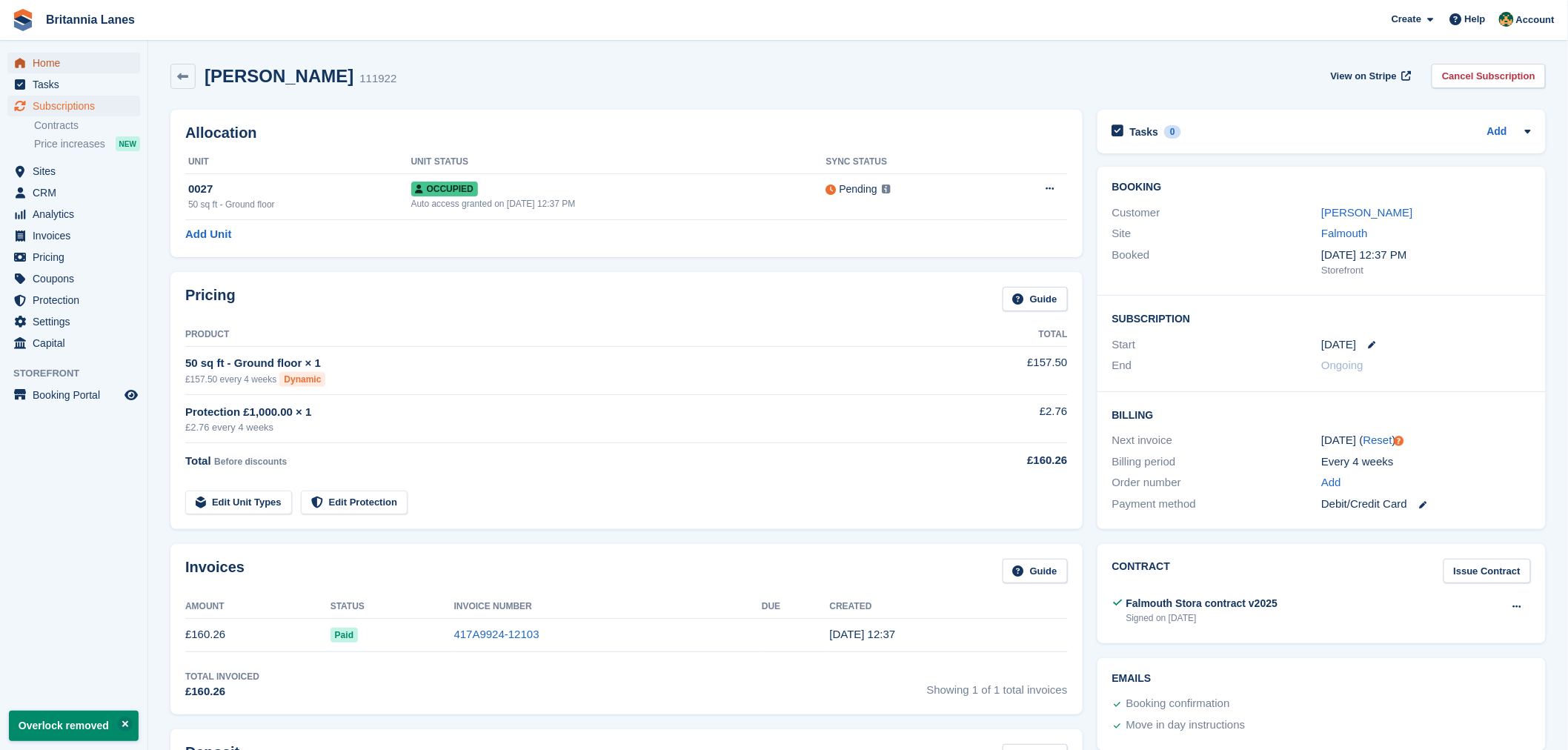
click at [90, 63] on span "Home" at bounding box center [76, 63] width 89 height 21
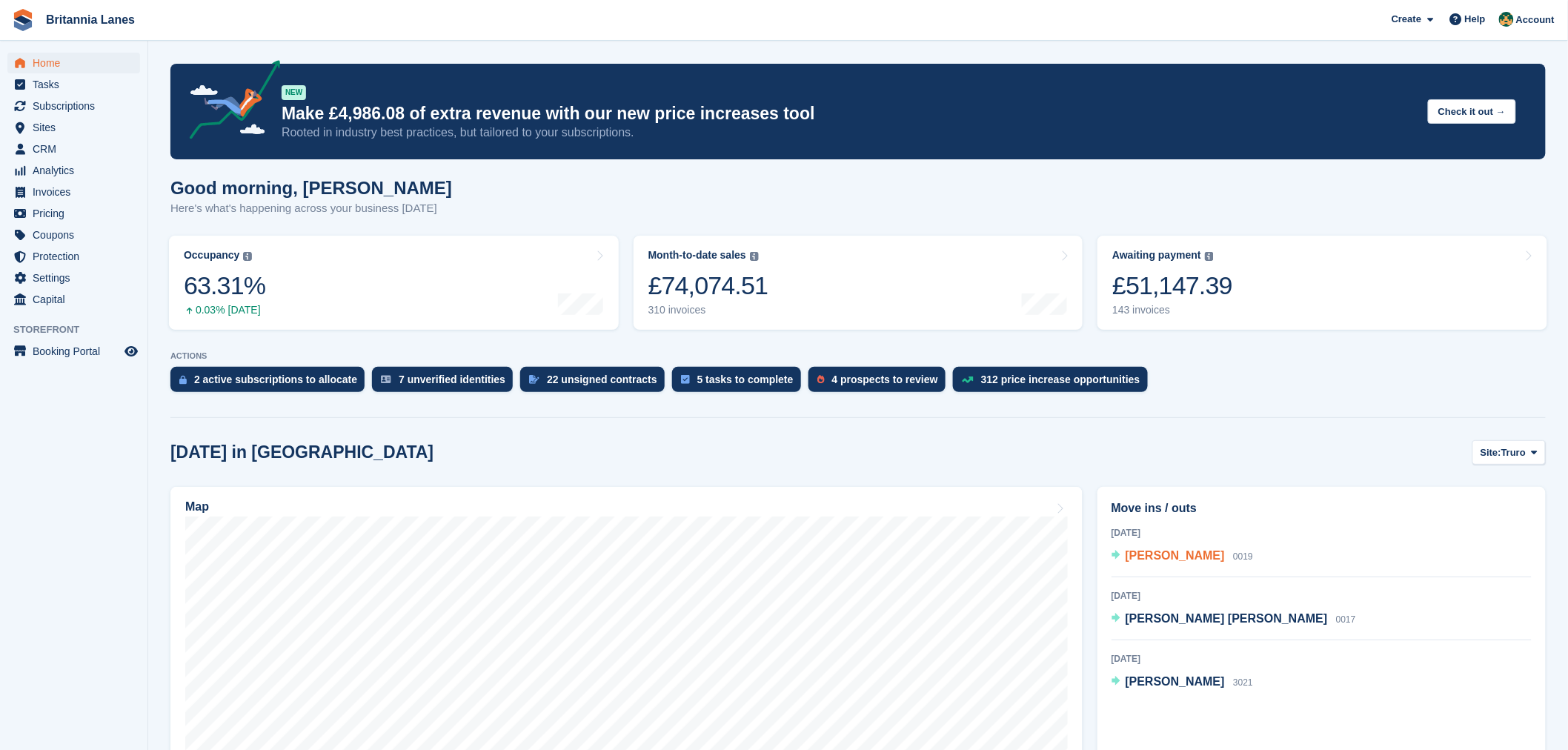
click at [1151, 560] on span "[PERSON_NAME]" at bounding box center [1175, 555] width 99 height 12
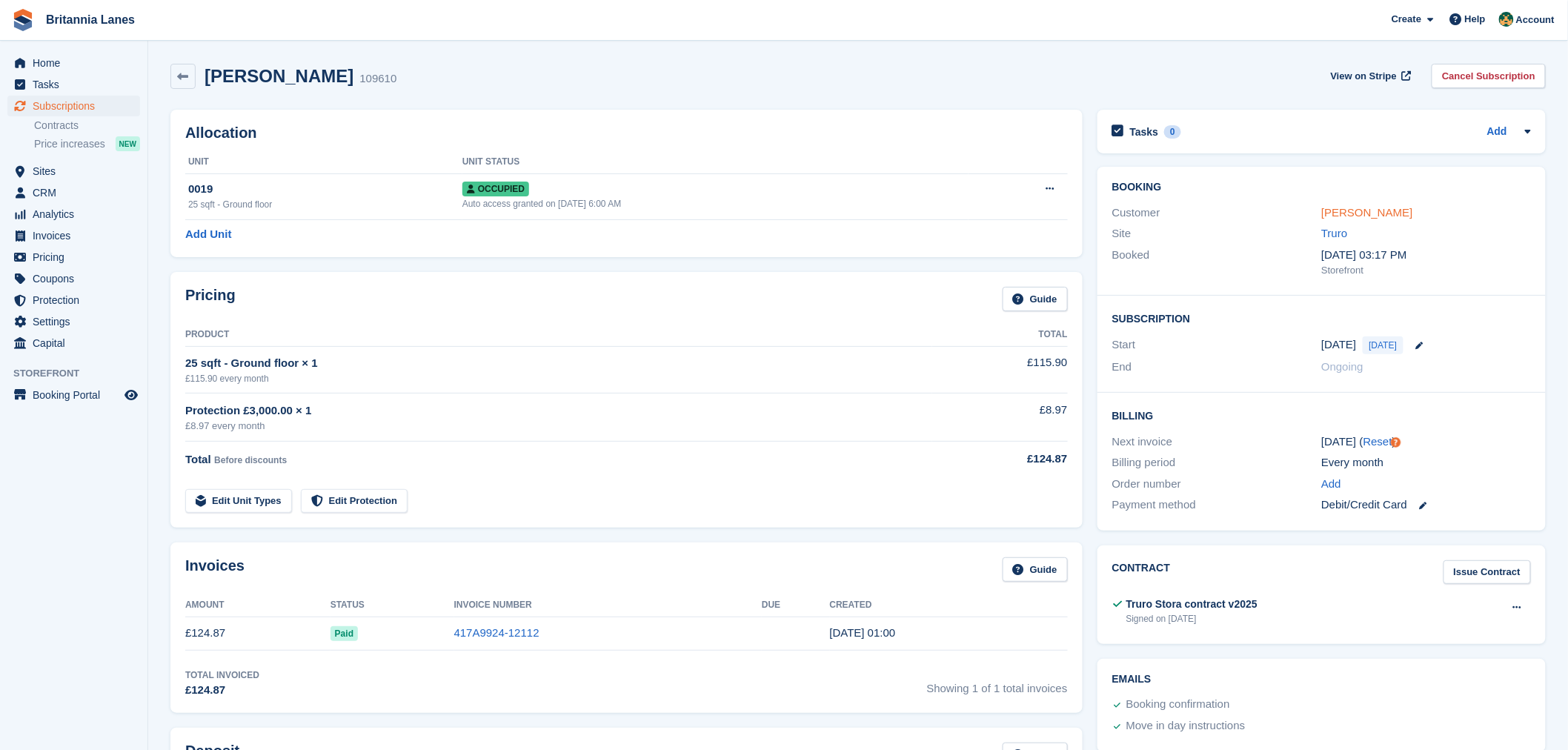
click at [1357, 216] on link "[PERSON_NAME]" at bounding box center [1366, 211] width 91 height 12
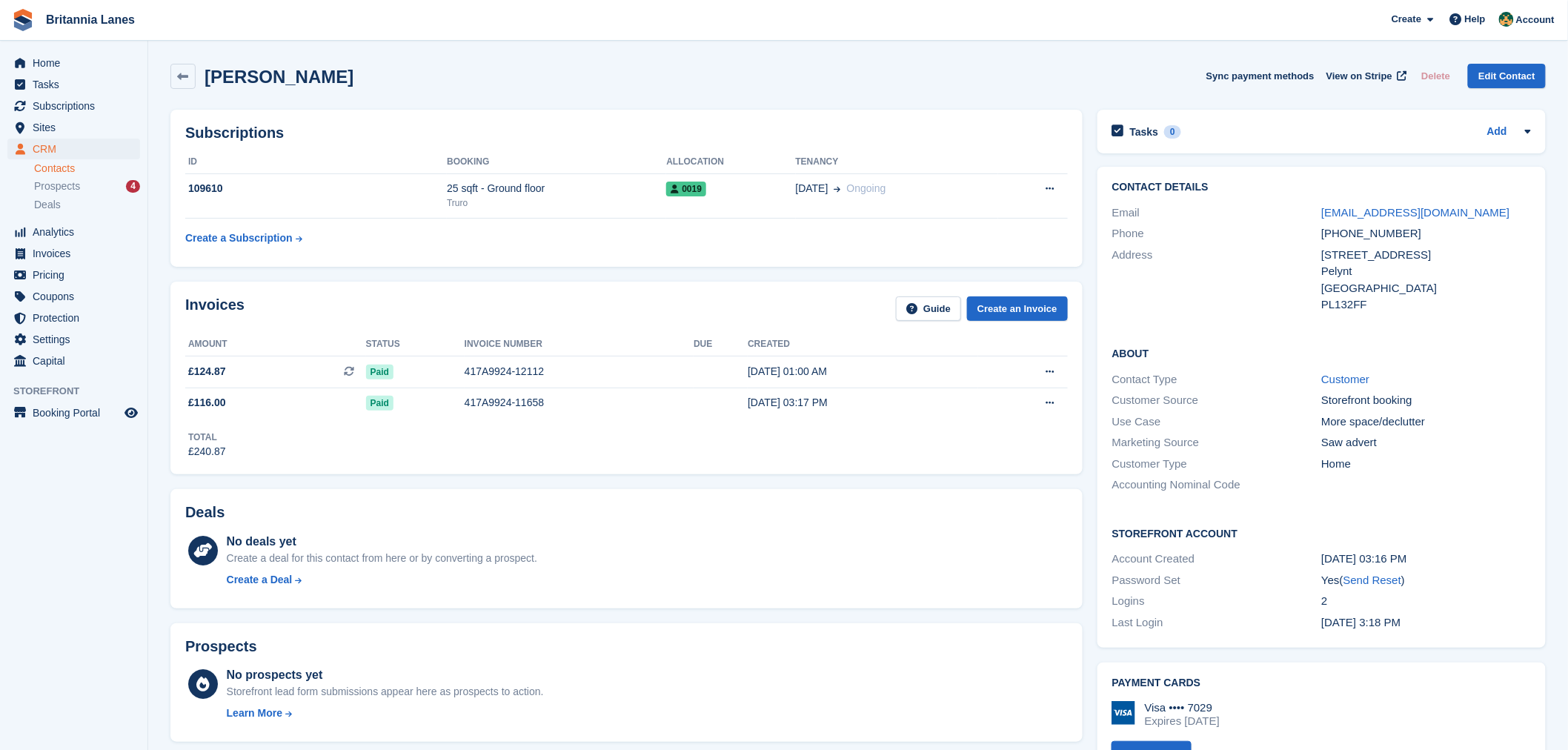
click at [364, 300] on div "Invoices Guide Create an Invoice" at bounding box center [626, 312] width 882 height 33
click at [416, 154] on th "ID" at bounding box center [316, 162] width 262 height 24
click at [679, 299] on div "Invoices Guide Create an Invoice" at bounding box center [626, 312] width 882 height 33
click at [373, 250] on td "Create a Subscription" at bounding box center [316, 235] width 262 height 33
click at [348, 293] on div "Invoices Guide Create an Invoice Amount Status Invoice number Due Created £124.…" at bounding box center [626, 377] width 912 height 193
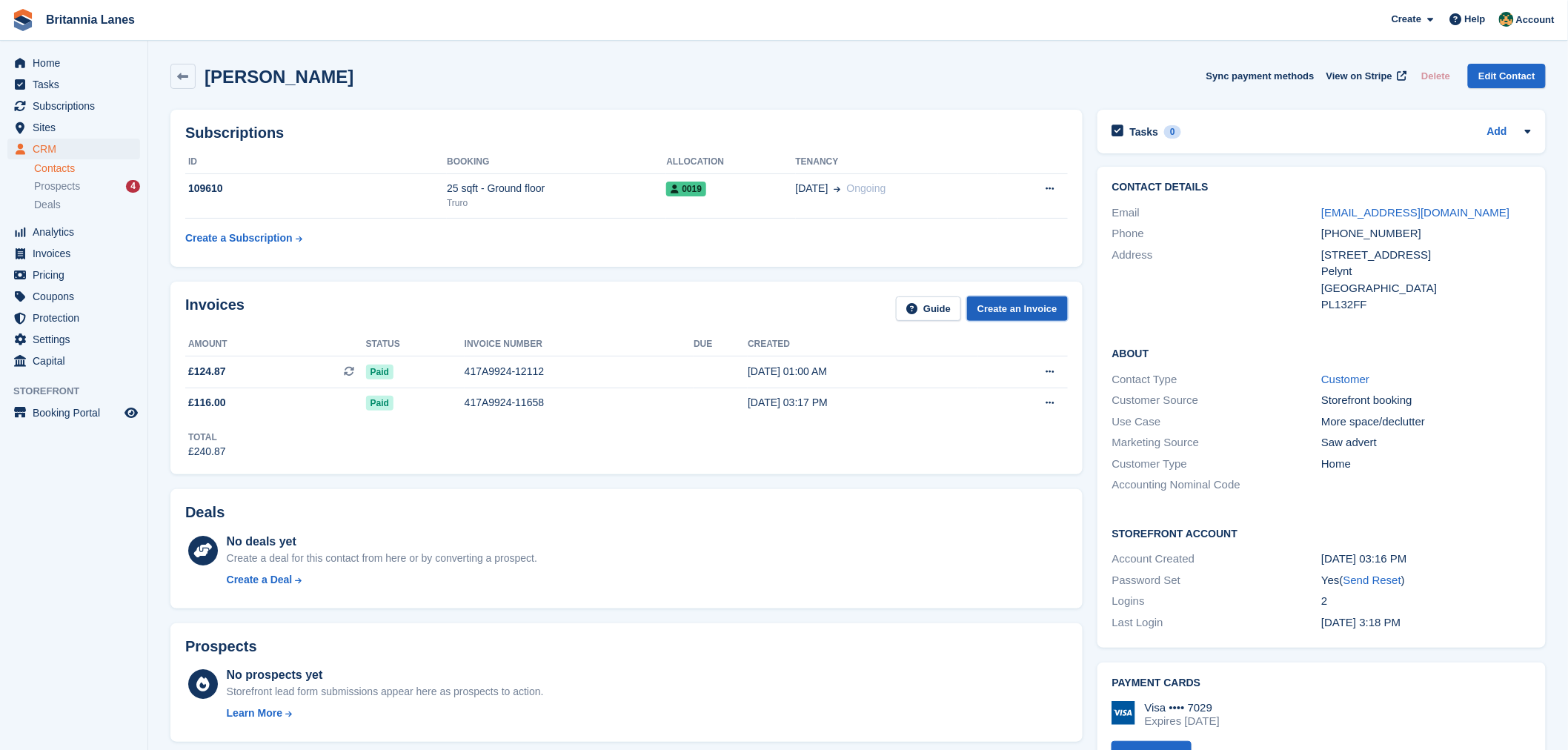
click at [996, 308] on link "Create an Invoice" at bounding box center [1017, 308] width 101 height 24
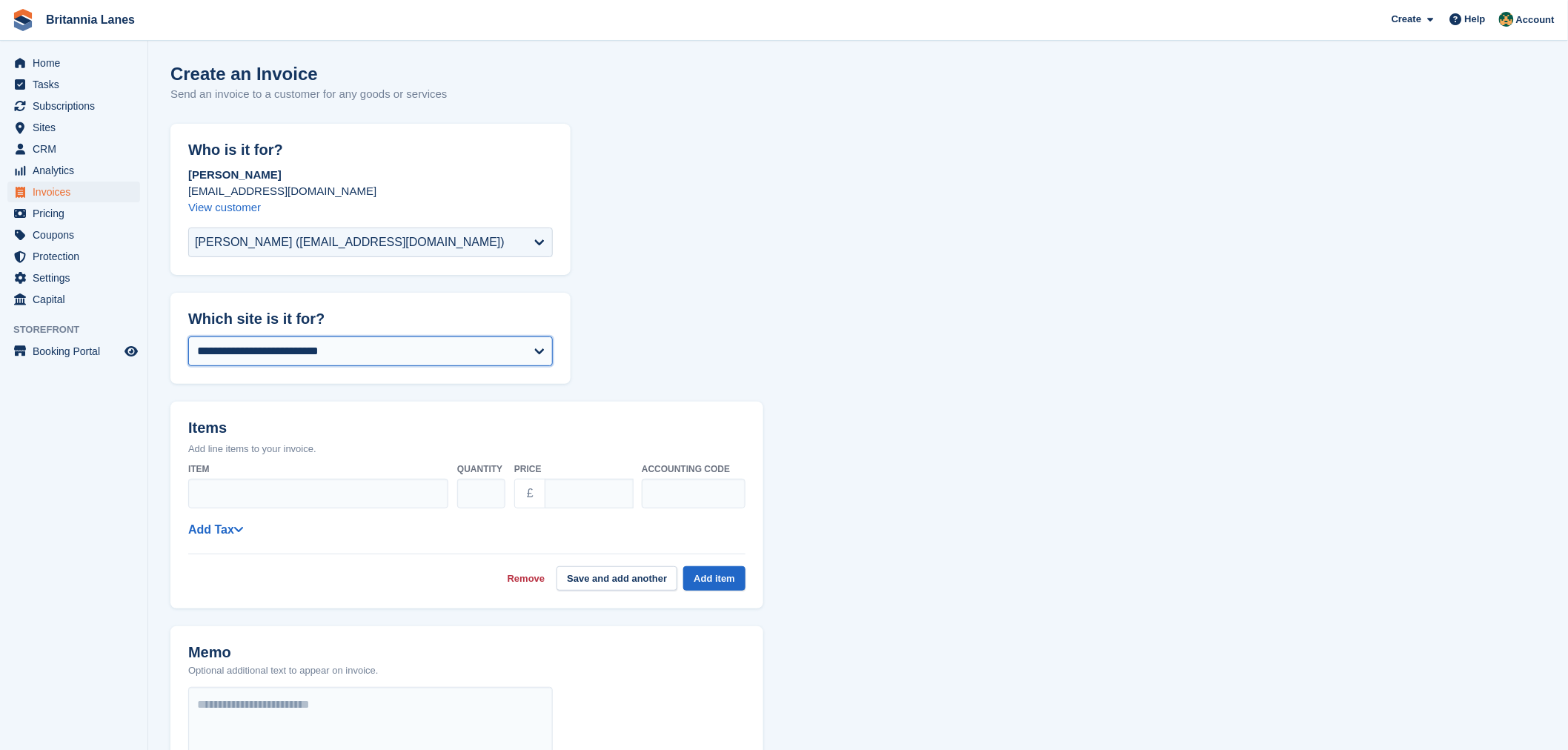
click at [342, 349] on select "**********" at bounding box center [370, 351] width 364 height 29
select select "****"
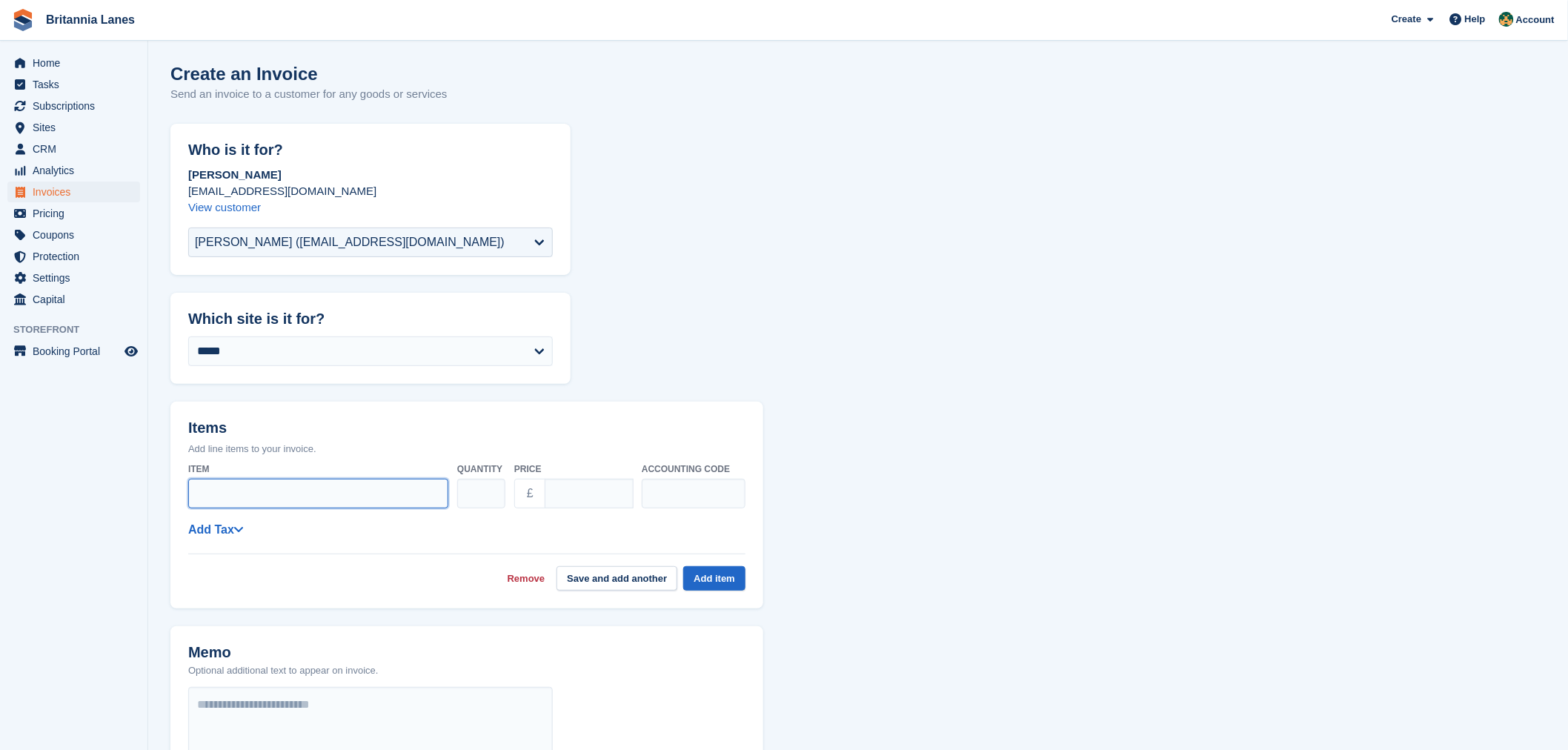
click at [286, 493] on input "Item" at bounding box center [318, 493] width 260 height 29
type input "*******"
click at [556, 493] on input "****" at bounding box center [589, 493] width 89 height 29
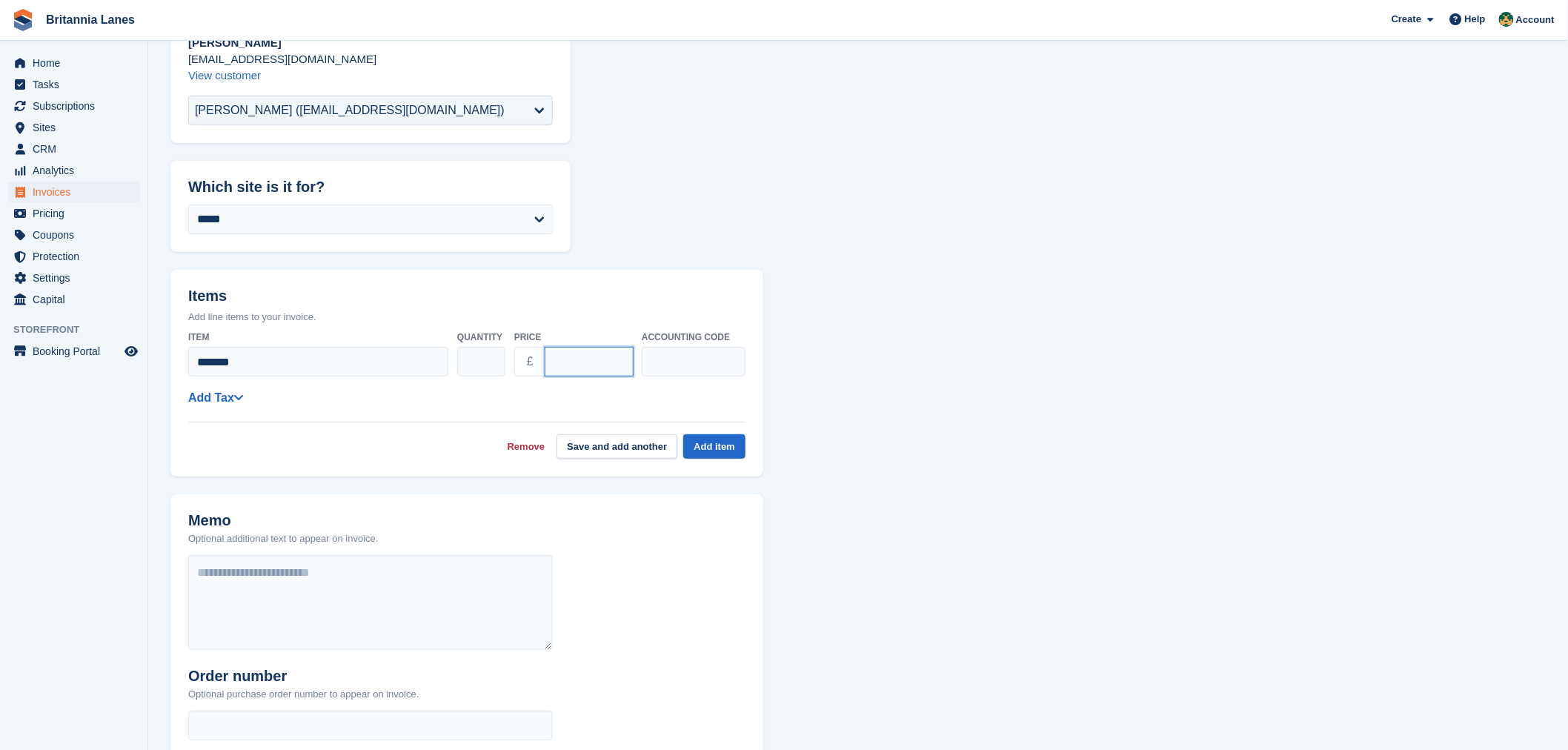
scroll to position [154, 0]
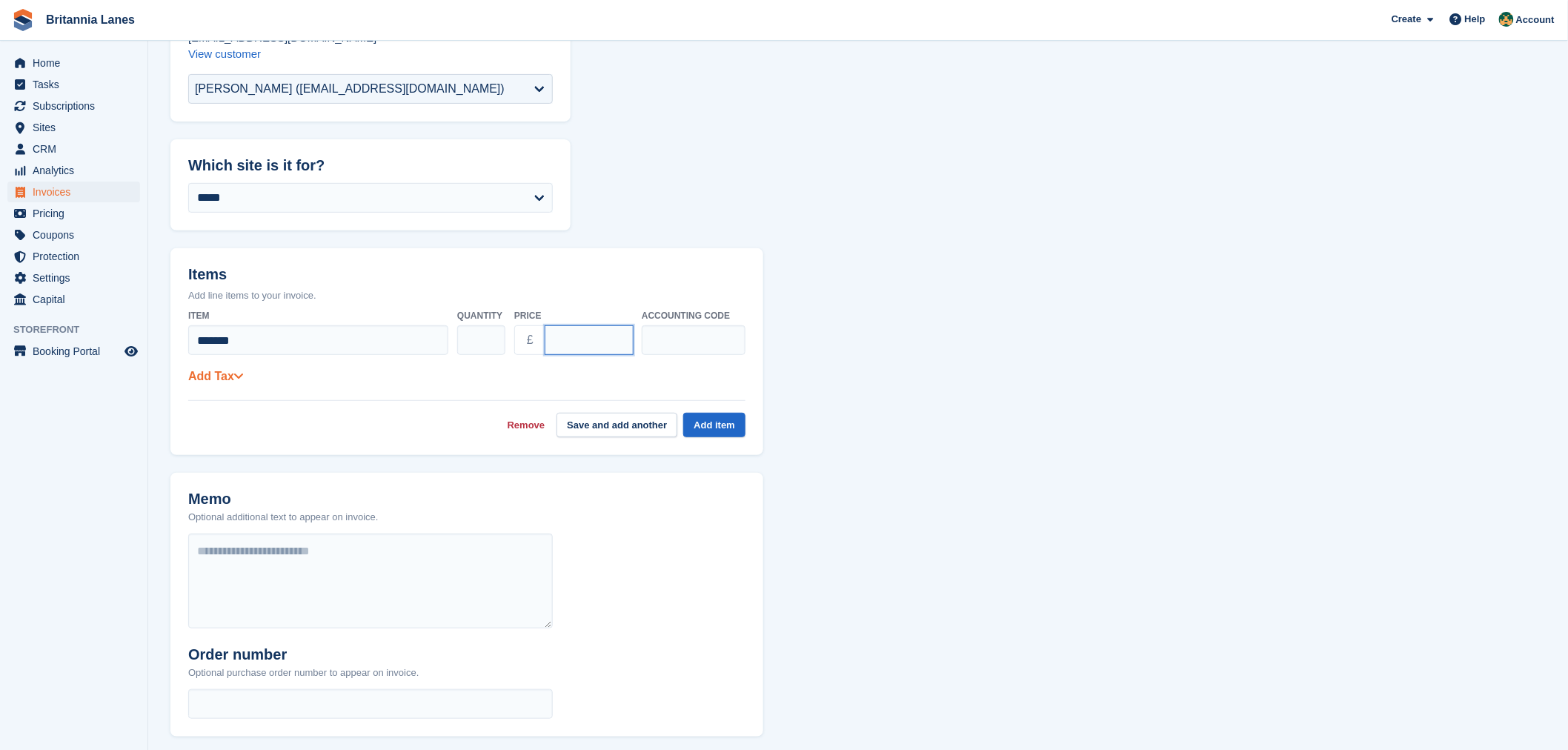
type input "*****"
click at [230, 378] on link "Add Tax" at bounding box center [215, 376] width 54 height 12
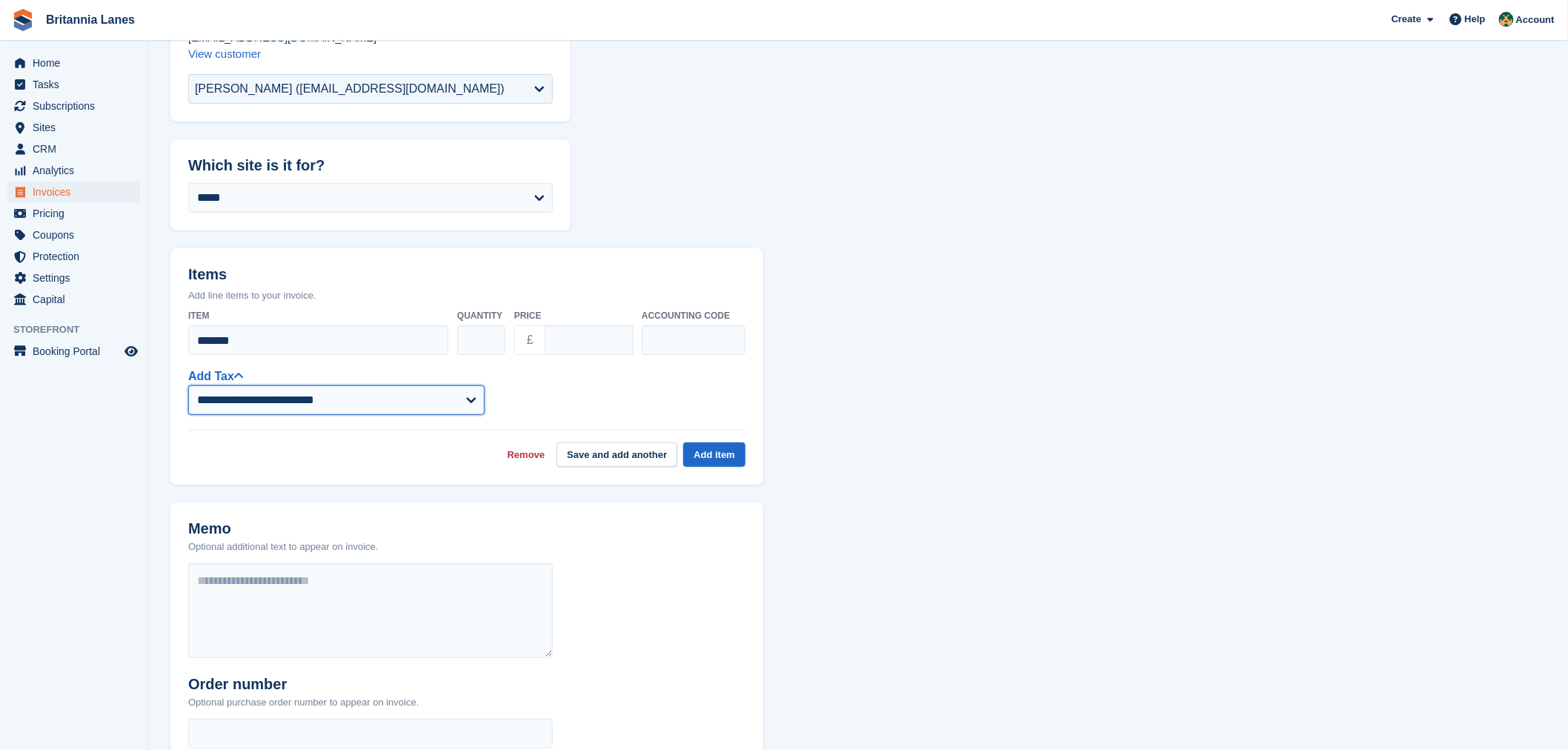
click at [270, 403] on select "**********" at bounding box center [336, 400] width 296 height 29
select select "****"
click at [188, 386] on select "**********" at bounding box center [336, 400] width 296 height 29
click at [537, 408] on div "**********" at bounding box center [466, 390] width 557 height 48
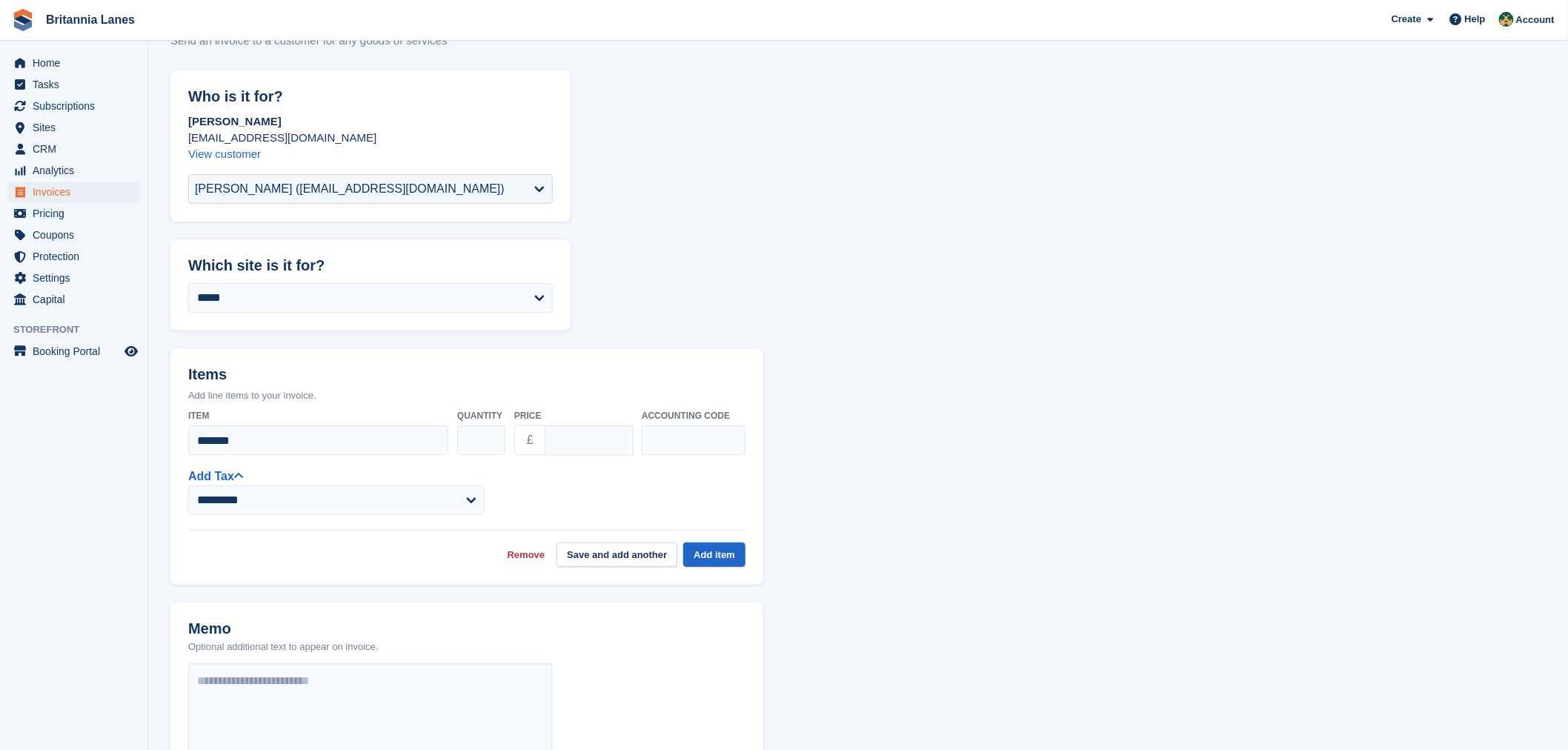
drag, startPoint x: 604, startPoint y: 380, endPoint x: 855, endPoint y: 426, distance: 255.2
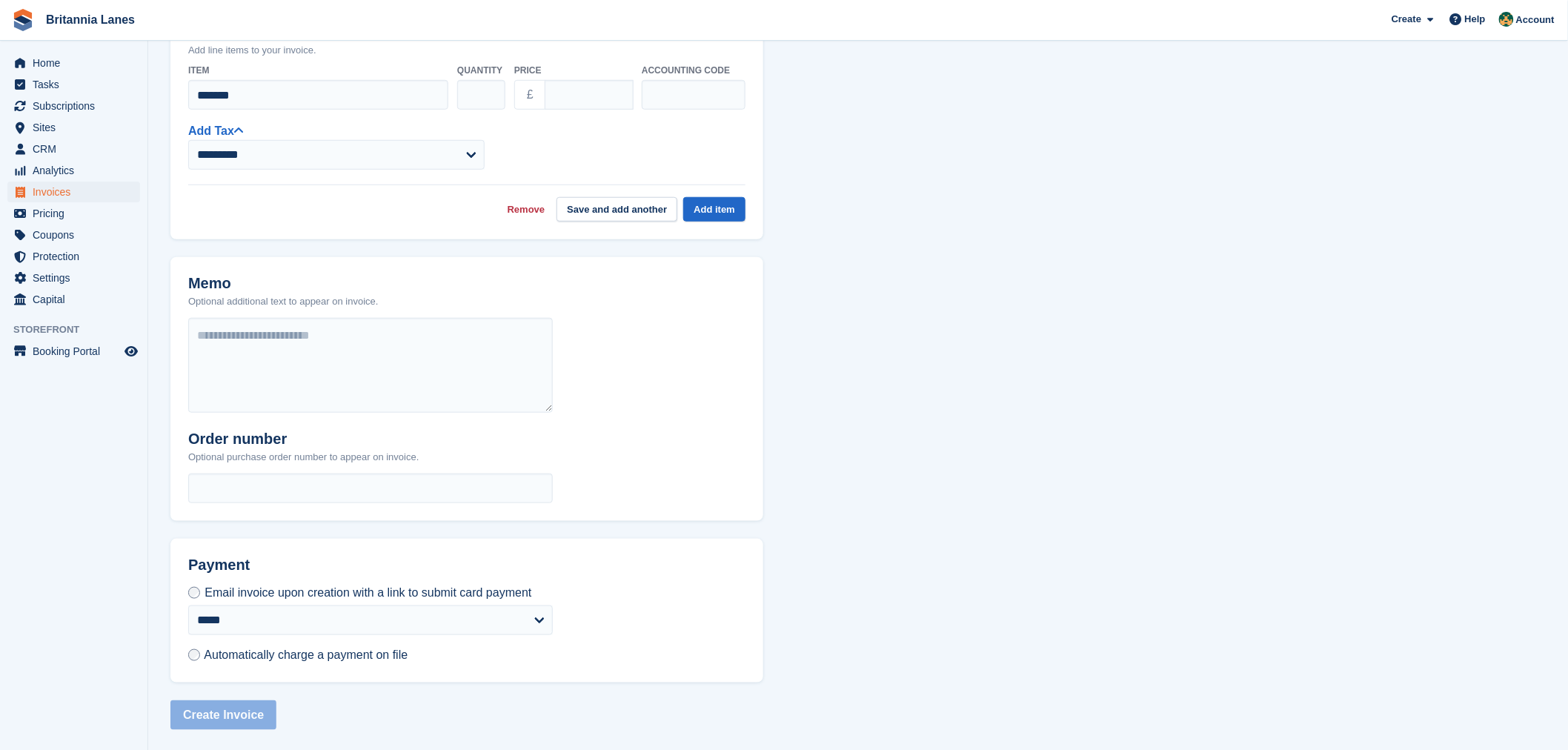
scroll to position [400, 0]
click at [228, 656] on span "Automatically charge a payment on file" at bounding box center [306, 653] width 204 height 12
type input "****"
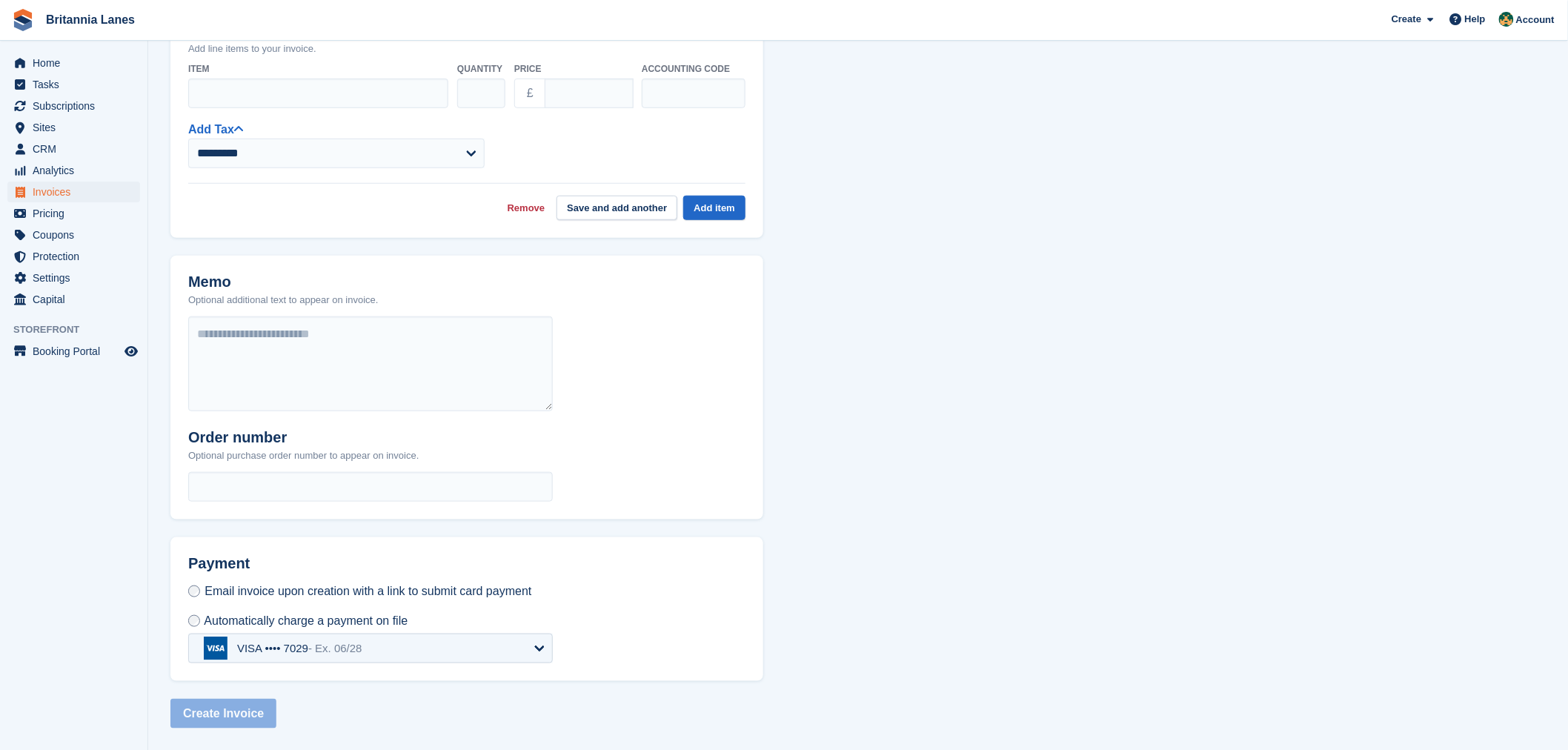
click at [87, 637] on aside "Home Tasks Subscriptions Subscriptions Subscriptions Contracts Price increases …" at bounding box center [73, 378] width 147 height 676
click at [285, 651] on div "VISA •••• 7029 - Ex. 06/28" at bounding box center [299, 648] width 125 height 13
click at [293, 728] on div "VISA •••• 7029 - Ex. 06/28" at bounding box center [294, 725] width 125 height 13
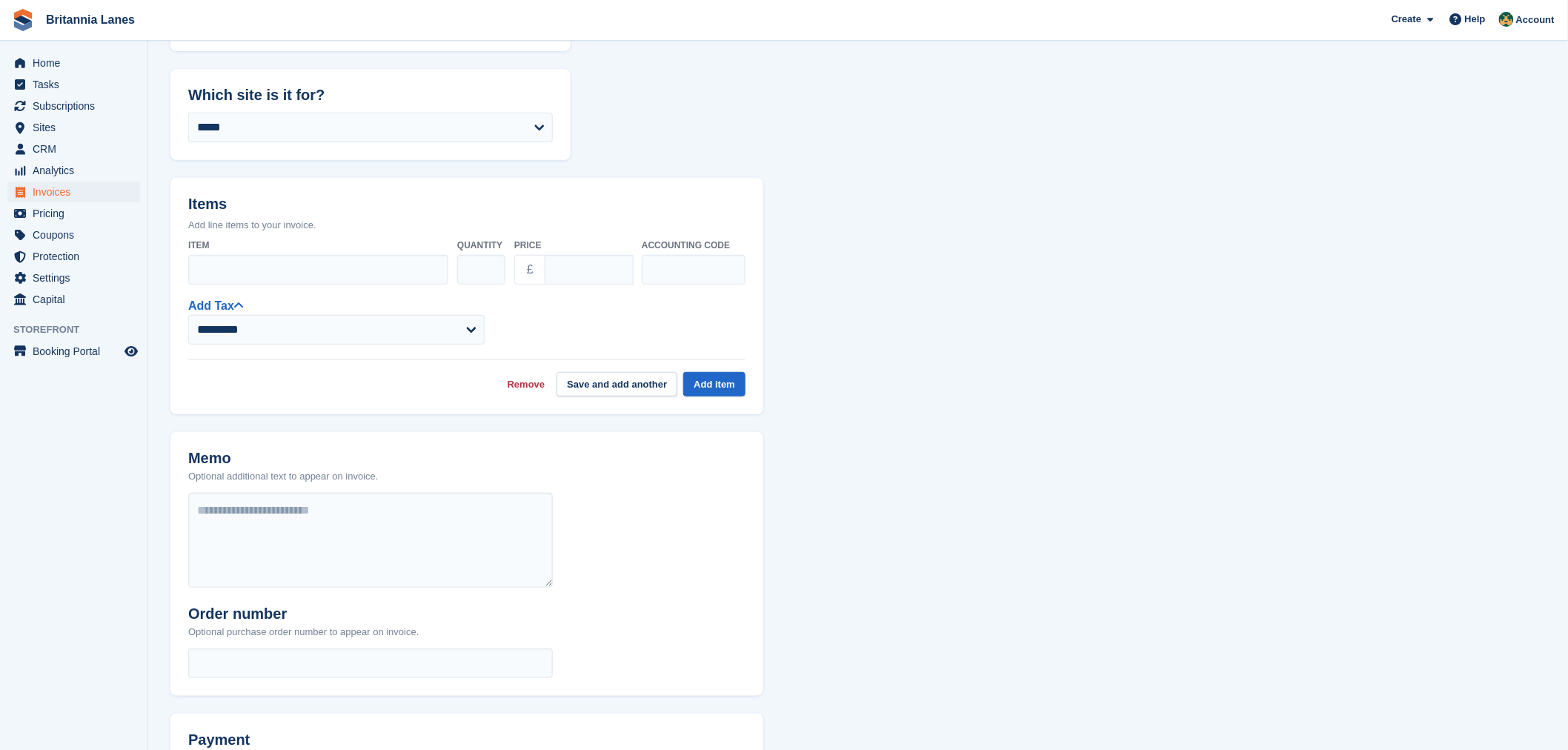
scroll to position [0, 0]
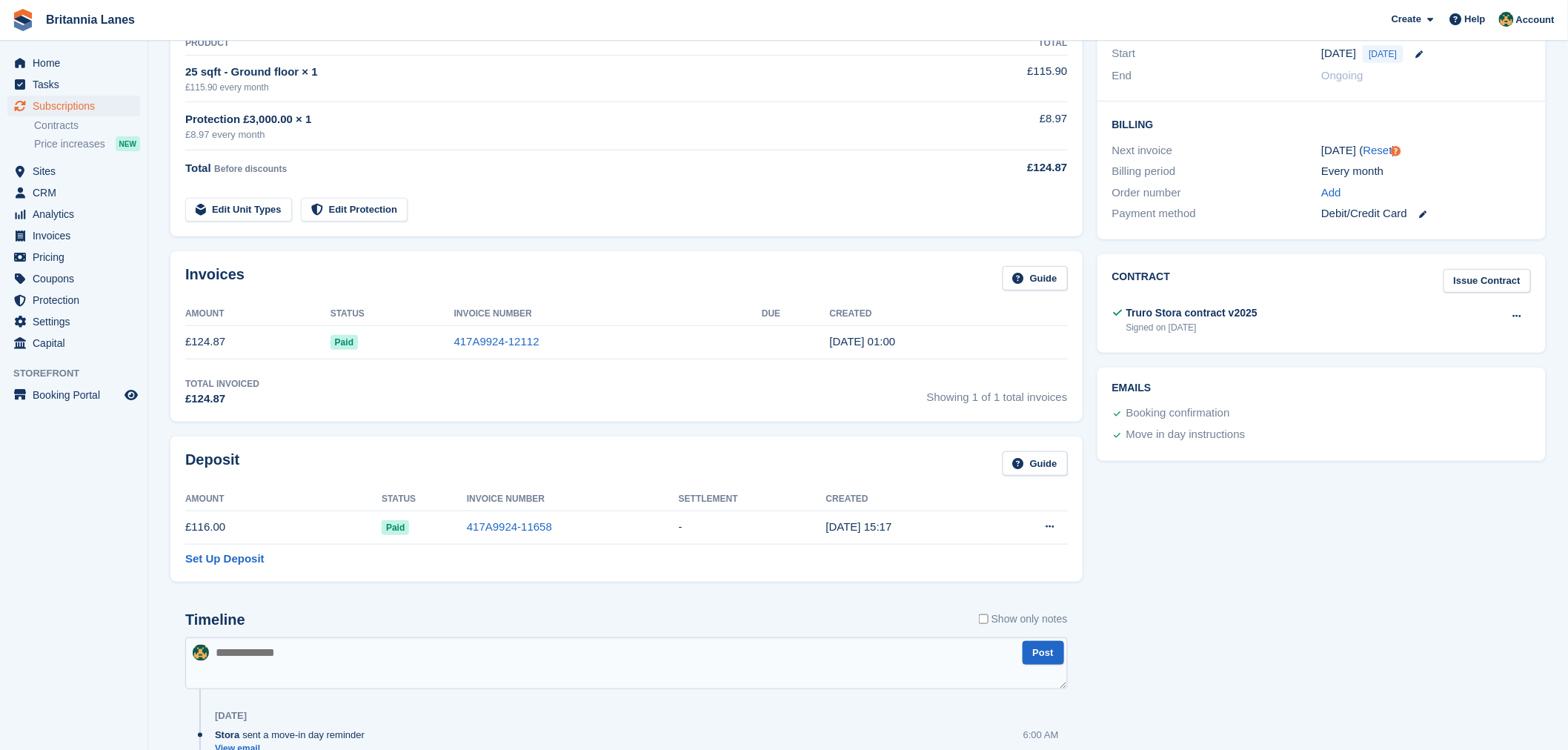
scroll to position [307, 0]
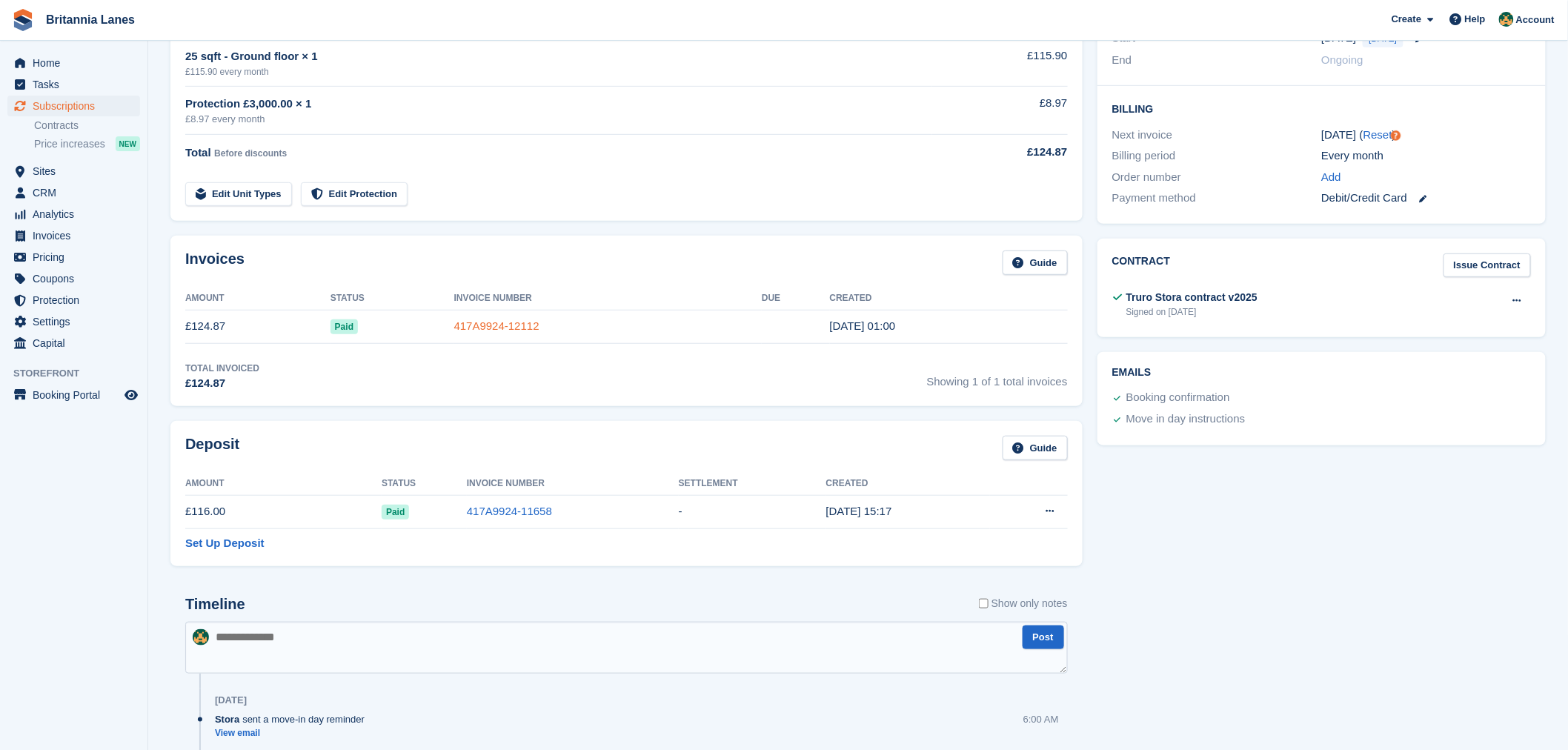
click at [472, 326] on link "417A9924-12112" at bounding box center [496, 325] width 85 height 12
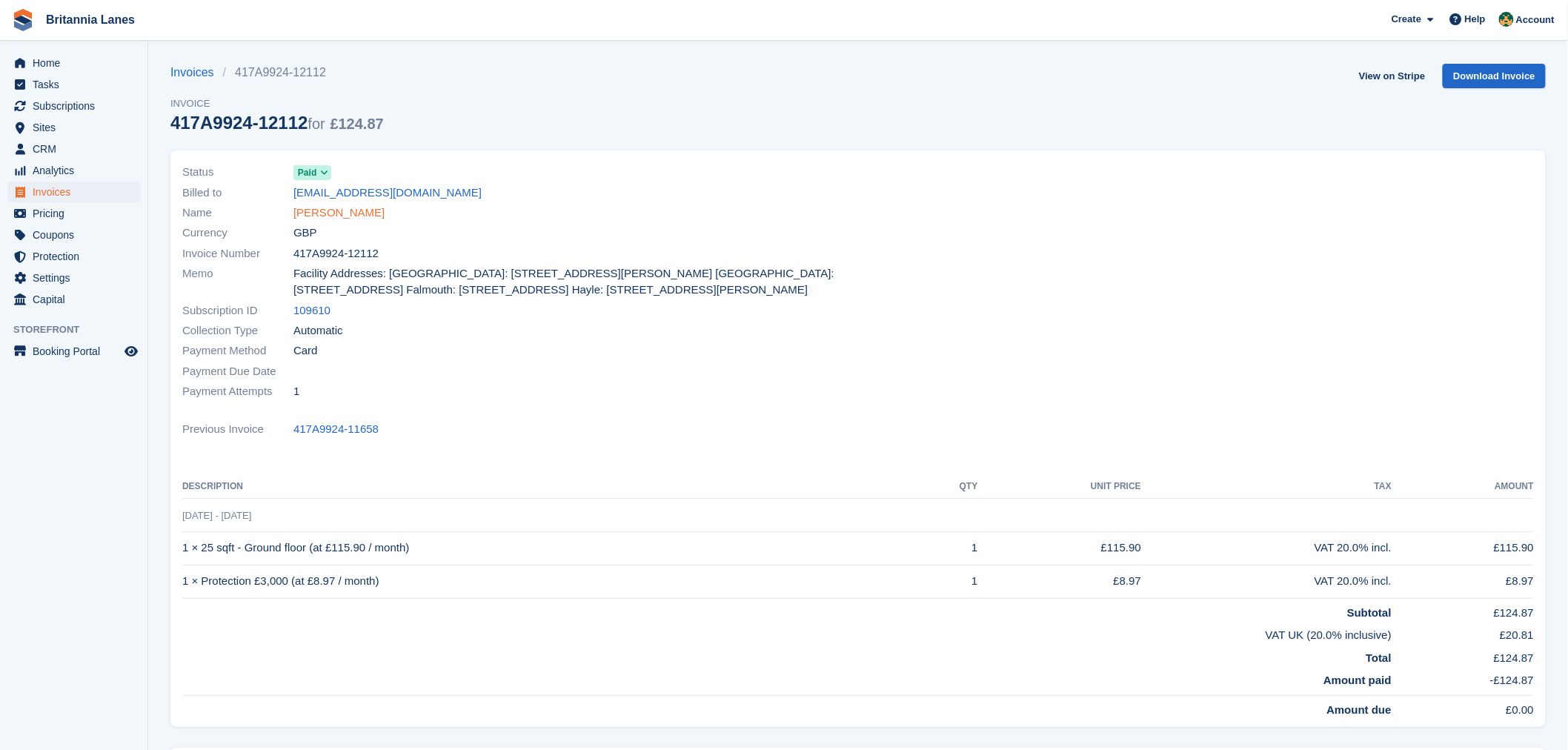
click at [328, 218] on link "[PERSON_NAME]" at bounding box center [339, 212] width 91 height 17
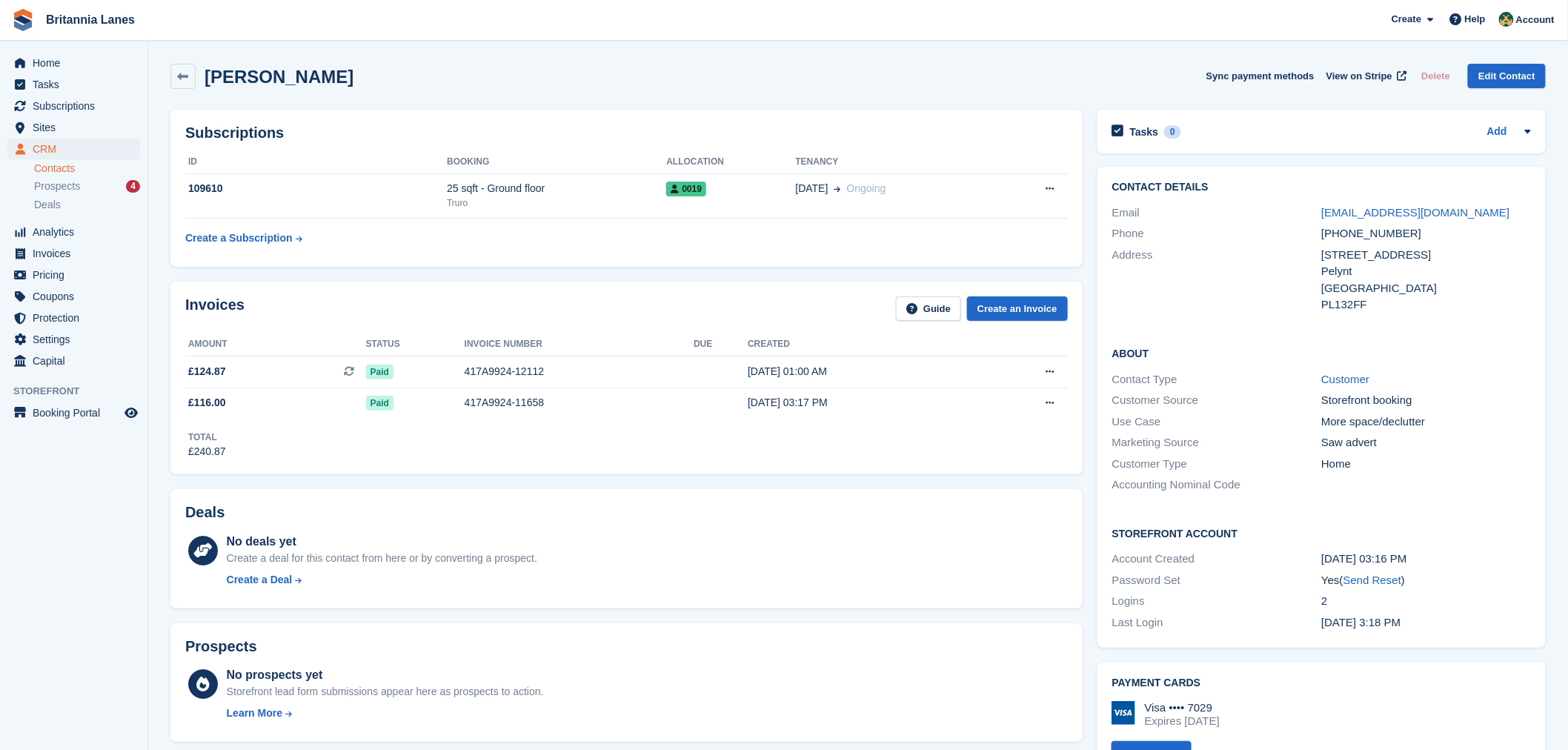
click at [682, 302] on div "Invoices Guide Create an Invoice" at bounding box center [626, 312] width 882 height 33
click at [506, 312] on div "Invoices Guide Create an Invoice" at bounding box center [626, 312] width 882 height 33
click at [374, 324] on div "Invoices Guide Create an Invoice" at bounding box center [626, 312] width 882 height 33
click at [89, 105] on span "Subscriptions" at bounding box center [76, 107] width 89 height 21
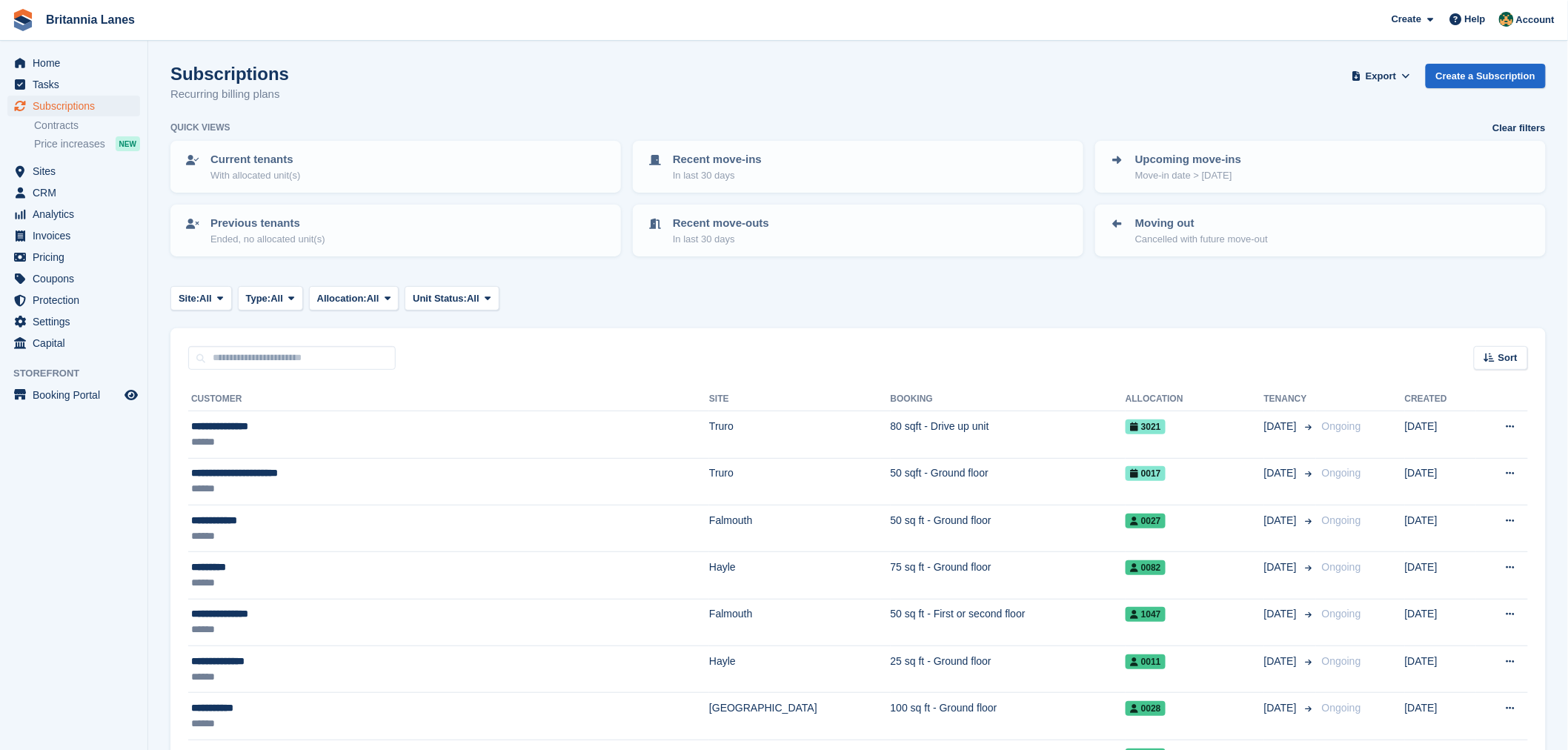
click at [275, 361] on input "text" at bounding box center [291, 358] width 207 height 24
type input "*******"
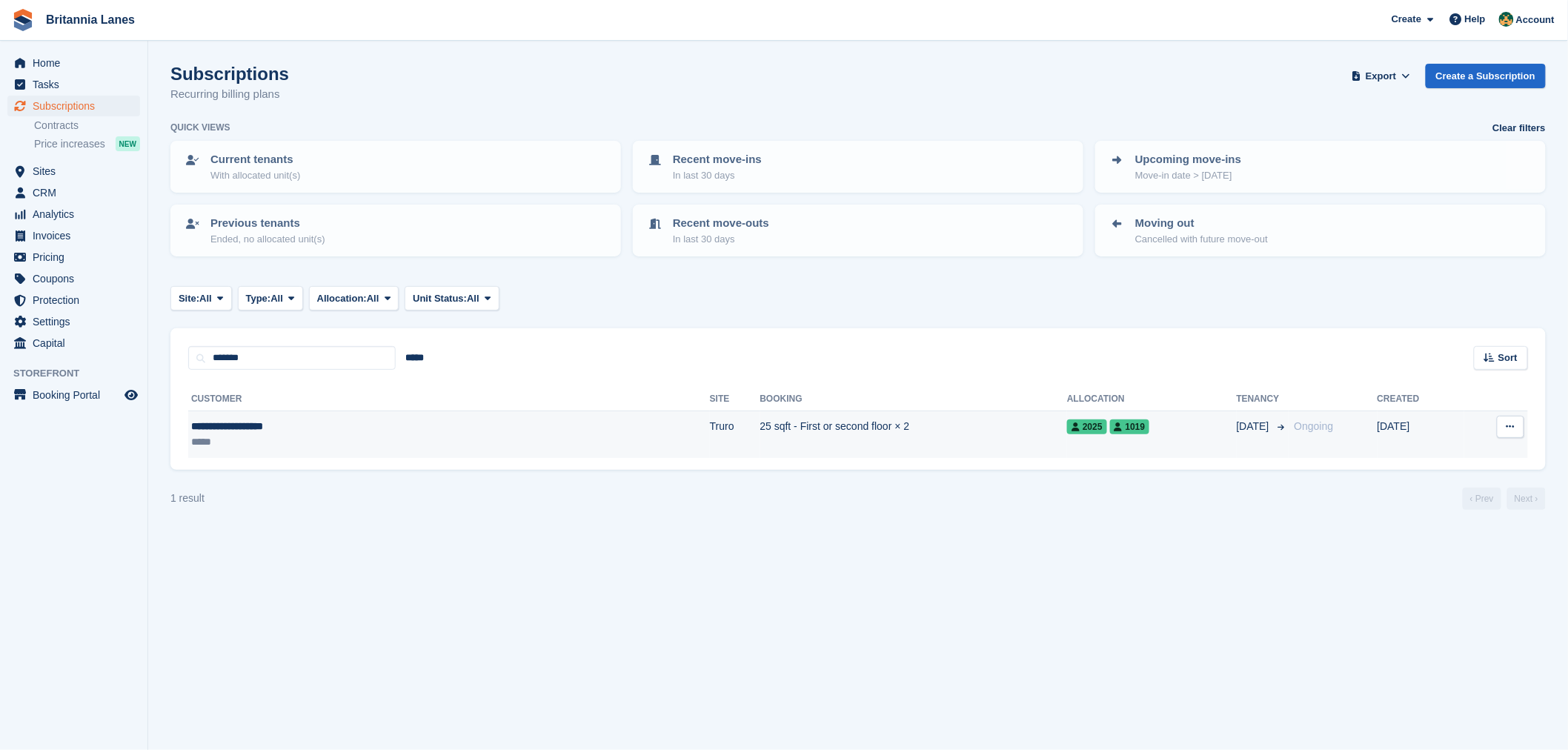
click at [304, 419] on div "**********" at bounding box center [316, 426] width 251 height 15
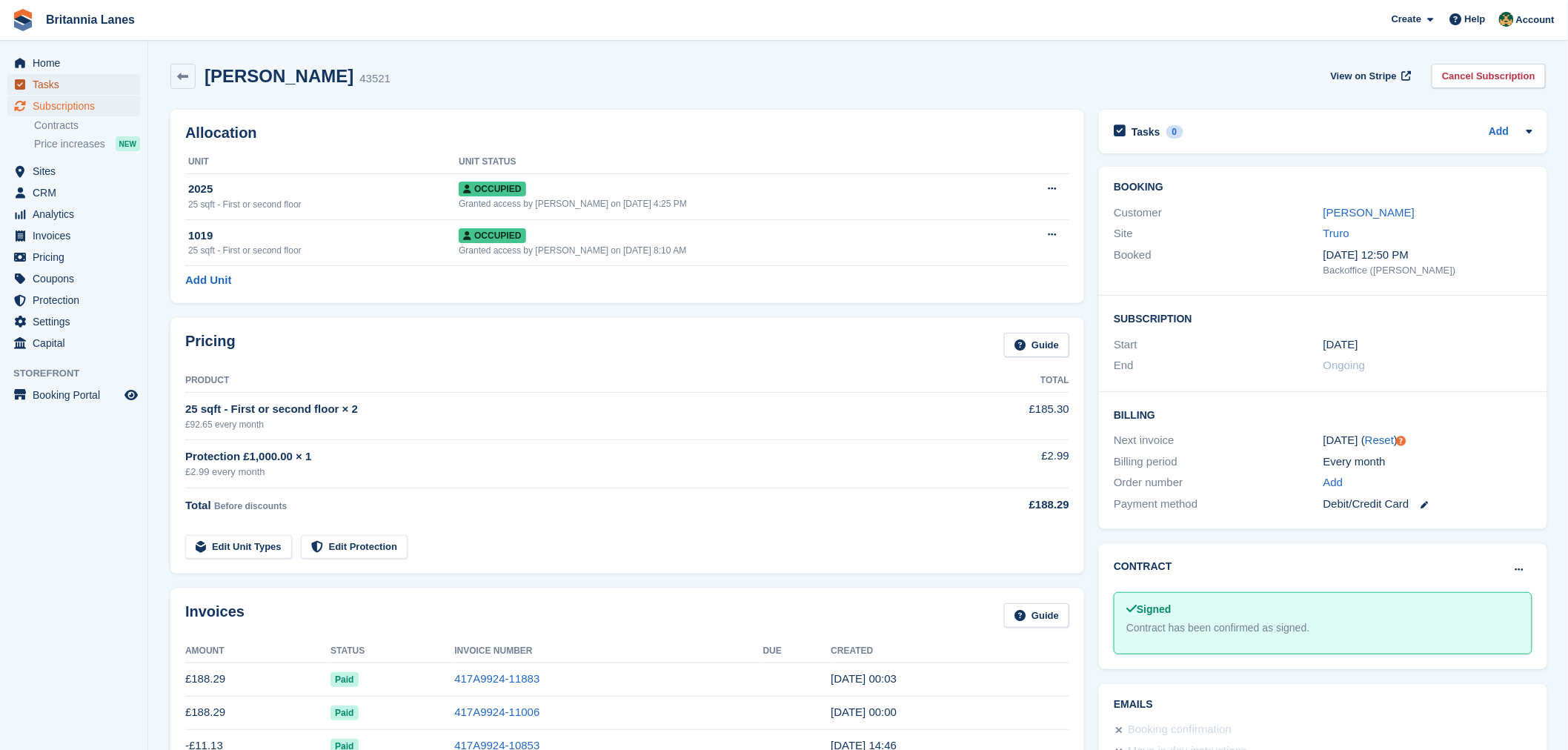
click at [80, 76] on span "Tasks" at bounding box center [76, 85] width 89 height 21
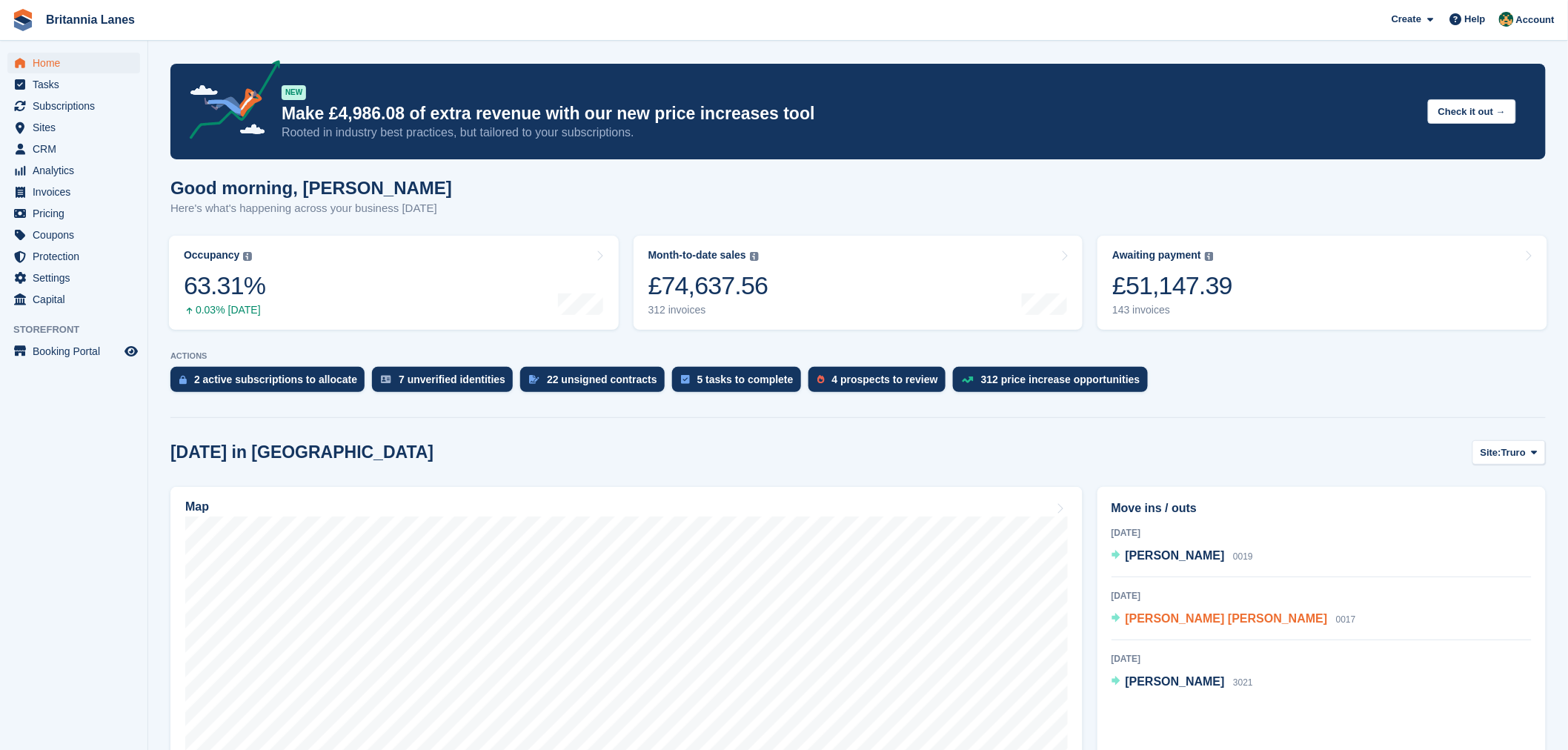
click at [1191, 620] on span "[PERSON_NAME] [PERSON_NAME]" at bounding box center [1226, 617] width 203 height 12
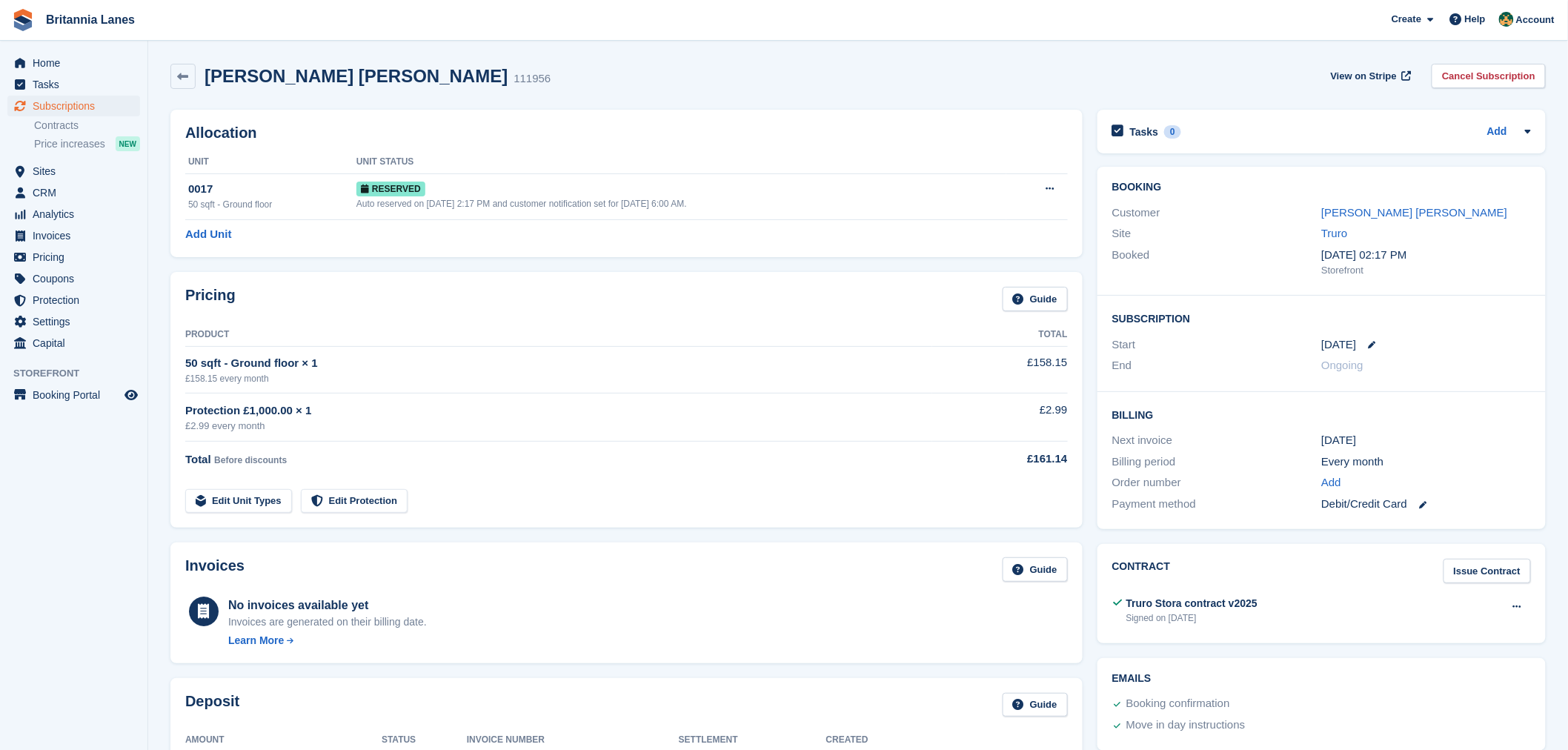
click at [590, 243] on div "Allocation Unit Unit Status 0017 50 sqft - Ground floor Reserved Auto reserved …" at bounding box center [626, 183] width 912 height 147
click at [54, 57] on span "Home" at bounding box center [76, 63] width 89 height 21
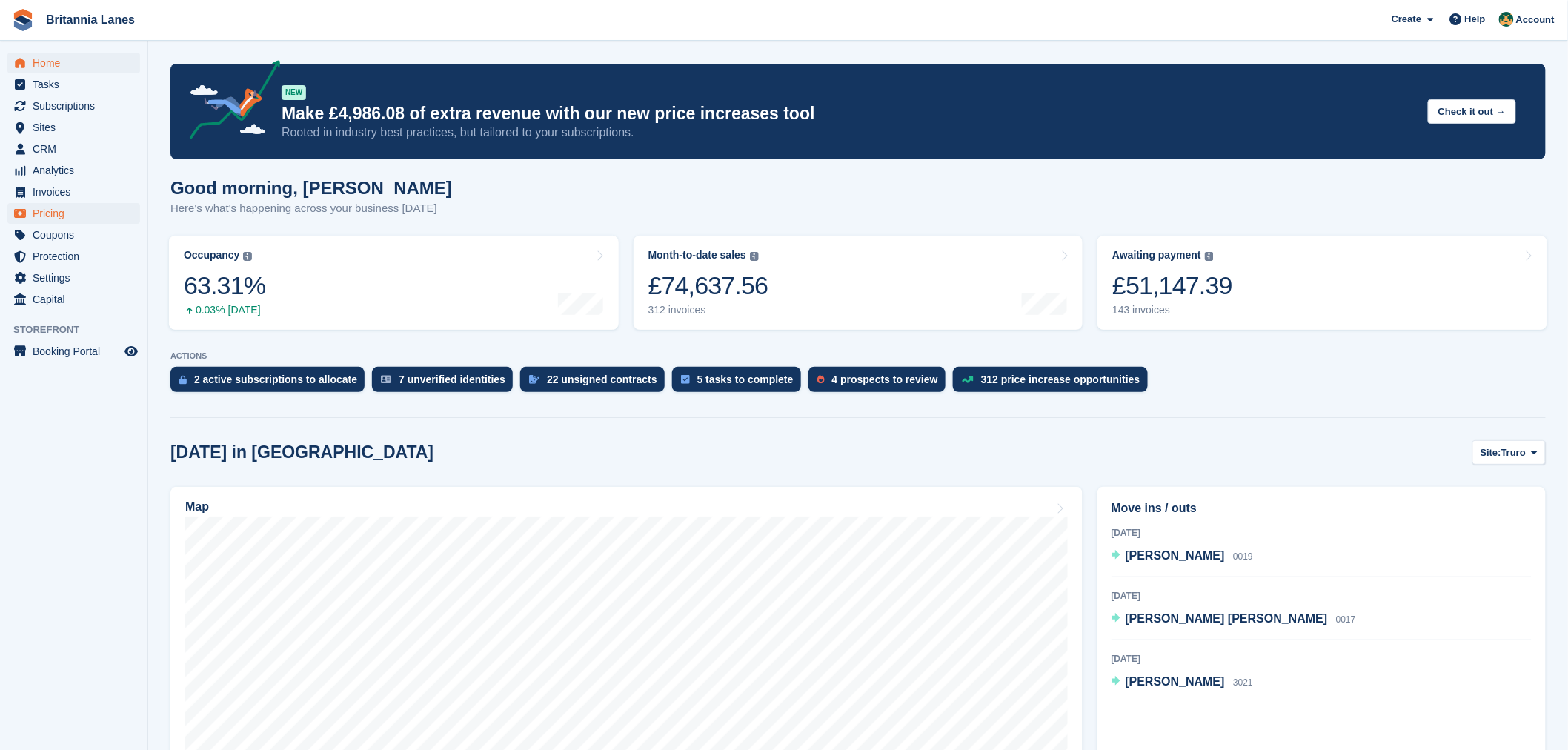
drag, startPoint x: 490, startPoint y: 206, endPoint x: 24, endPoint y: 216, distance: 466.1
click at [490, 206] on div "Good morning, [PERSON_NAME] Here's what's happening across your business [DATE]" at bounding box center [858, 207] width 1375 height 57
